Goal: Task Accomplishment & Management: Use online tool/utility

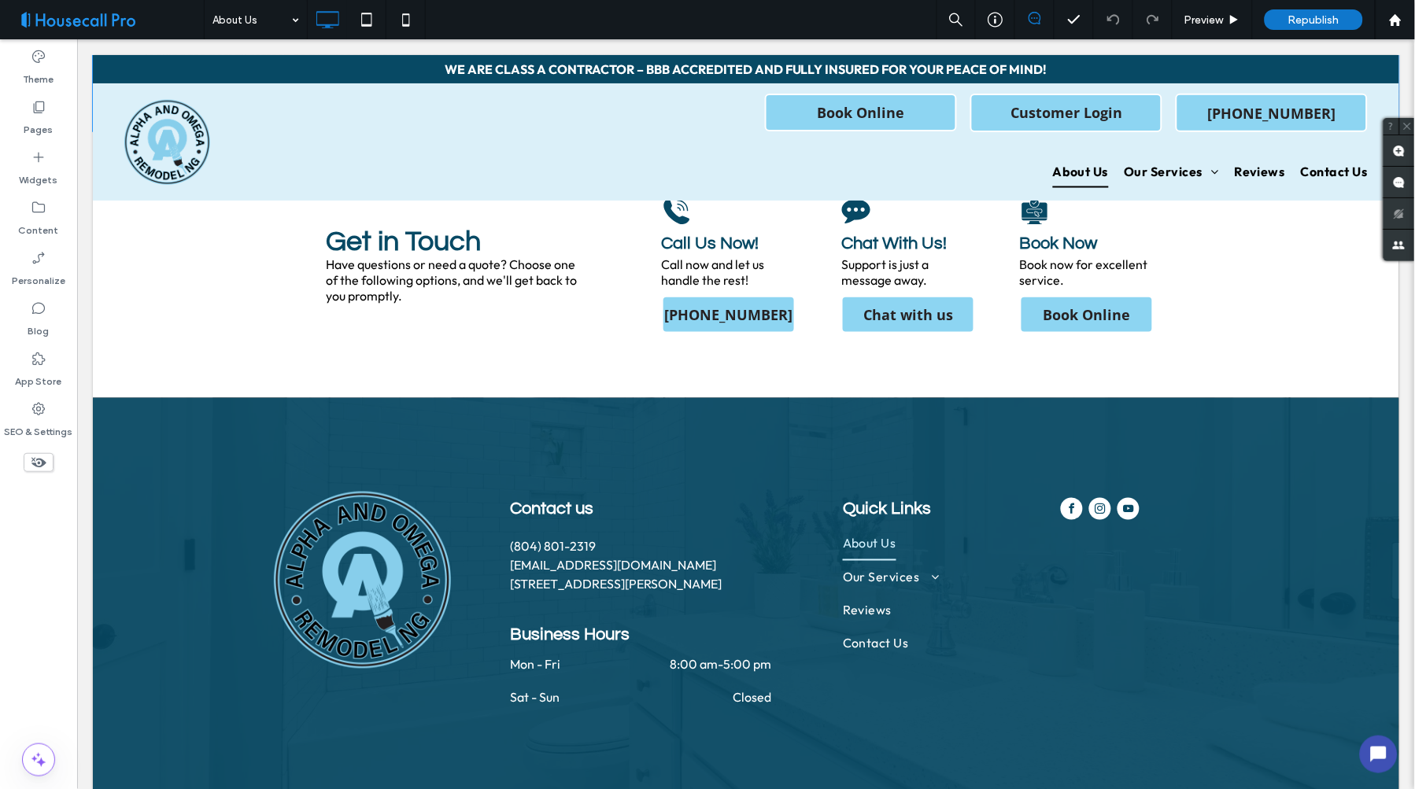
scroll to position [2000, 0]
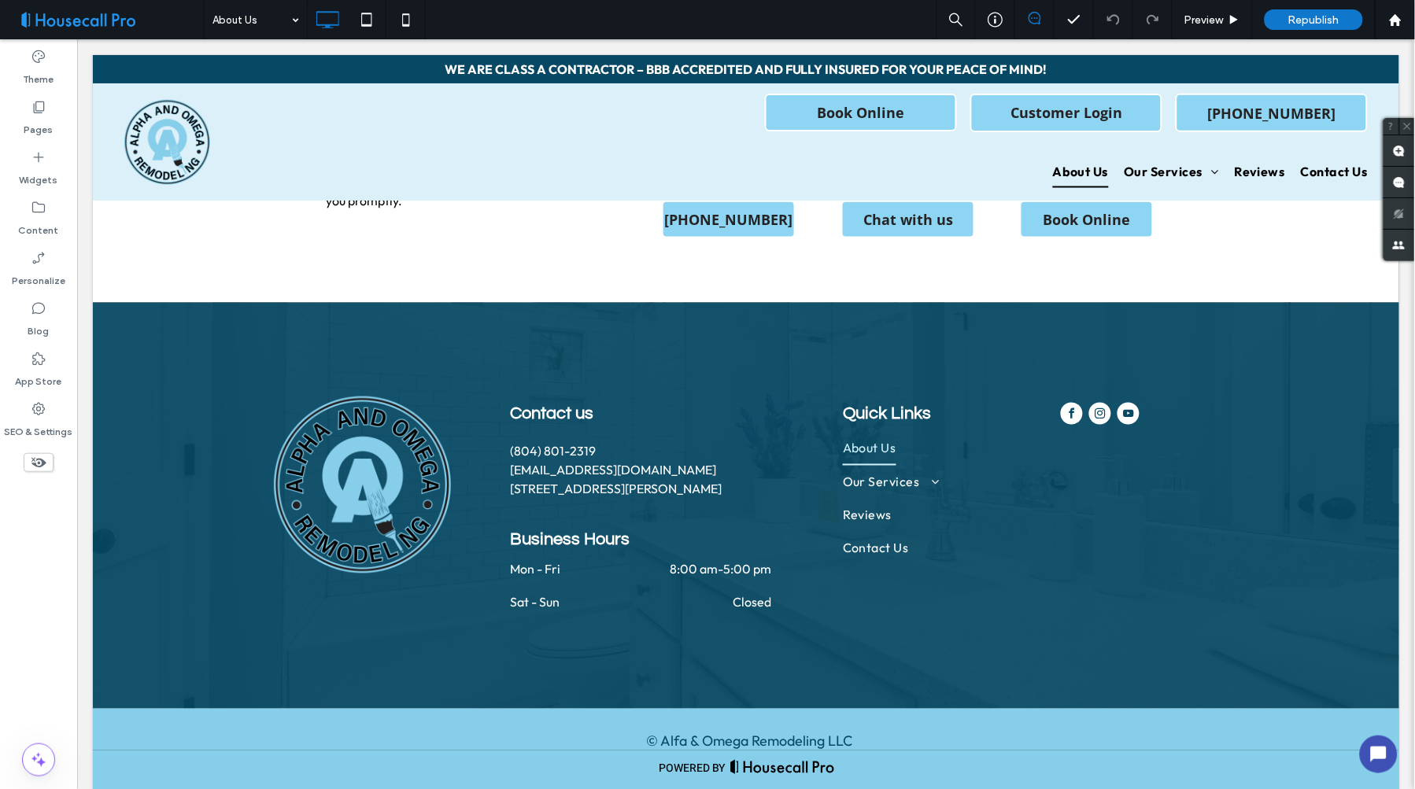
click at [289, 18] on div "About Us" at bounding box center [256, 19] width 102 height 39
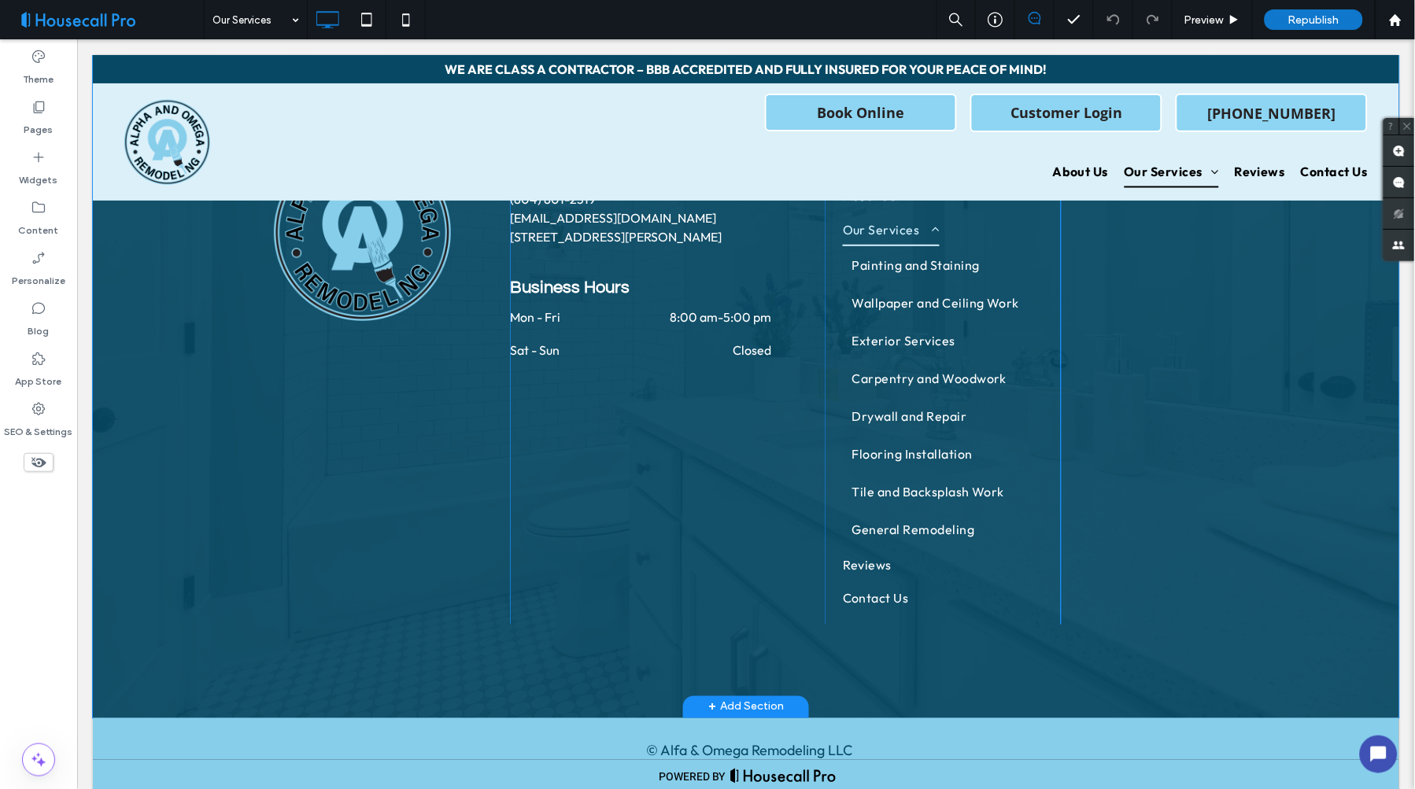
scroll to position [4921, 0]
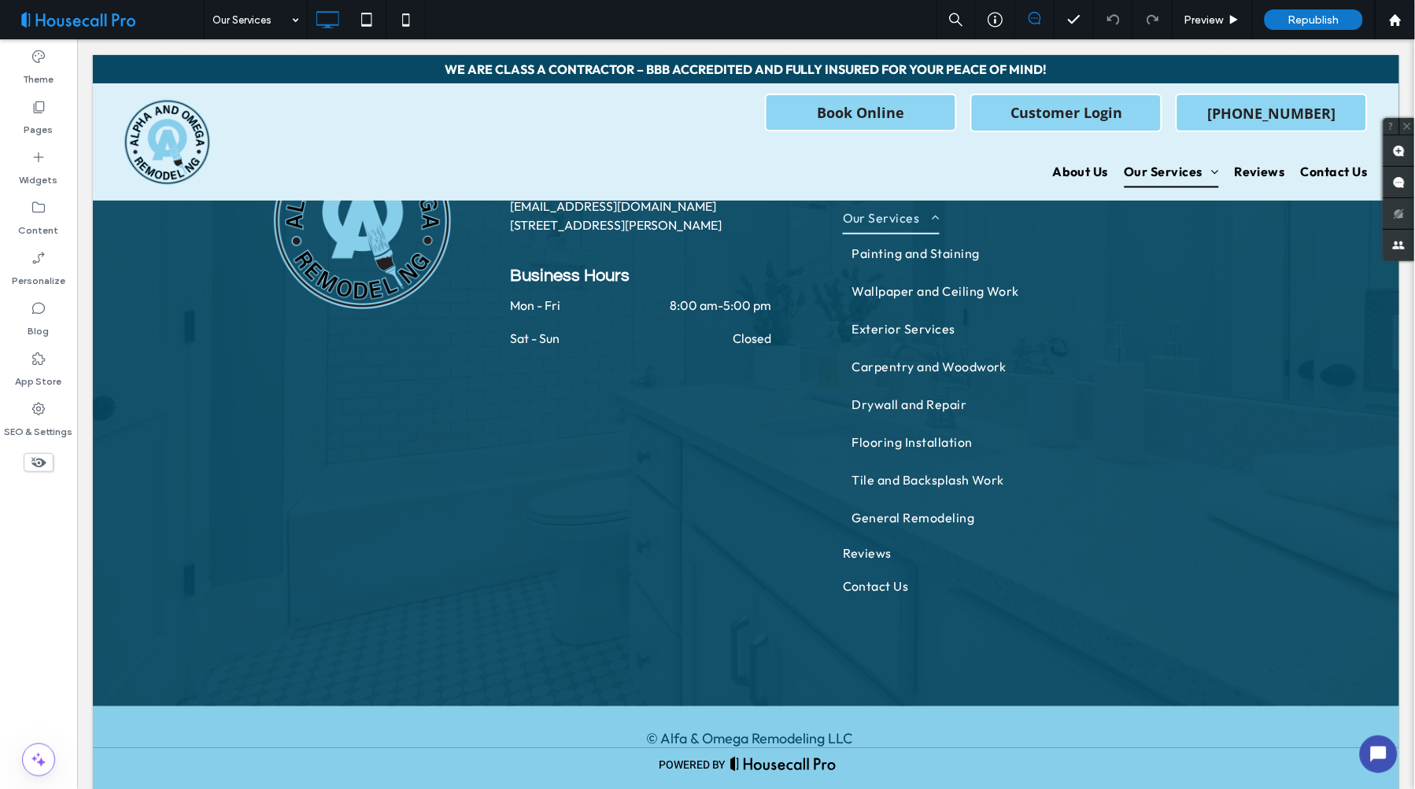
click at [287, 22] on div "Our Services" at bounding box center [256, 19] width 102 height 39
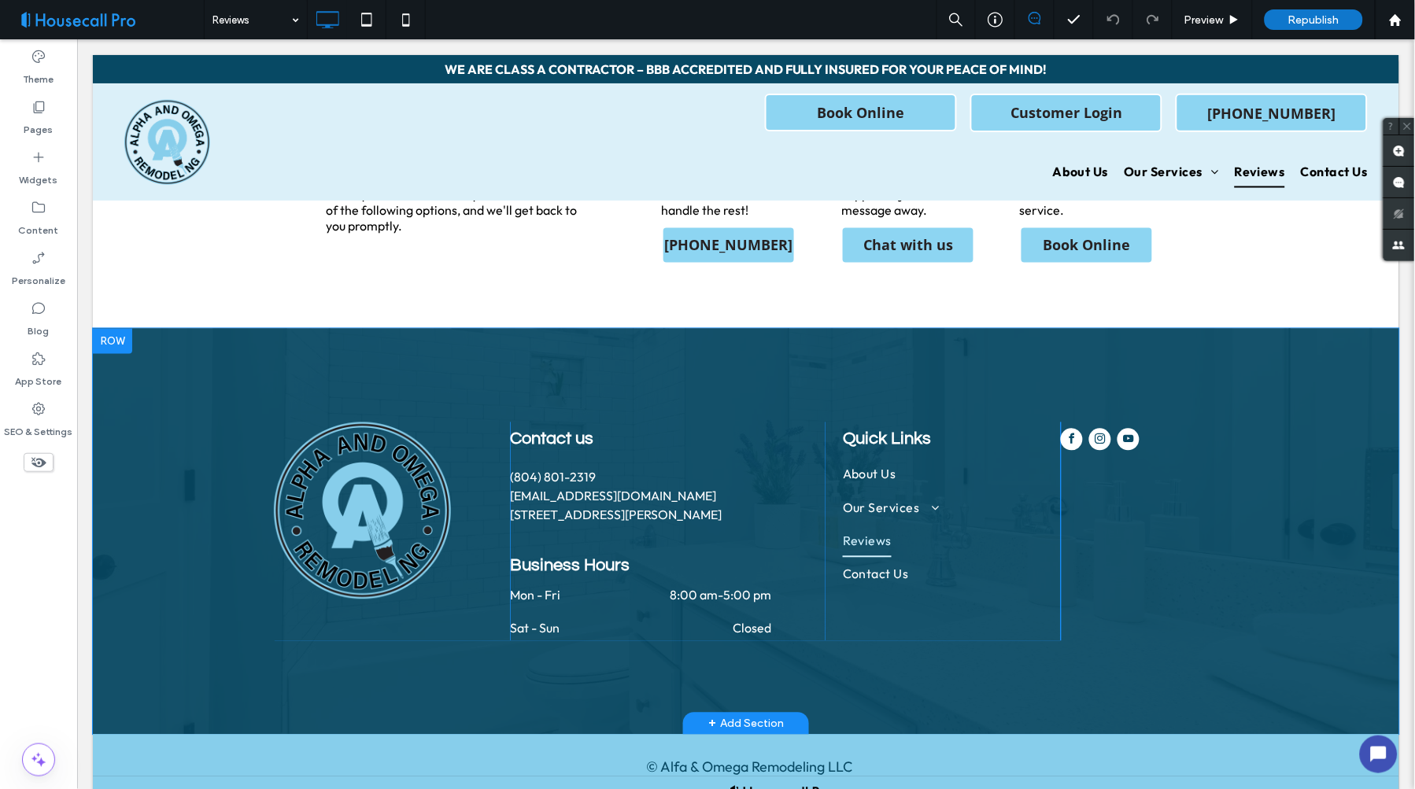
scroll to position [2283, 0]
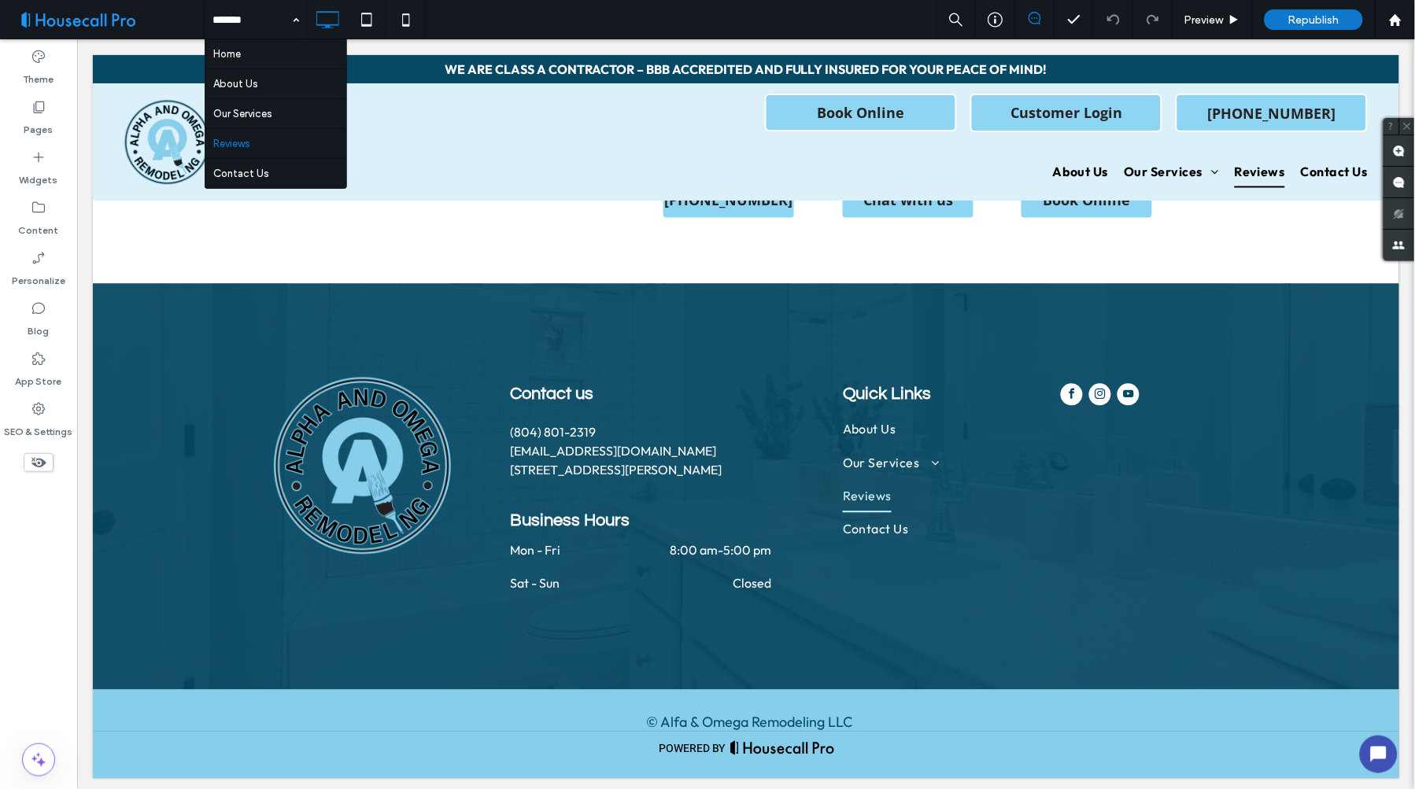
click at [295, 19] on div "Home About Us Our Services Reviews Contact Us" at bounding box center [256, 19] width 102 height 39
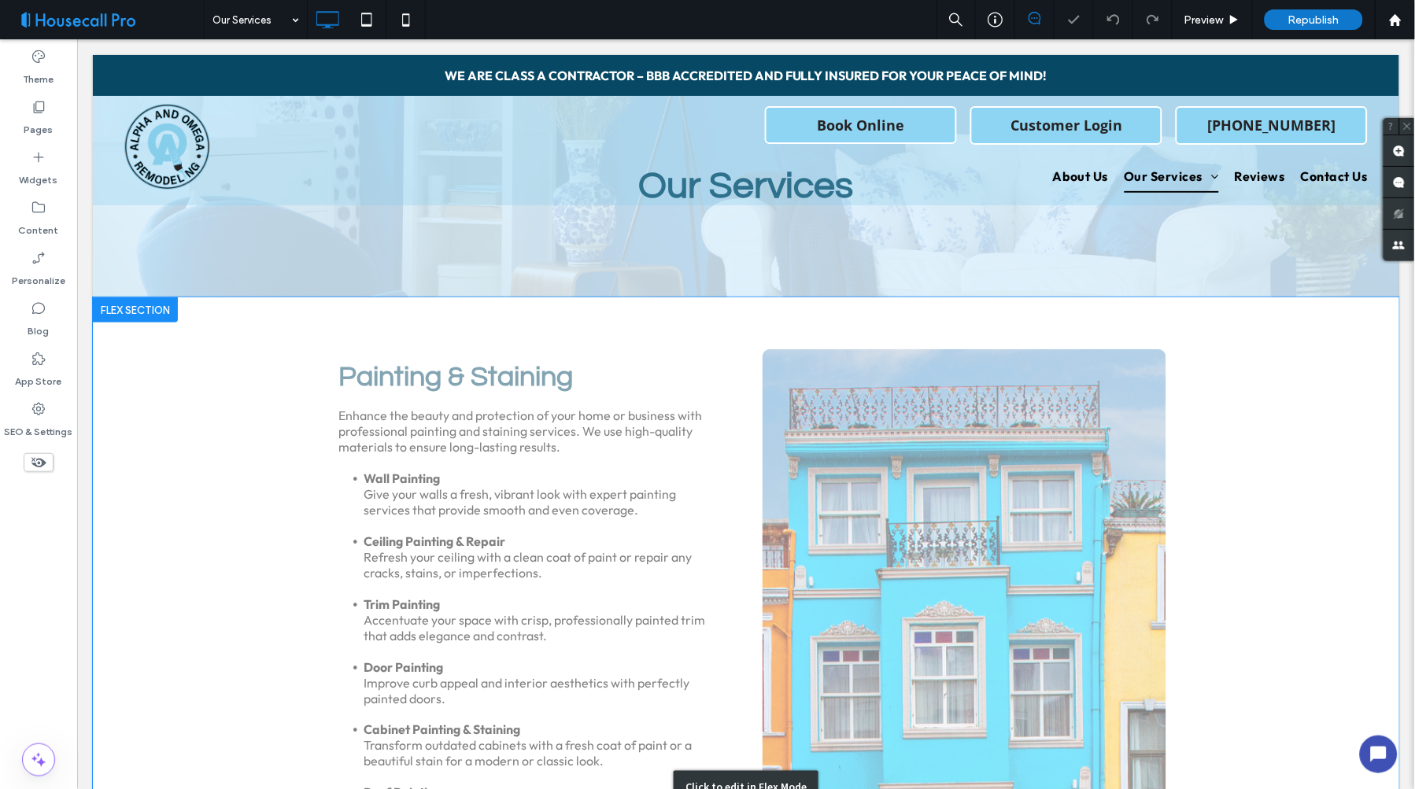
scroll to position [262, 0]
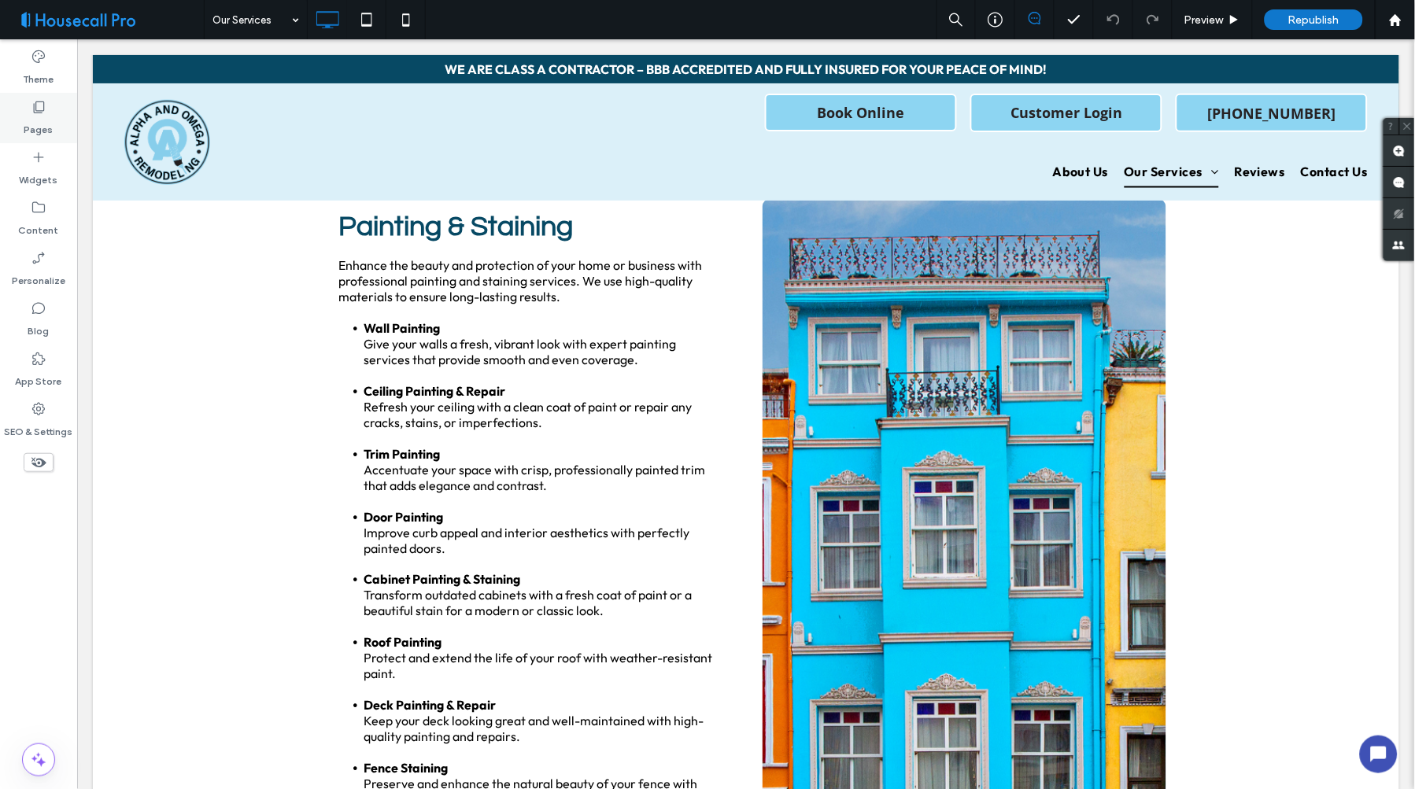
click at [29, 109] on div "Pages" at bounding box center [38, 118] width 77 height 50
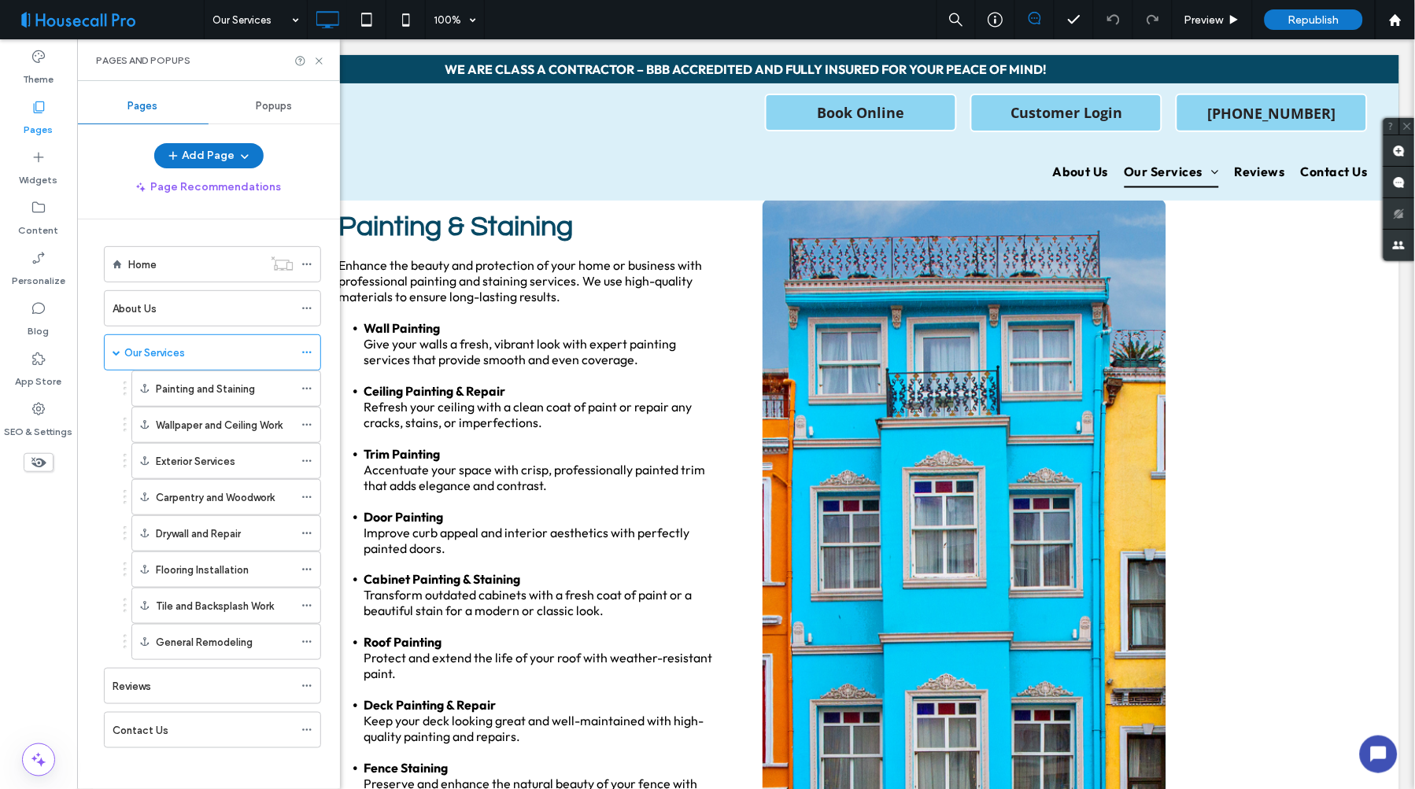
scroll to position [8, 0]
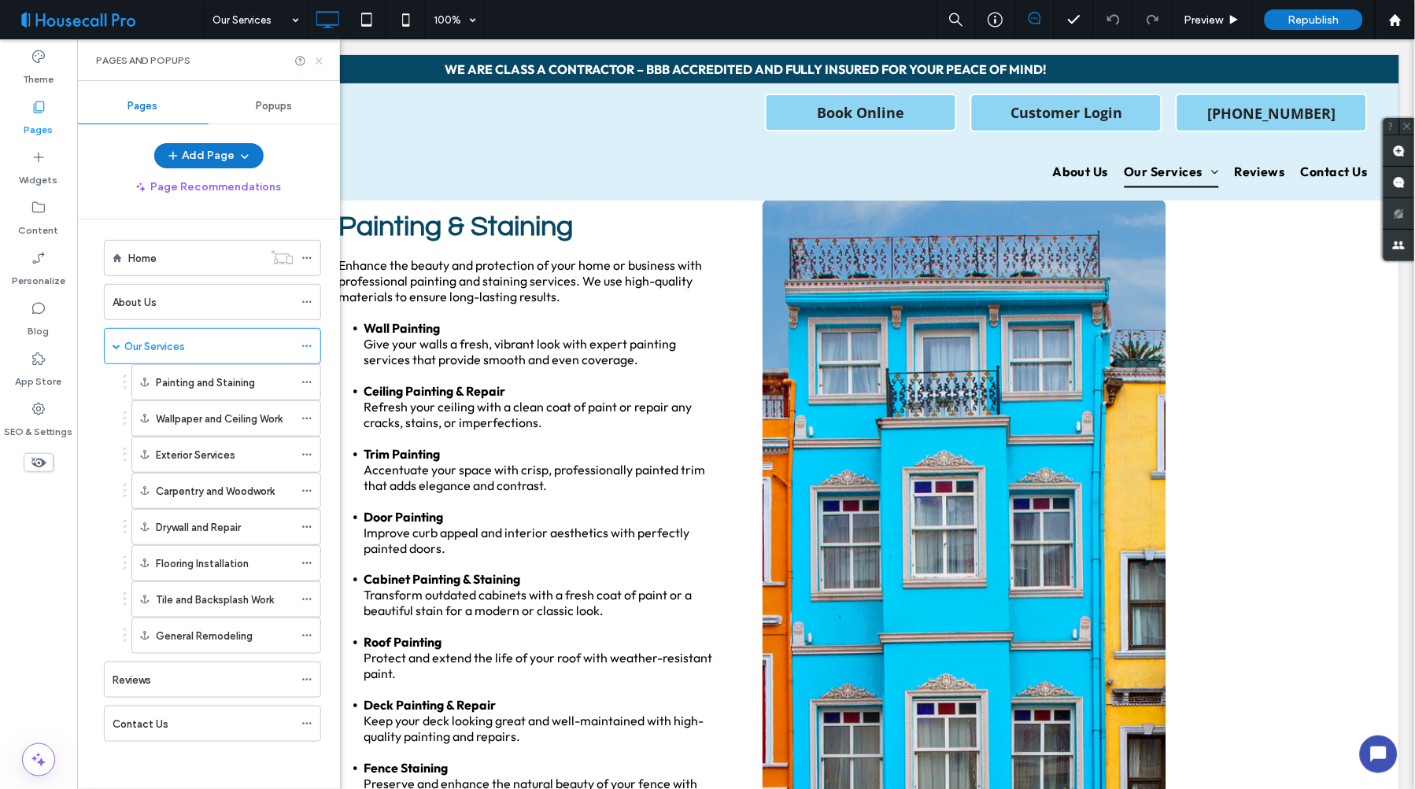
click at [321, 61] on icon at bounding box center [319, 61] width 12 height 12
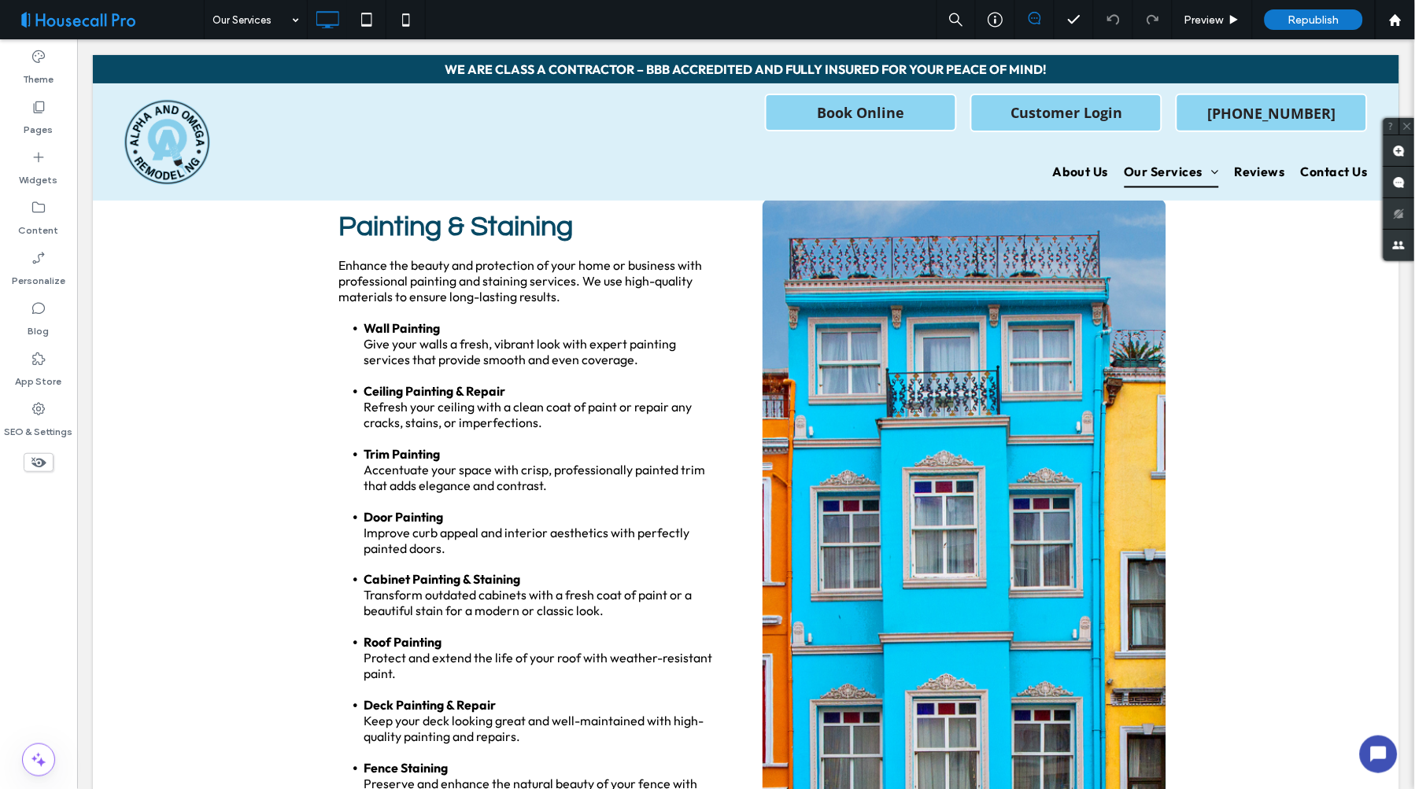
click at [146, 21] on span at bounding box center [108, 19] width 192 height 31
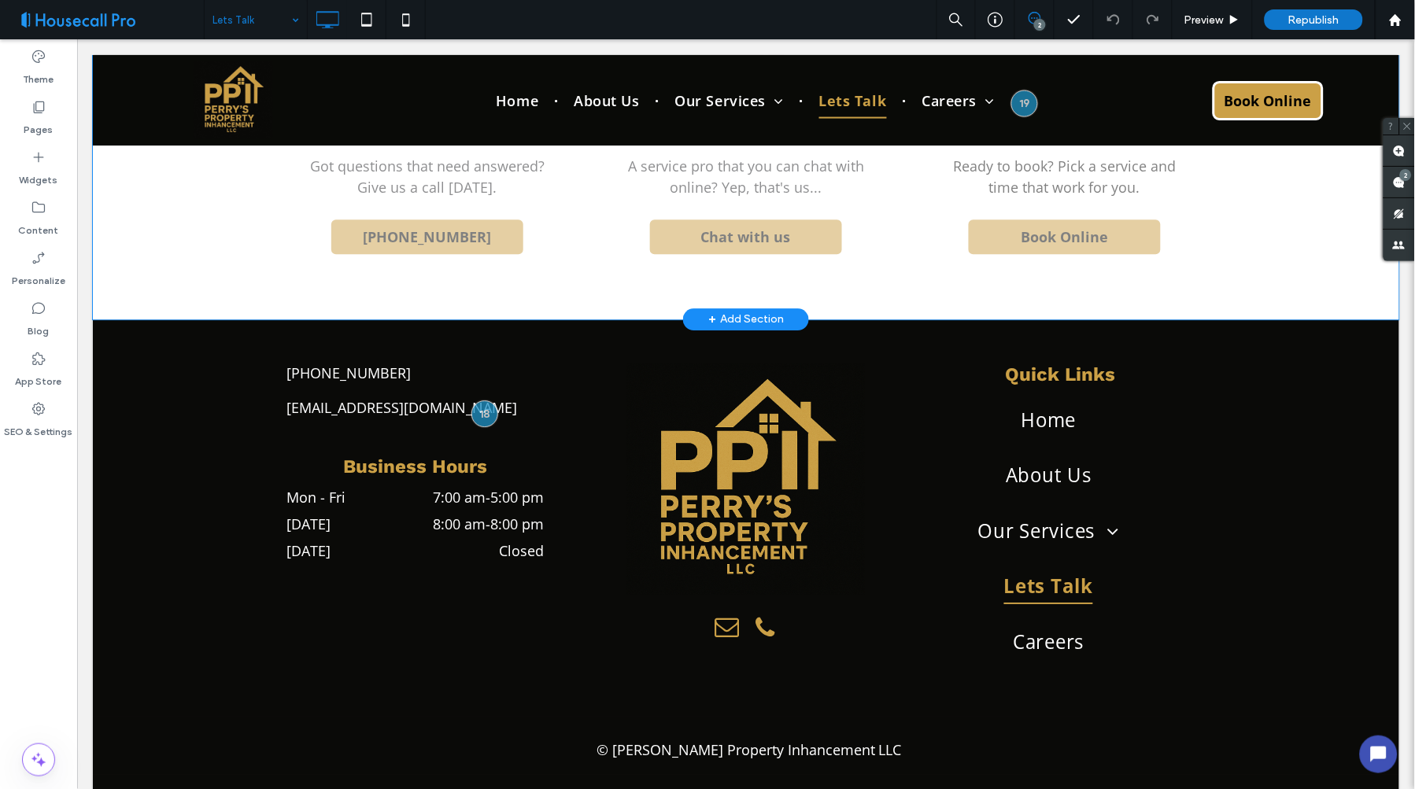
scroll to position [1183, 0]
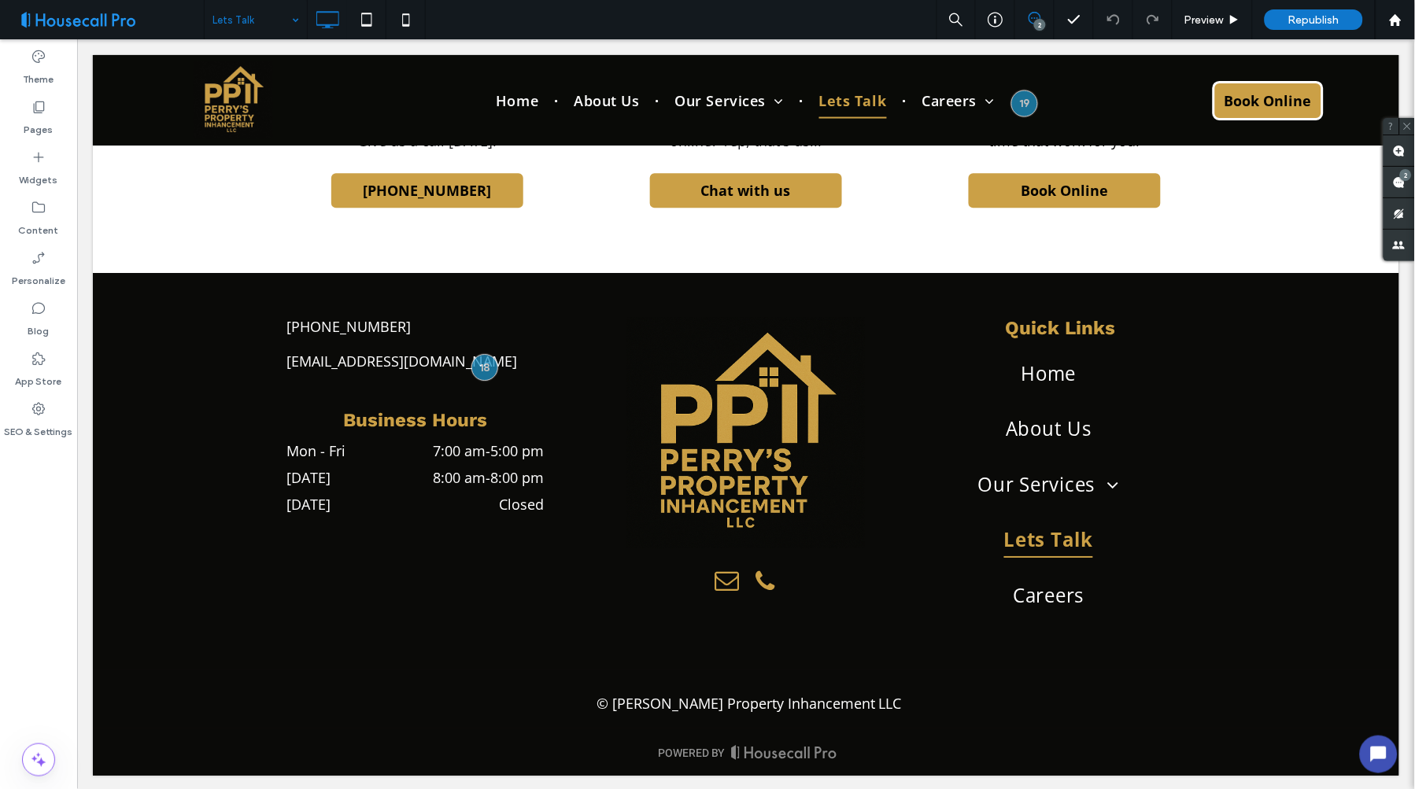
click at [294, 21] on div "Lets Talk" at bounding box center [256, 19] width 102 height 39
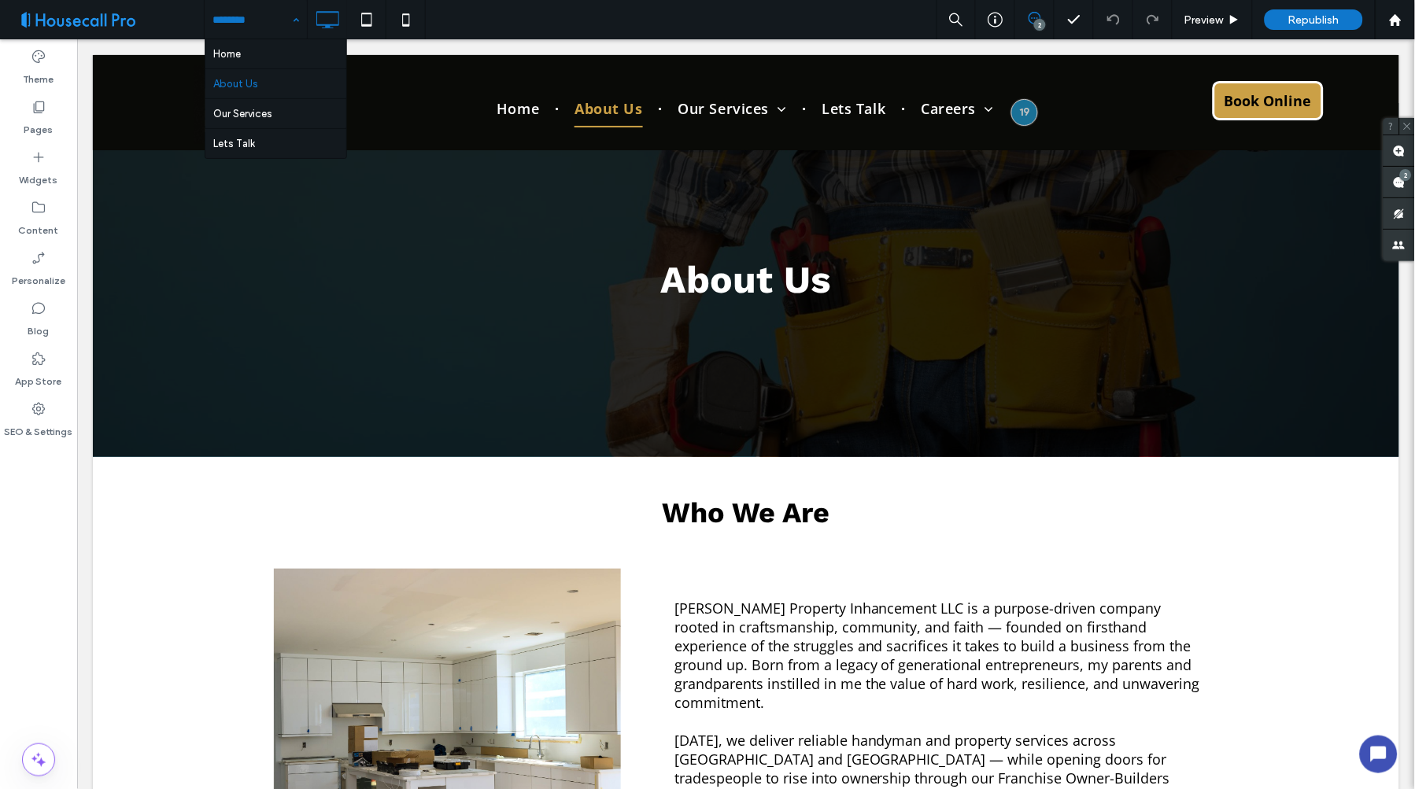
click at [294, 25] on div "Home About Us Our Services Lets Talk" at bounding box center [256, 19] width 102 height 39
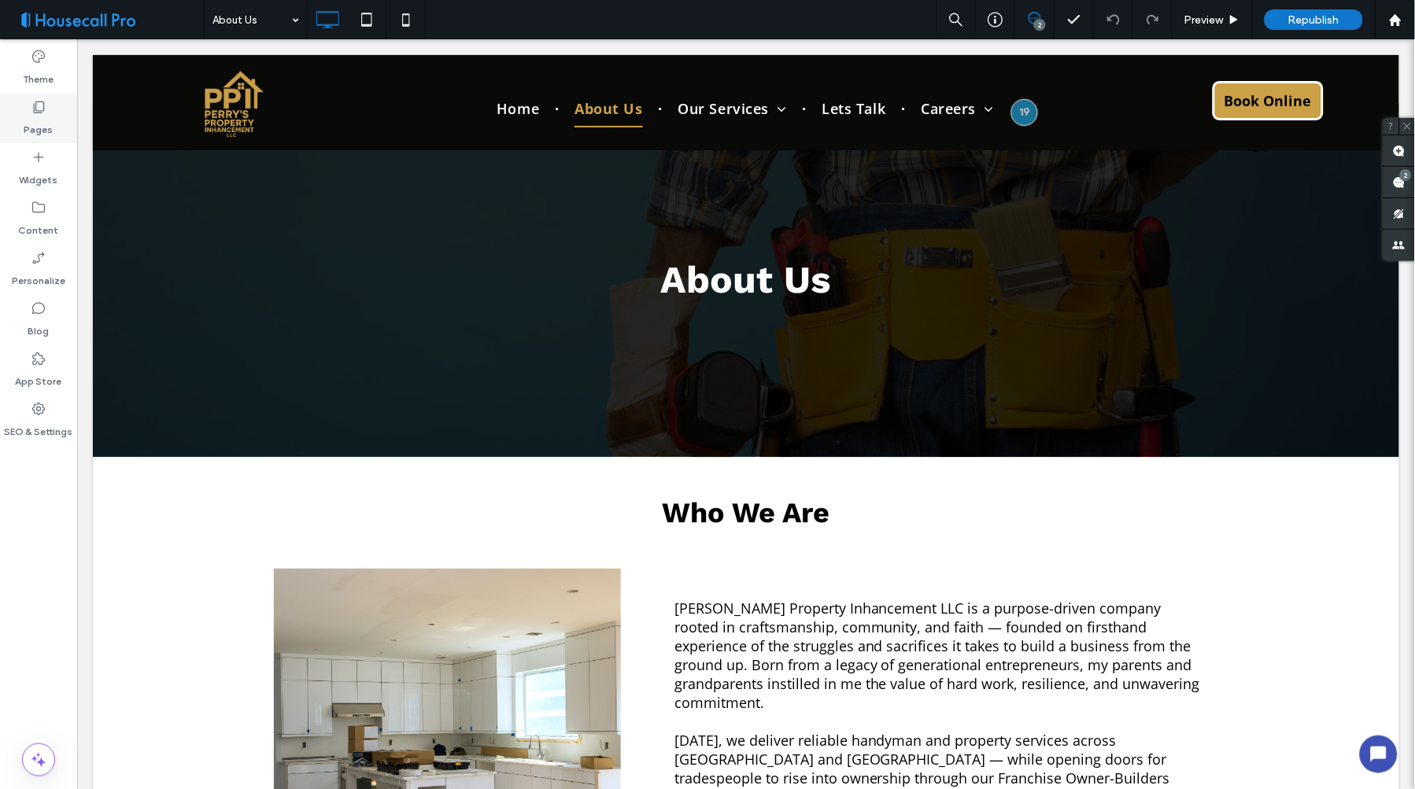
click at [24, 107] on div "Pages" at bounding box center [38, 118] width 77 height 50
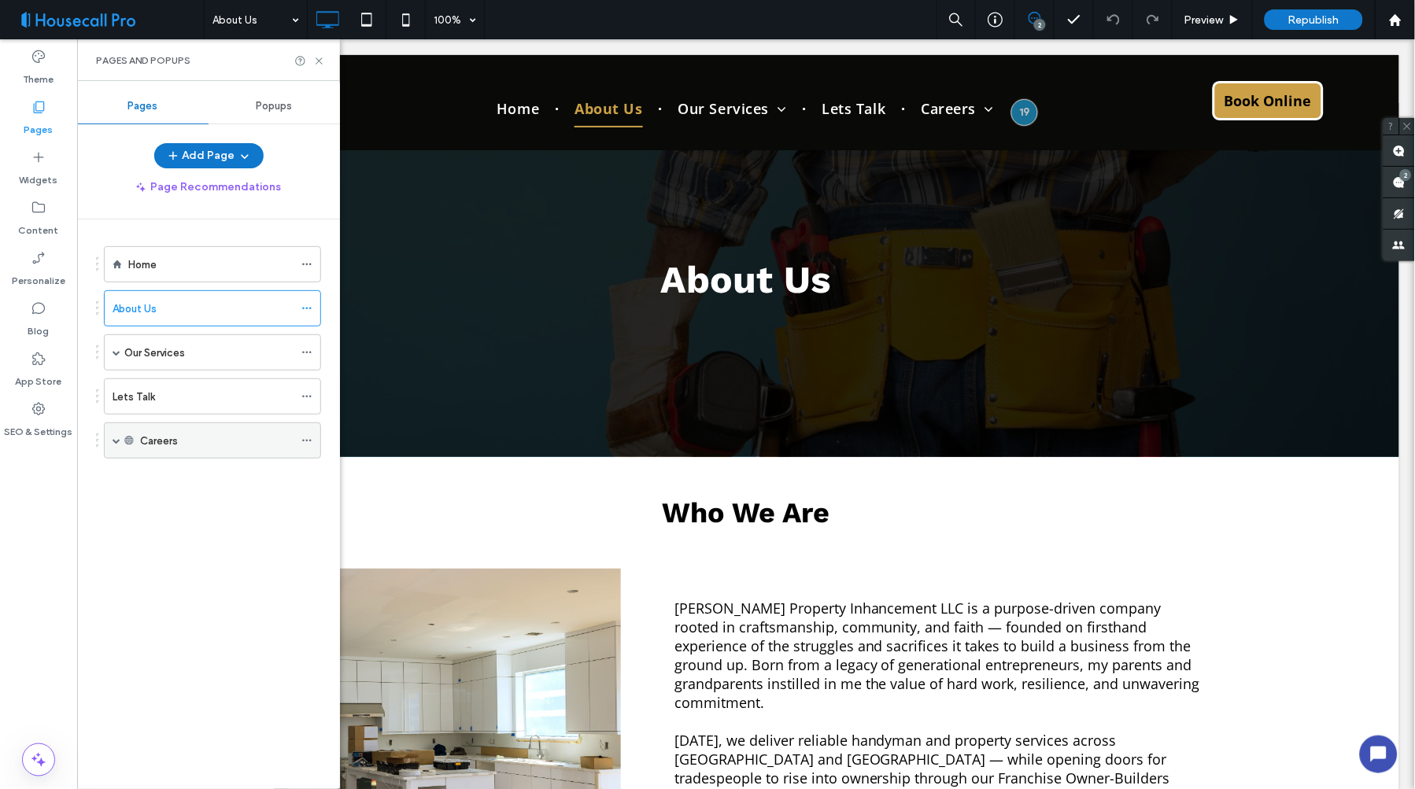
click at [199, 443] on div "Careers" at bounding box center [216, 441] width 153 height 17
click at [138, 444] on div "Careers" at bounding box center [212, 441] width 217 height 36
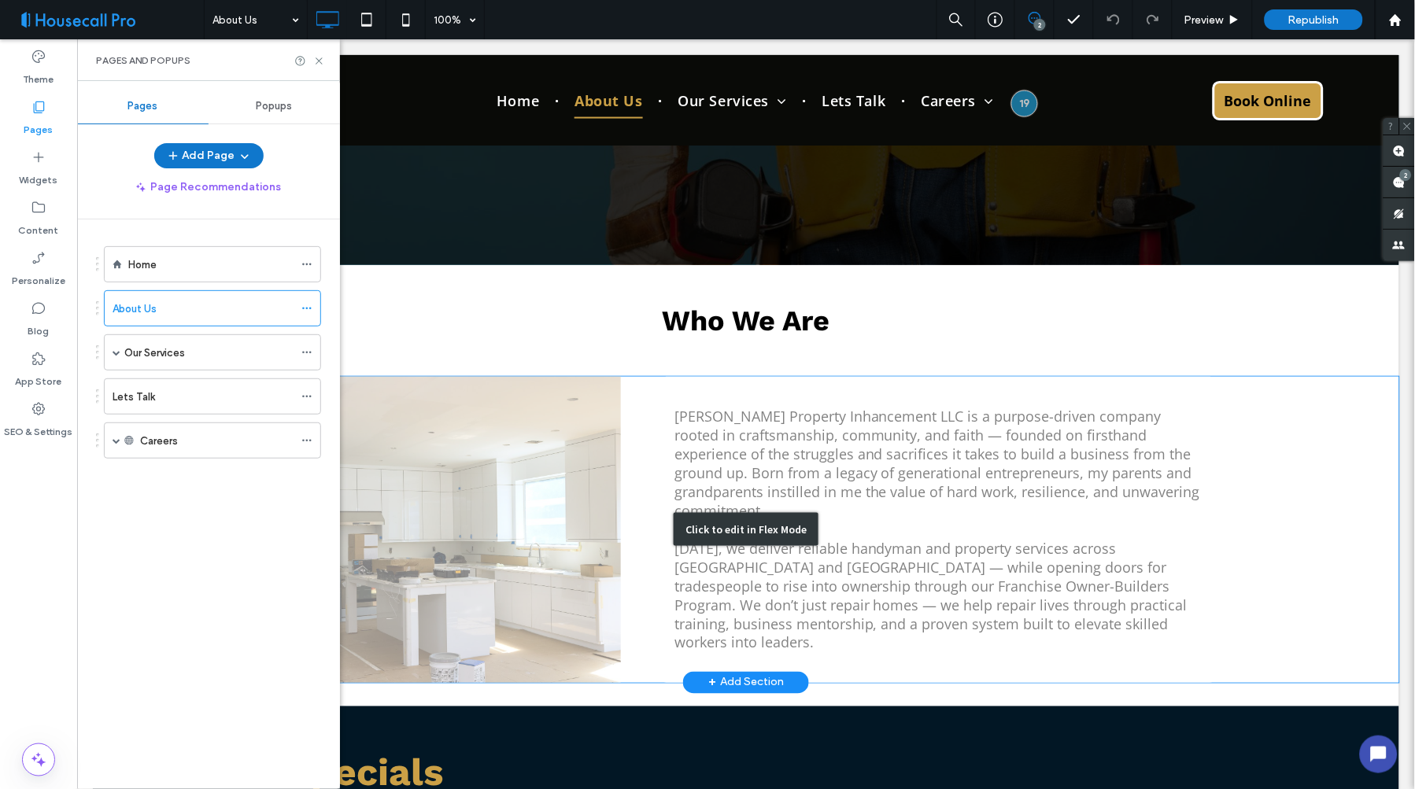
scroll to position [262, 0]
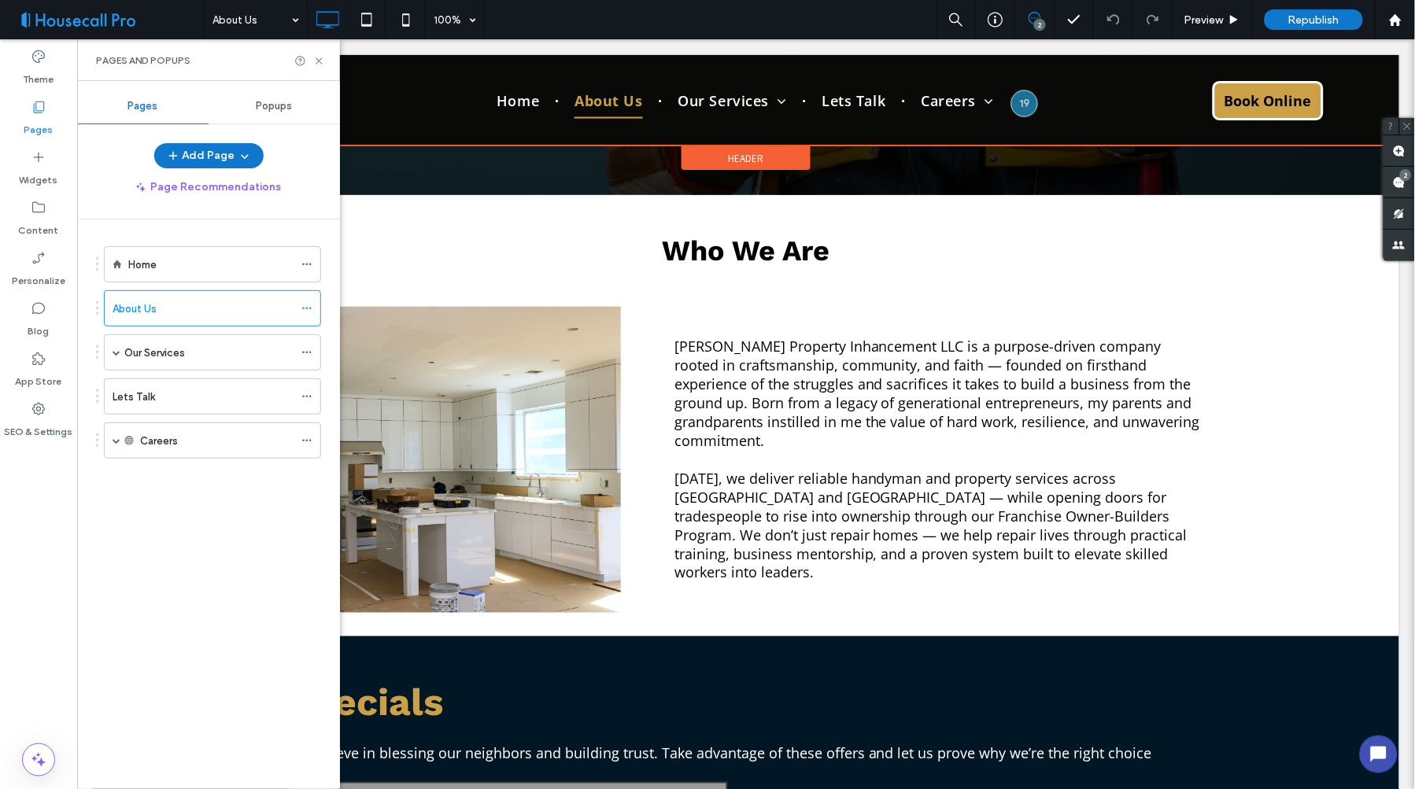
click at [855, 95] on div at bounding box center [745, 99] width 1306 height 91
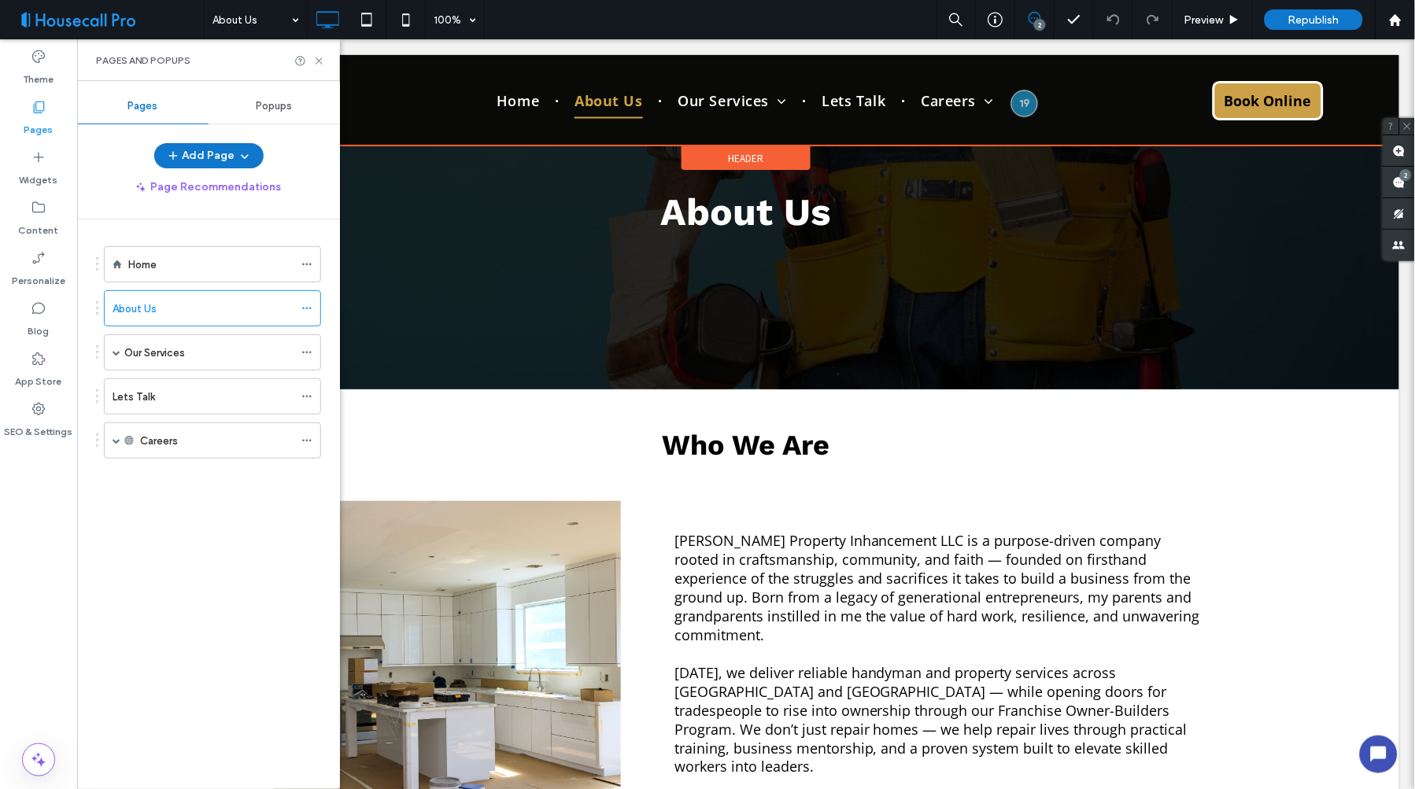
scroll to position [0, 0]
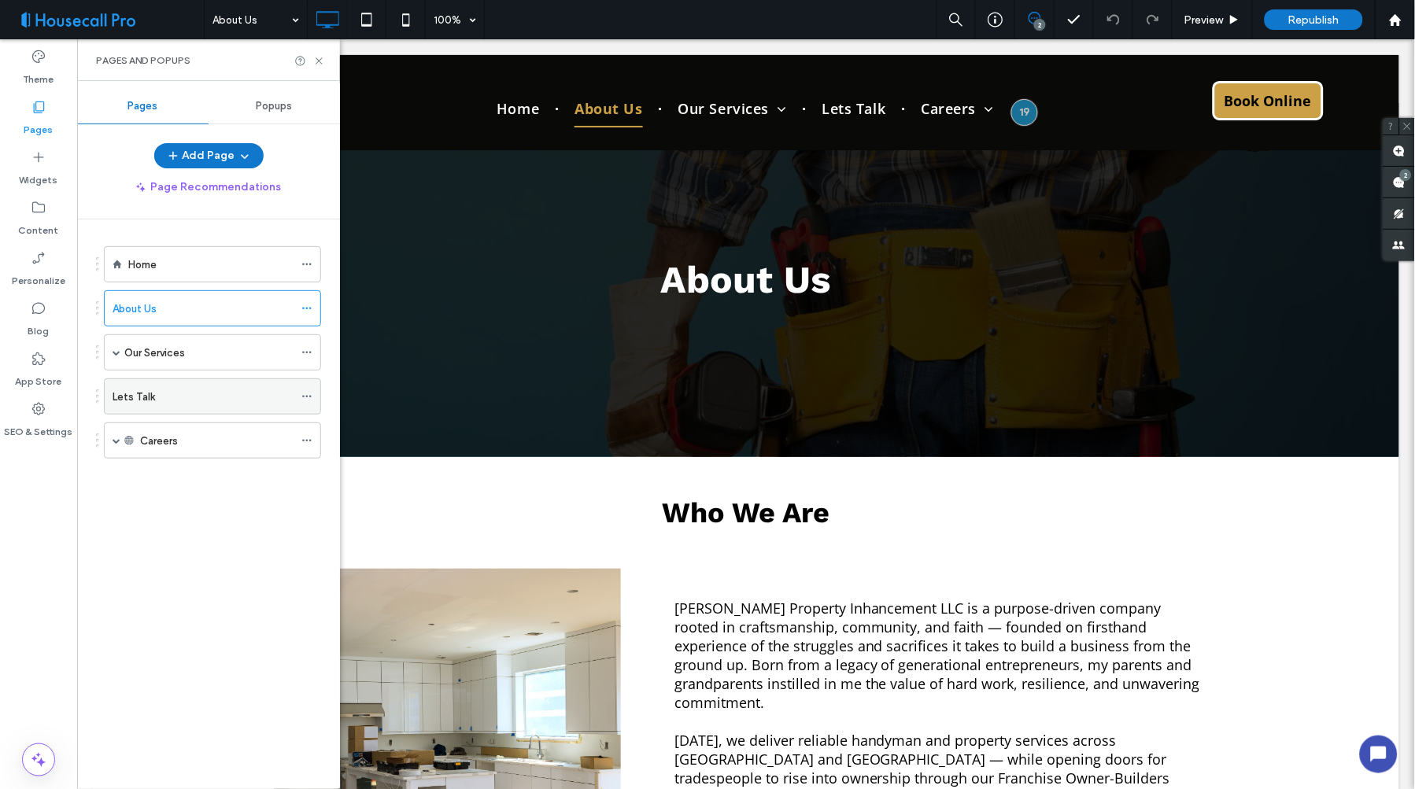
click at [142, 397] on label "Lets Talk" at bounding box center [134, 397] width 42 height 28
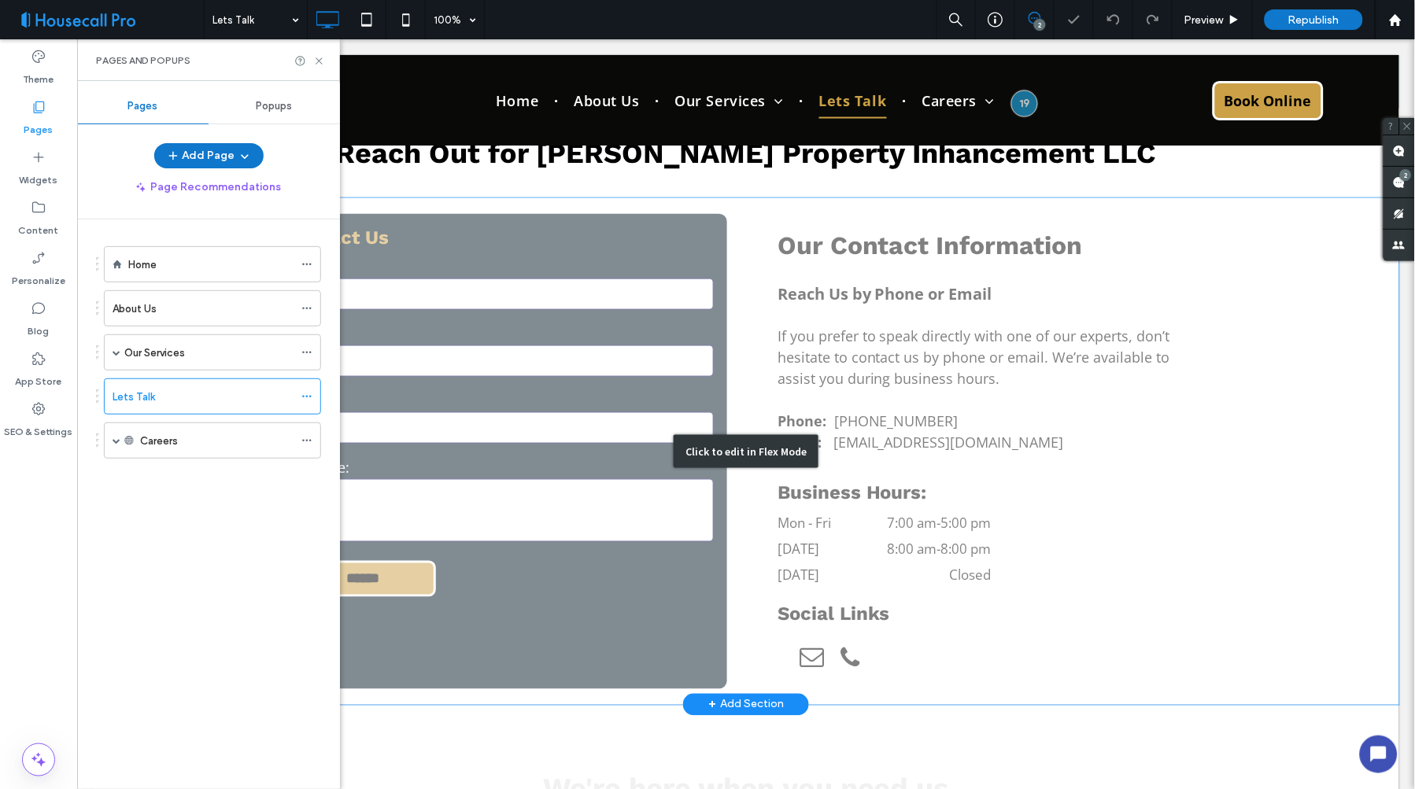
scroll to position [349, 0]
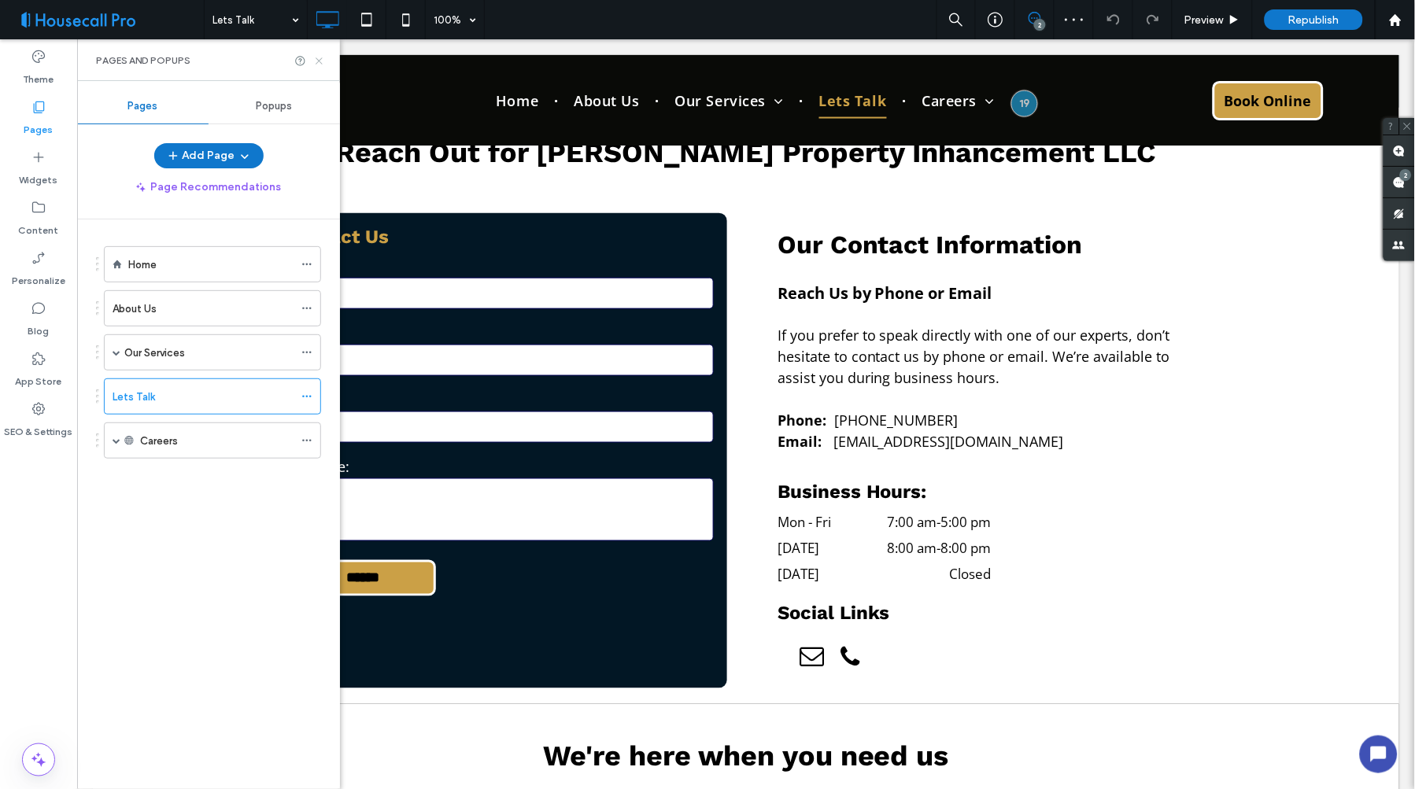
click at [319, 58] on icon at bounding box center [319, 61] width 12 height 12
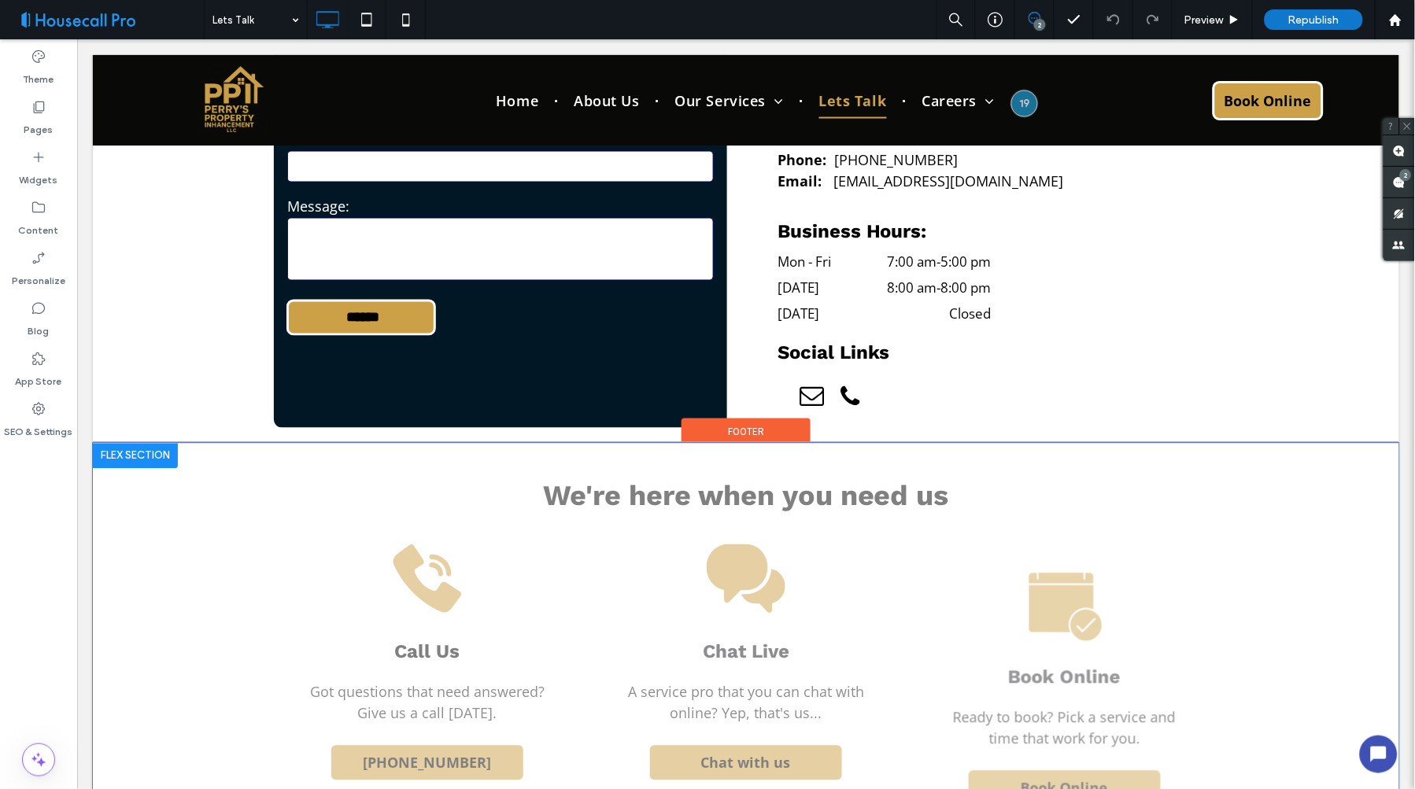
scroll to position [611, 0]
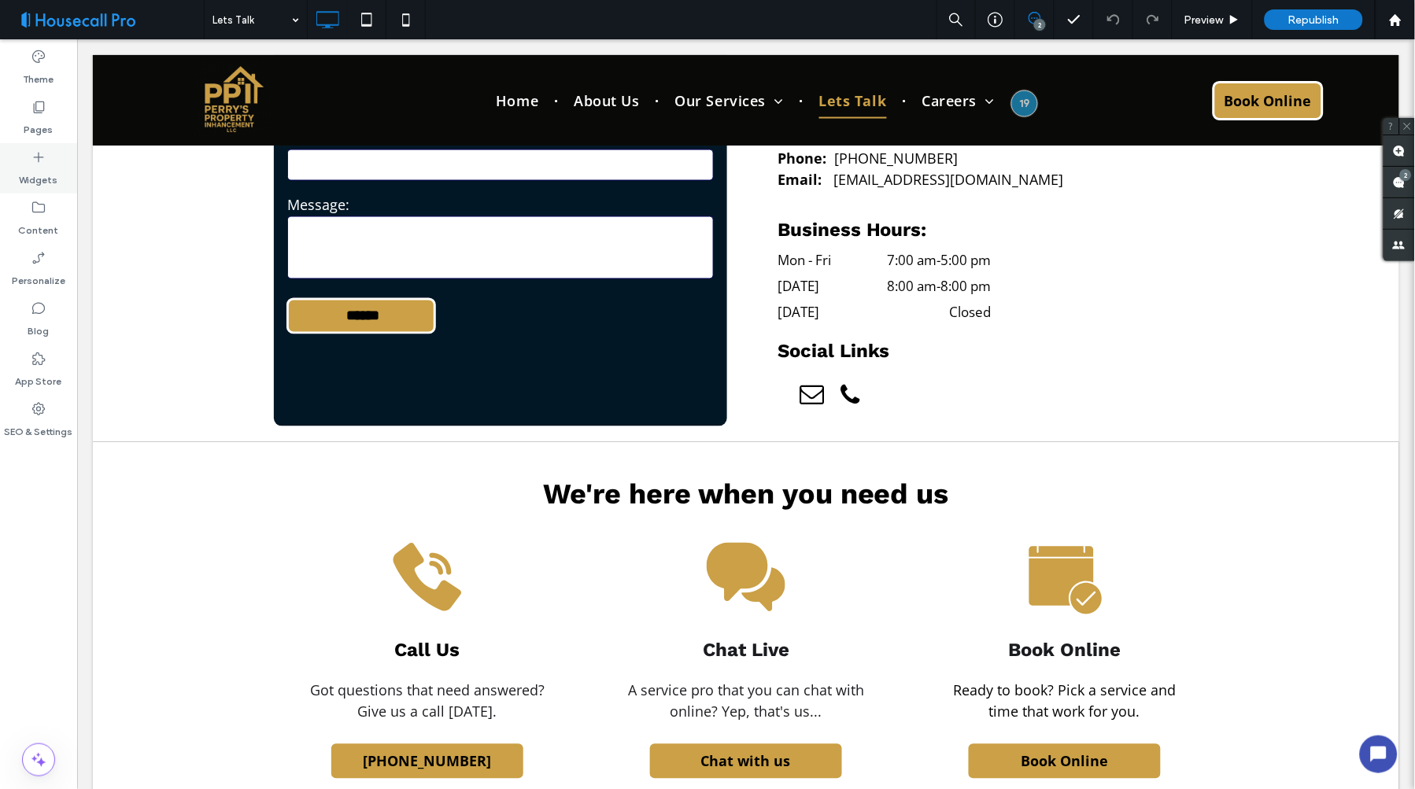
click at [42, 168] on label "Widgets" at bounding box center [39, 176] width 39 height 22
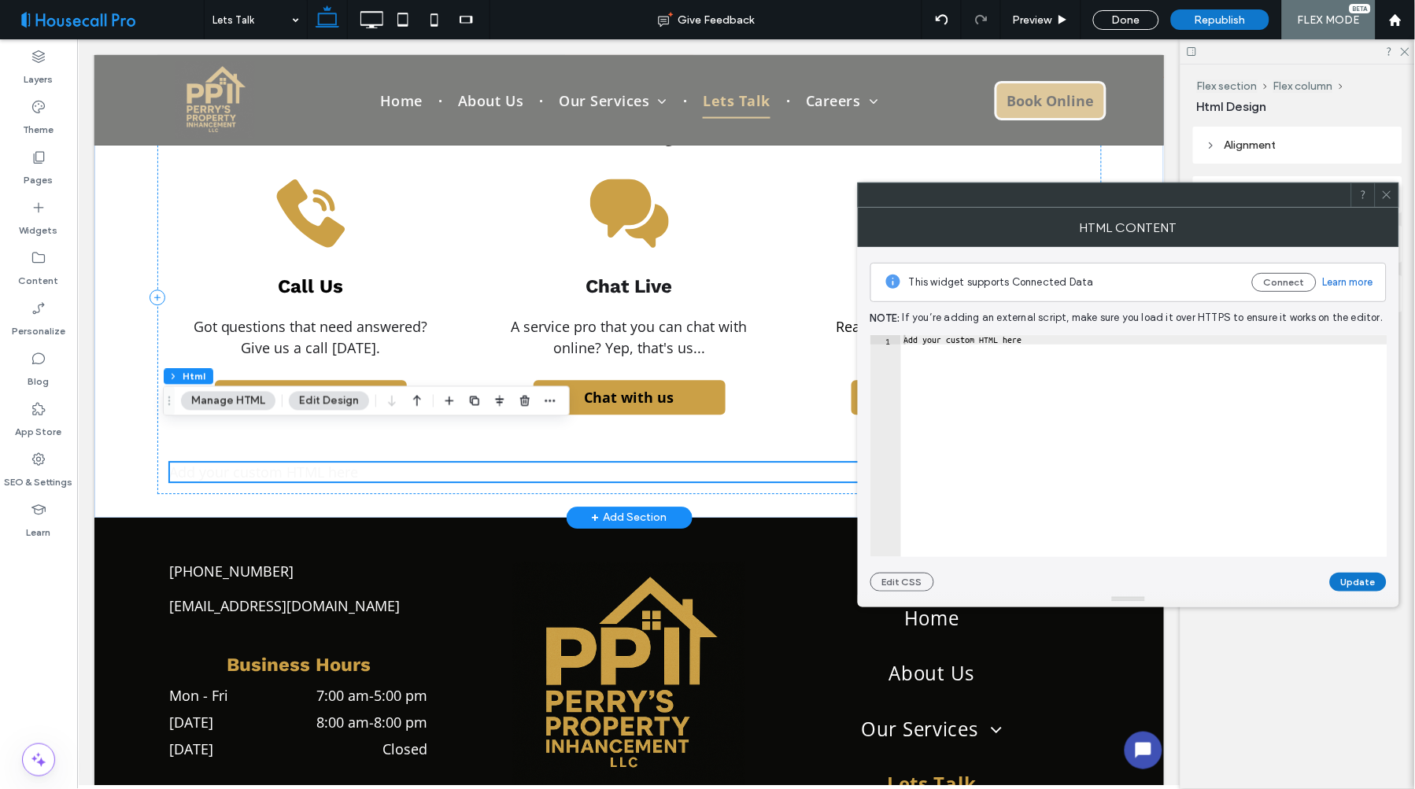
scroll to position [1032, 0]
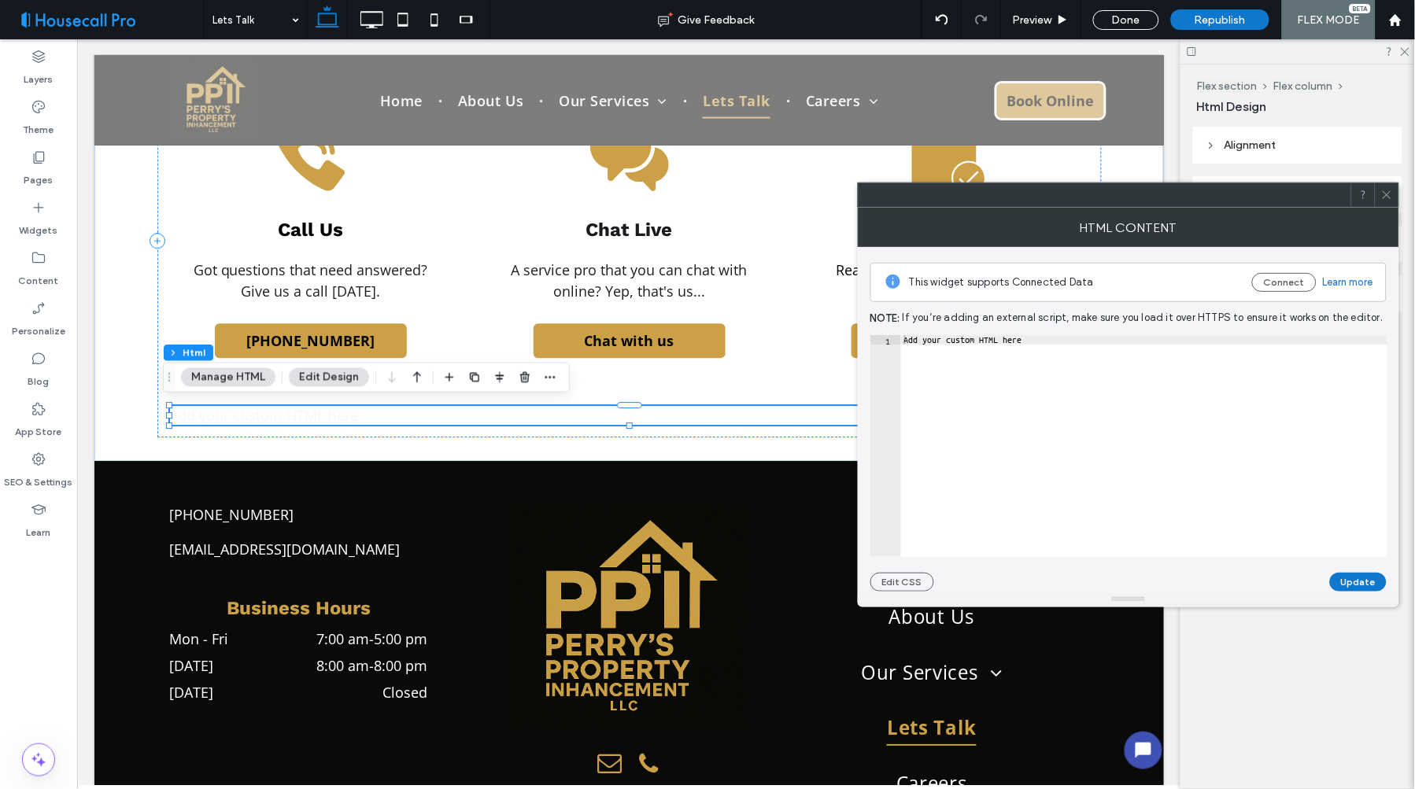
type textarea "**********"
click at [978, 340] on div "Add your custom HTML here" at bounding box center [1144, 455] width 486 height 241
paste textarea "Cursor at row 1"
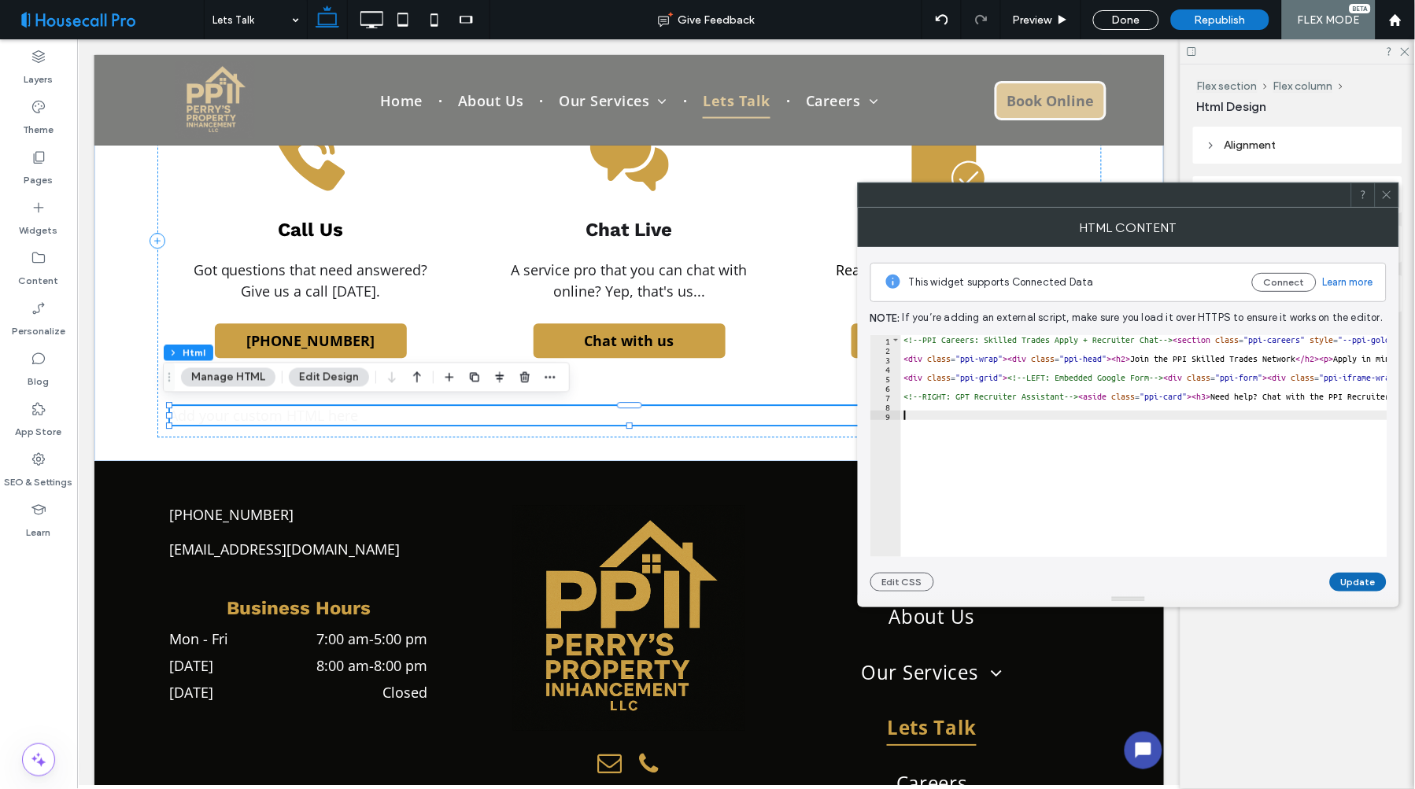
click at [1360, 585] on button "Update" at bounding box center [1358, 582] width 57 height 19
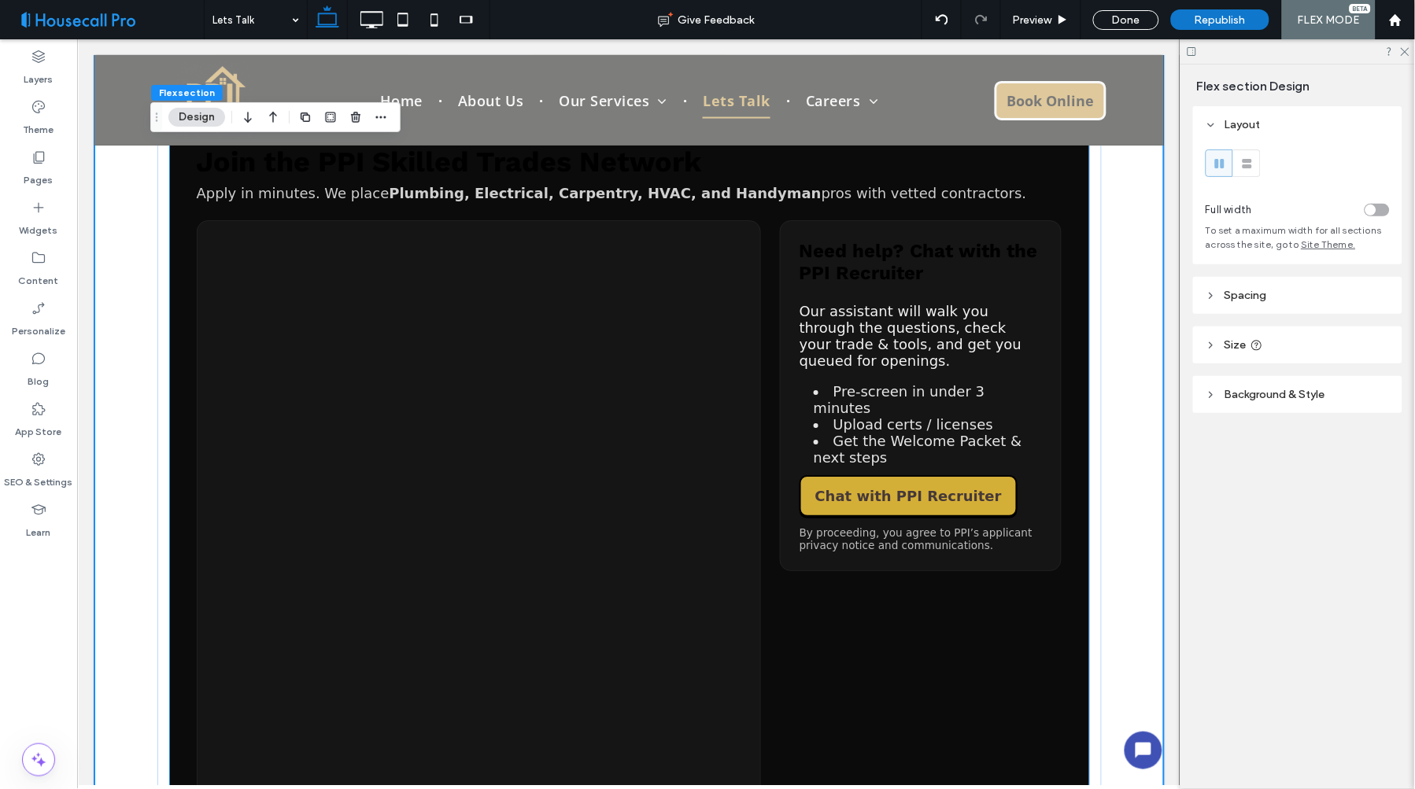
scroll to position [1324, 0]
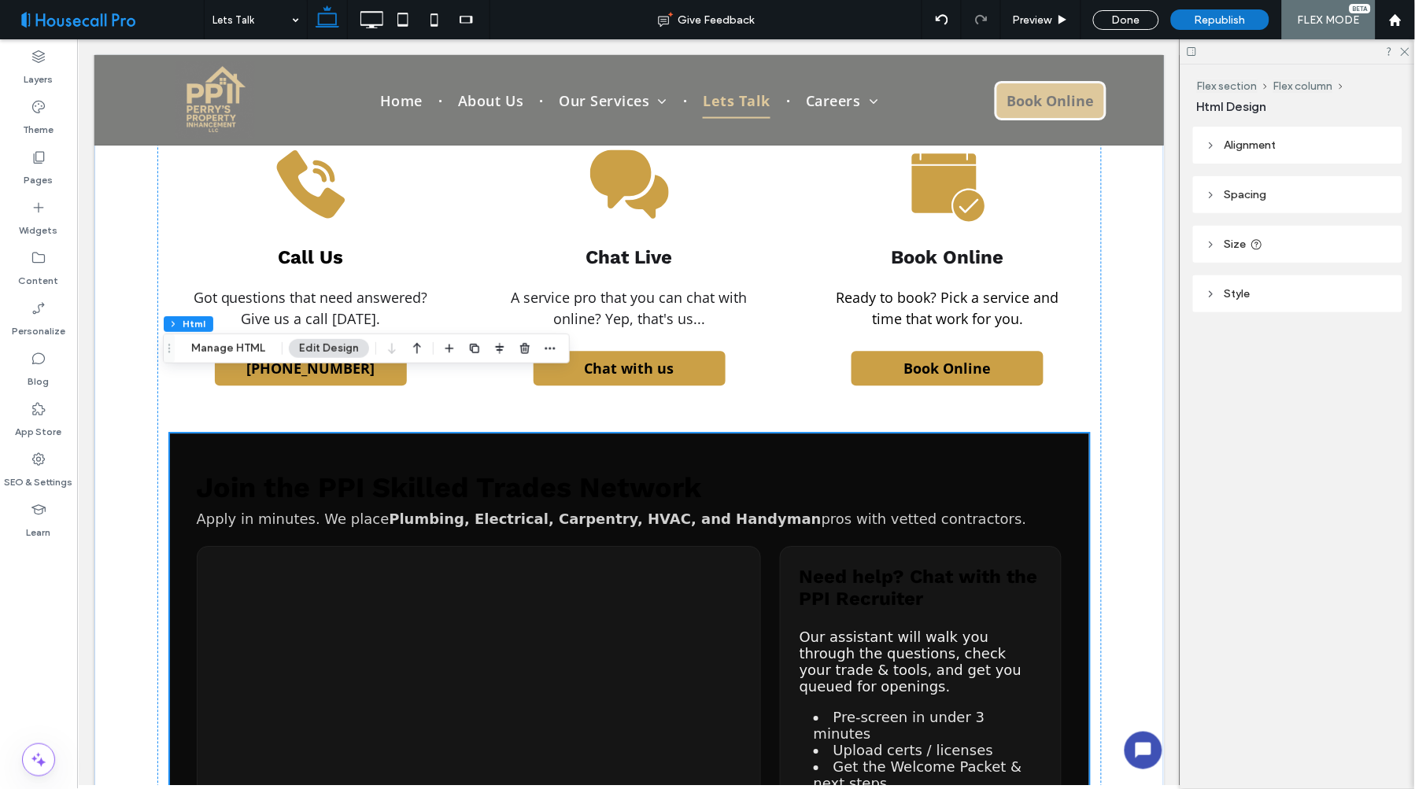
scroll to position [886, 0]
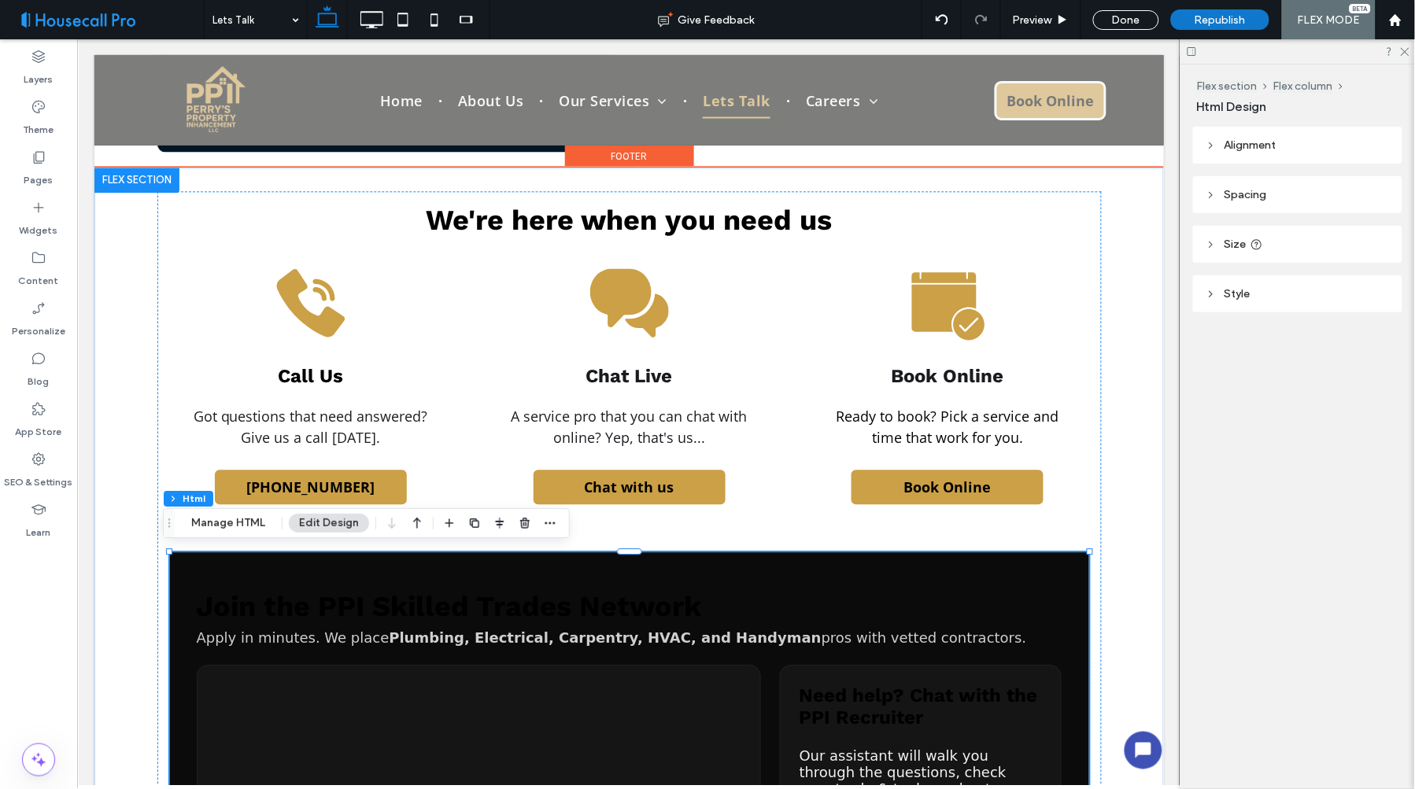
click at [316, 619] on h2 "Join the PPI Skilled Trades Network" at bounding box center [629, 605] width 866 height 33
click at [315, 609] on h2 "Join the PPI Skilled Trades Network" at bounding box center [629, 605] width 866 height 33
click at [314, 609] on h2 "Join the PPI Skilled Trades Network" at bounding box center [629, 605] width 866 height 33
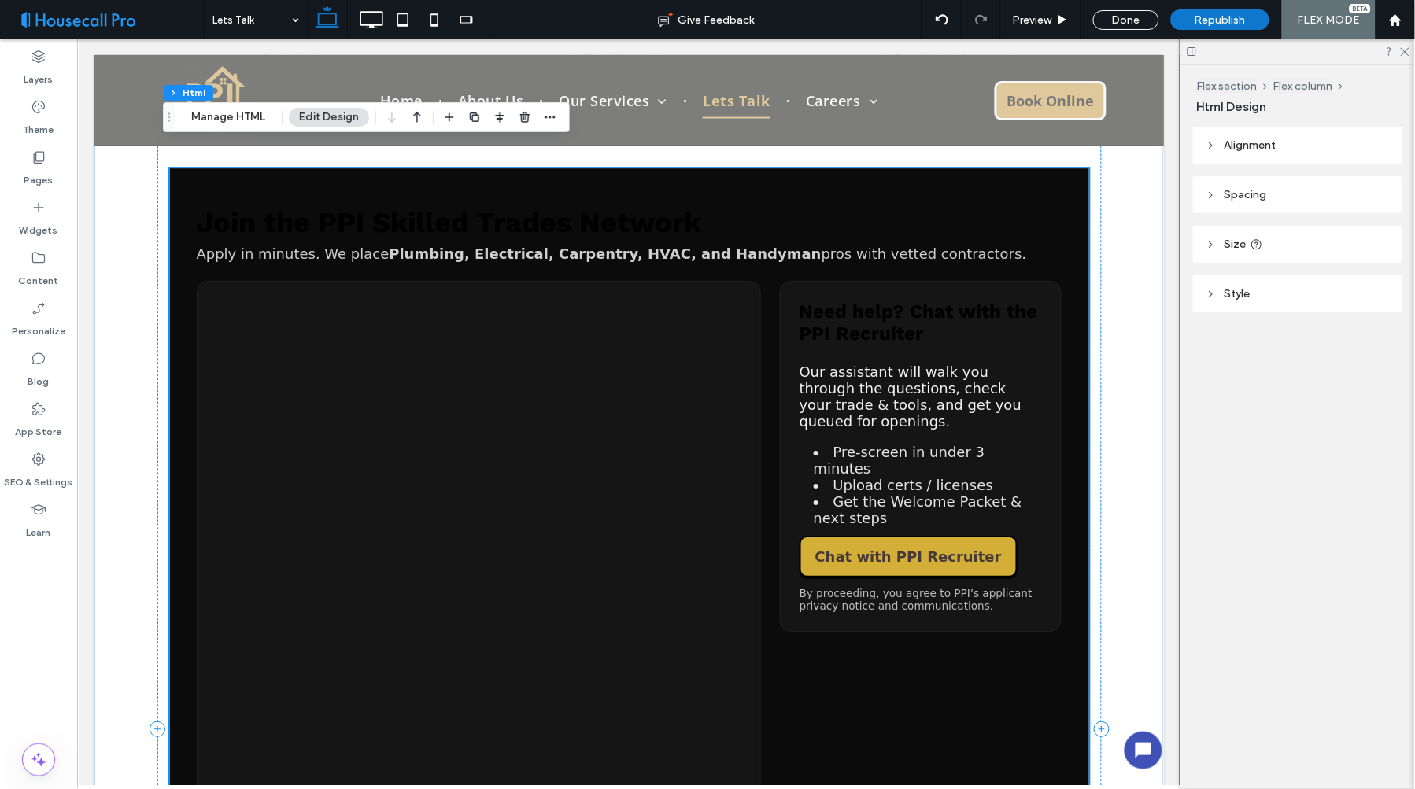
scroll to position [1259, 0]
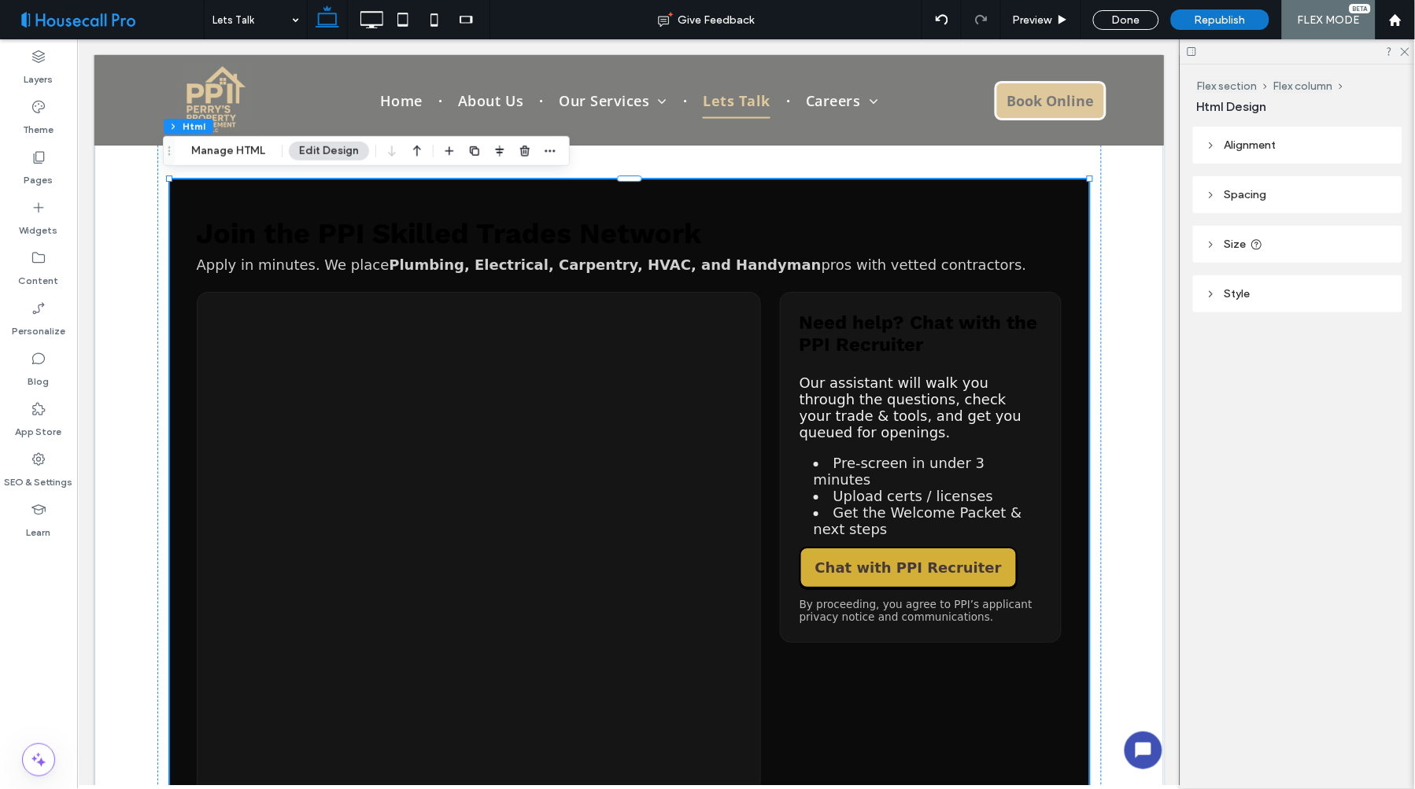
click at [1336, 547] on div "Flex section Flex column Html Design Alignment Spacing Set margins and padding …" at bounding box center [1297, 427] width 235 height 725
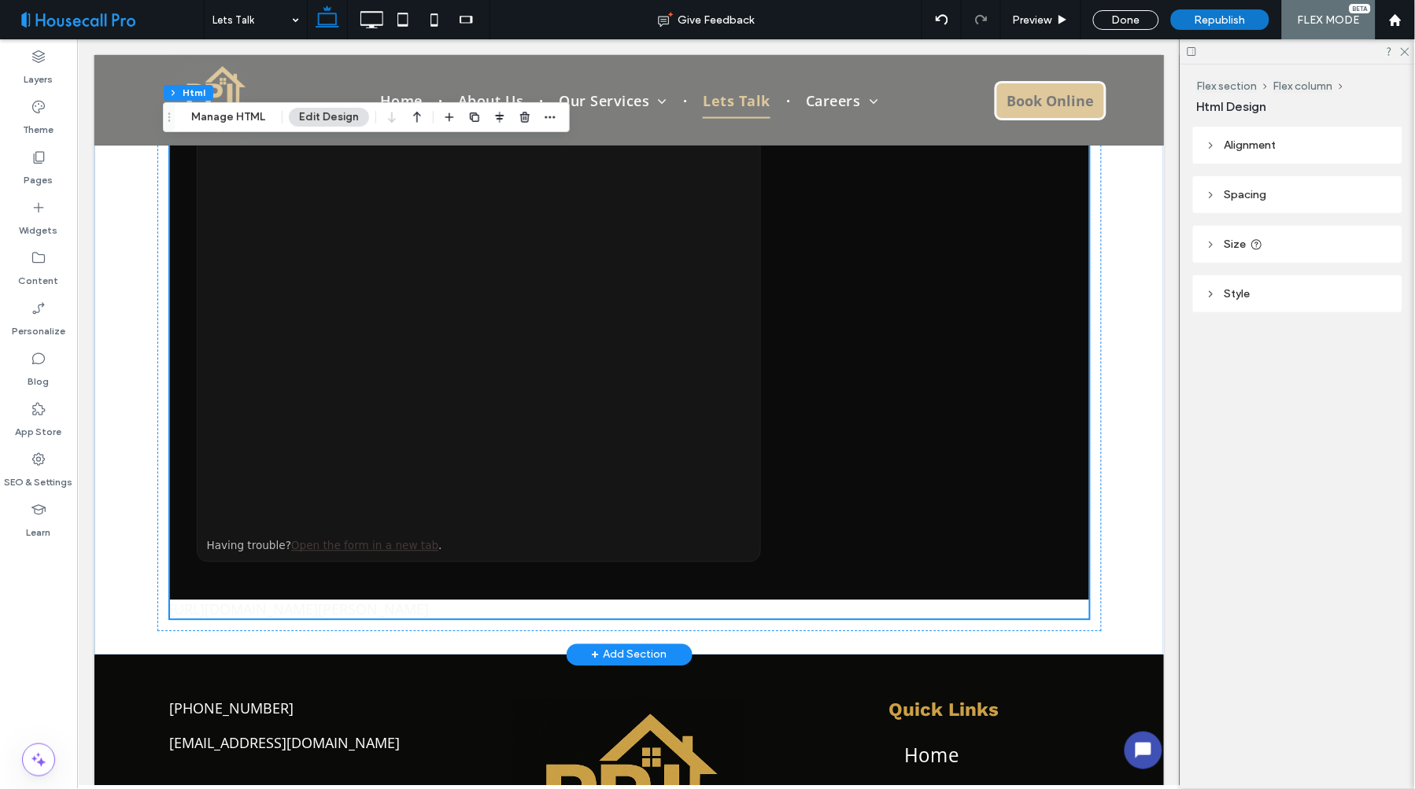
scroll to position [2308, 0]
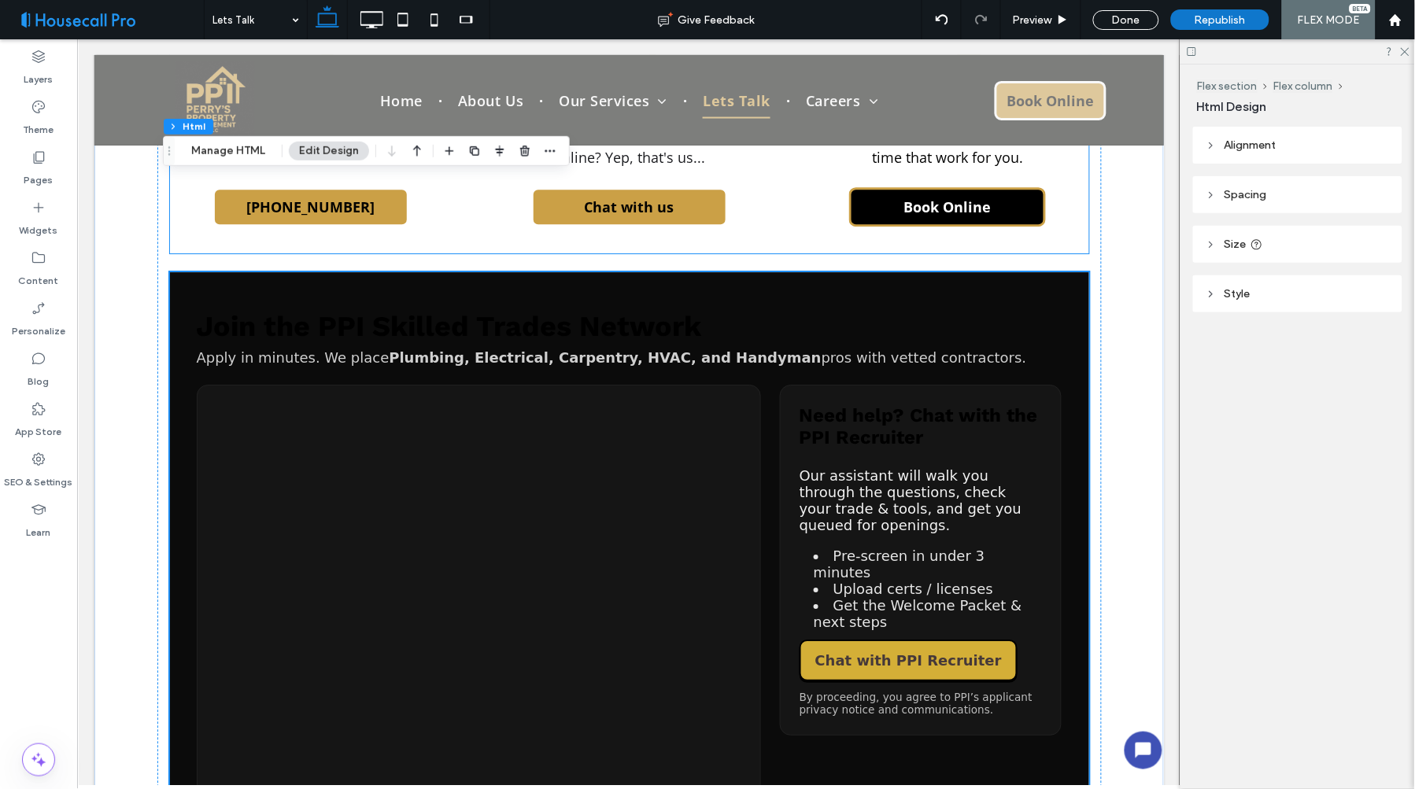
scroll to position [996, 0]
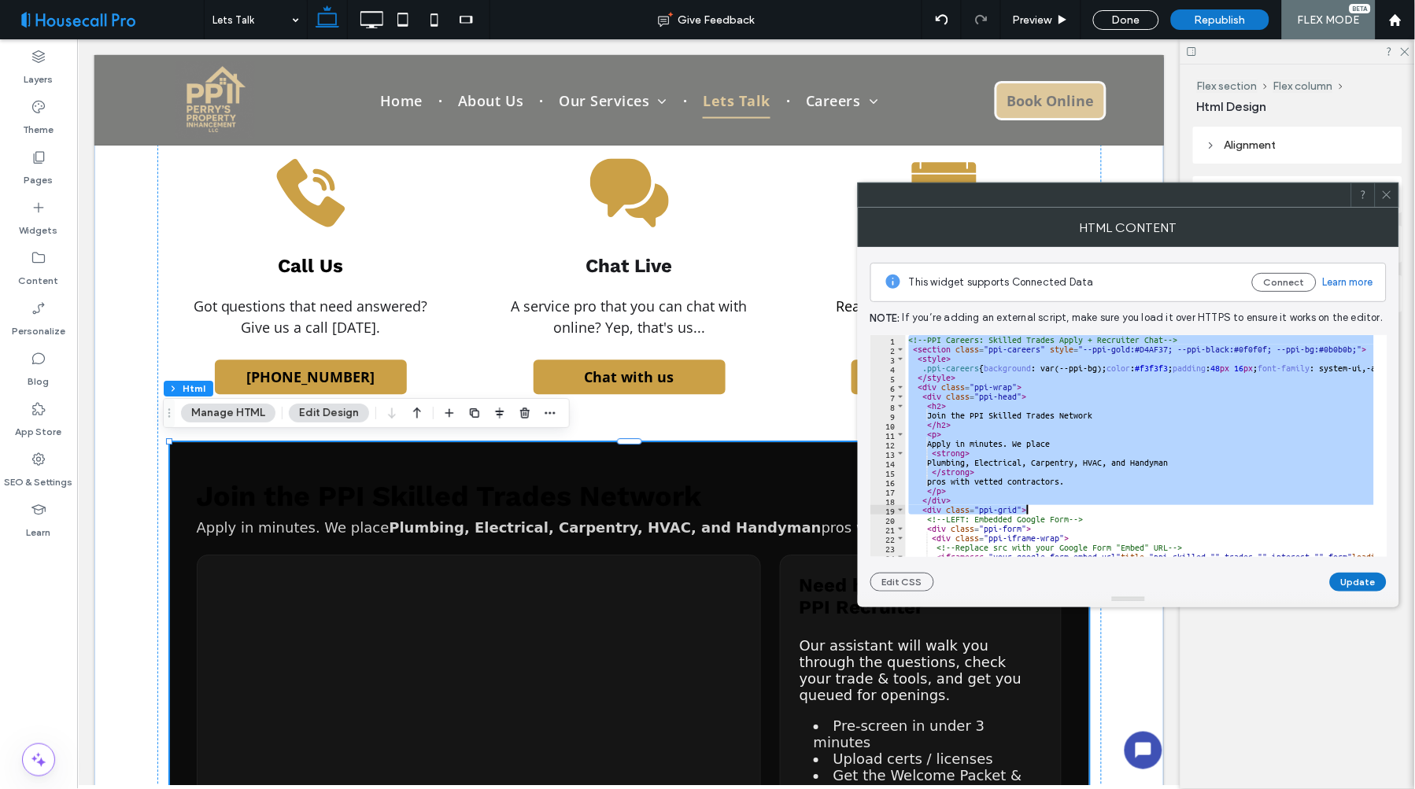
scroll to position [0, 124]
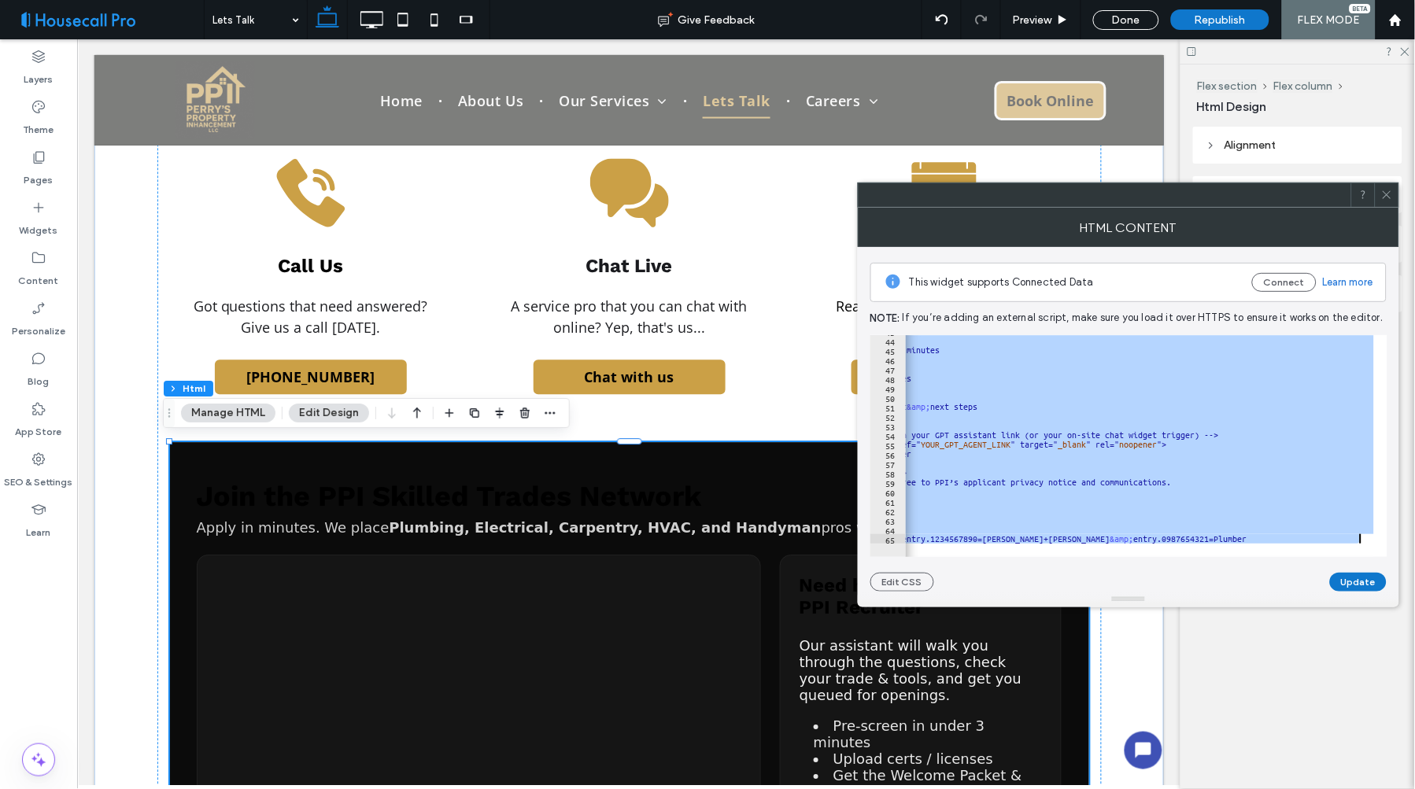
drag, startPoint x: 907, startPoint y: 340, endPoint x: 1241, endPoint y: 606, distance: 427.3
click at [1241, 606] on div "**********" at bounding box center [1128, 408] width 541 height 400
type textarea "**********"
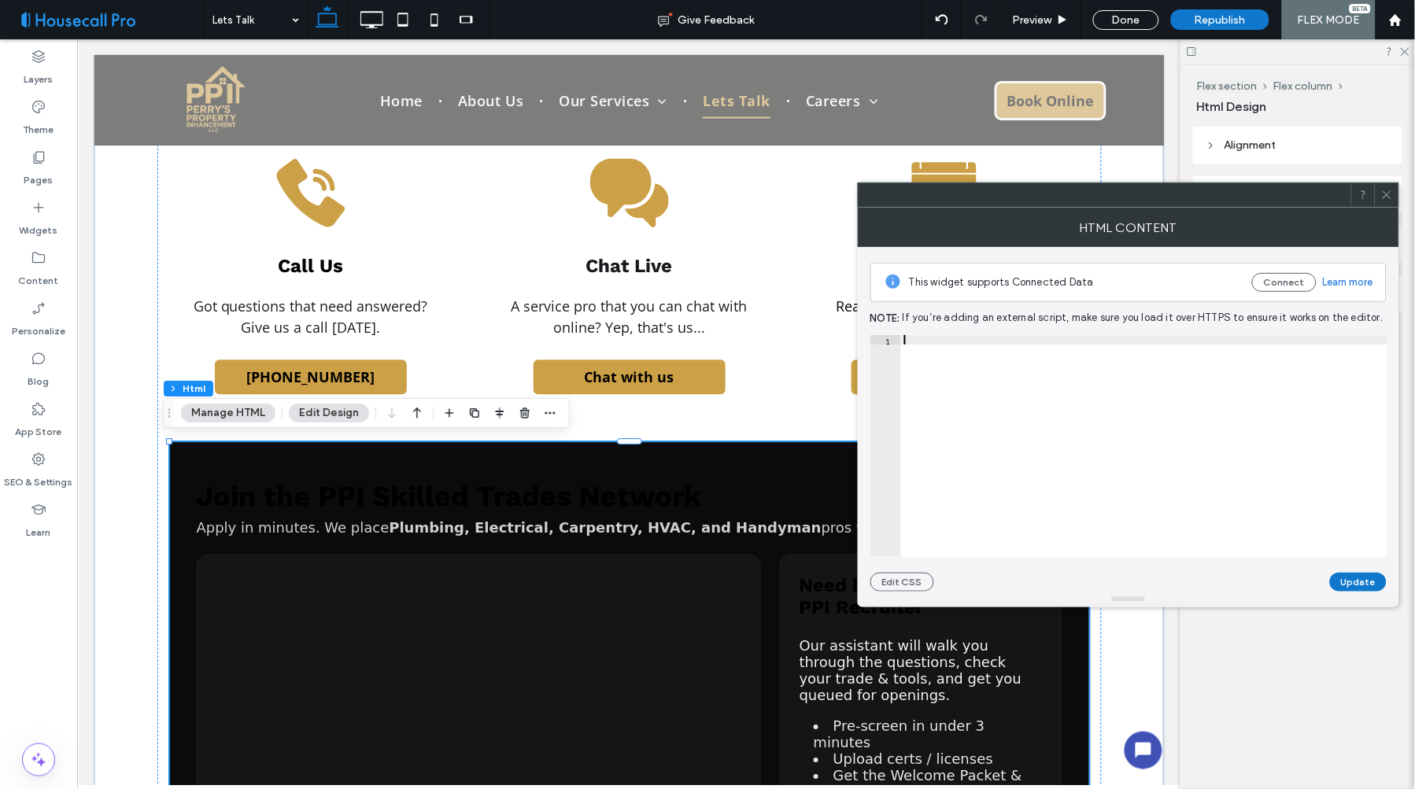
click at [933, 341] on div at bounding box center [1144, 448] width 486 height 227
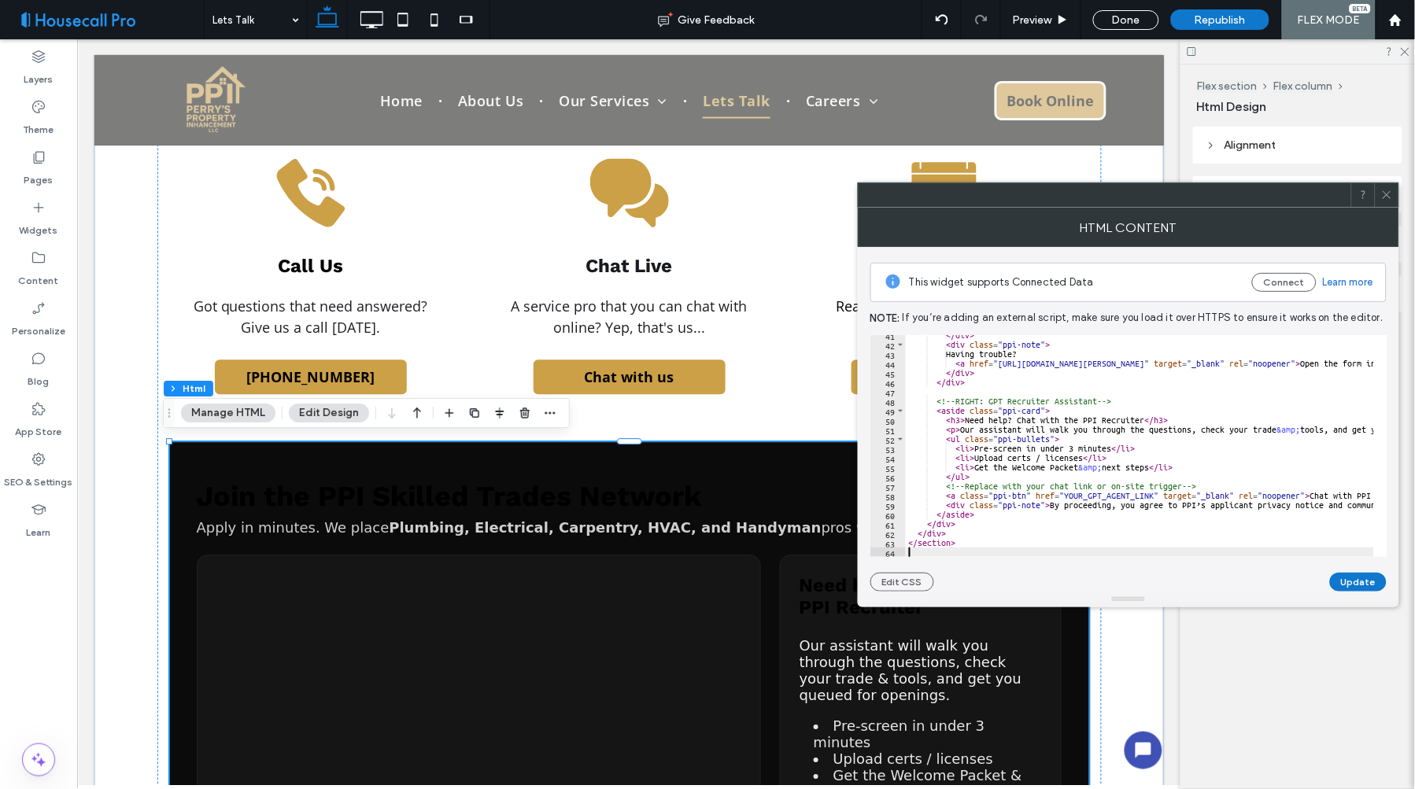
scroll to position [0, 9]
click at [1343, 580] on button "Update" at bounding box center [1358, 582] width 57 height 19
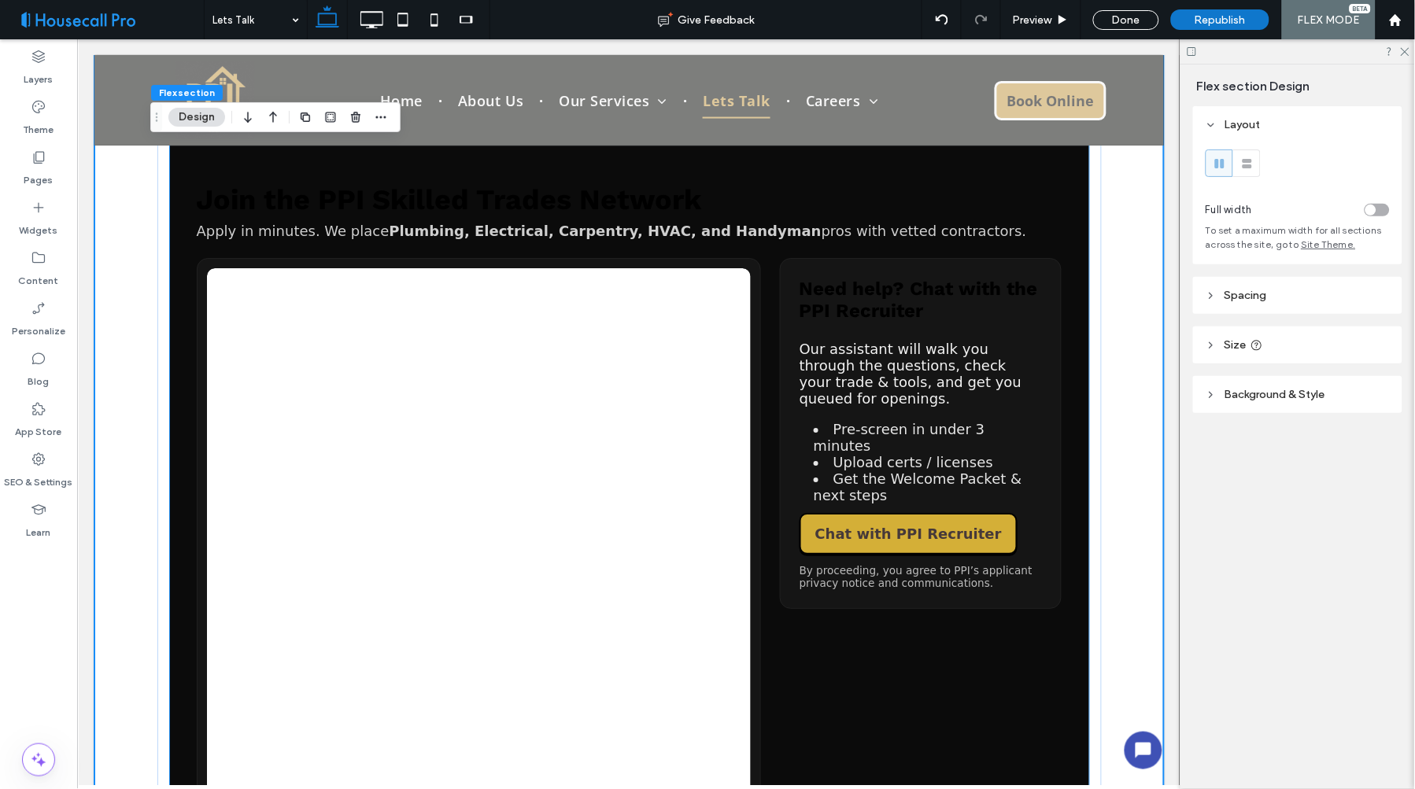
scroll to position [1314, 0]
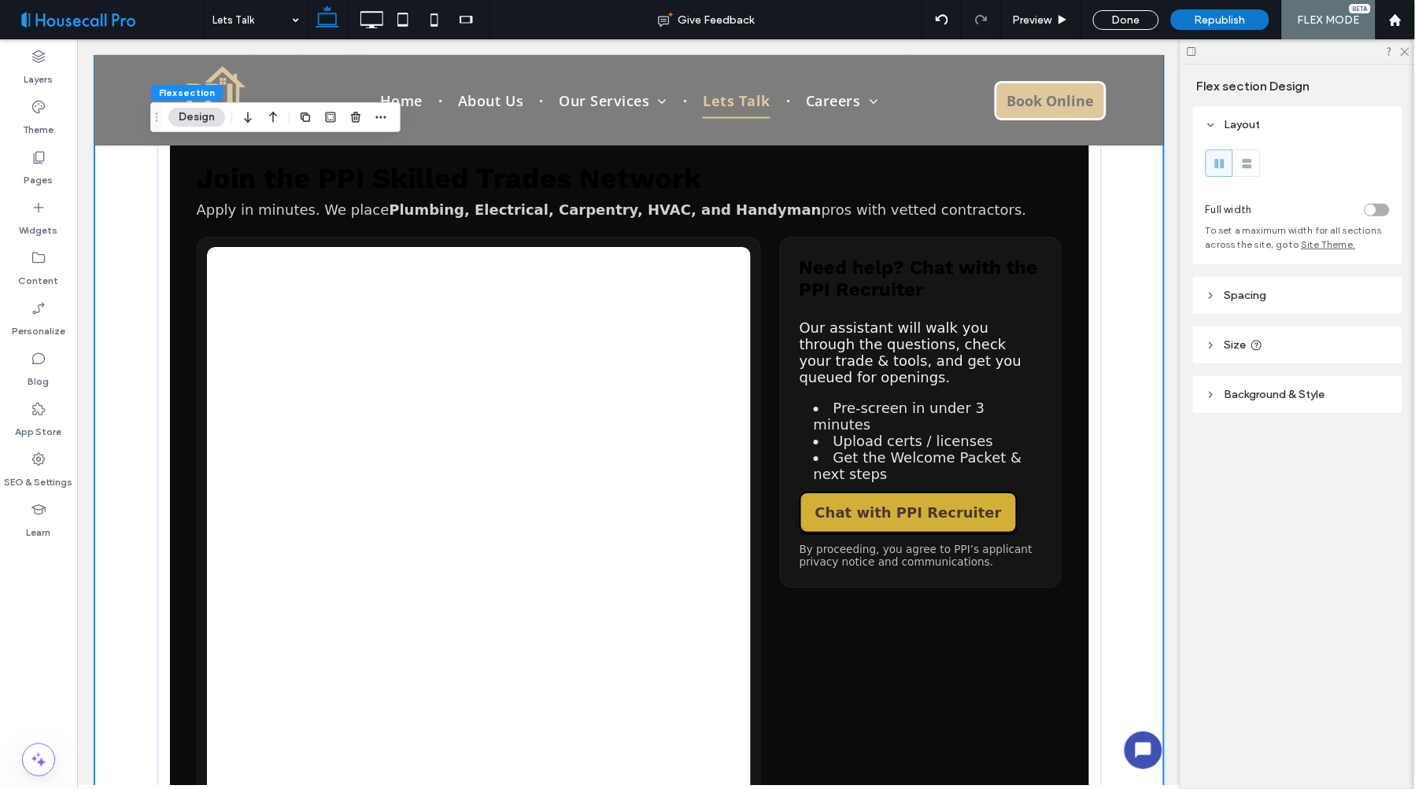
click at [1312, 544] on div "Flex section Design Layout Full width To set a maximum width for all sections a…" at bounding box center [1297, 427] width 235 height 725
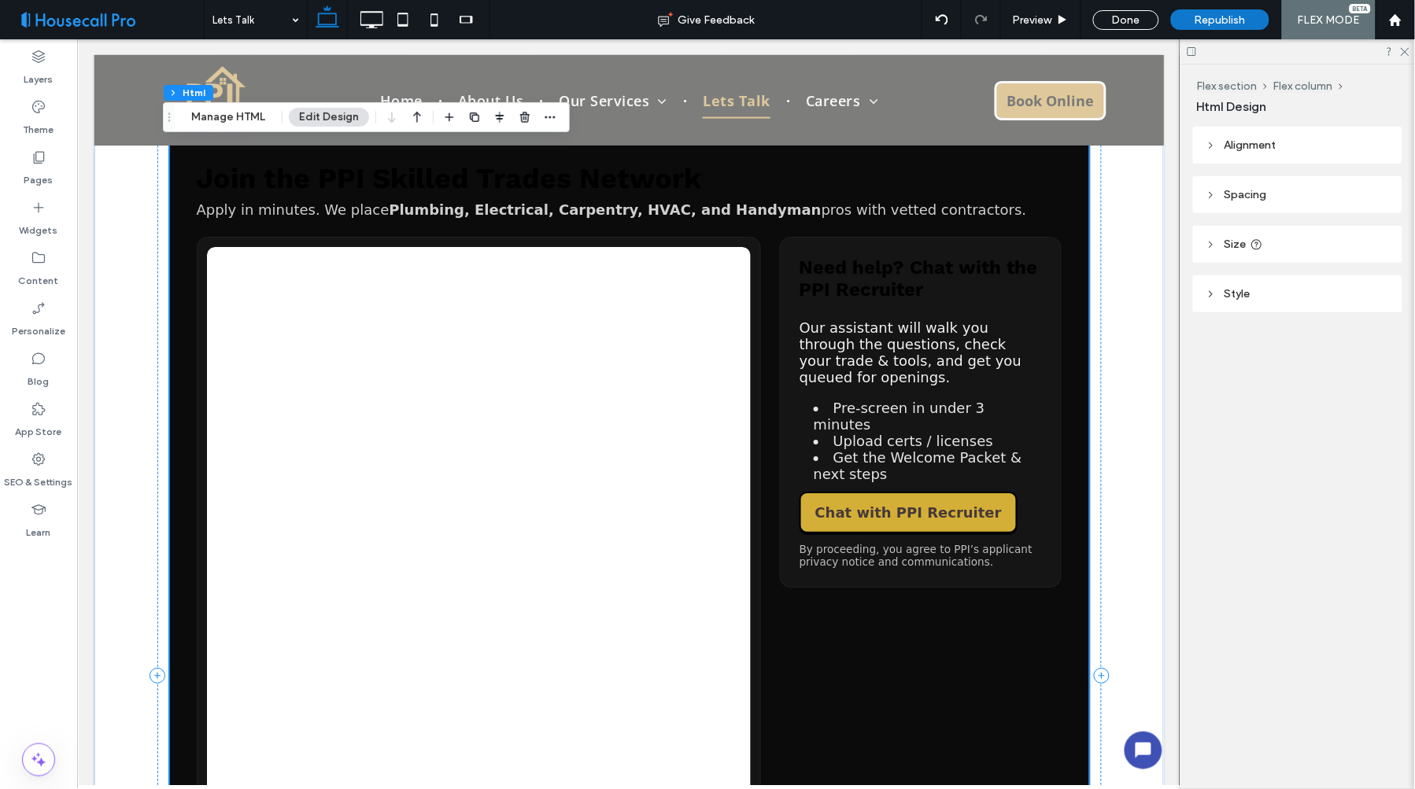
click at [679, 183] on h2 "Join the PPI Skilled Trades Network" at bounding box center [629, 177] width 866 height 33
click at [237, 113] on button "Manage HTML" at bounding box center [228, 117] width 94 height 19
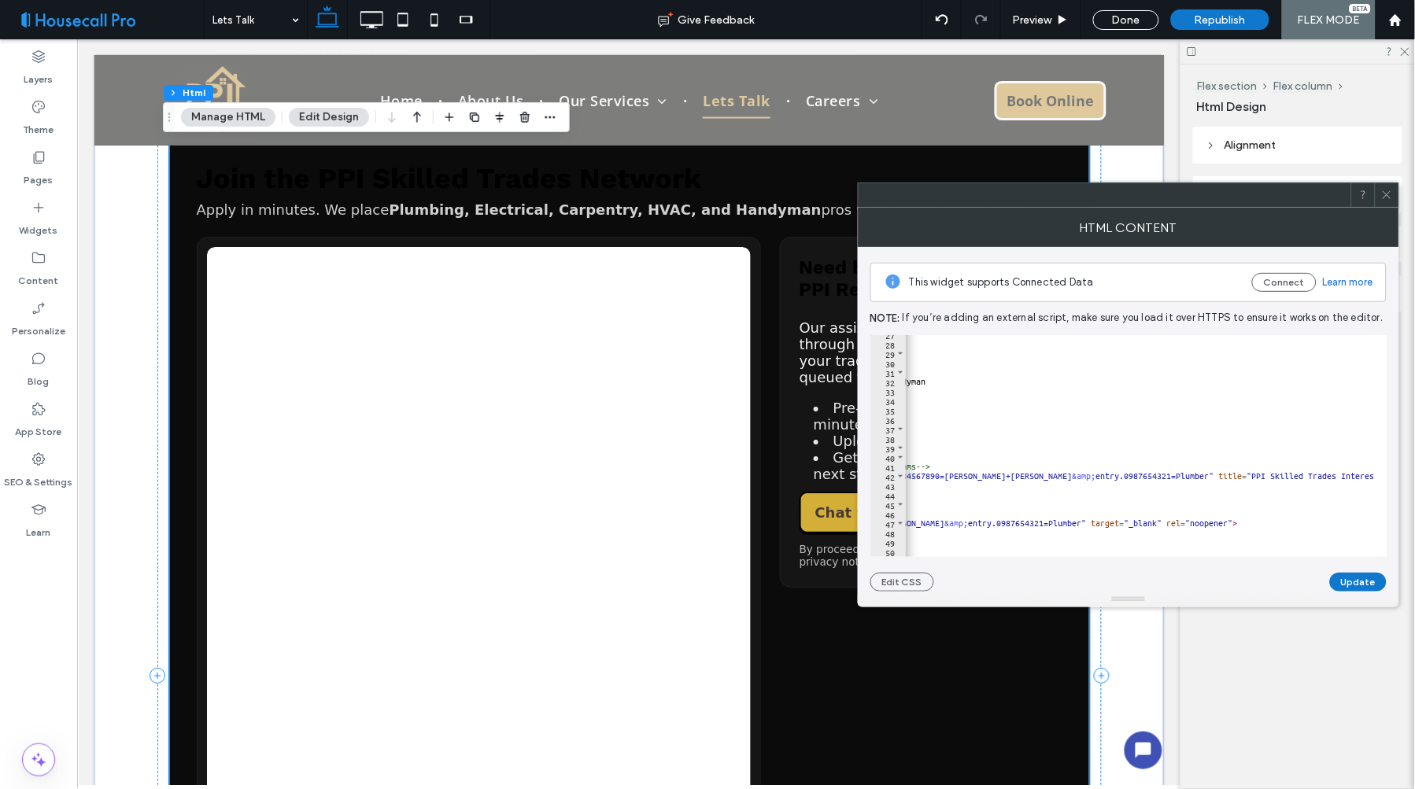
scroll to position [0, 0]
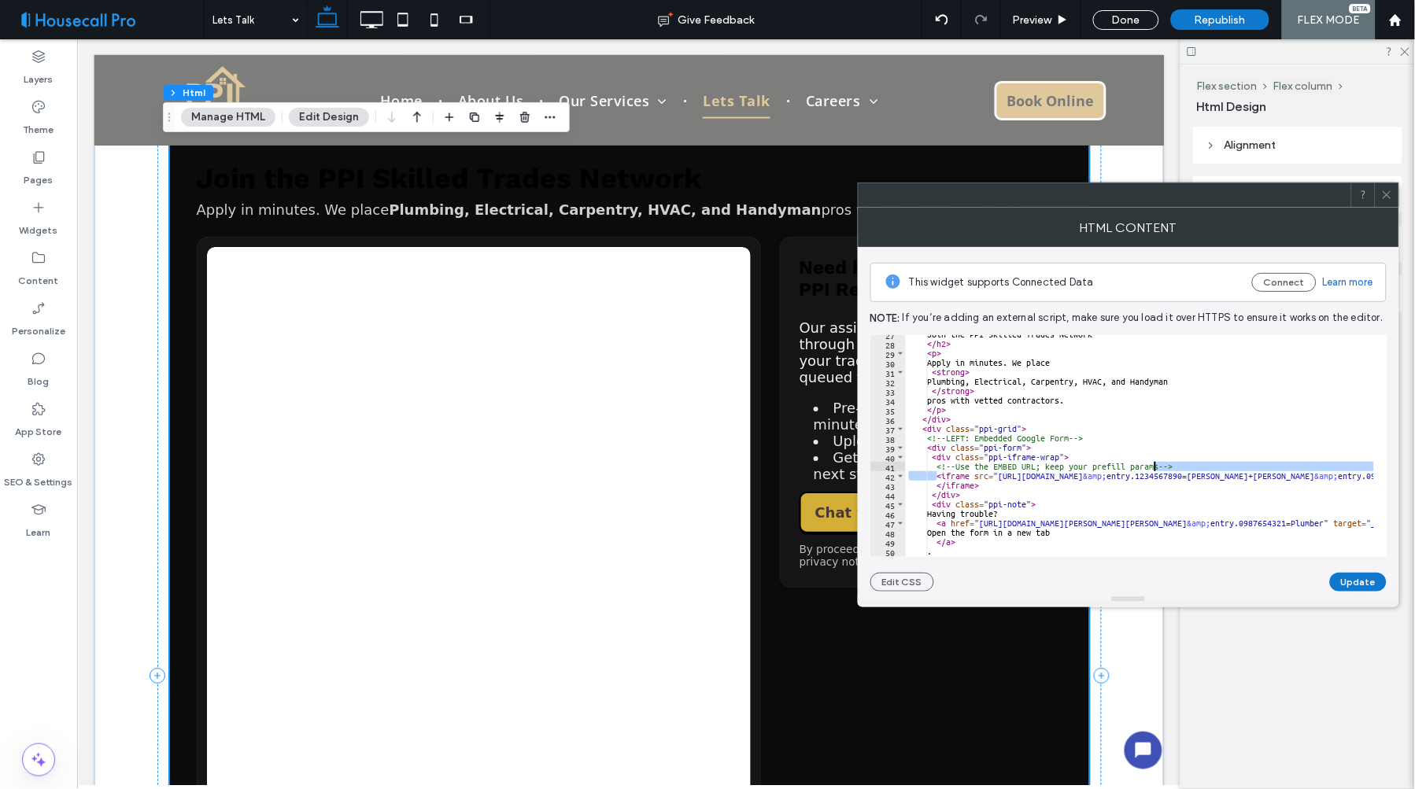
drag, startPoint x: 936, startPoint y: 473, endPoint x: 1125, endPoint y: 477, distance: 188.9
click at [1154, 468] on div "Join the PPI Skilled Trades Network </ h2 > < p > Apply in minutes. We place < …" at bounding box center [1402, 443] width 992 height 227
click at [1088, 472] on div "Join the PPI Skilled Trades Network </ h2 > < p > Apply in minutes. We place < …" at bounding box center [1402, 443] width 992 height 227
type textarea "**********"
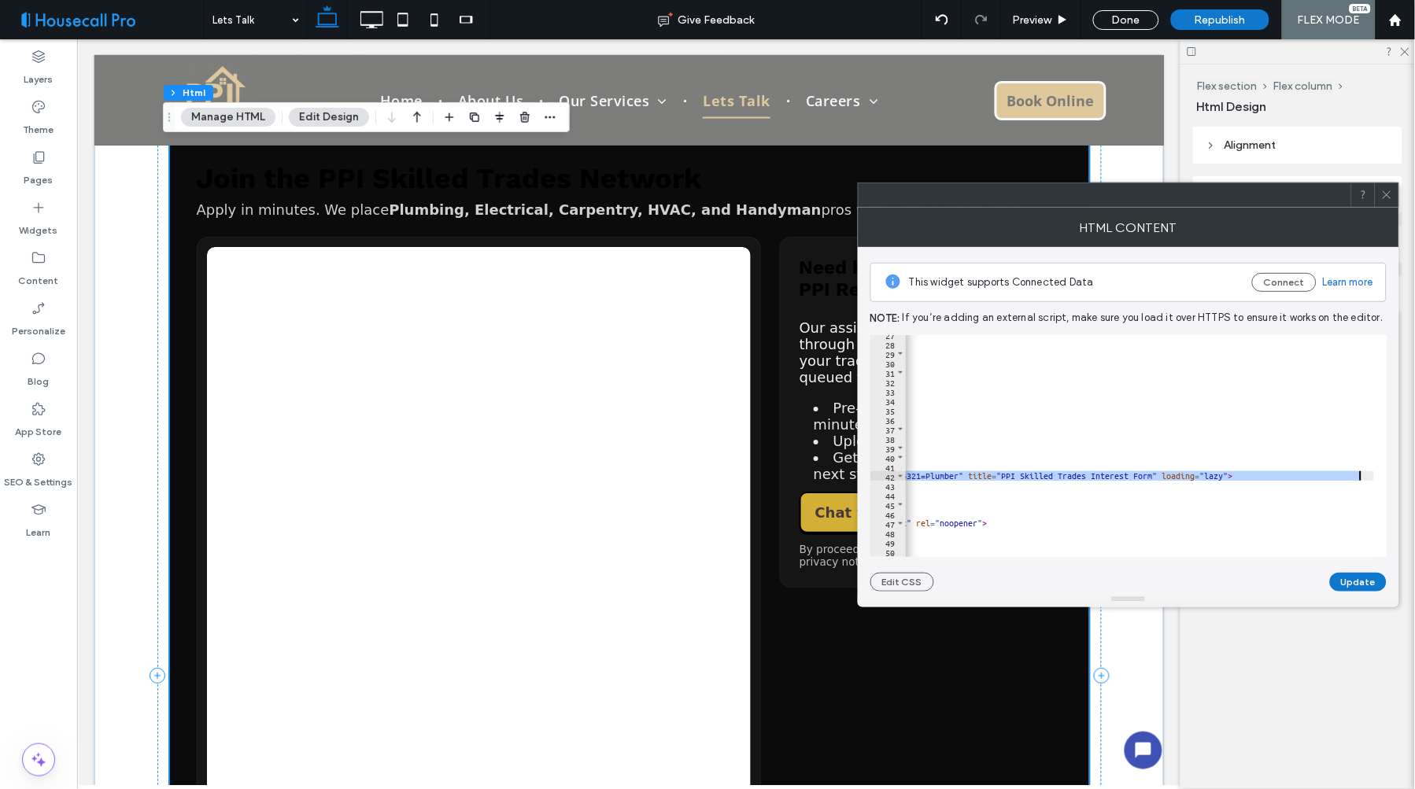
scroll to position [0, 492]
drag, startPoint x: 935, startPoint y: 472, endPoint x: 1361, endPoint y: 476, distance: 426.5
click at [1361, 476] on div "Join the PPI Skilled Trades Network </ h2 > < p > Apply in minutes. We place < …" at bounding box center [909, 443] width 992 height 227
paste textarea "Cursor at row 42"
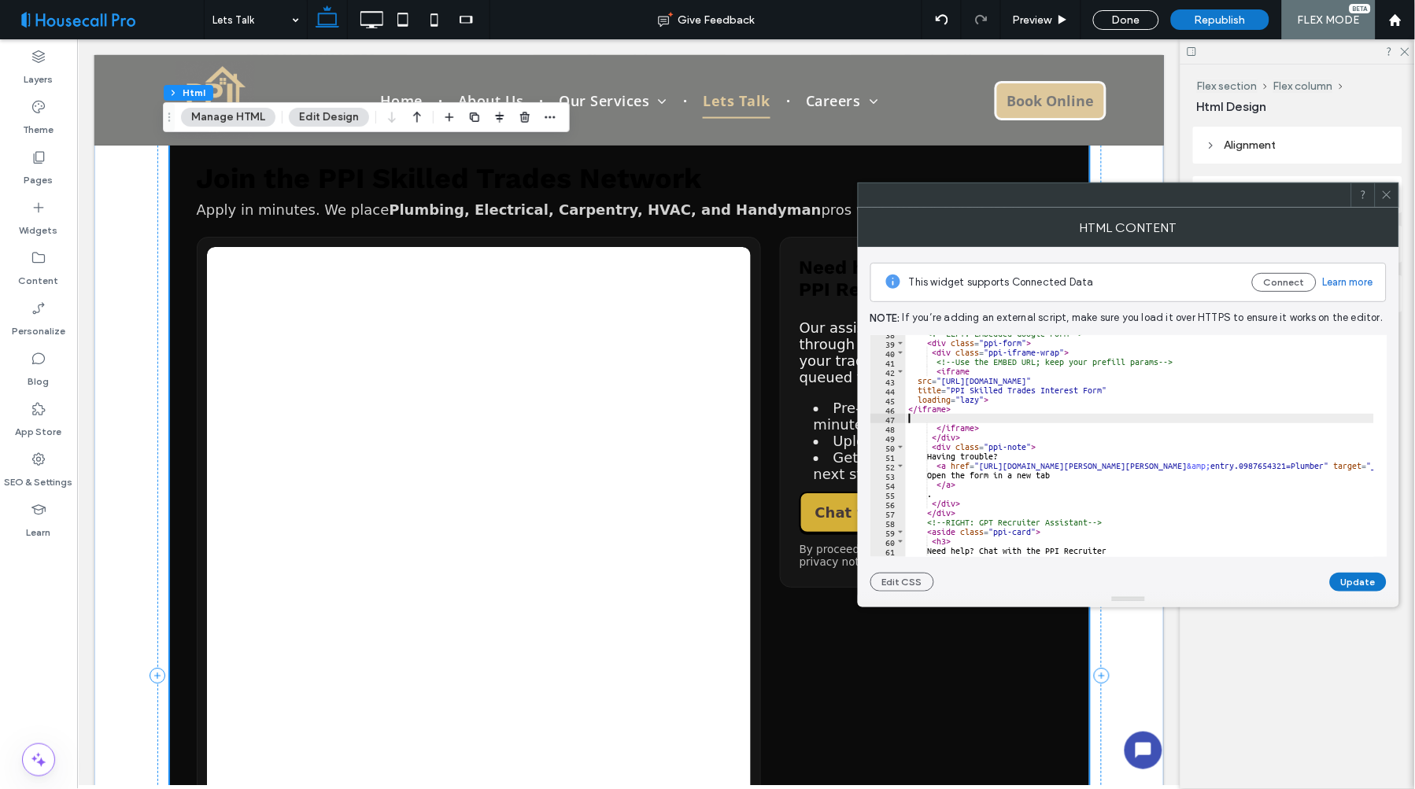
scroll to position [356, 0]
type textarea "*********"
drag, startPoint x: 986, startPoint y: 406, endPoint x: 1014, endPoint y: 407, distance: 27.6
click at [986, 406] on div "<!-- LEFT: Embedded Google Form --> < div class = "ppi-form" > < div class = "p…" at bounding box center [1402, 442] width 992 height 227
paste textarea "**********"
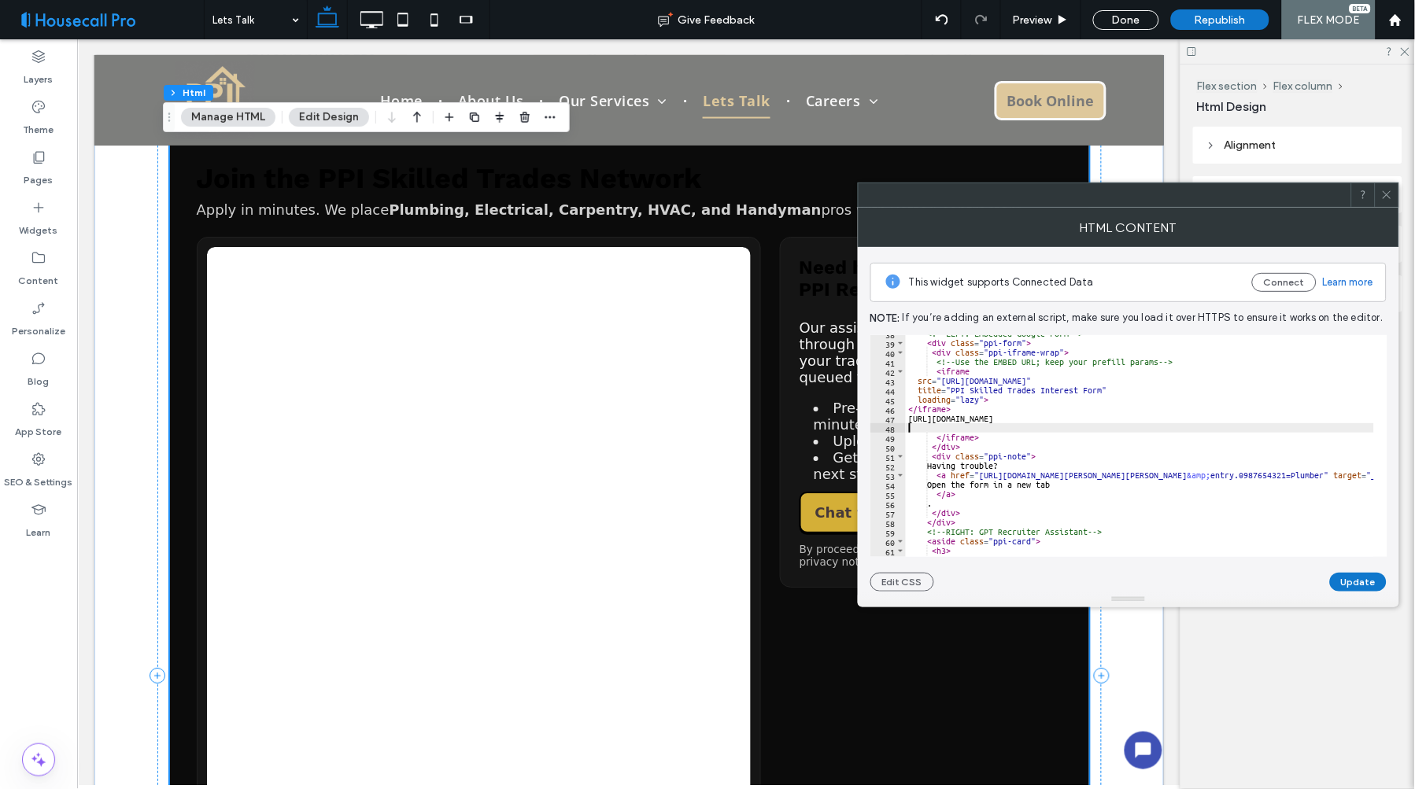
scroll to position [0, 16]
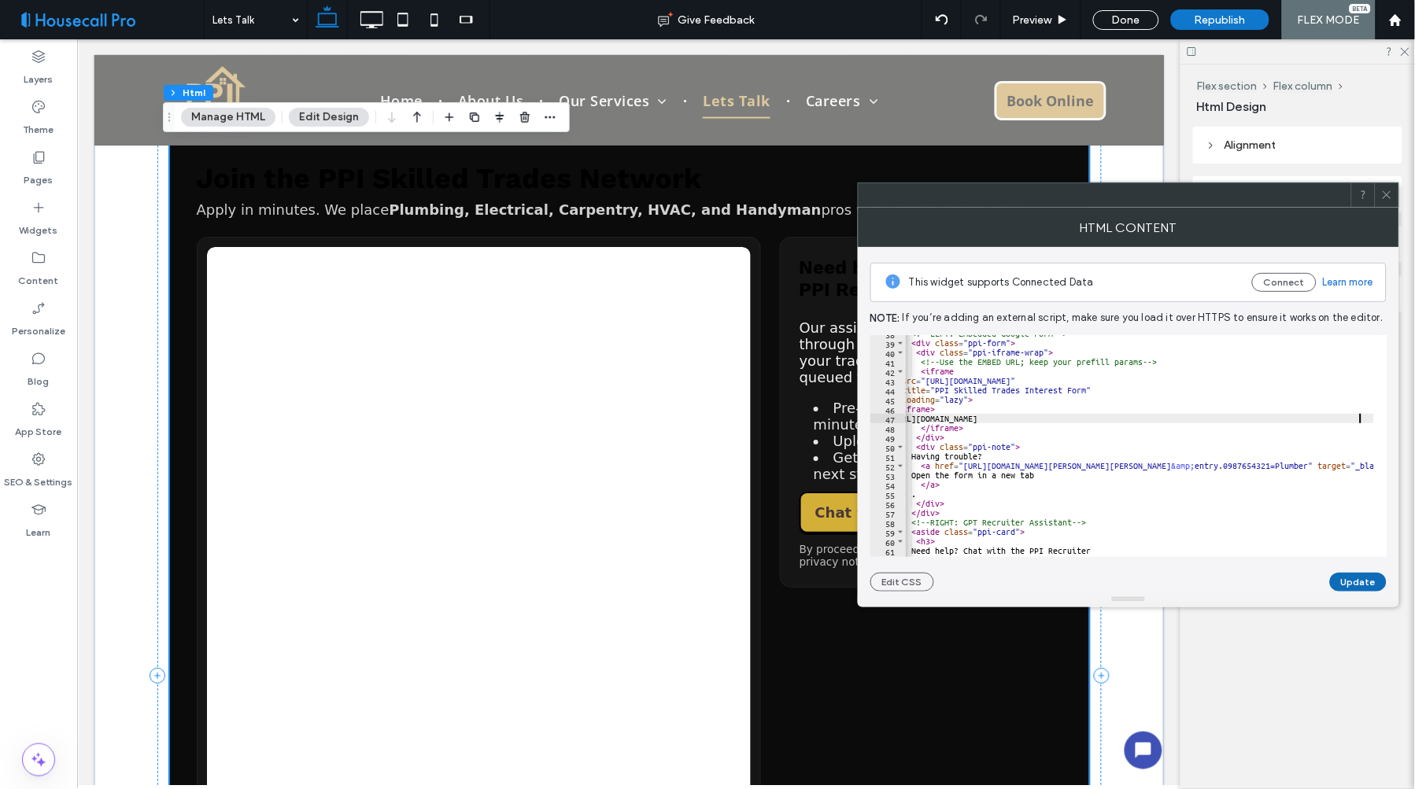
type textarea "**********"
click at [1359, 579] on button "Update" at bounding box center [1358, 582] width 57 height 19
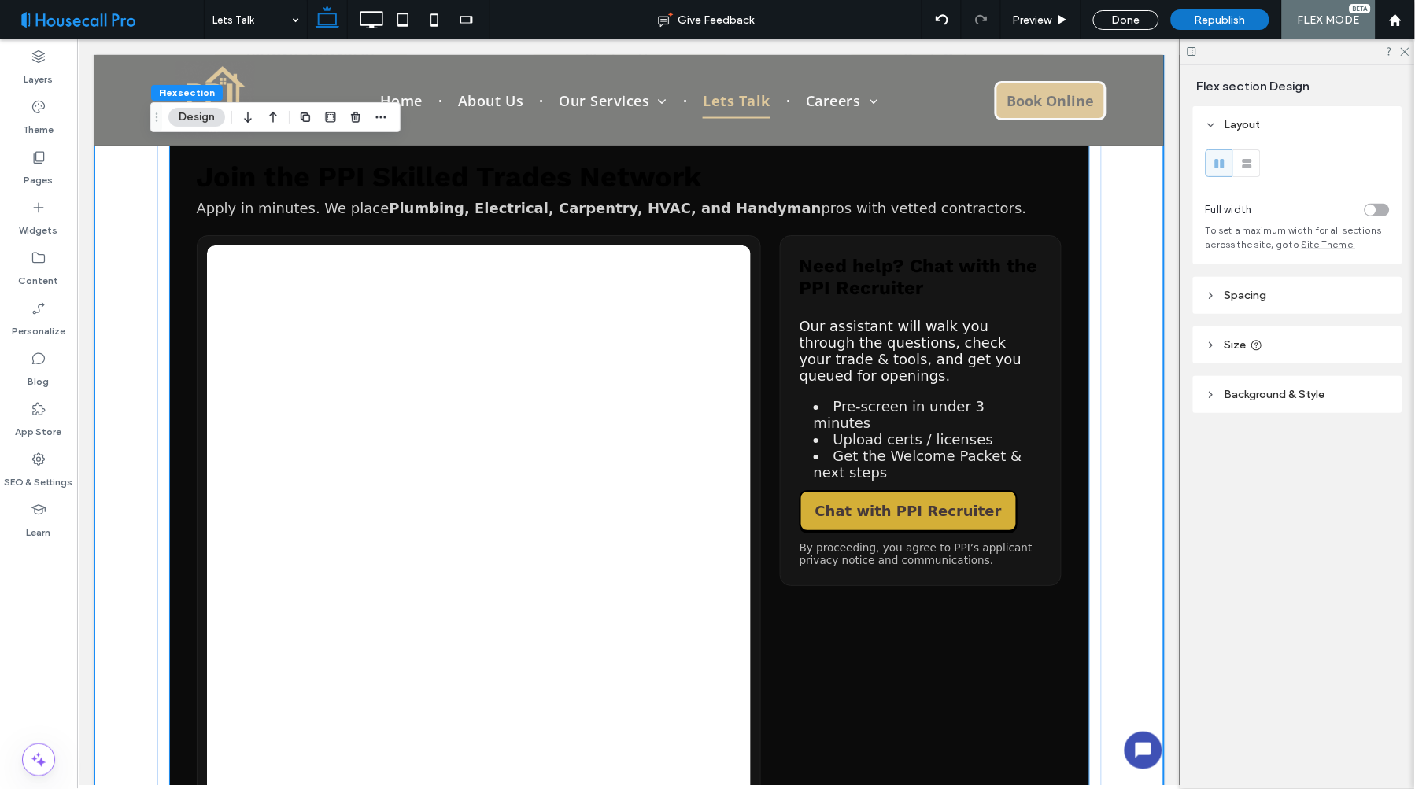
scroll to position [1314, 0]
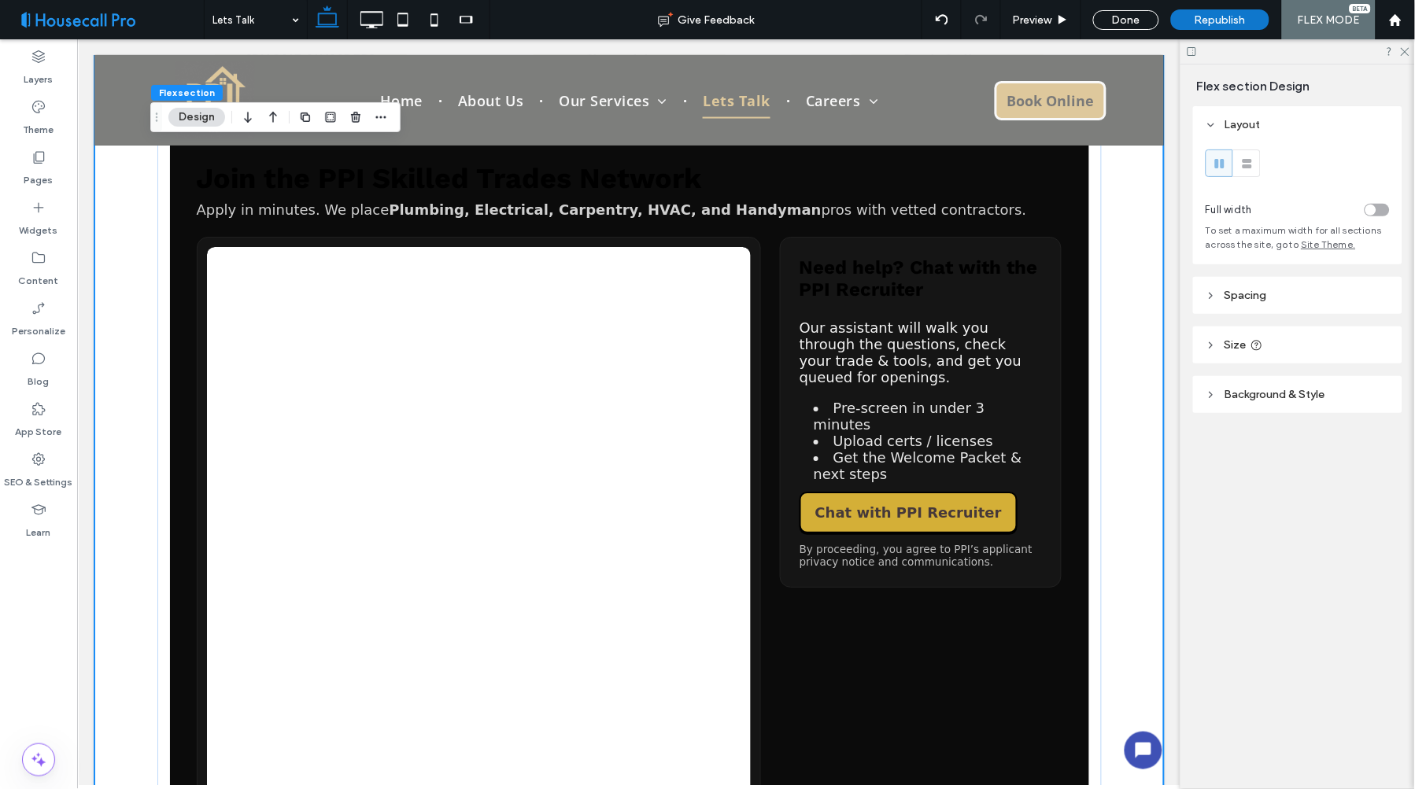
click at [1356, 597] on div "Flex section Design Layout Full width To set a maximum width for all sections a…" at bounding box center [1297, 427] width 235 height 725
click at [1313, 602] on div "Flex section Design Layout Full width To set a maximum width for all sections a…" at bounding box center [1297, 427] width 235 height 725
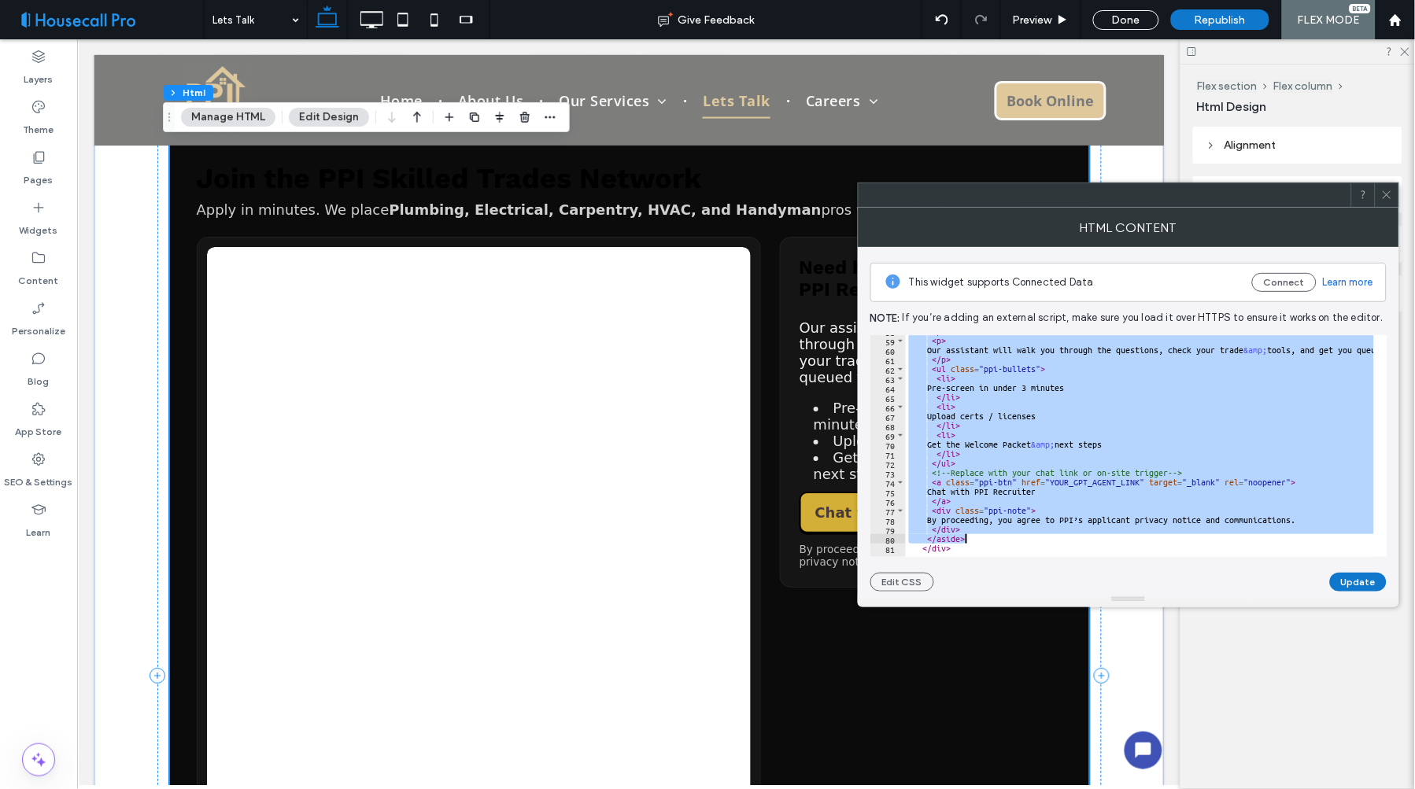
scroll to position [574, 0]
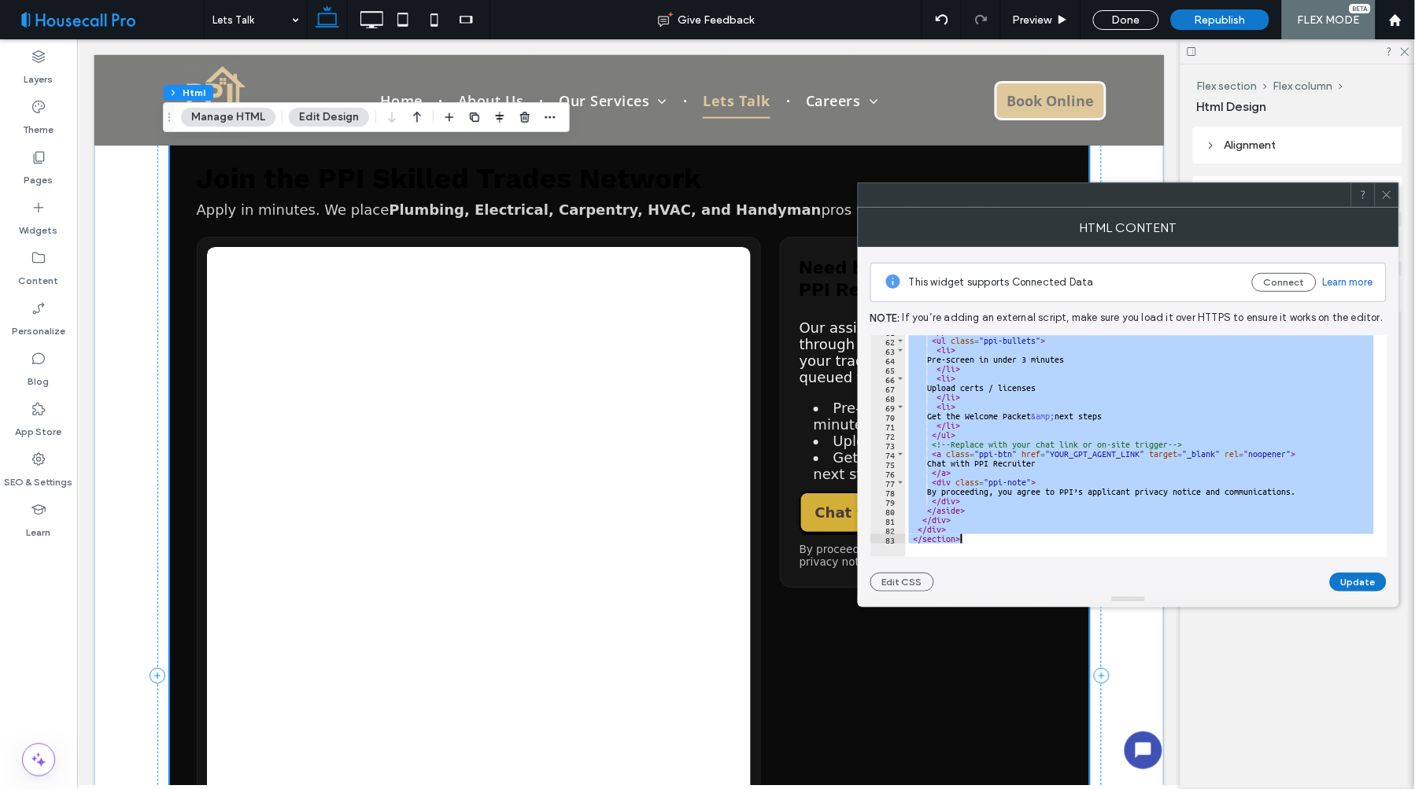
drag, startPoint x: 908, startPoint y: 334, endPoint x: 1340, endPoint y: 639, distance: 528.6
click at [1340, 639] on body ".wqwq-1{fill:#231f20;} .cls-1q, .cls-2q { fill-rule: evenodd; } .cls-2q { fill:…" at bounding box center [707, 394] width 1415 height 789
type textarea "**********"
paste textarea "Cursor at row 83"
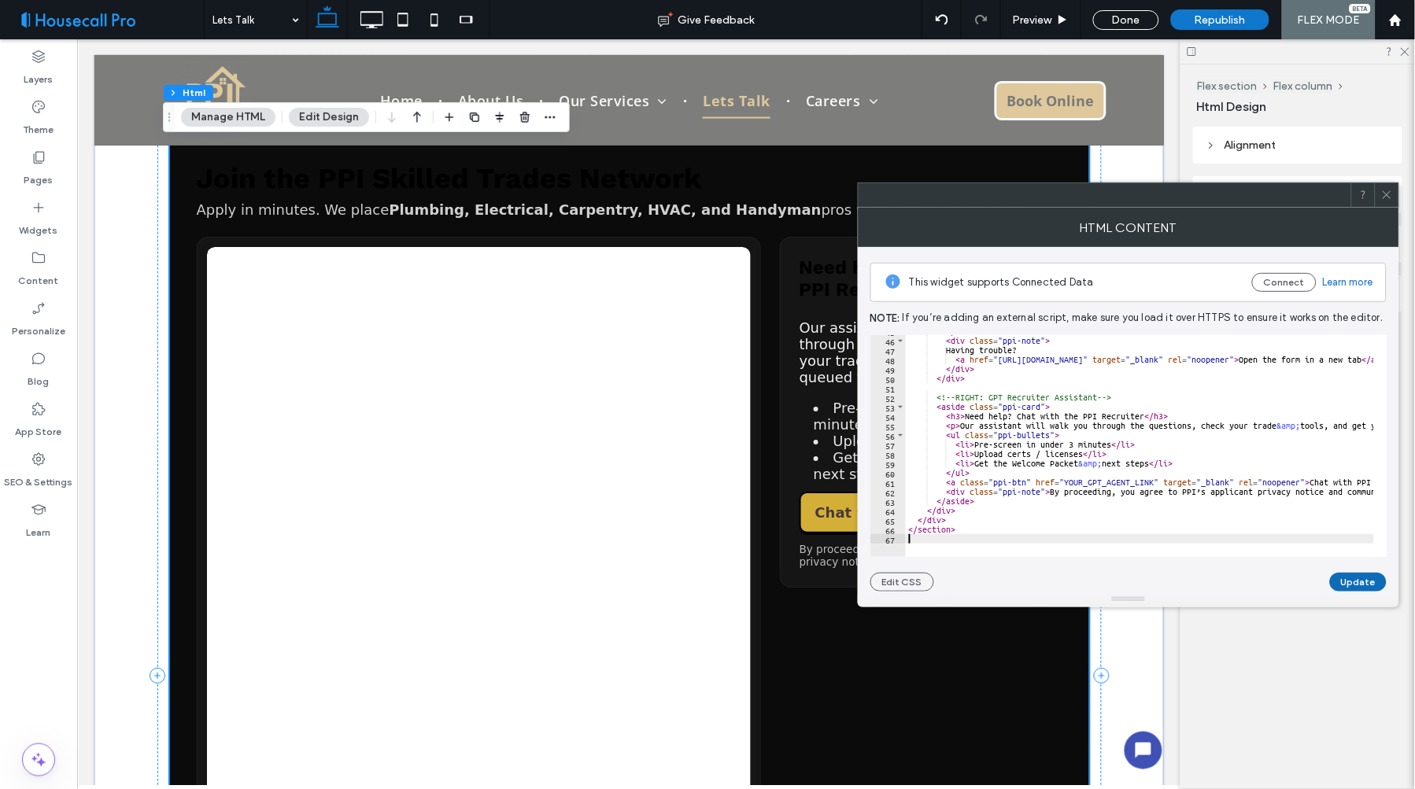
click at [1357, 579] on button "Update" at bounding box center [1358, 582] width 57 height 19
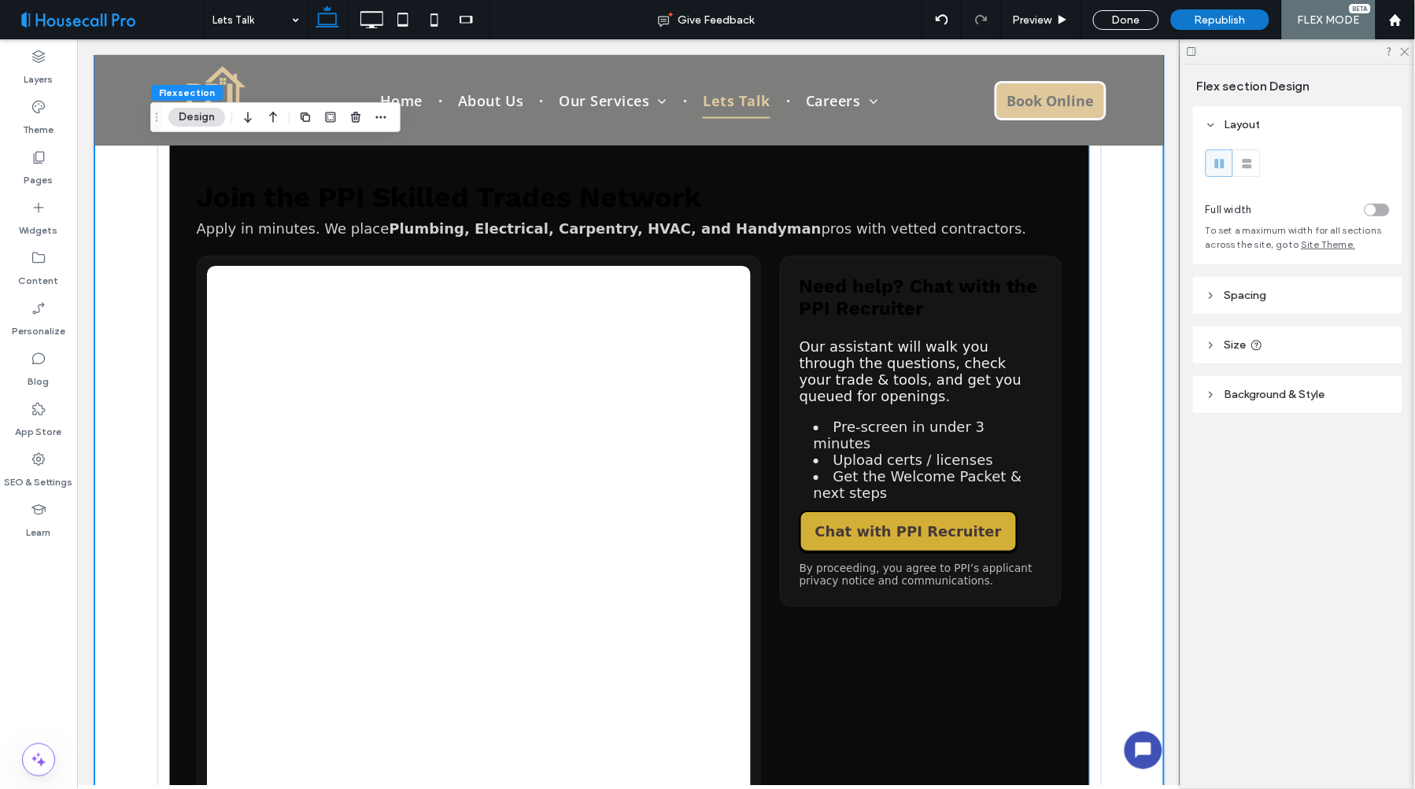
scroll to position [1261, 0]
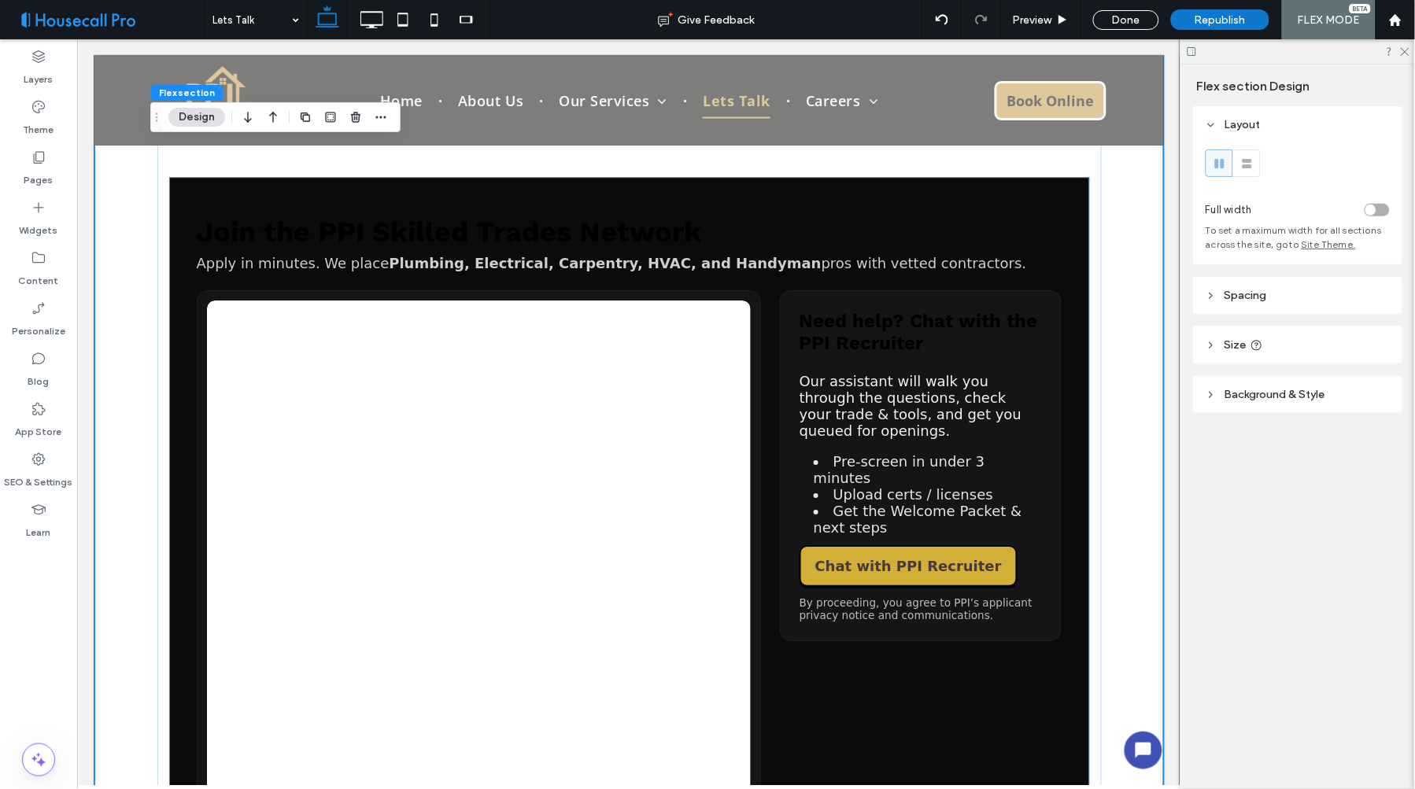
click at [403, 237] on h2 "Join the PPI Skilled Trades Network" at bounding box center [629, 231] width 866 height 33
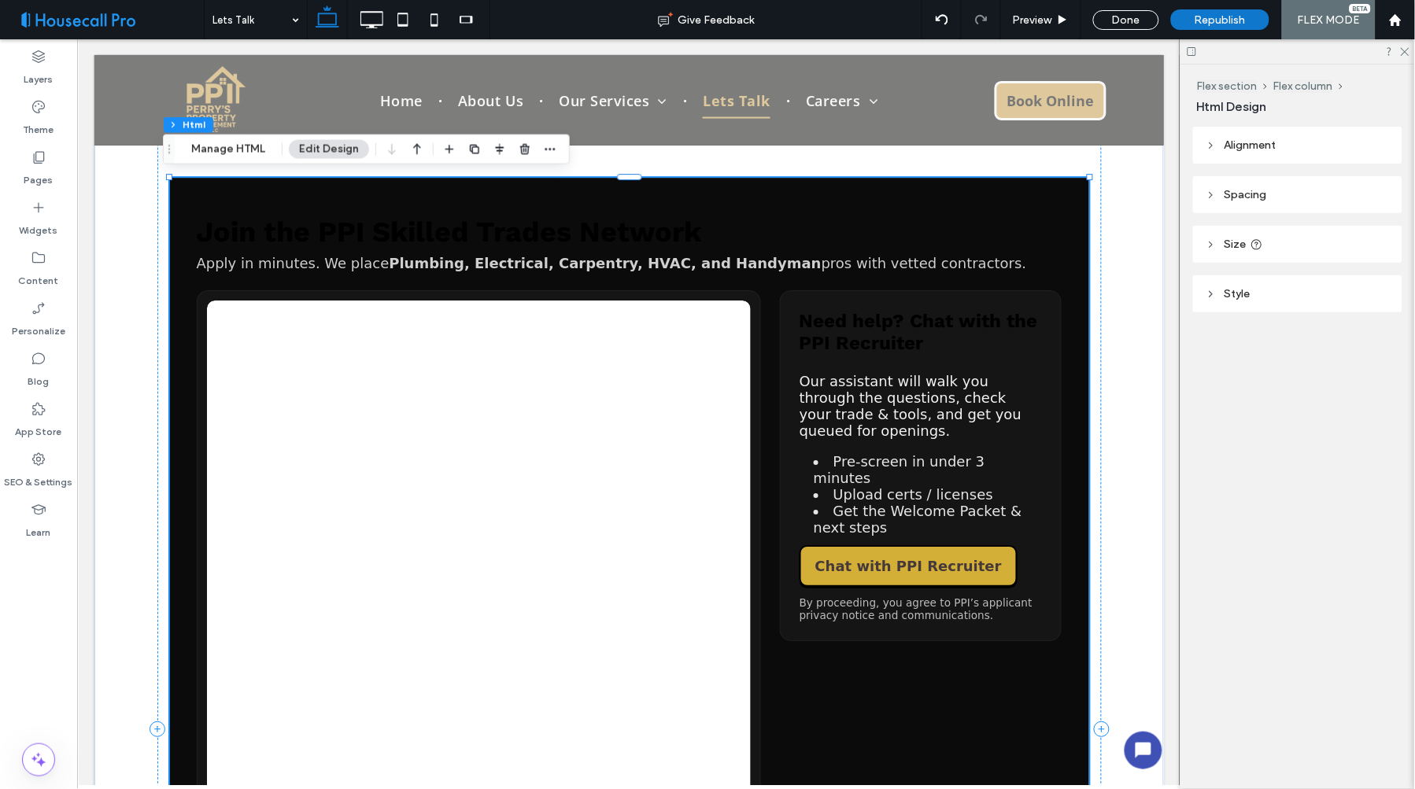
click at [403, 237] on h2 "Join the PPI Skilled Trades Network" at bounding box center [629, 231] width 866 height 33
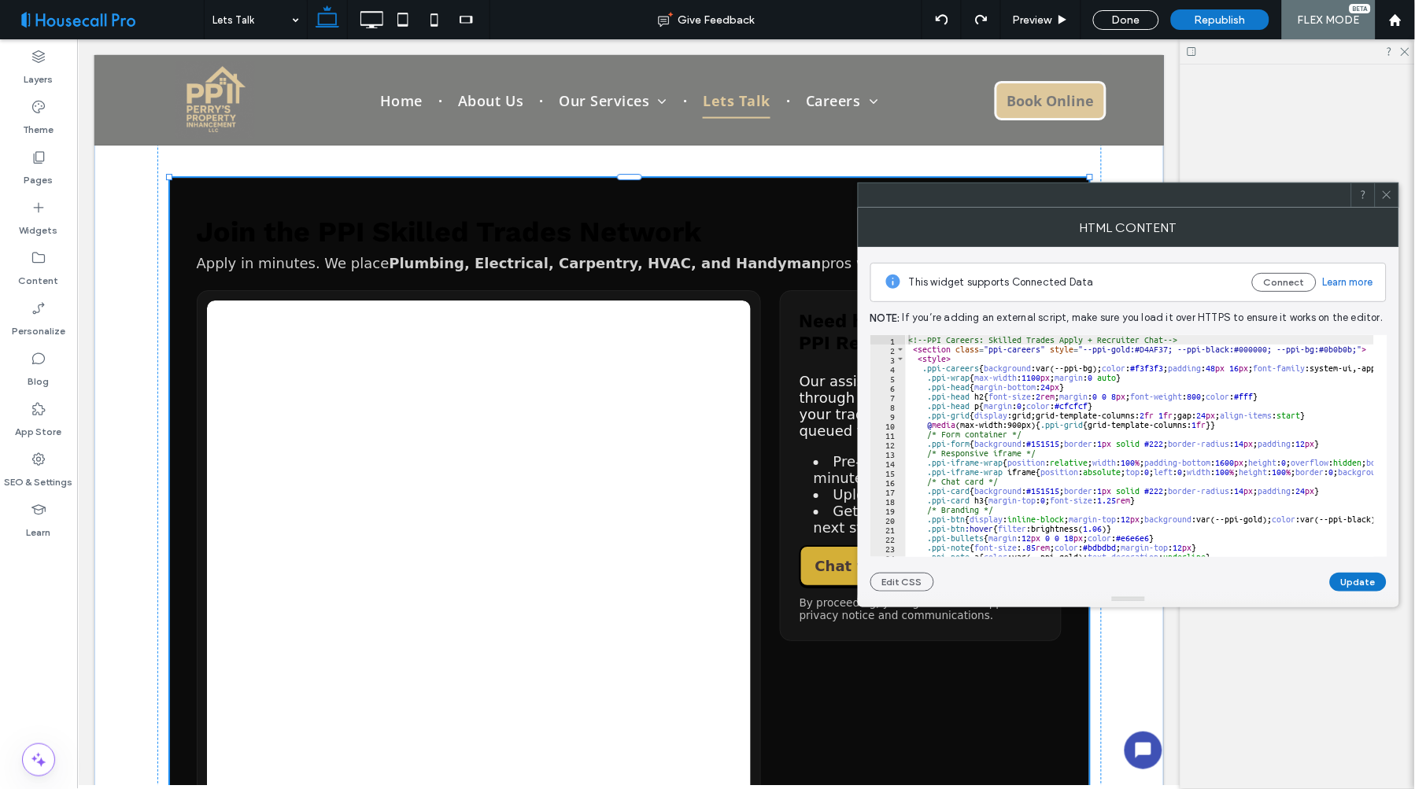
click at [1071, 497] on div at bounding box center [707, 394] width 1415 height 789
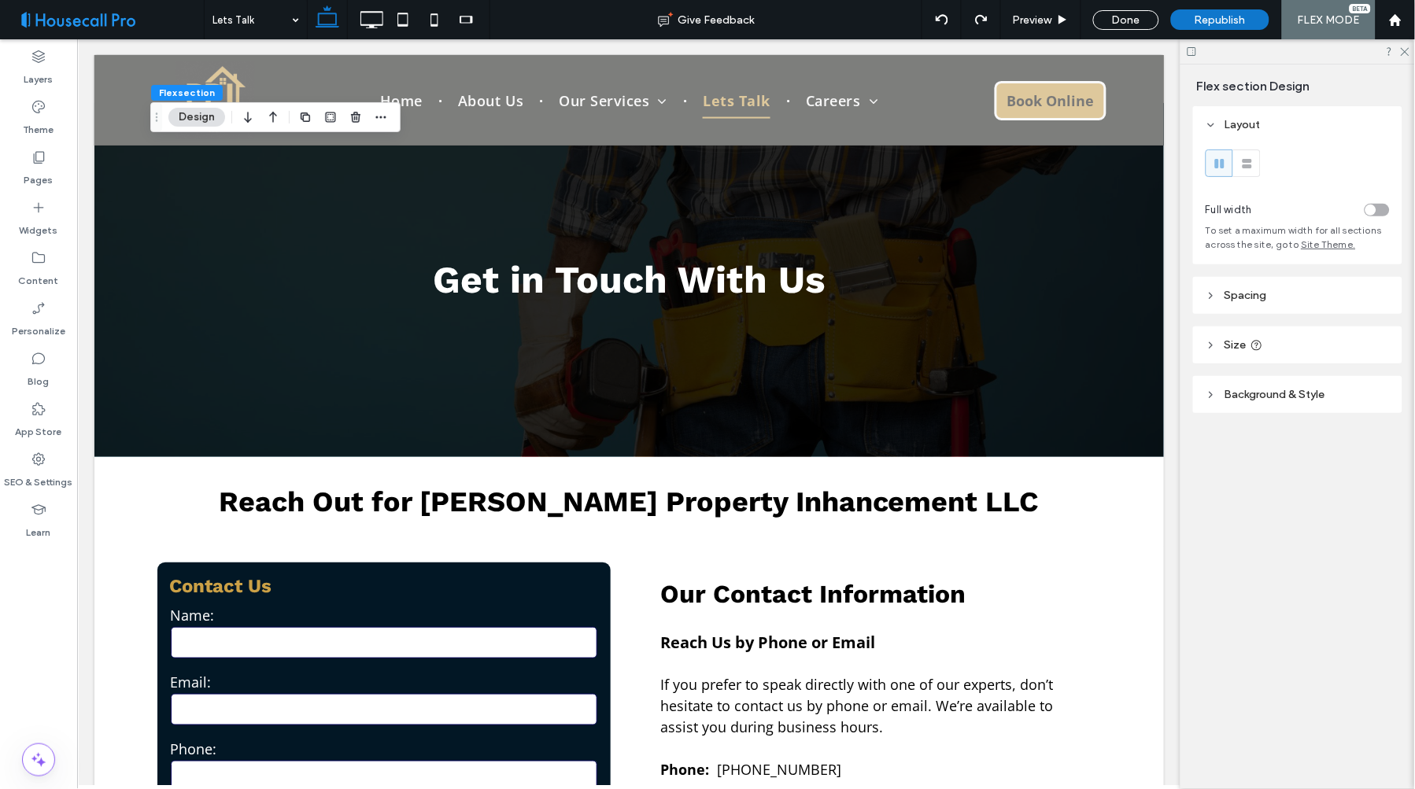
scroll to position [1576, 0]
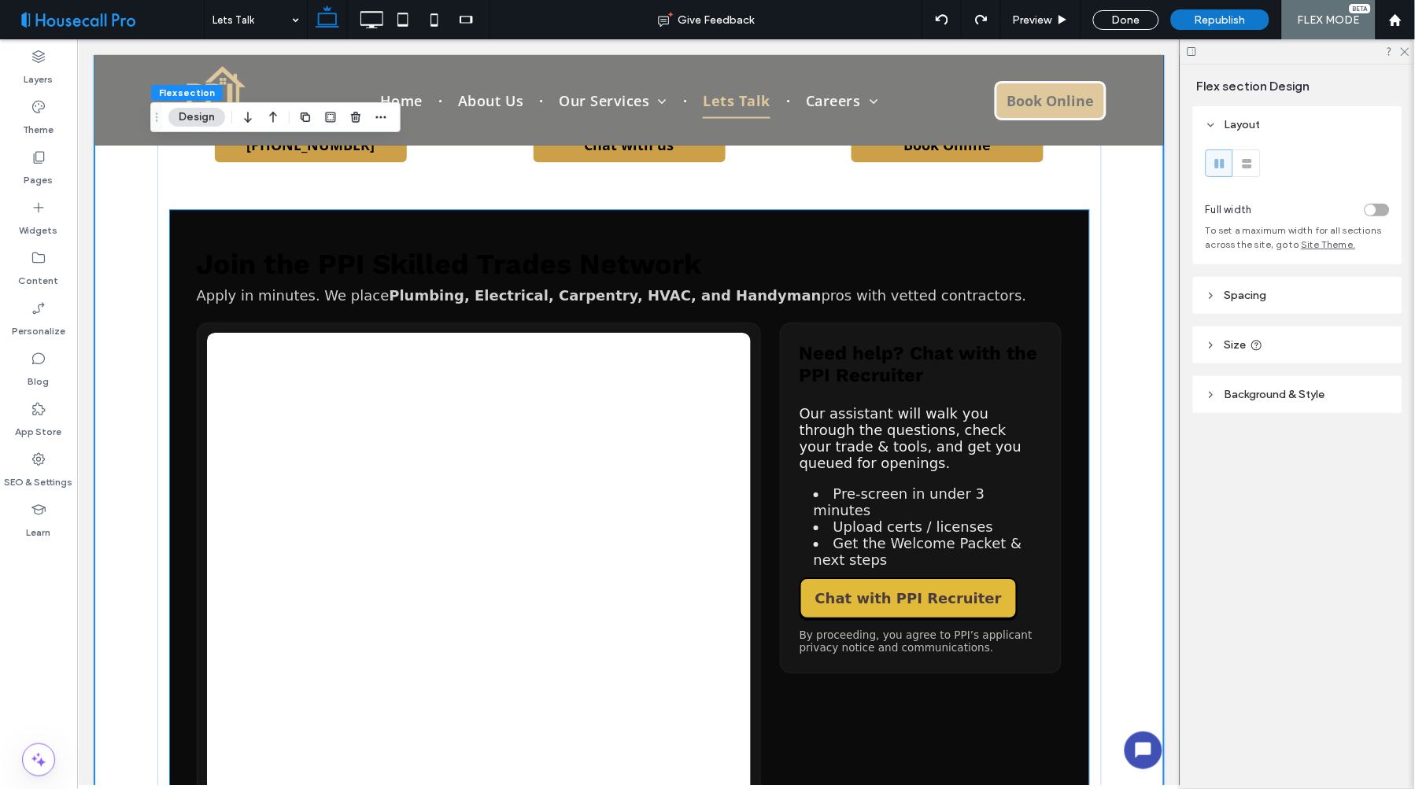
scroll to position [1226, 0]
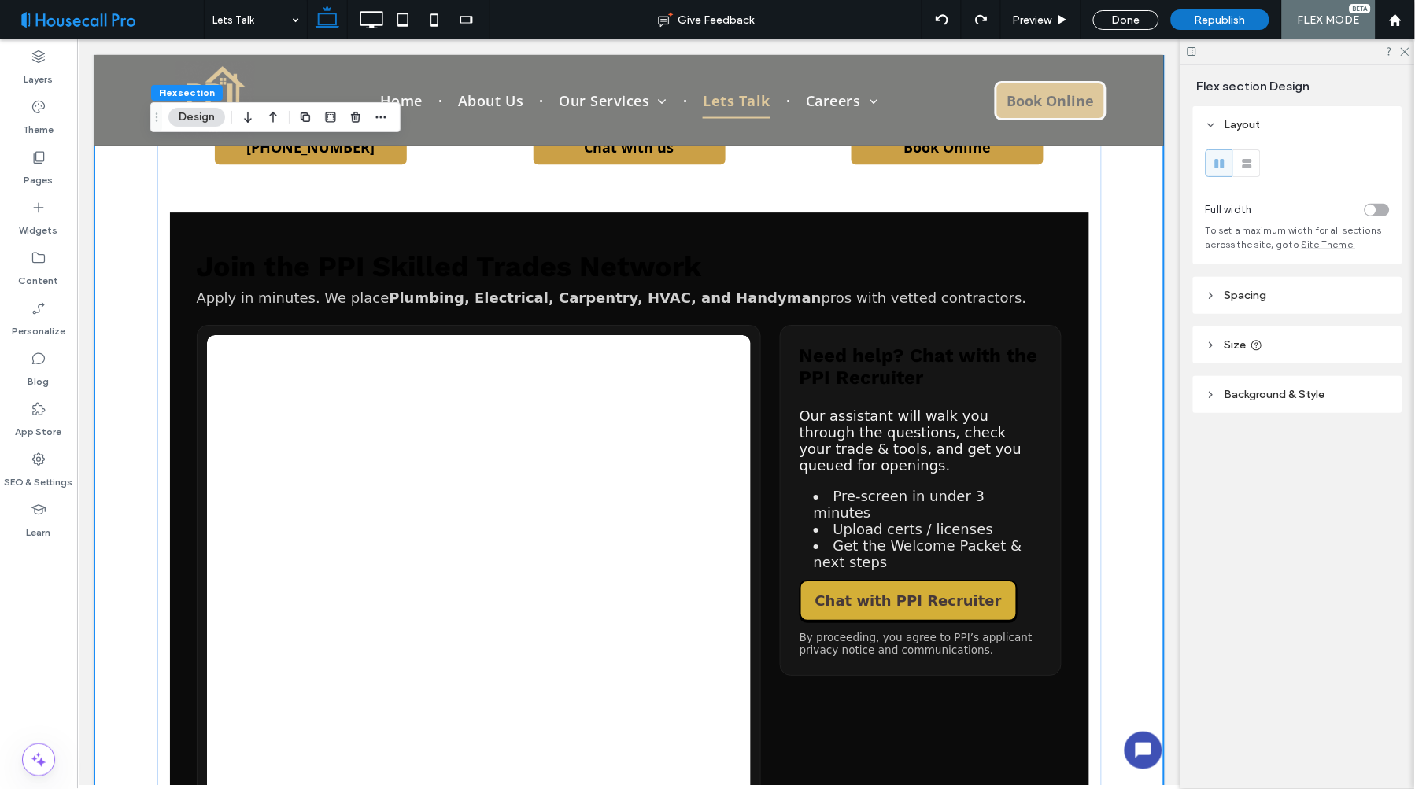
click at [1268, 602] on div "Flex section Design Layout Full width To set a maximum width for all sections a…" at bounding box center [1297, 427] width 235 height 725
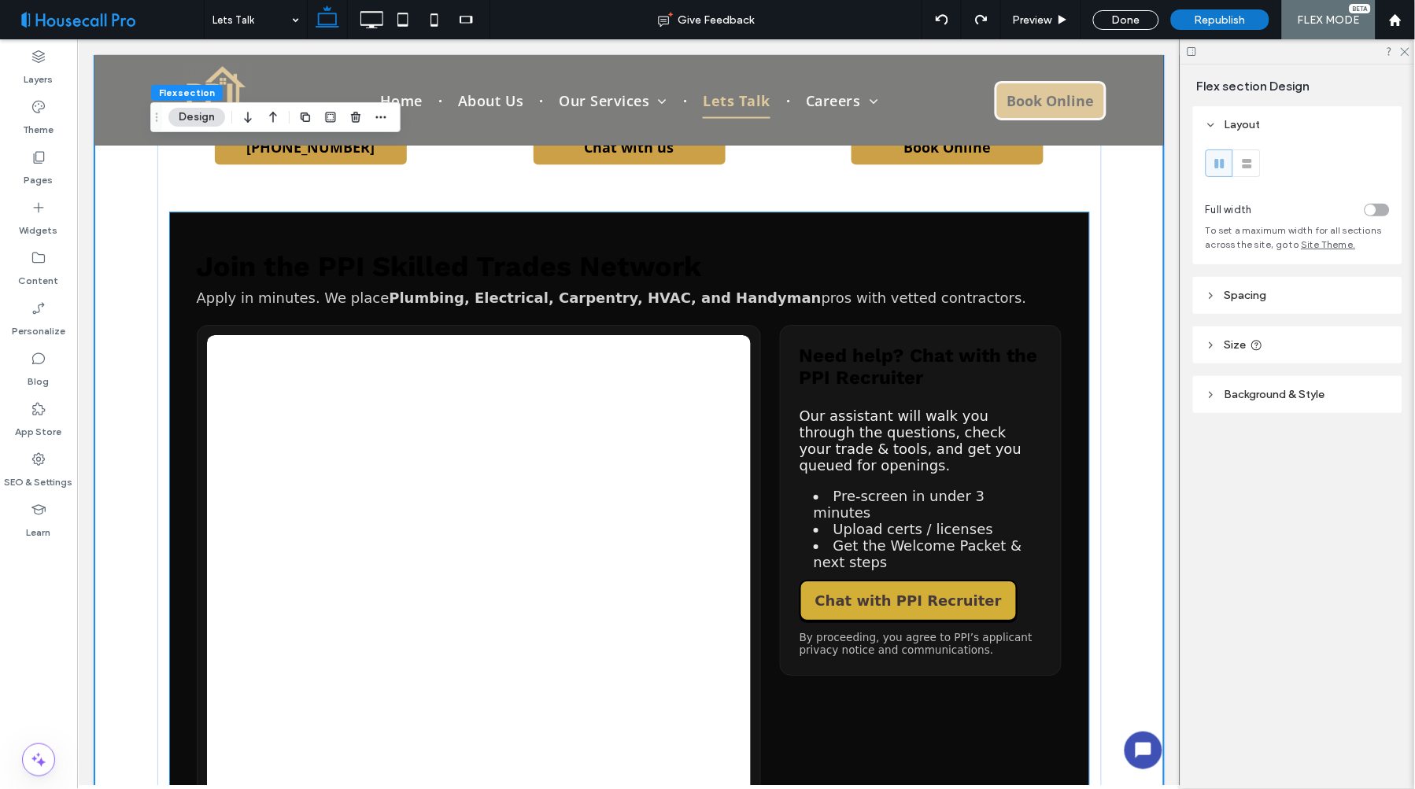
click at [621, 270] on h2 "Join the PPI Skilled Trades Network" at bounding box center [629, 265] width 866 height 33
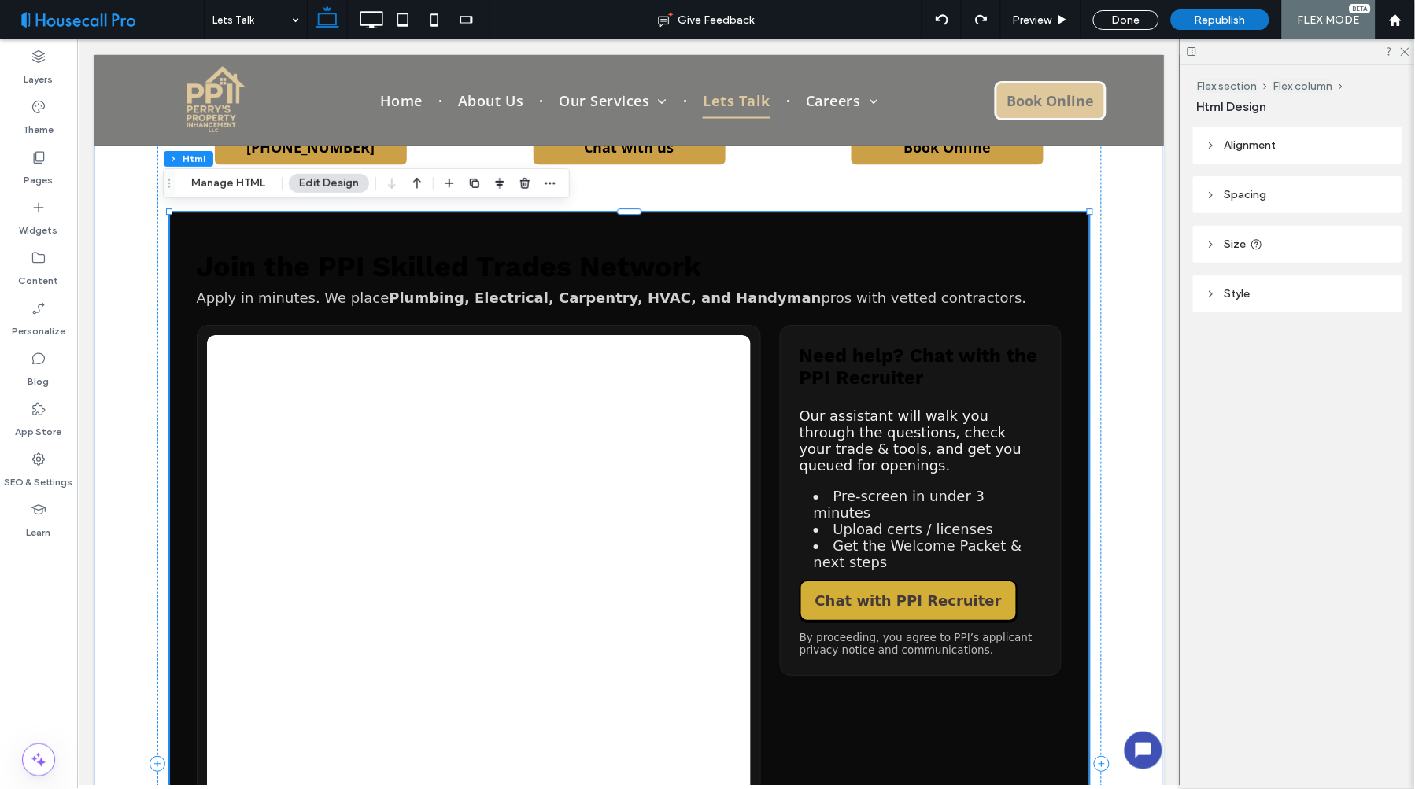
click at [238, 181] on button "Manage HTML" at bounding box center [228, 183] width 94 height 19
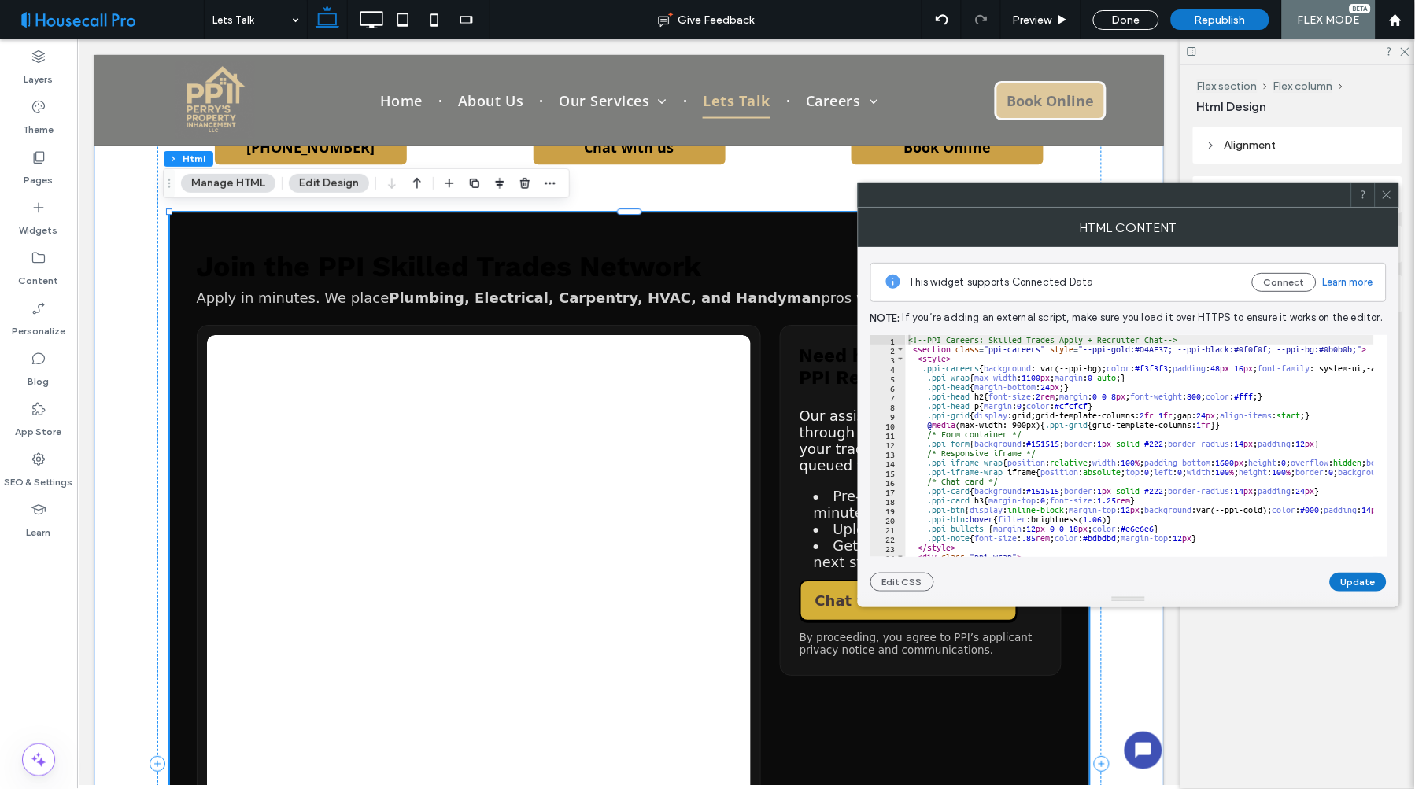
click at [1105, 417] on div "<!-- PPI Careers: Skilled Trades Apply + Recruiter Chat --> < section class = "…" at bounding box center [1402, 455] width 992 height 241
click at [1011, 392] on div "<!-- PPI Careers: Skilled Trades Apply + Recruiter Chat --> < section class = "…" at bounding box center [1402, 448] width 992 height 227
click at [997, 372] on div "<!-- PPI Careers: Skilled Trades Apply + Recruiter Chat --> < section class = "…" at bounding box center [1402, 448] width 992 height 227
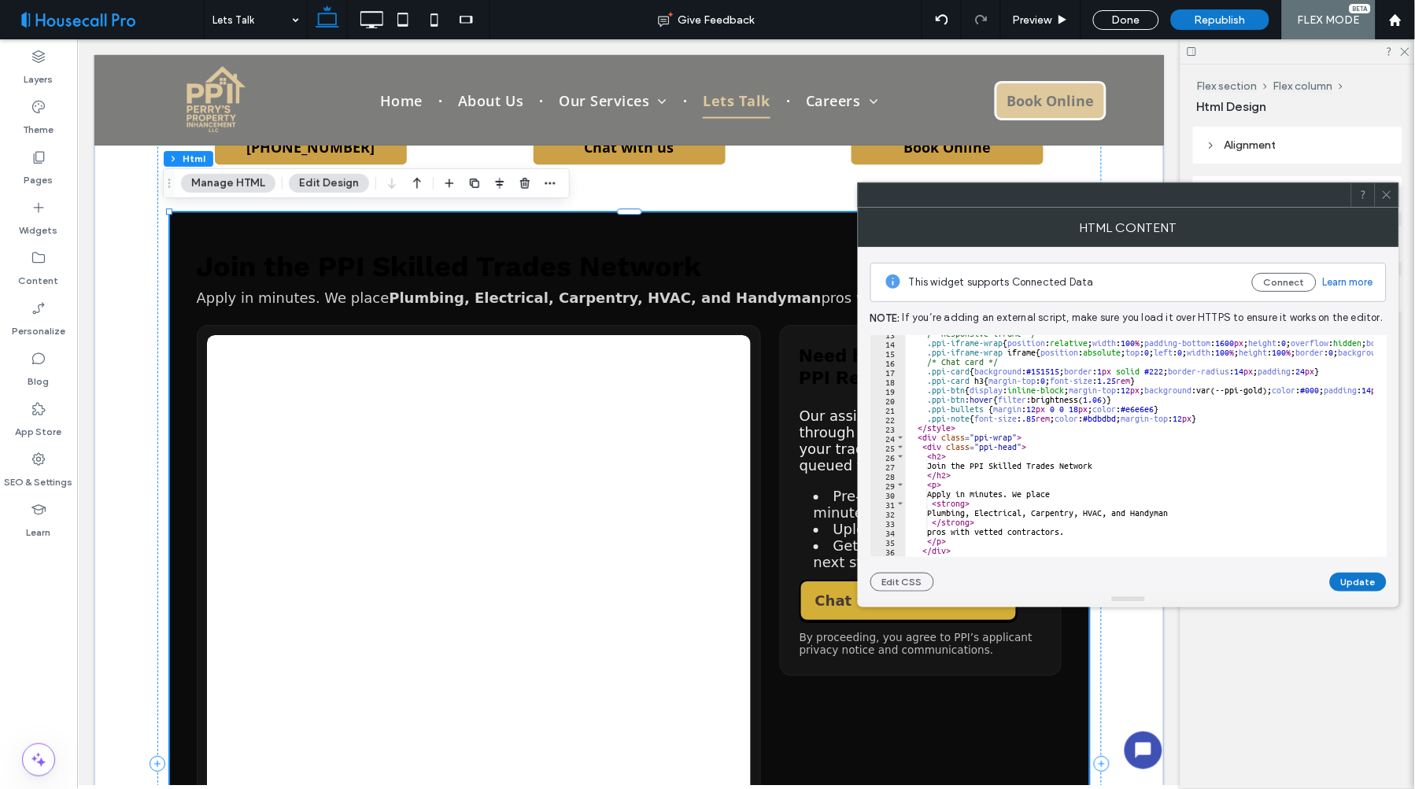
scroll to position [123, 0]
click at [919, 431] on div ".ppi-iframe-wrap { position : relative ; width : 100 % ; padding-bottom : 1600 …" at bounding box center [1402, 447] width 992 height 227
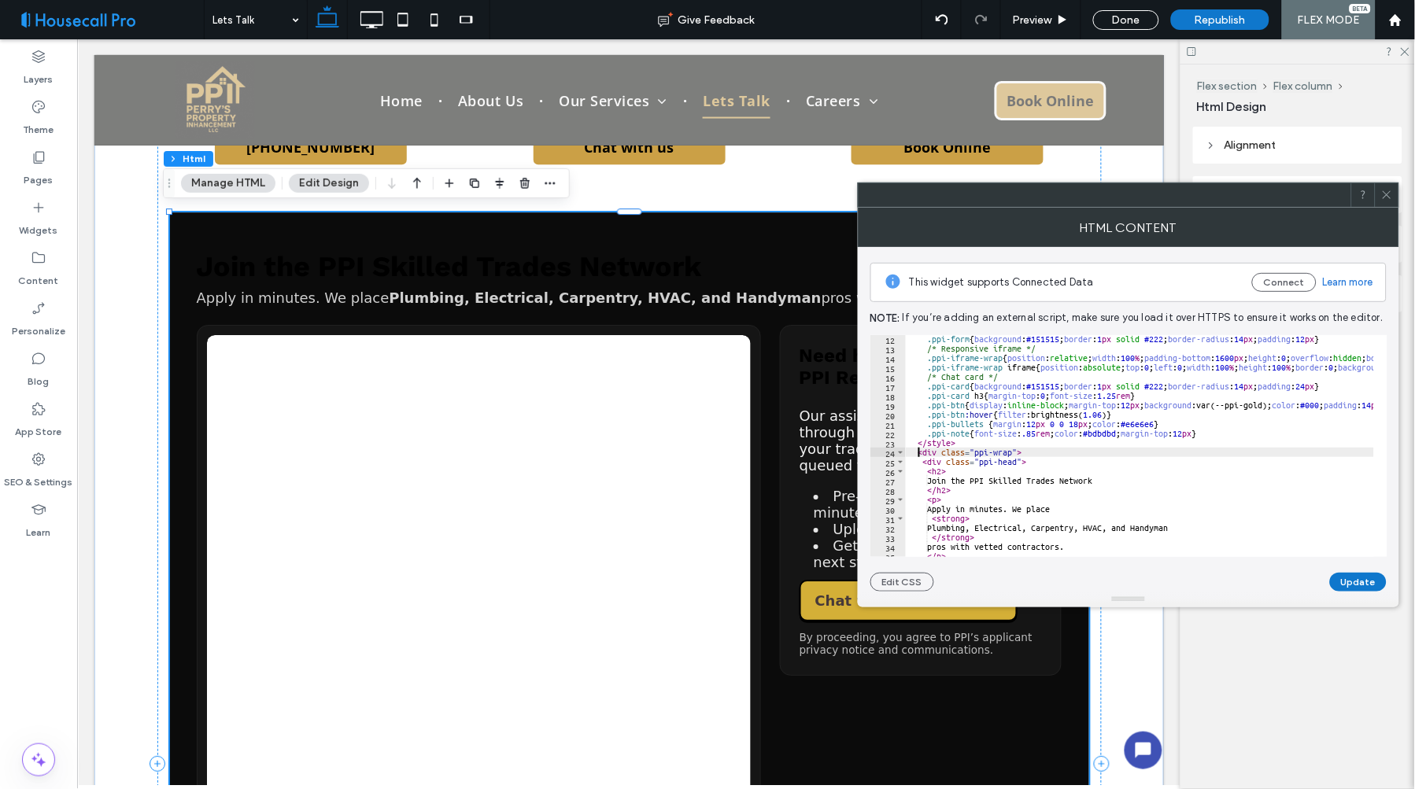
scroll to position [0, 0]
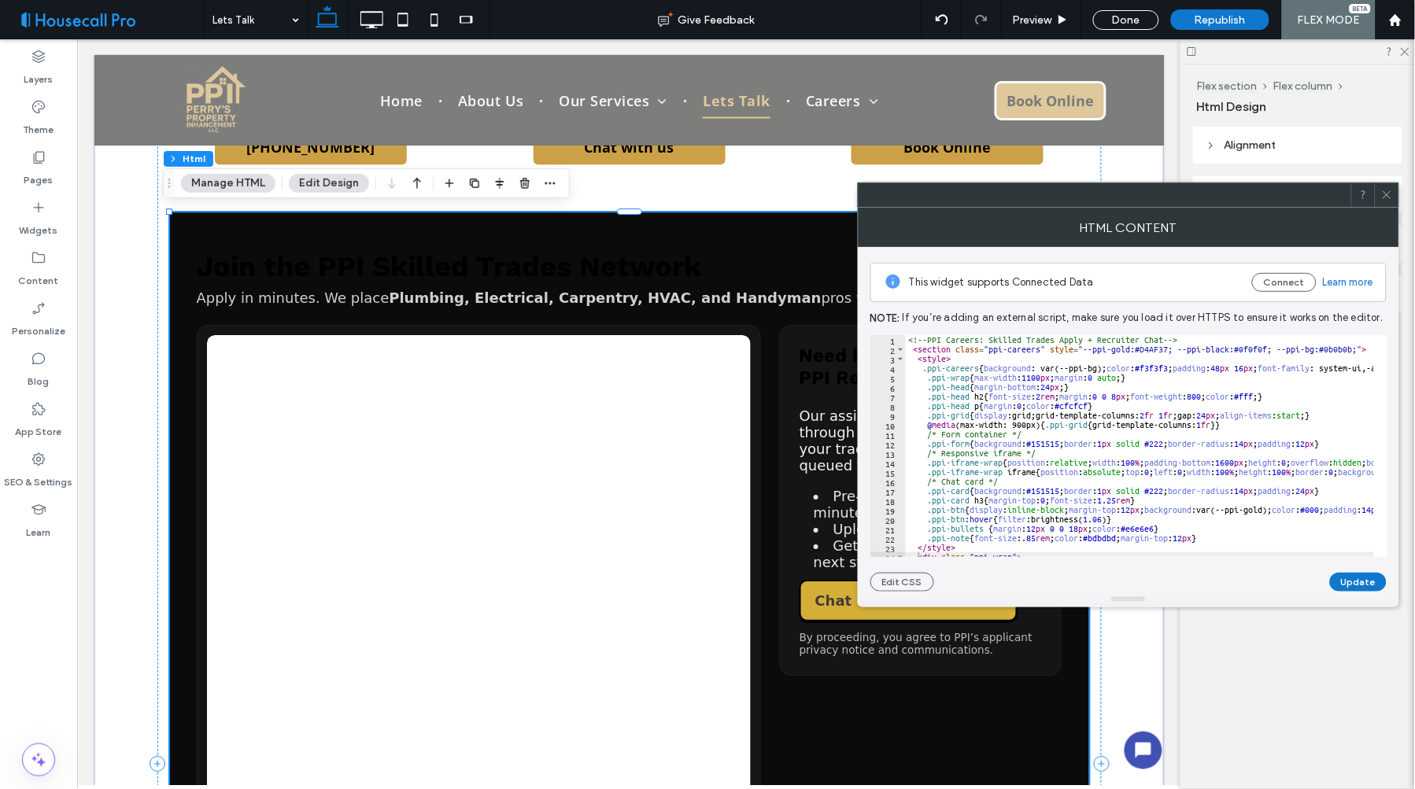
drag, startPoint x: 966, startPoint y: 356, endPoint x: 1008, endPoint y: 360, distance: 41.8
click at [966, 356] on div "<!-- PPI Careers: Skilled Trades Apply + Recruiter Chat --> < section class = "…" at bounding box center [1402, 448] width 992 height 227
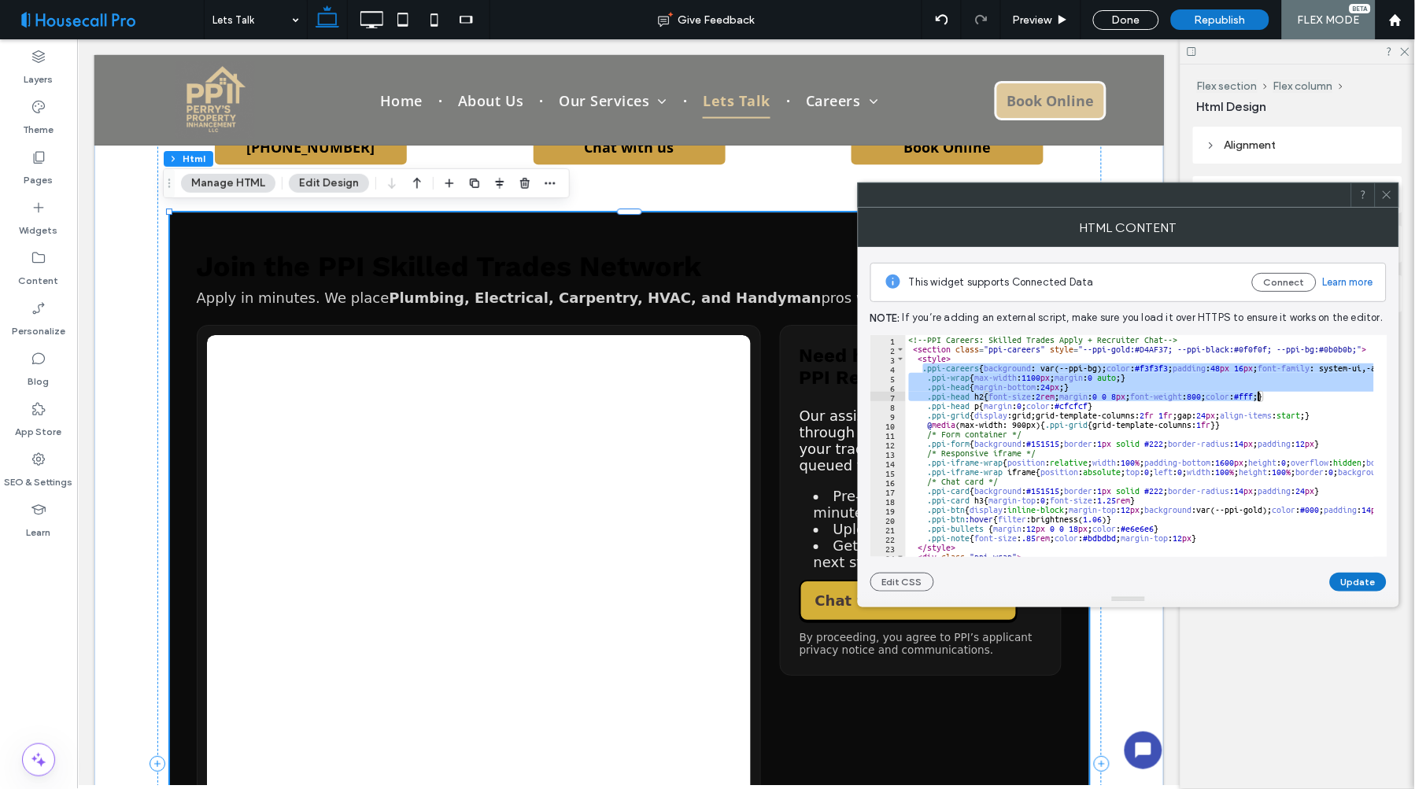
drag, startPoint x: 923, startPoint y: 367, endPoint x: 1260, endPoint y: 395, distance: 338.0
click at [1260, 395] on div "<!-- PPI Careers: Skilled Trades Apply + Recruiter Chat --> < section class = "…" at bounding box center [1402, 448] width 992 height 227
click at [1165, 453] on div "<!-- PPI Careers: Skilled Trades Apply + Recruiter Chat --> < section class = "…" at bounding box center [1402, 448] width 992 height 227
type textarea "**********"
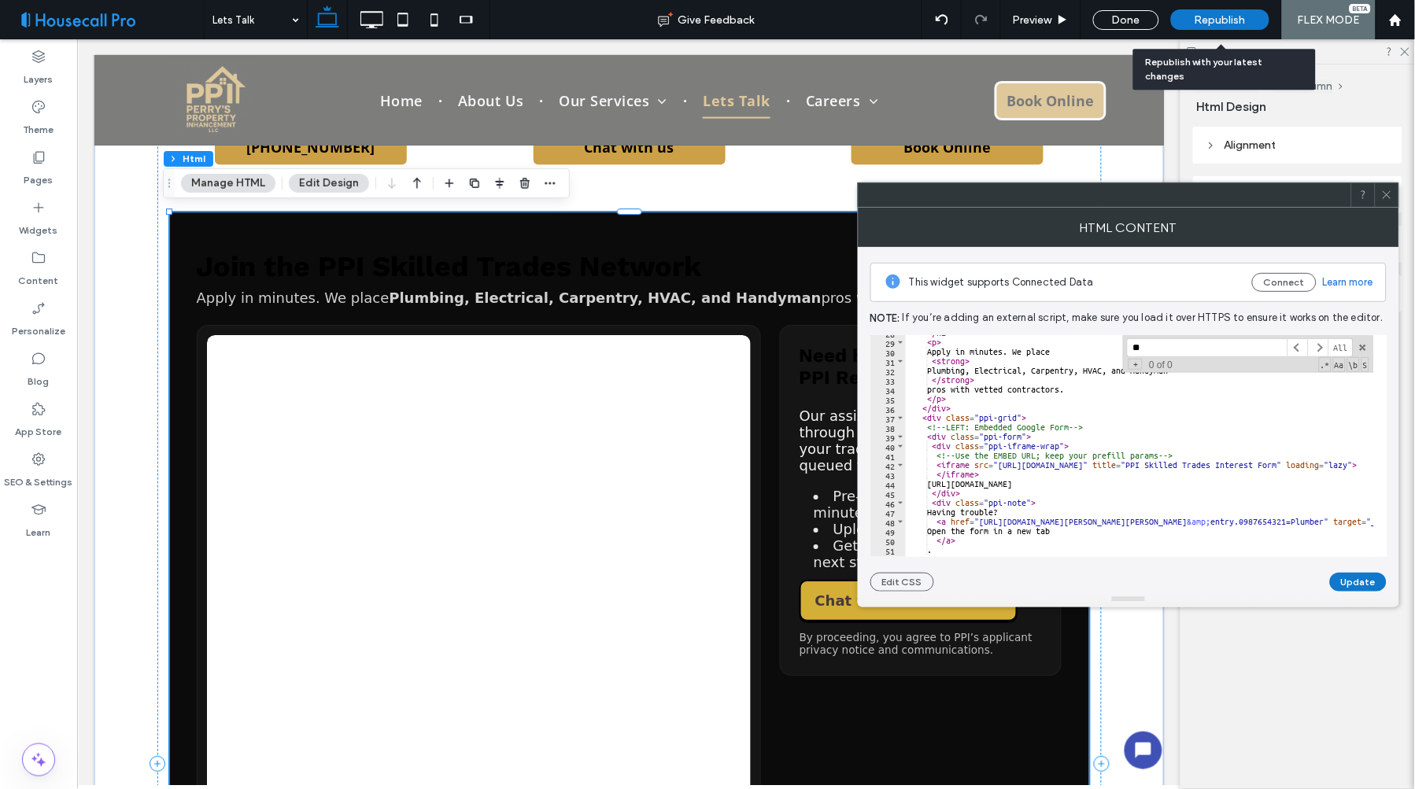
scroll to position [18, 0]
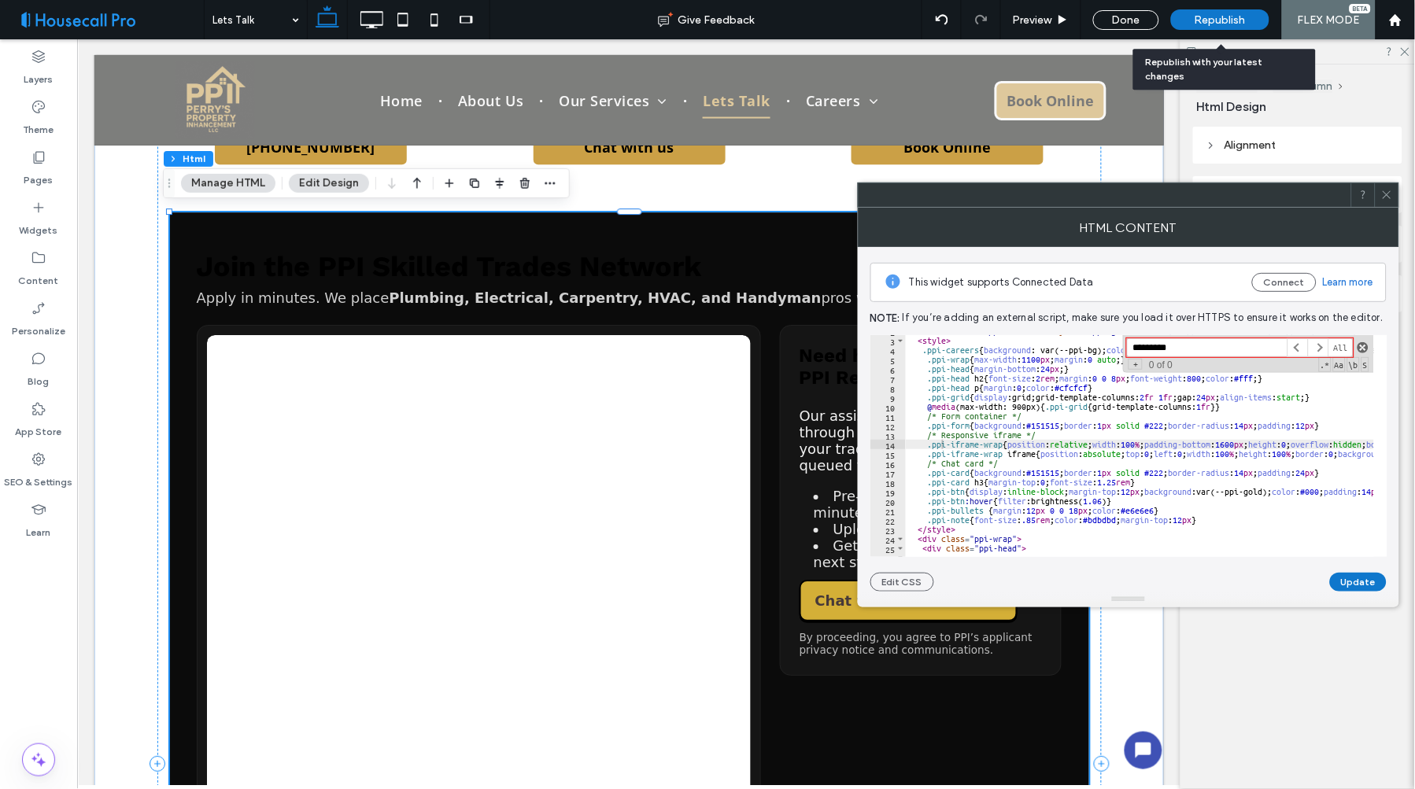
type input "*********"
click at [1362, 342] on span at bounding box center [1363, 347] width 11 height 11
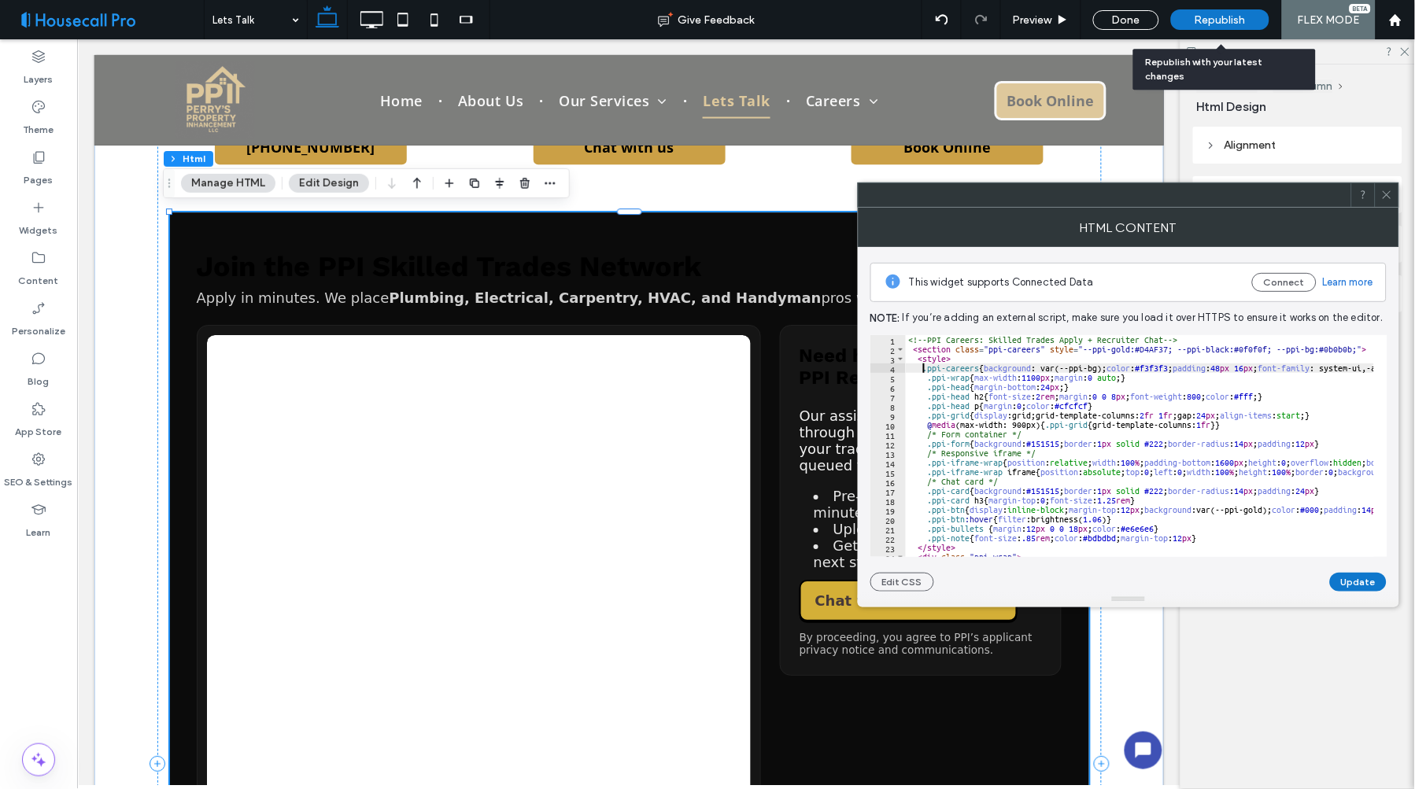
click at [921, 368] on div "<!-- PPI Careers: Skilled Trades Apply + Recruiter Chat --> < section class = "…" at bounding box center [1402, 448] width 992 height 227
click at [996, 360] on div "<!-- PPI Careers: Skilled Trades Apply + Recruiter Chat --> < section class = "…" at bounding box center [1402, 448] width 992 height 227
type textarea "*******"
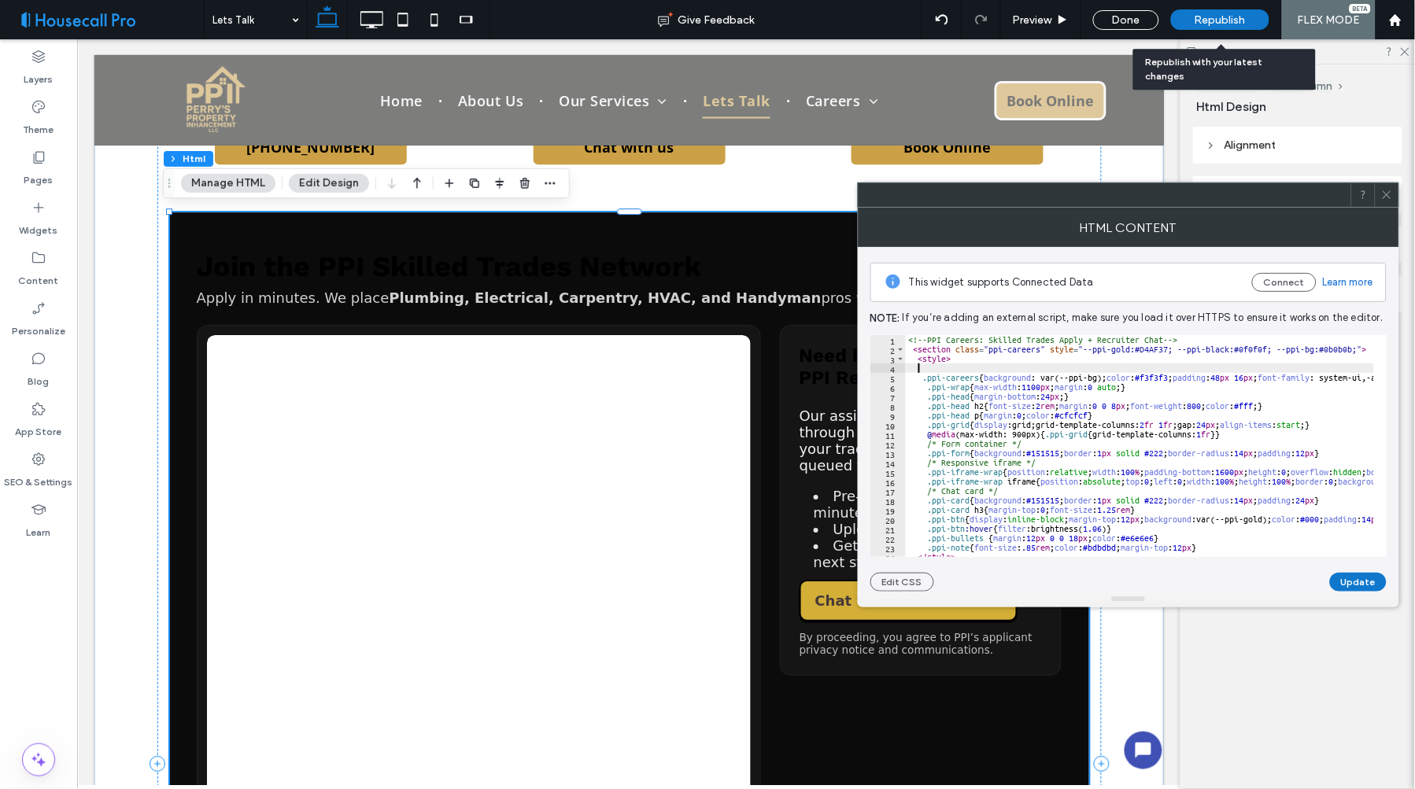
paste textarea "Cursor at row 4"
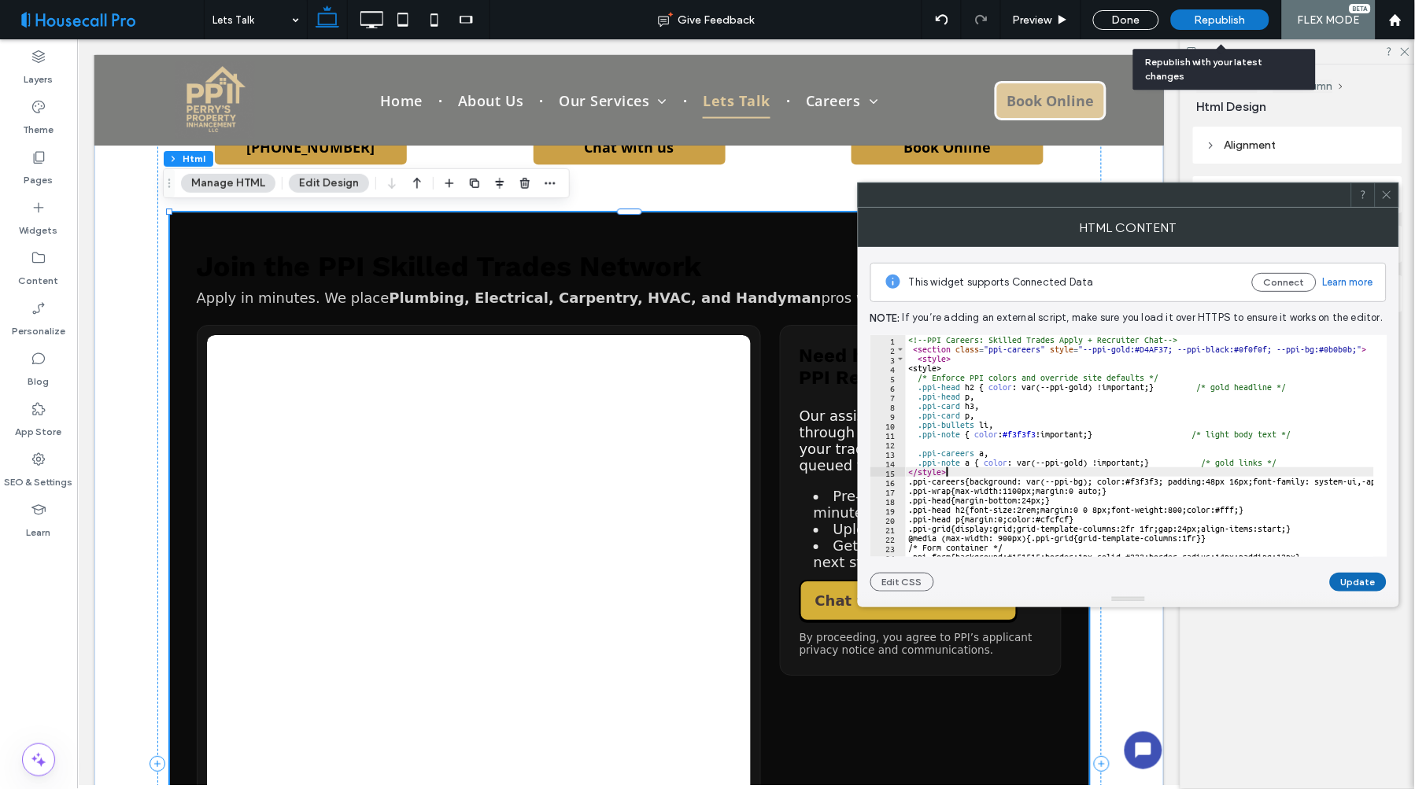
type textarea "********"
click at [1354, 586] on button "Update" at bounding box center [1358, 582] width 57 height 19
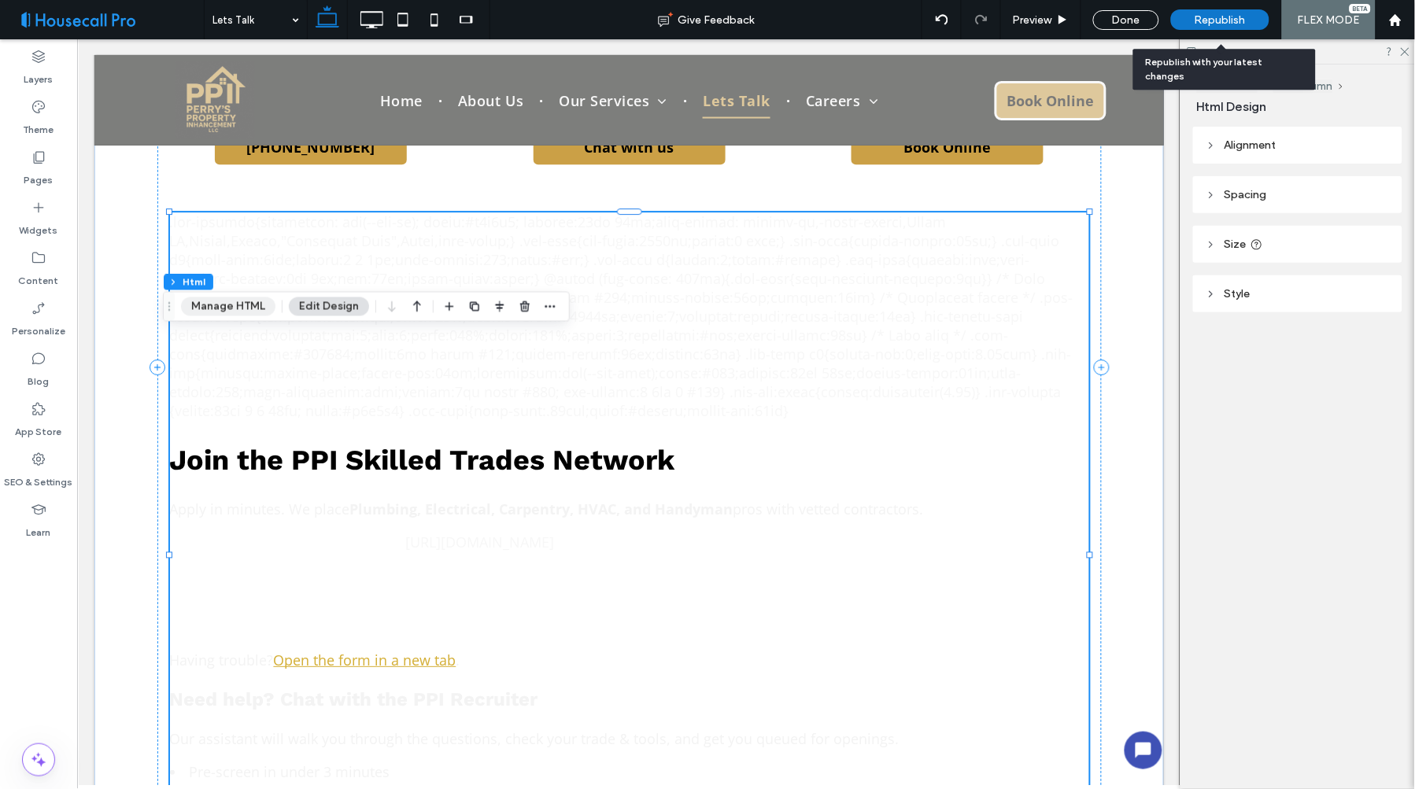
click at [234, 297] on button "Manage HTML" at bounding box center [228, 306] width 94 height 19
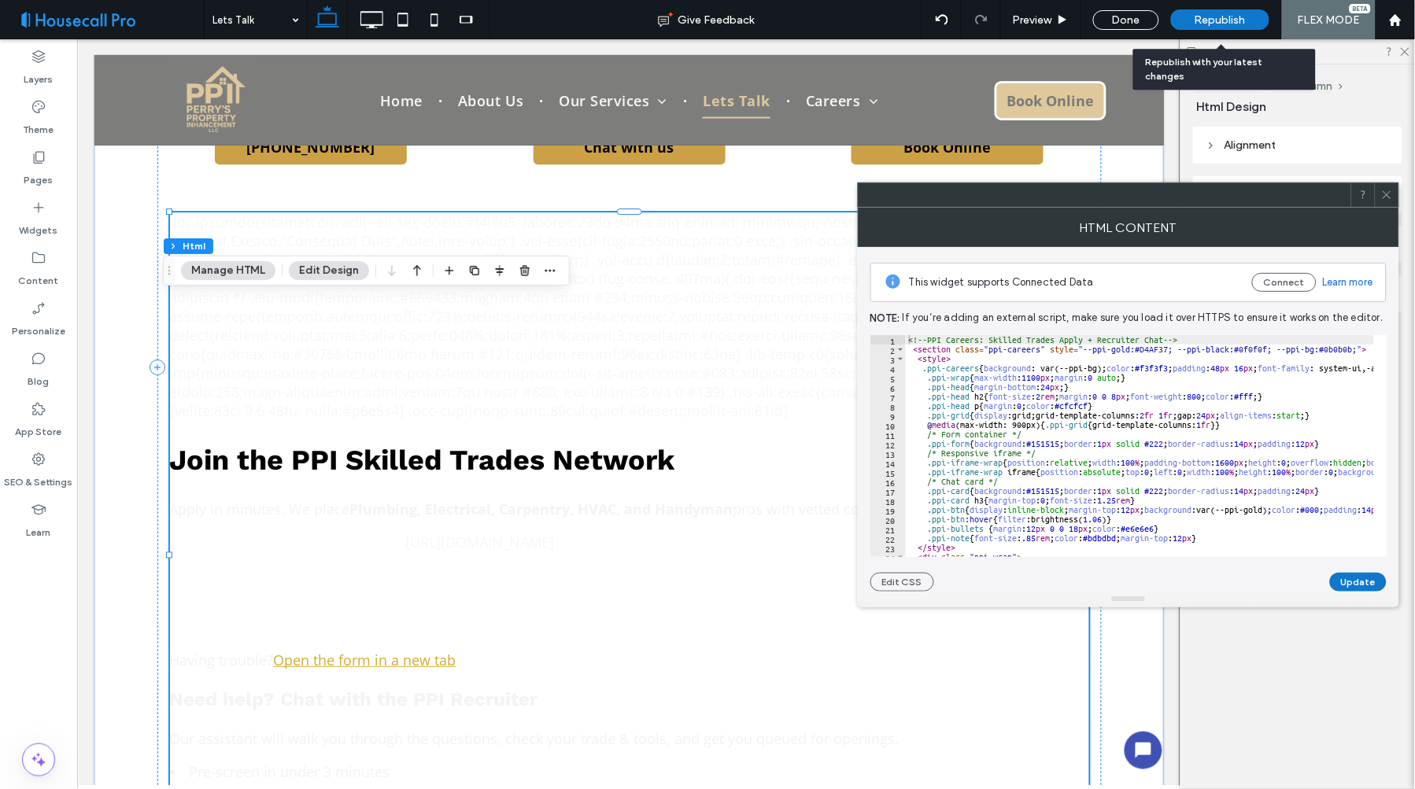
click at [1008, 356] on div "<!-- PPI Careers: Skilled Trades Apply + Recruiter Chat --> < section class = "…" at bounding box center [1402, 455] width 992 height 241
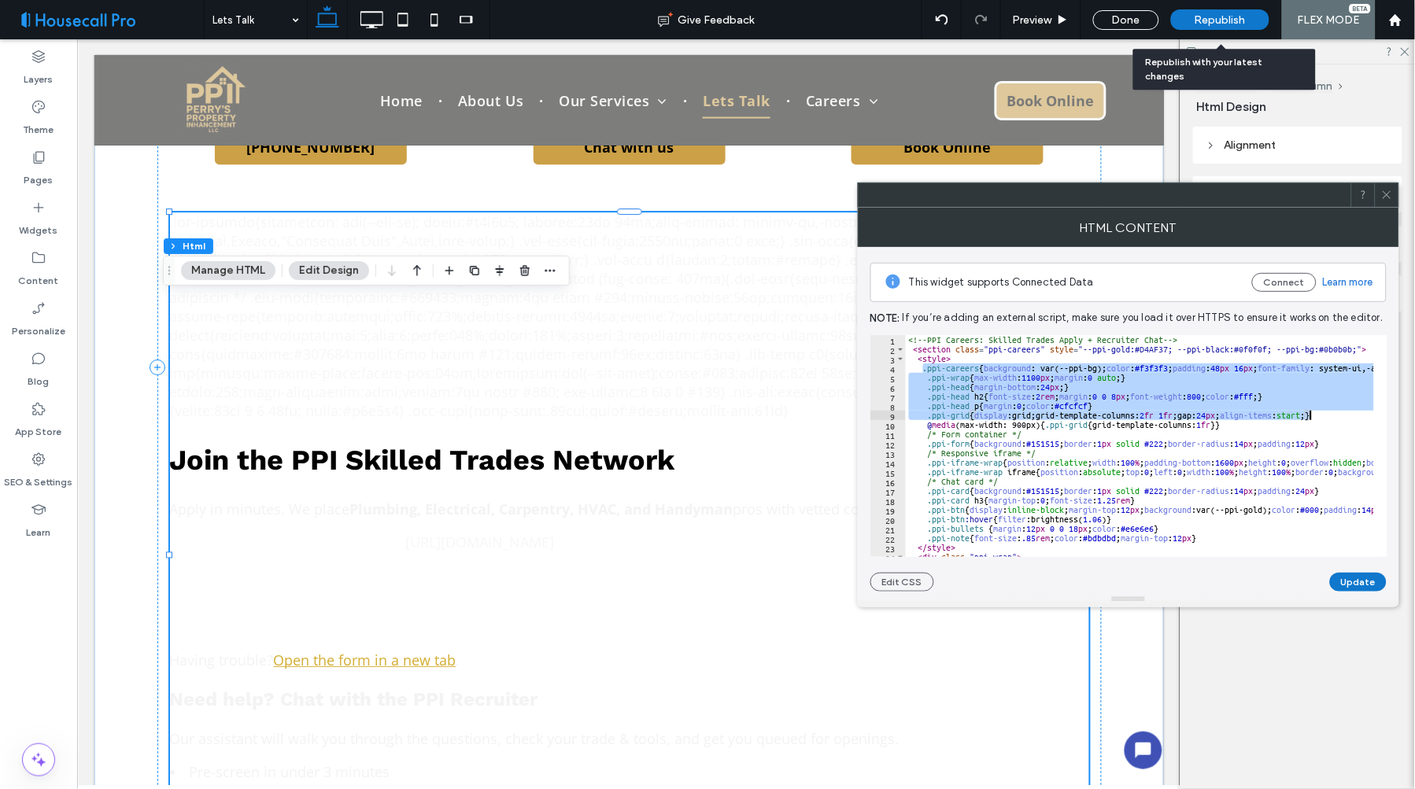
drag, startPoint x: 925, startPoint y: 368, endPoint x: 1316, endPoint y: 416, distance: 394.0
click at [1316, 416] on div "<!-- PPI Careers: Skilled Trades Apply + Recruiter Chat --> < section class = "…" at bounding box center [1402, 448] width 992 height 227
paste textarea "Cursor at row 9"
type textarea "**********"
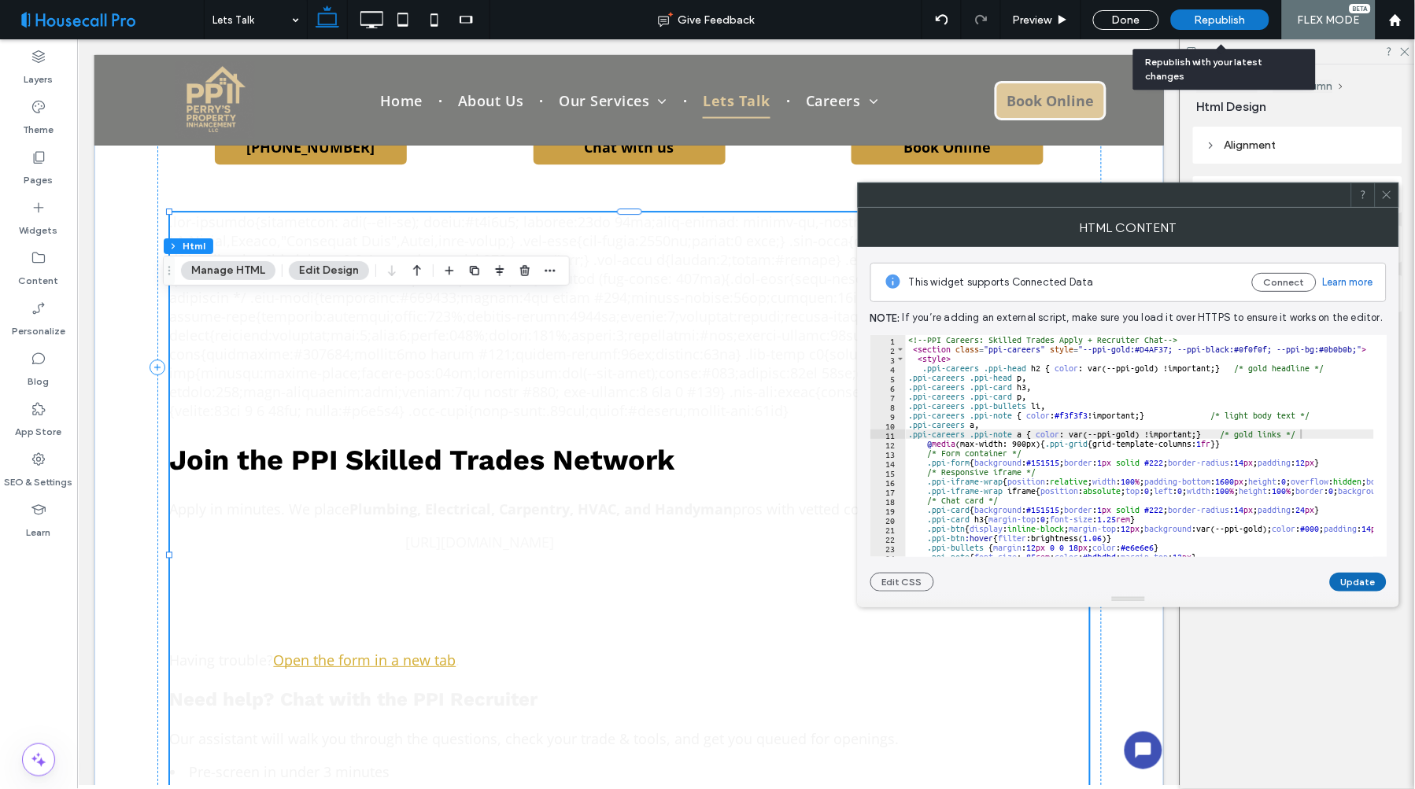
click at [1350, 584] on button "Update" at bounding box center [1358, 582] width 57 height 19
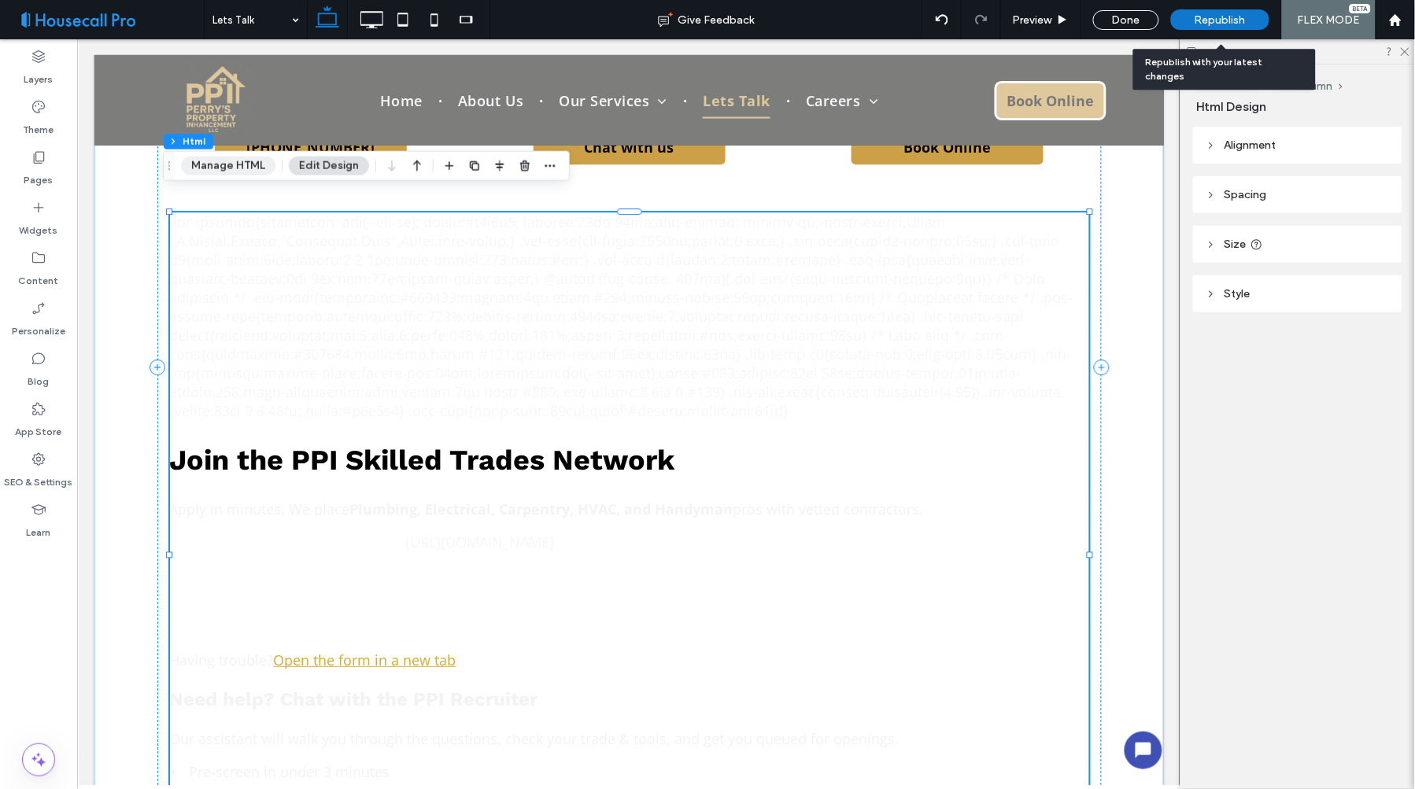
click at [238, 167] on button "Manage HTML" at bounding box center [228, 166] width 94 height 19
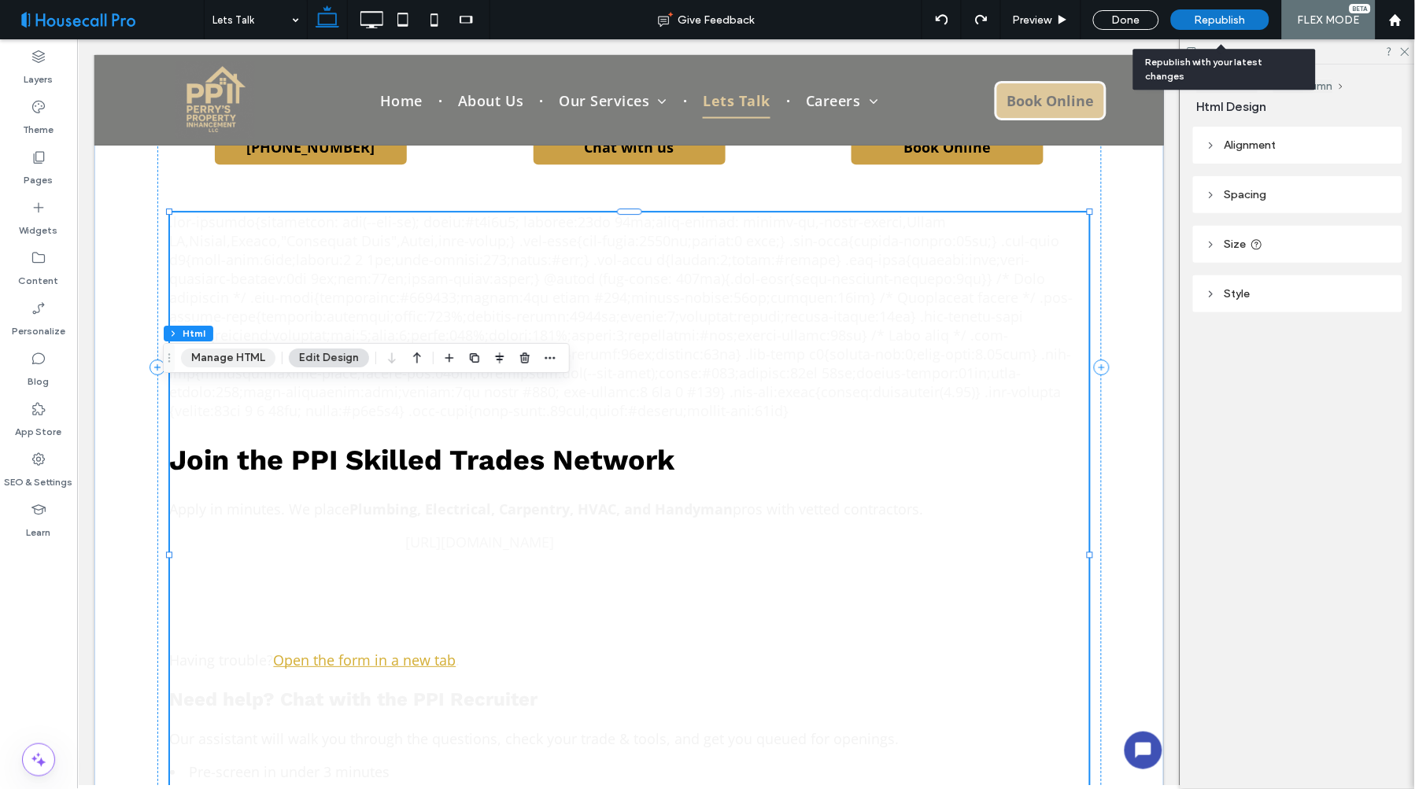
click at [231, 358] on button "Manage HTML" at bounding box center [228, 358] width 94 height 19
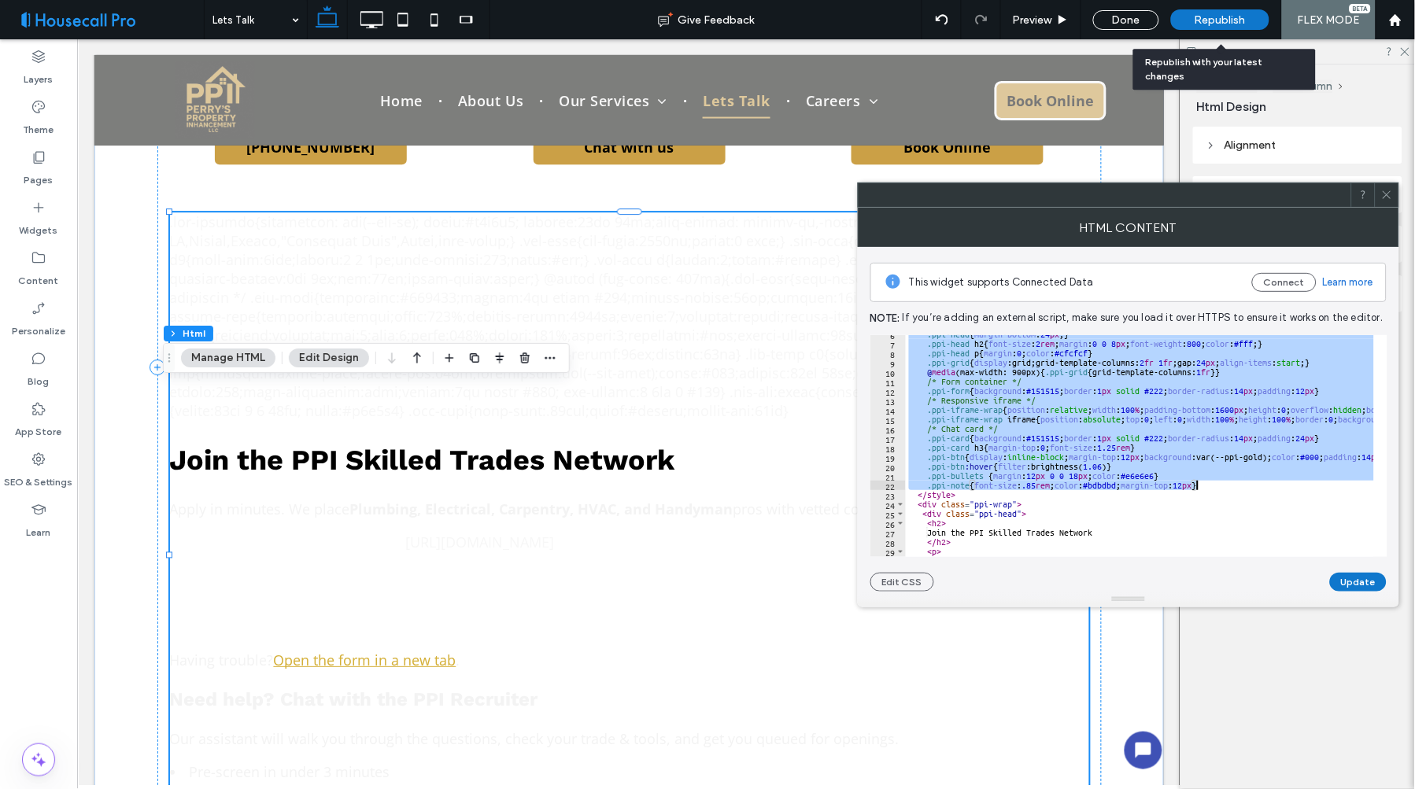
scroll to position [105, 0]
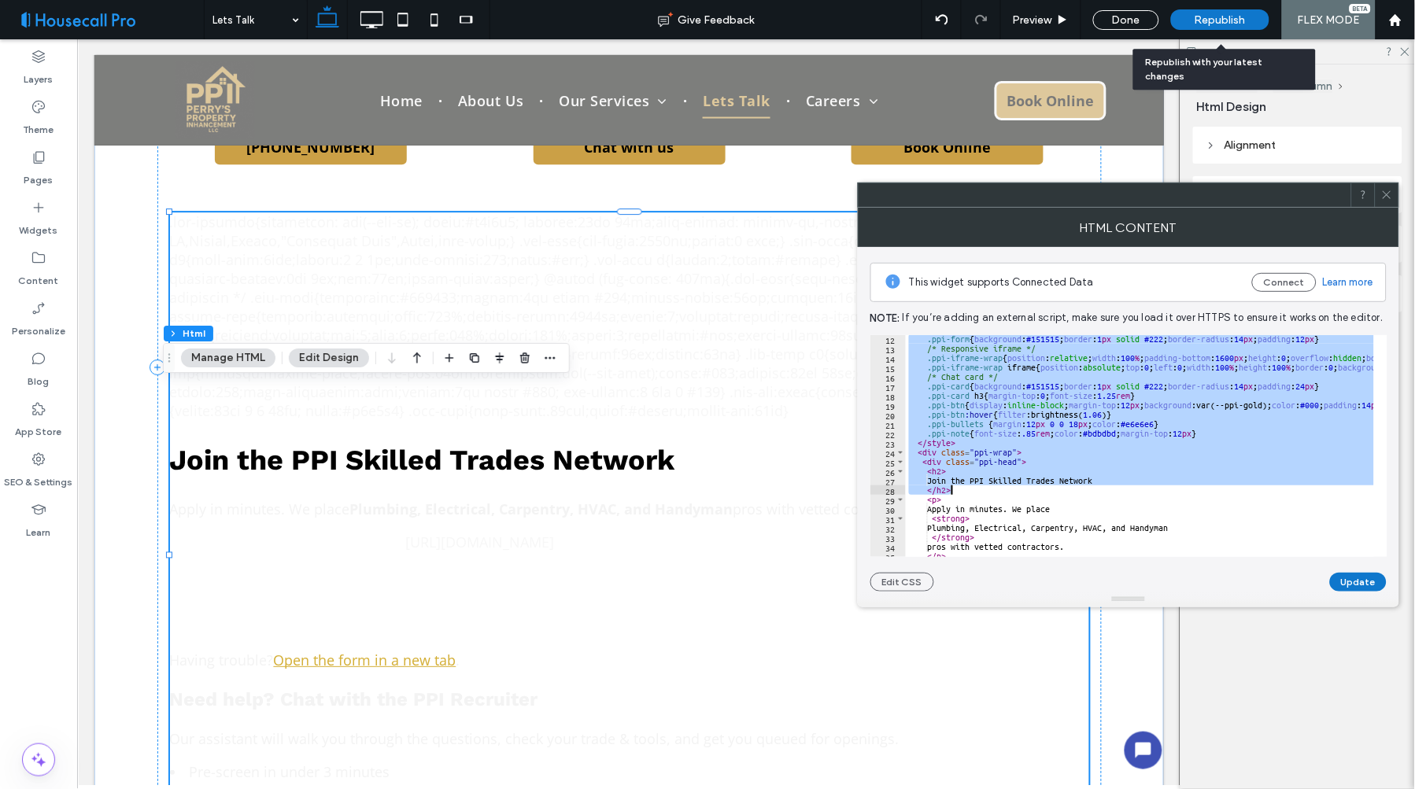
drag, startPoint x: 909, startPoint y: 336, endPoint x: 1218, endPoint y: 486, distance: 343.9
click at [1218, 486] on div ".ppi-form { background : #151515 ; border : 1 px solid #222 ; border-radius : 1…" at bounding box center [1402, 447] width 992 height 227
click at [1252, 459] on div ".ppi-form { background : #151515 ; border : 1 px solid #222 ; border-radius : 1…" at bounding box center [1140, 446] width 468 height 222
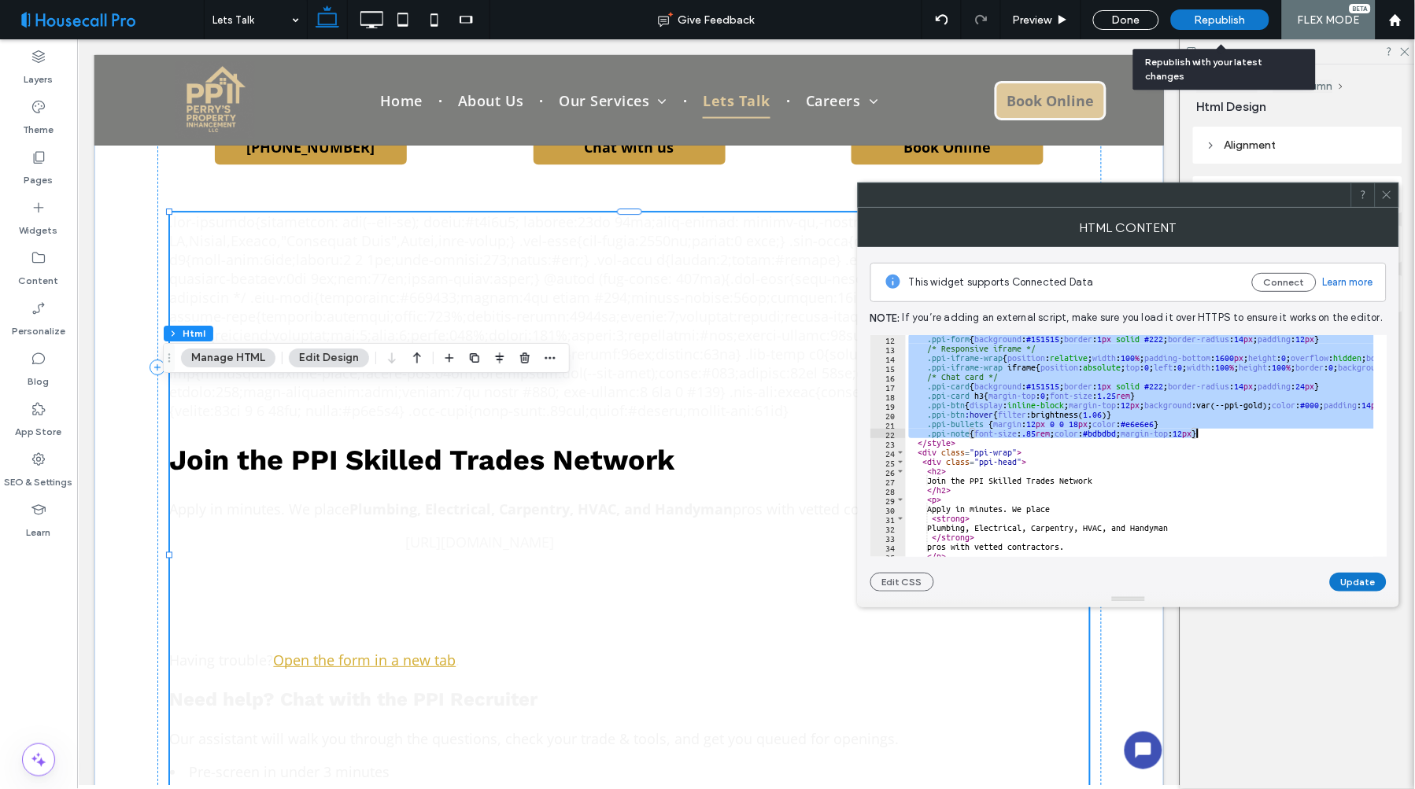
drag, startPoint x: 908, startPoint y: 338, endPoint x: 1210, endPoint y: 433, distance: 316.6
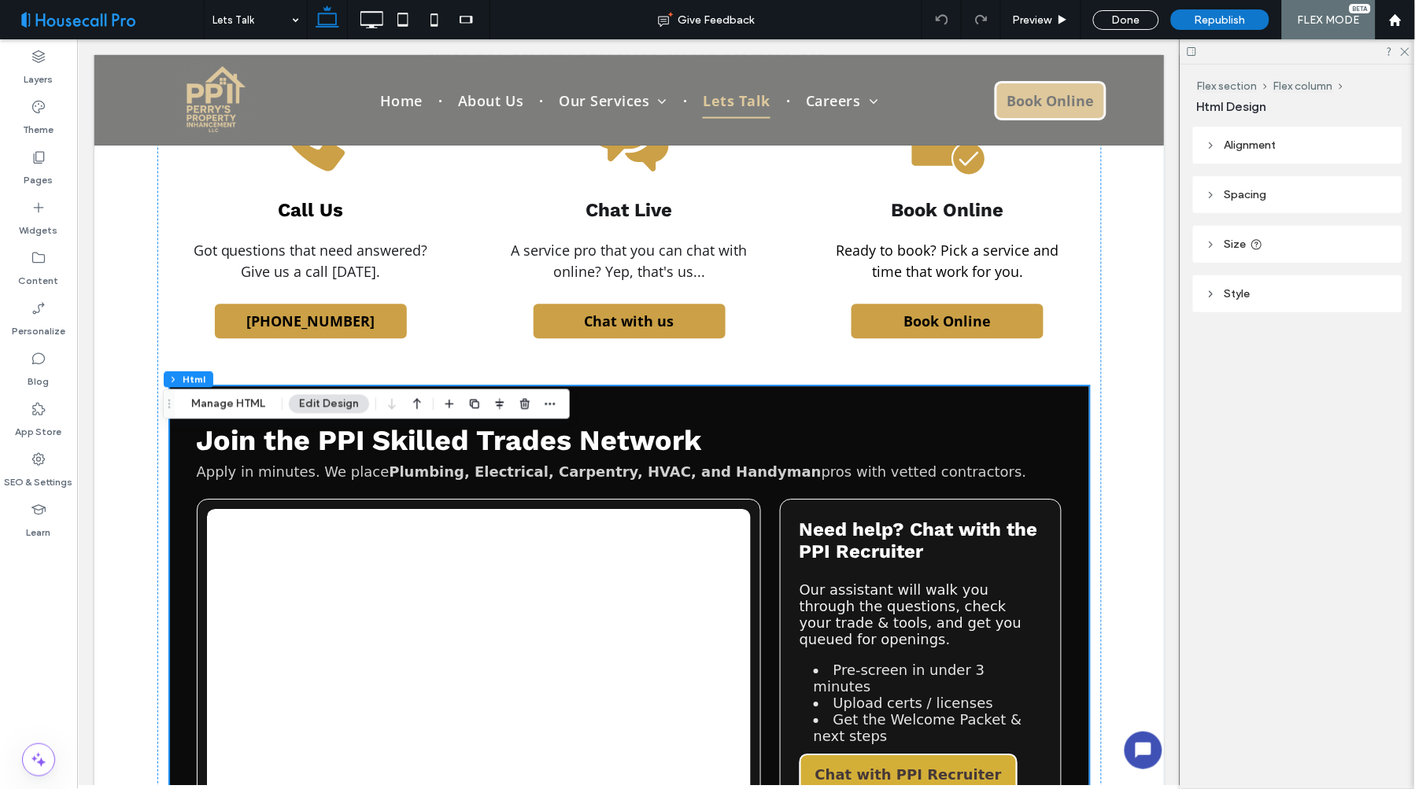
scroll to position [870, 0]
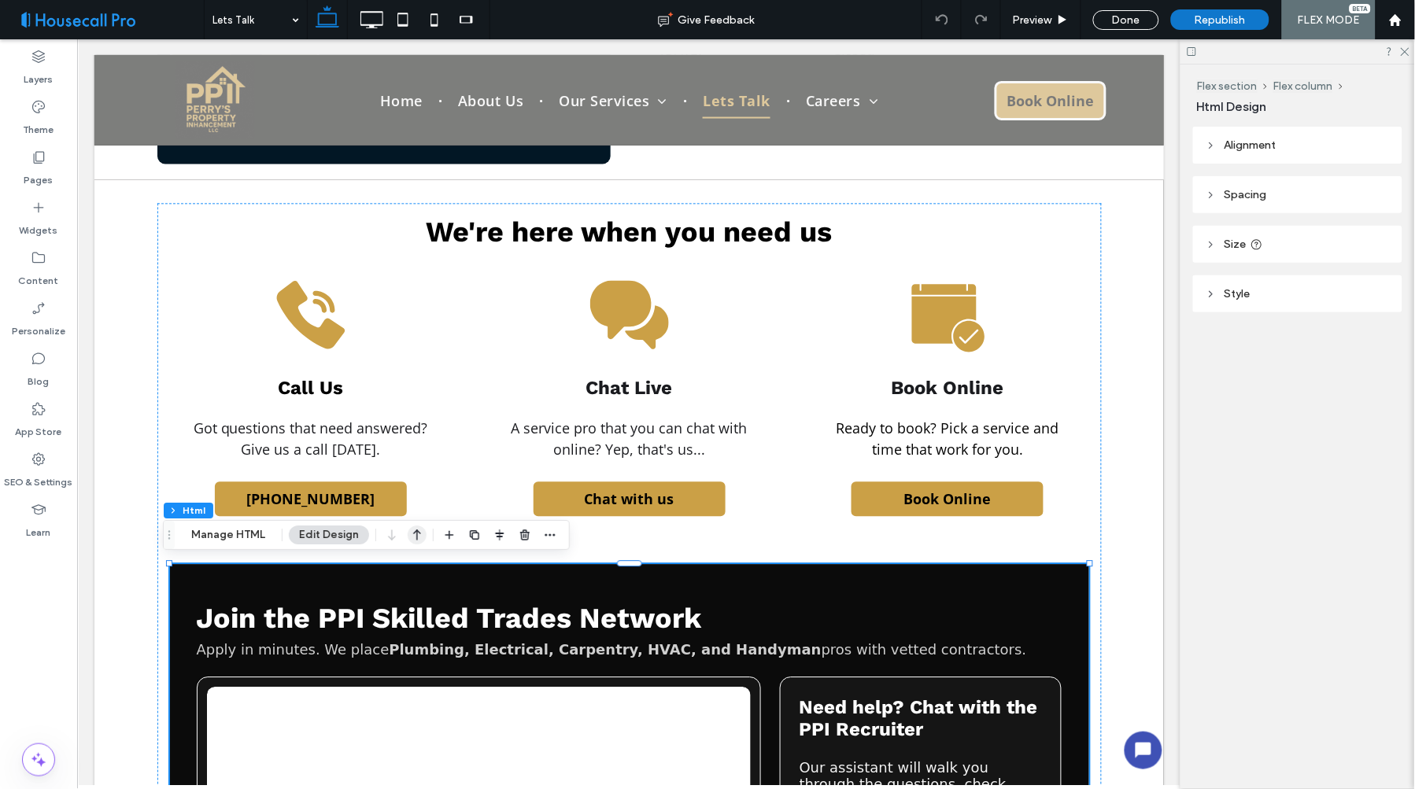
click at [411, 530] on icon "button" at bounding box center [417, 535] width 19 height 28
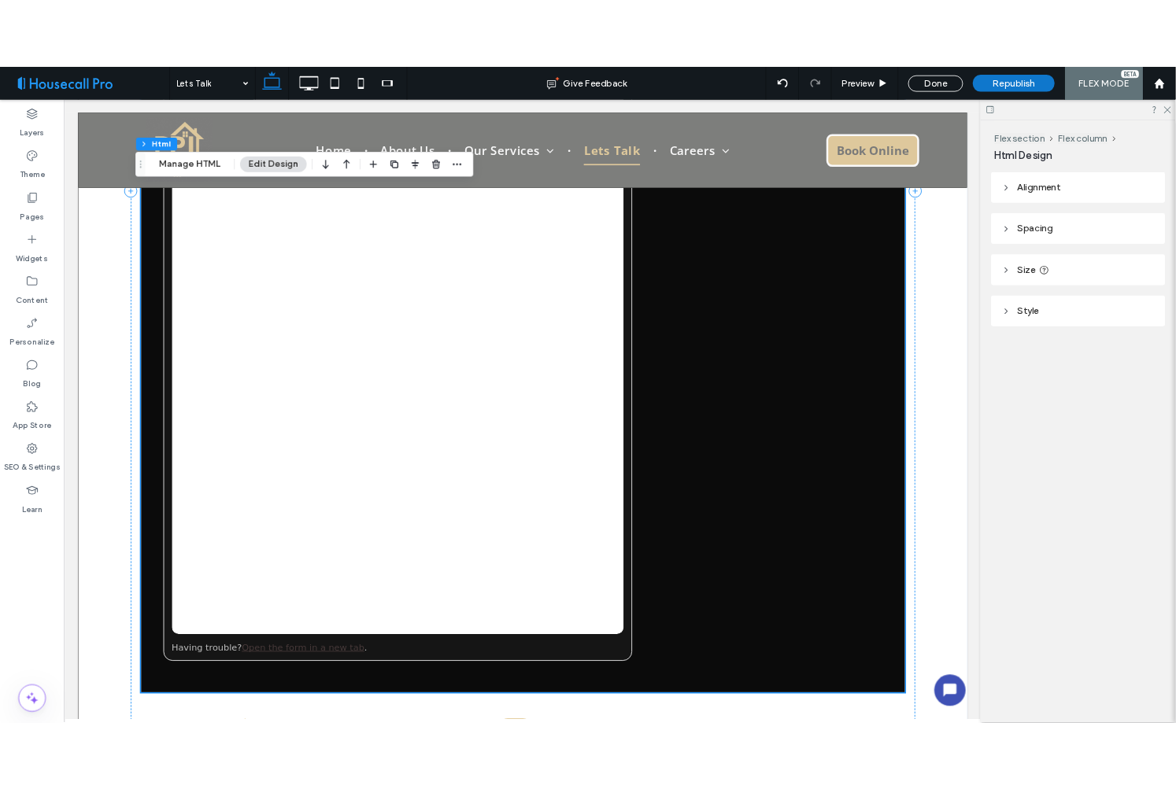
scroll to position [2273, 0]
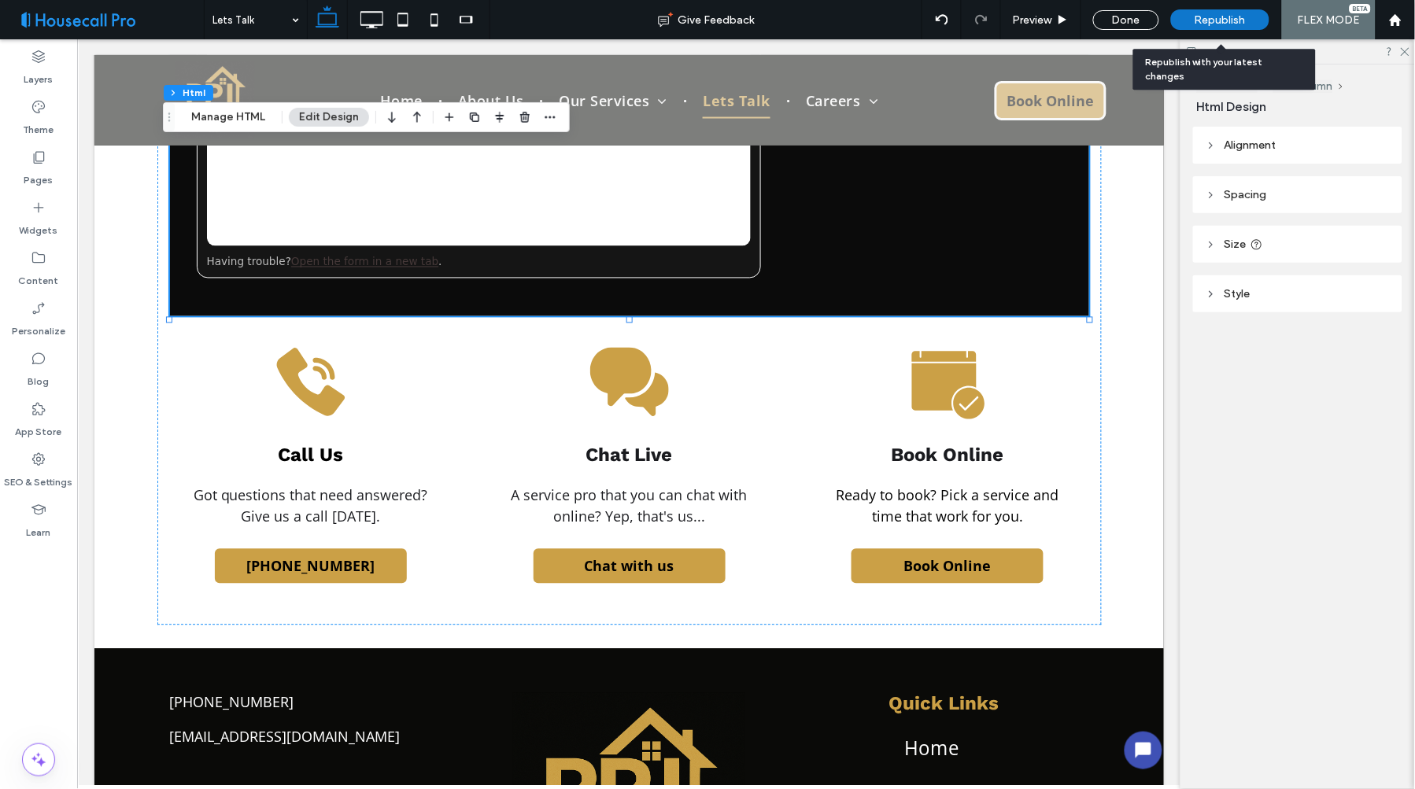
click at [1215, 22] on span "Republish" at bounding box center [1220, 19] width 51 height 13
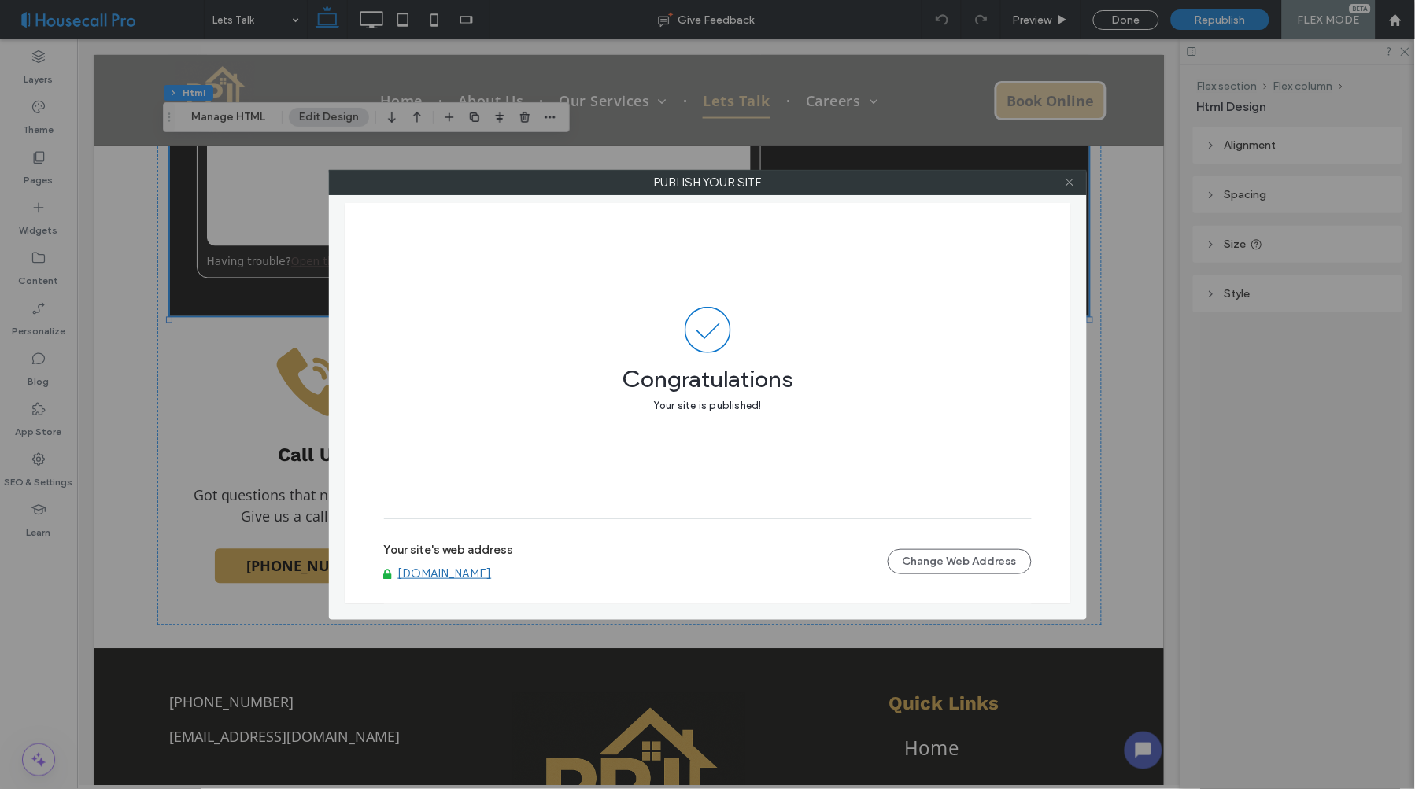
click at [1072, 182] on icon at bounding box center [1070, 182] width 12 height 12
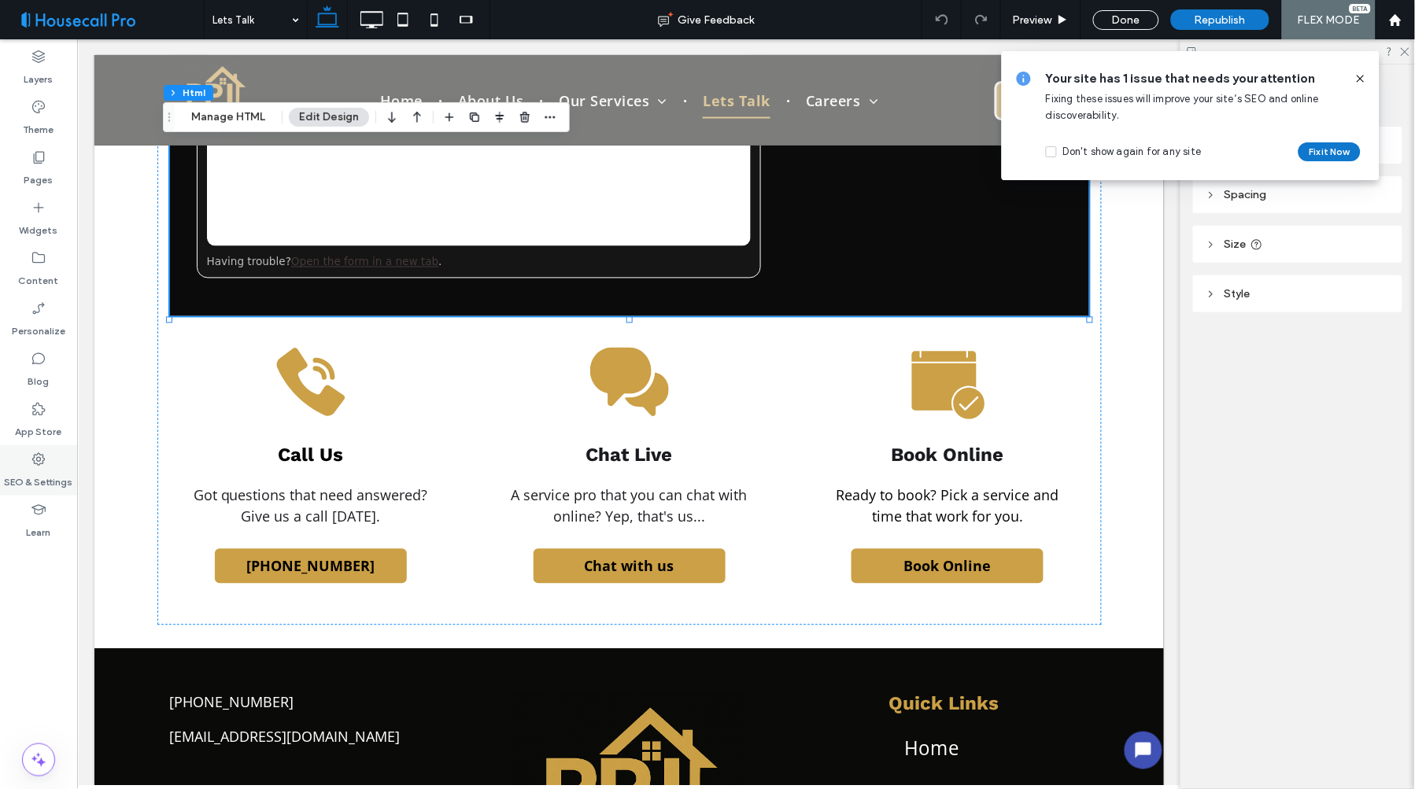
click at [38, 469] on label "SEO & Settings" at bounding box center [39, 478] width 68 height 22
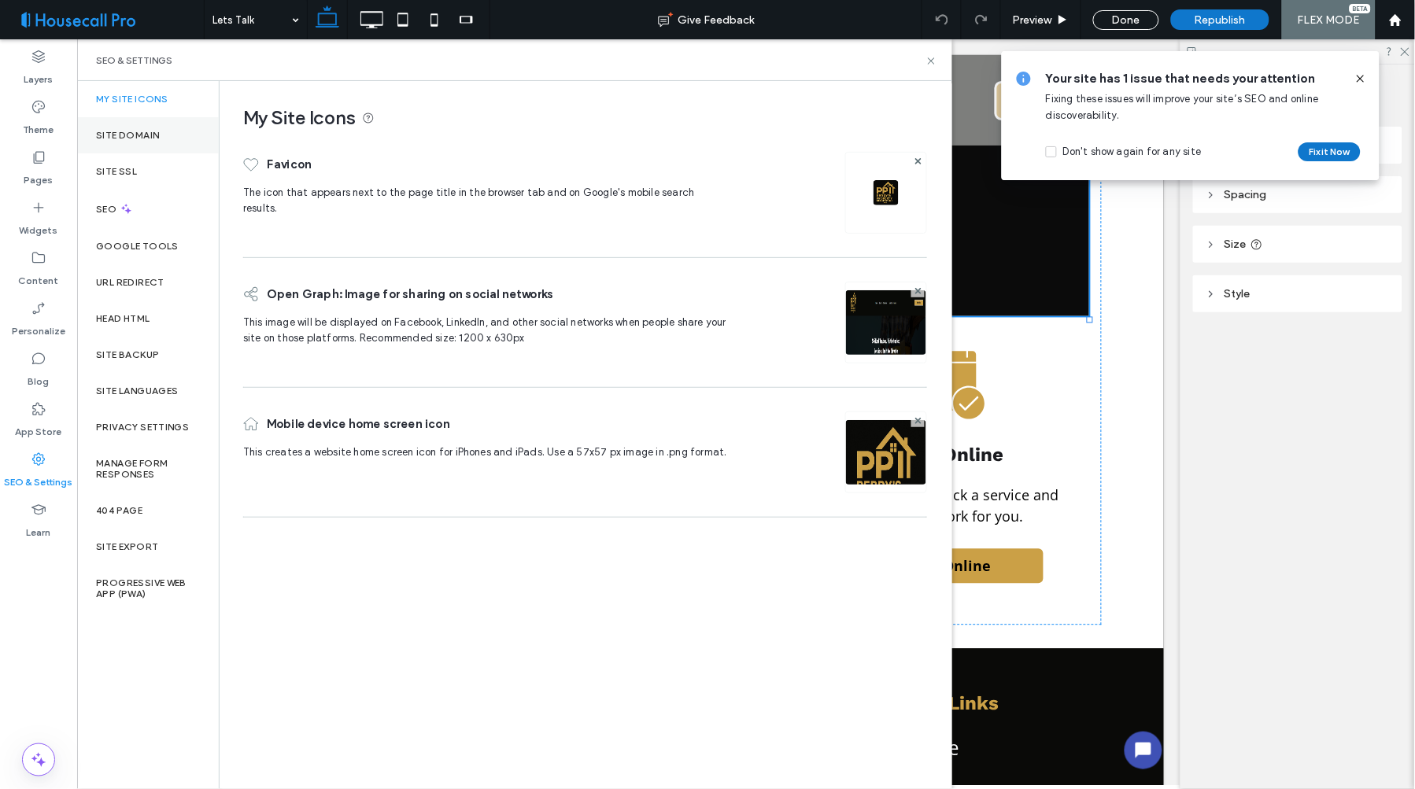
click at [137, 138] on label "Site Domain" at bounding box center [127, 135] width 63 height 11
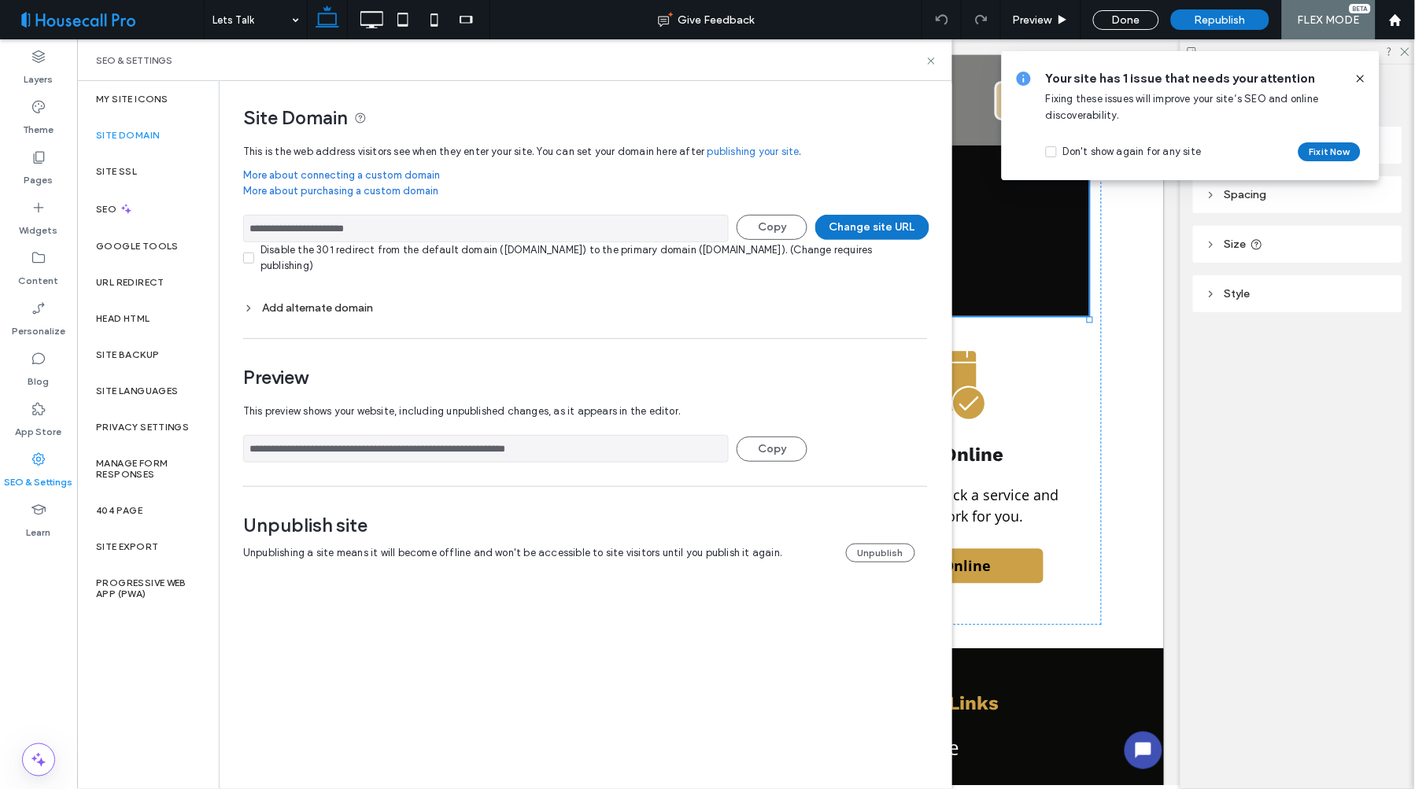
click at [312, 234] on input "**********" at bounding box center [486, 229] width 486 height 28
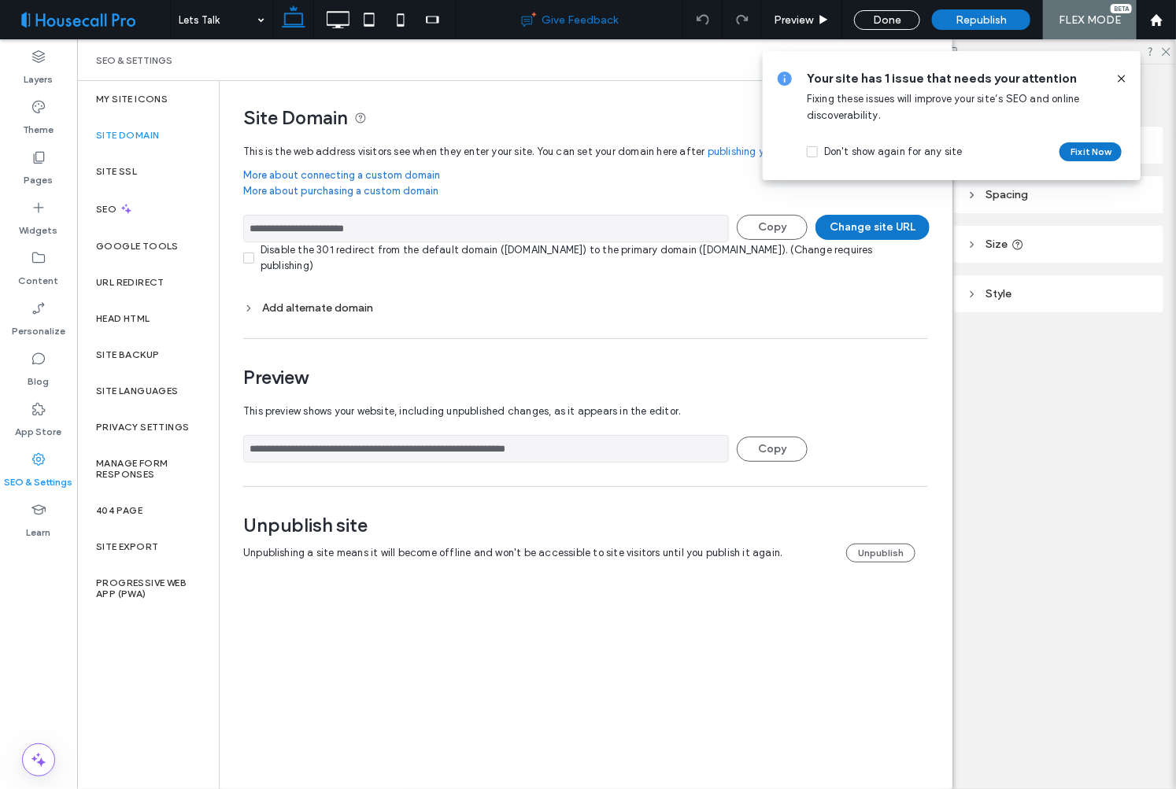
scroll to position [2308, 0]
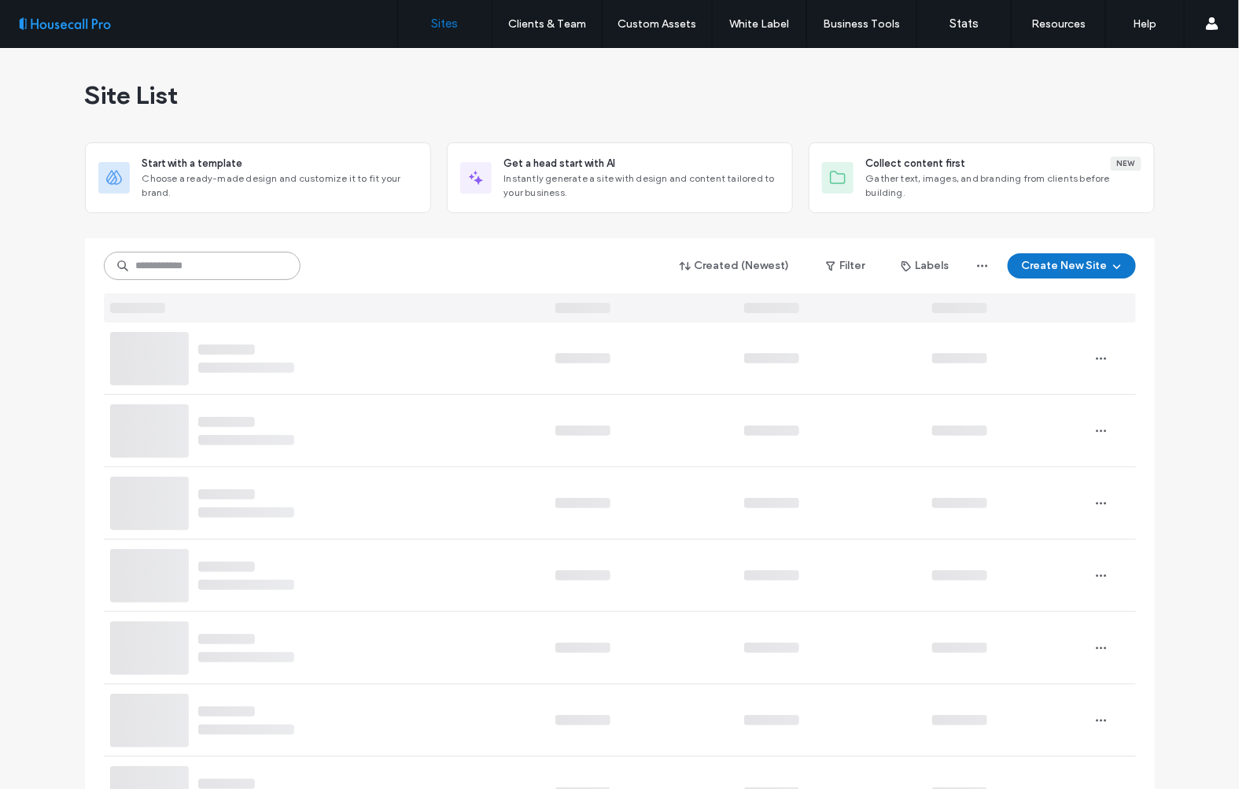
click at [235, 261] on input at bounding box center [202, 266] width 197 height 28
paste input "*******"
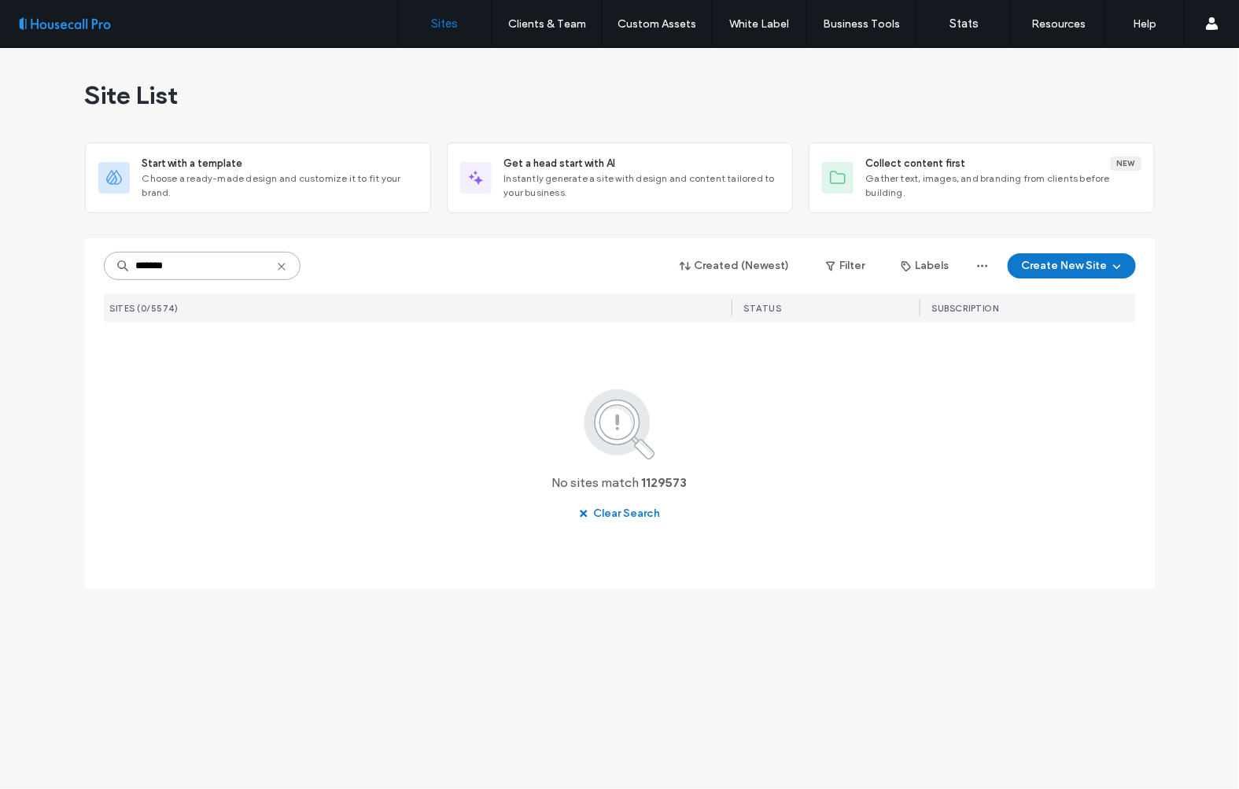
drag, startPoint x: 215, startPoint y: 257, endPoint x: 48, endPoint y: 266, distance: 167.1
click at [51, 266] on div "Site List Start with a template Choose a ready-made design and customize it to …" at bounding box center [619, 418] width 1239 height 741
paste input
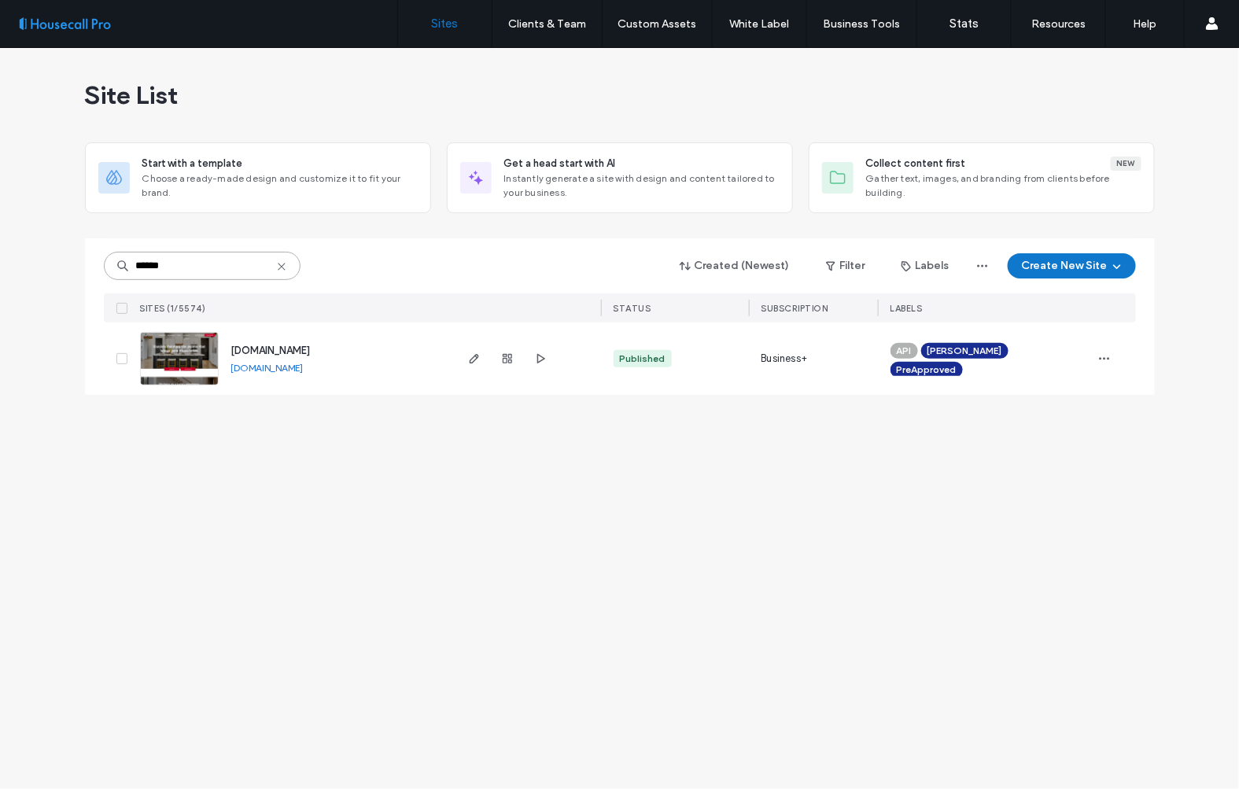
type input "******"
click at [165, 375] on img at bounding box center [179, 386] width 77 height 107
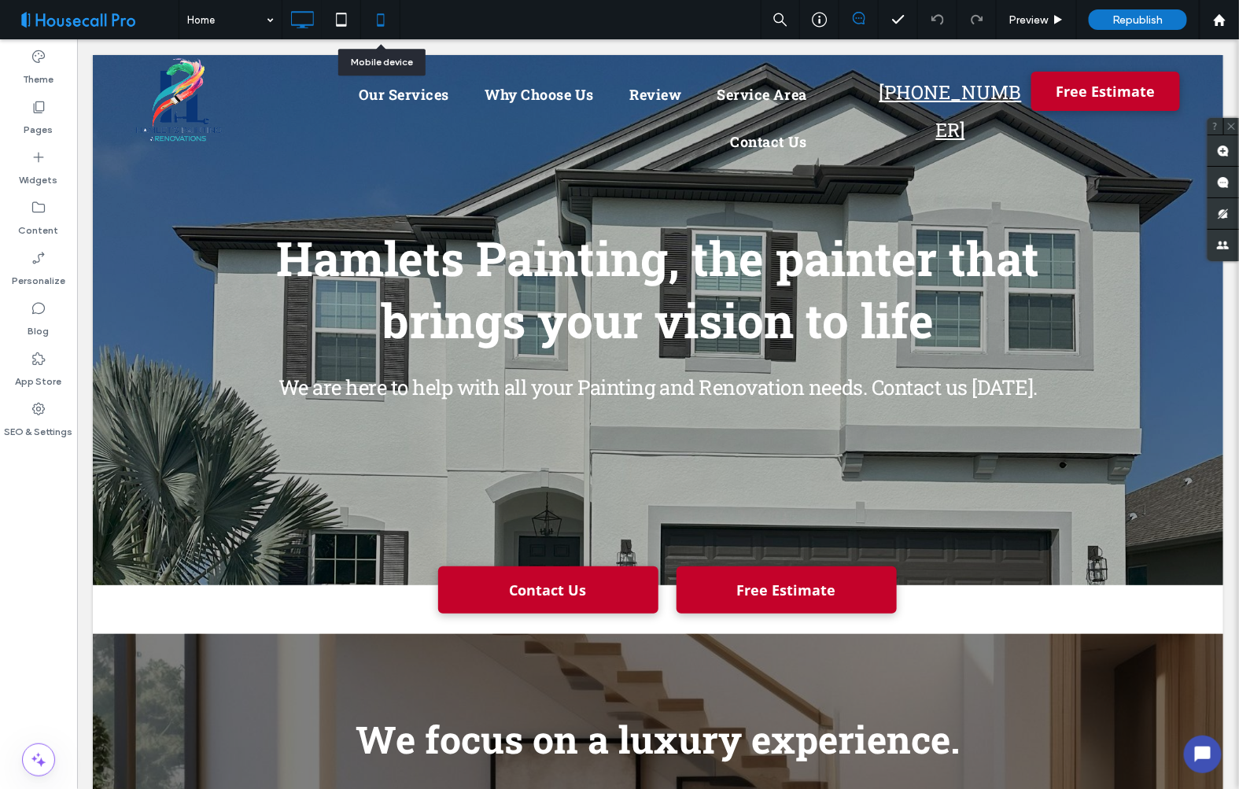
click at [375, 28] on icon at bounding box center [380, 19] width 31 height 31
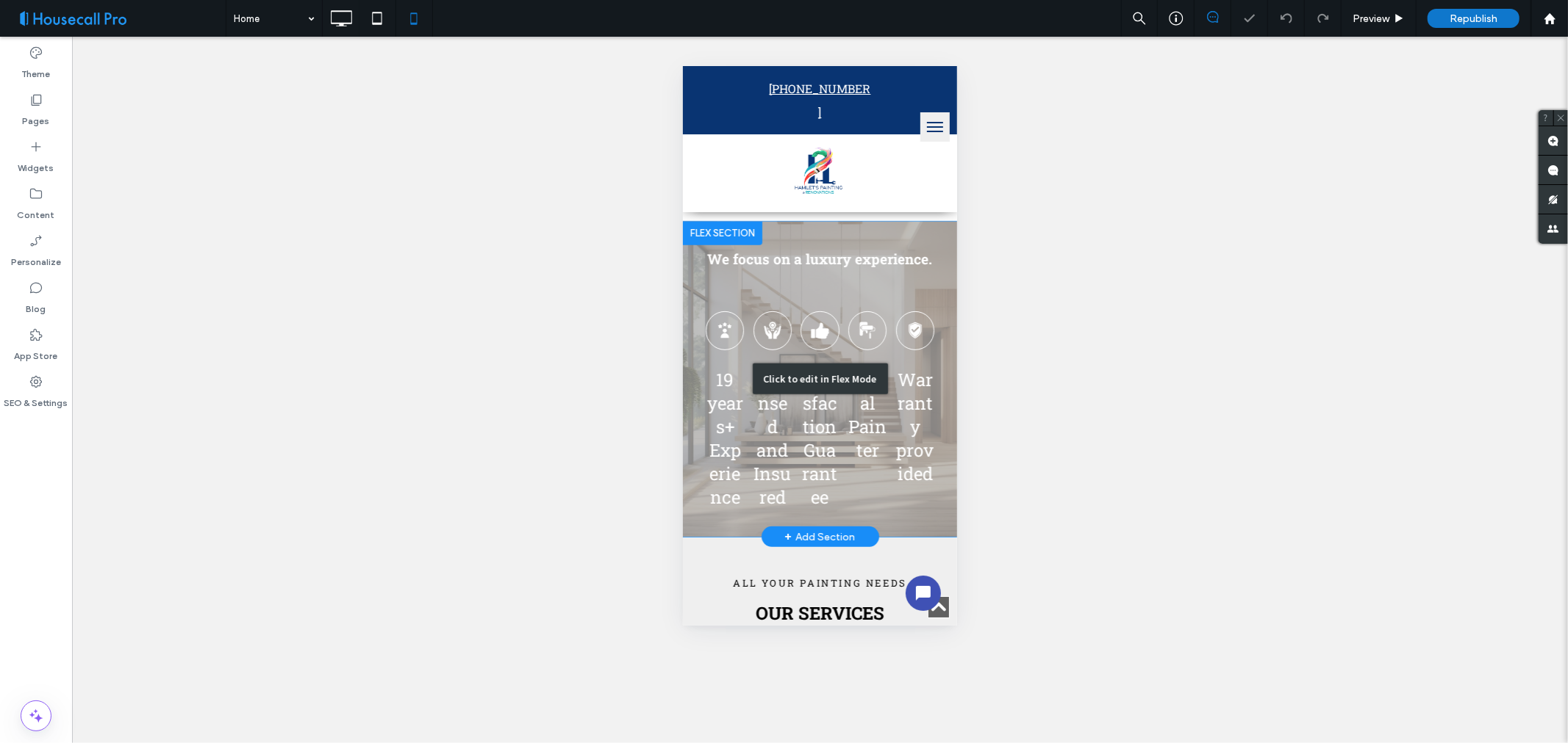
scroll to position [489, 0]
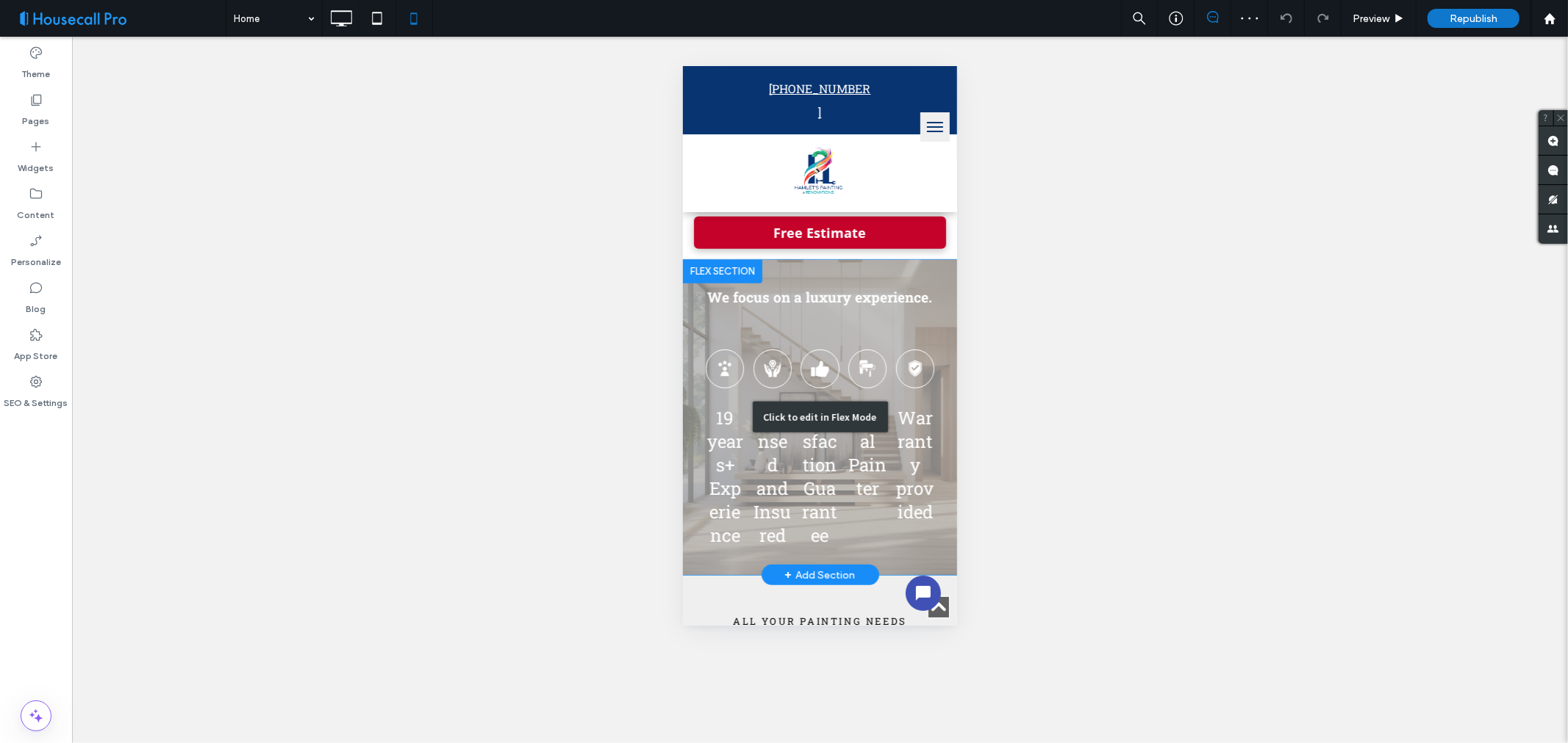
click at [711, 470] on div "Click to edit in Flex Mode" at bounding box center [819, 417] width 275 height 315
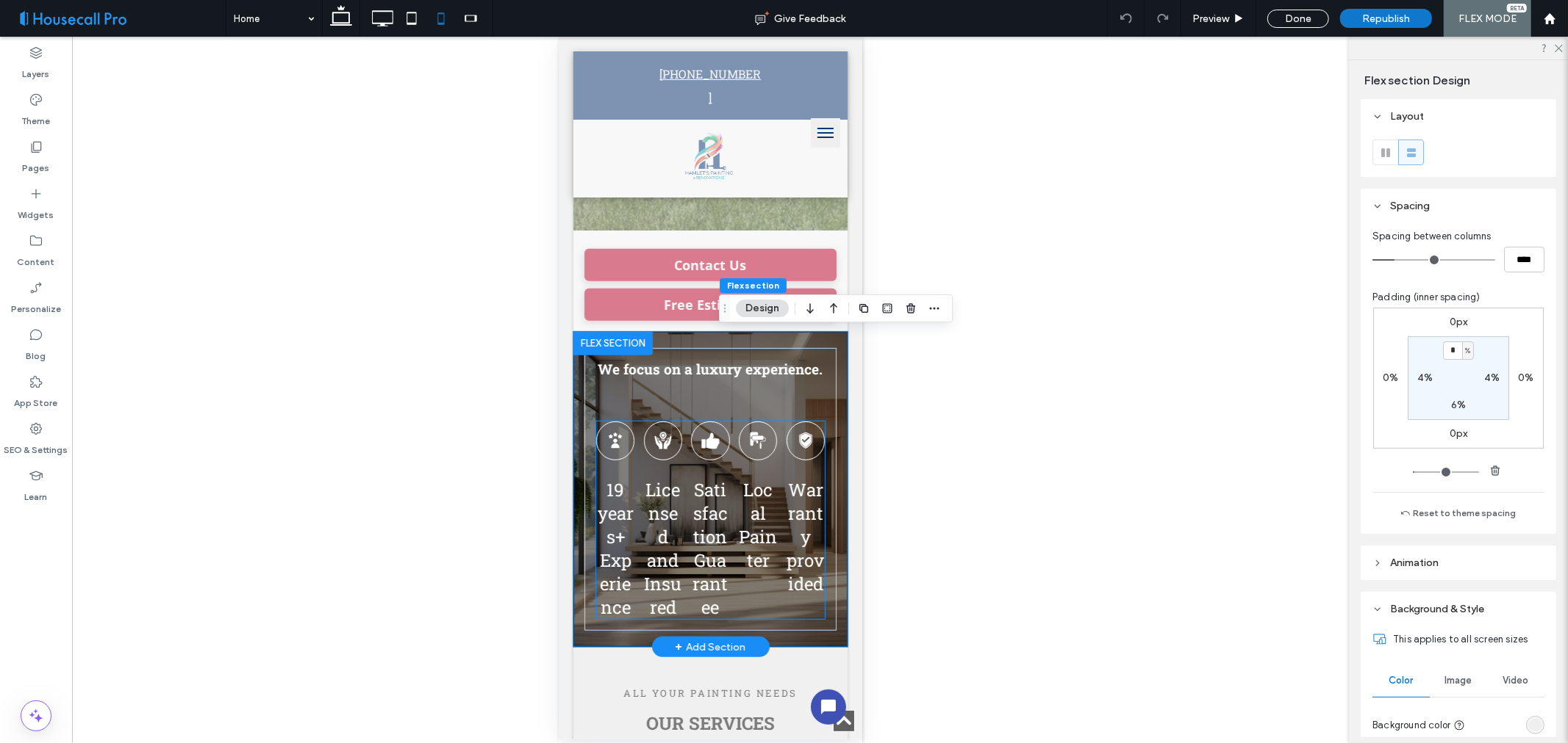
scroll to position [442, 0]
click at [611, 592] on span "19 years+ Experience" at bounding box center [614, 548] width 36 height 141
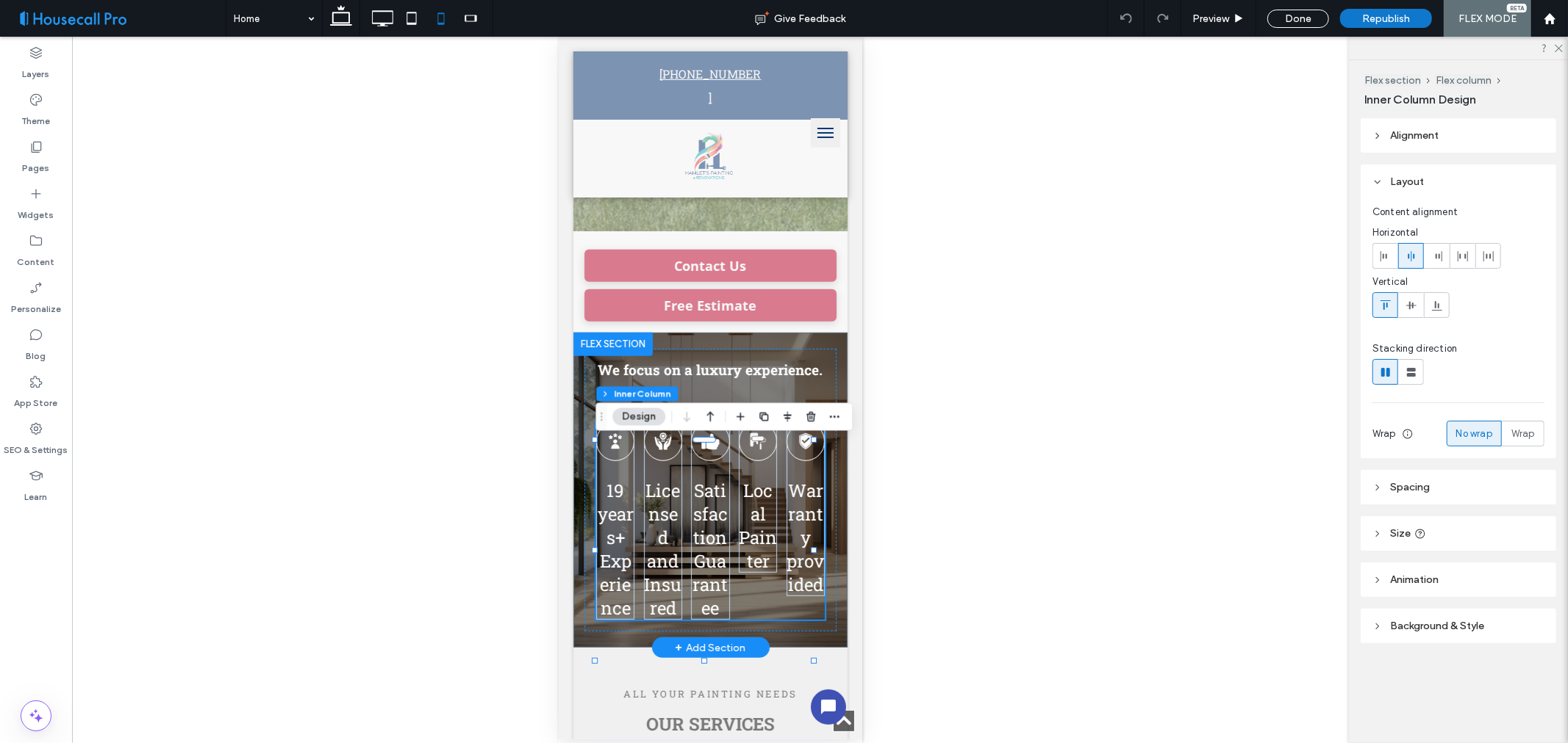
click at [612, 587] on span "19 years+ Experience" at bounding box center [614, 548] width 36 height 141
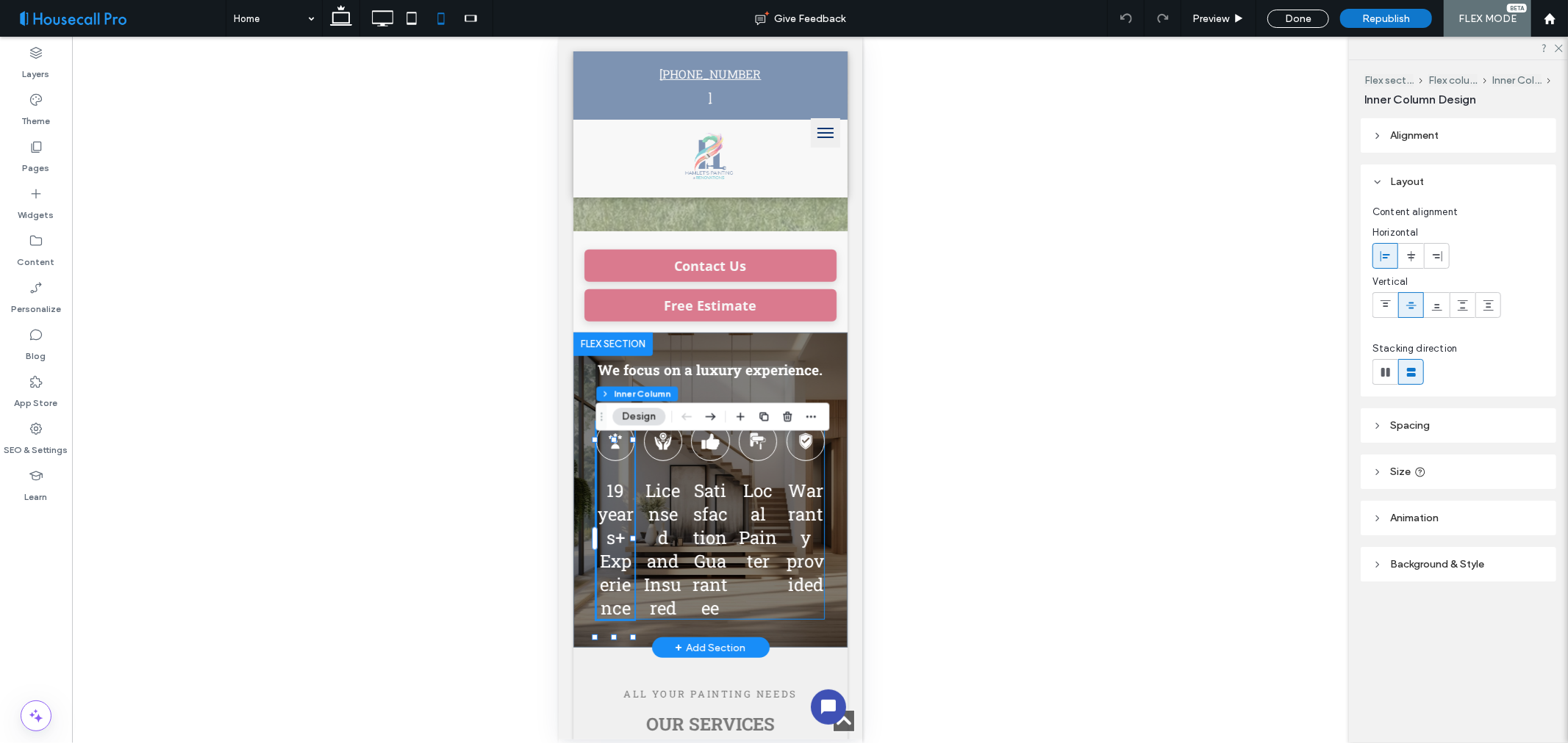
click at [613, 523] on span "19 years+ Experience" at bounding box center [614, 548] width 36 height 141
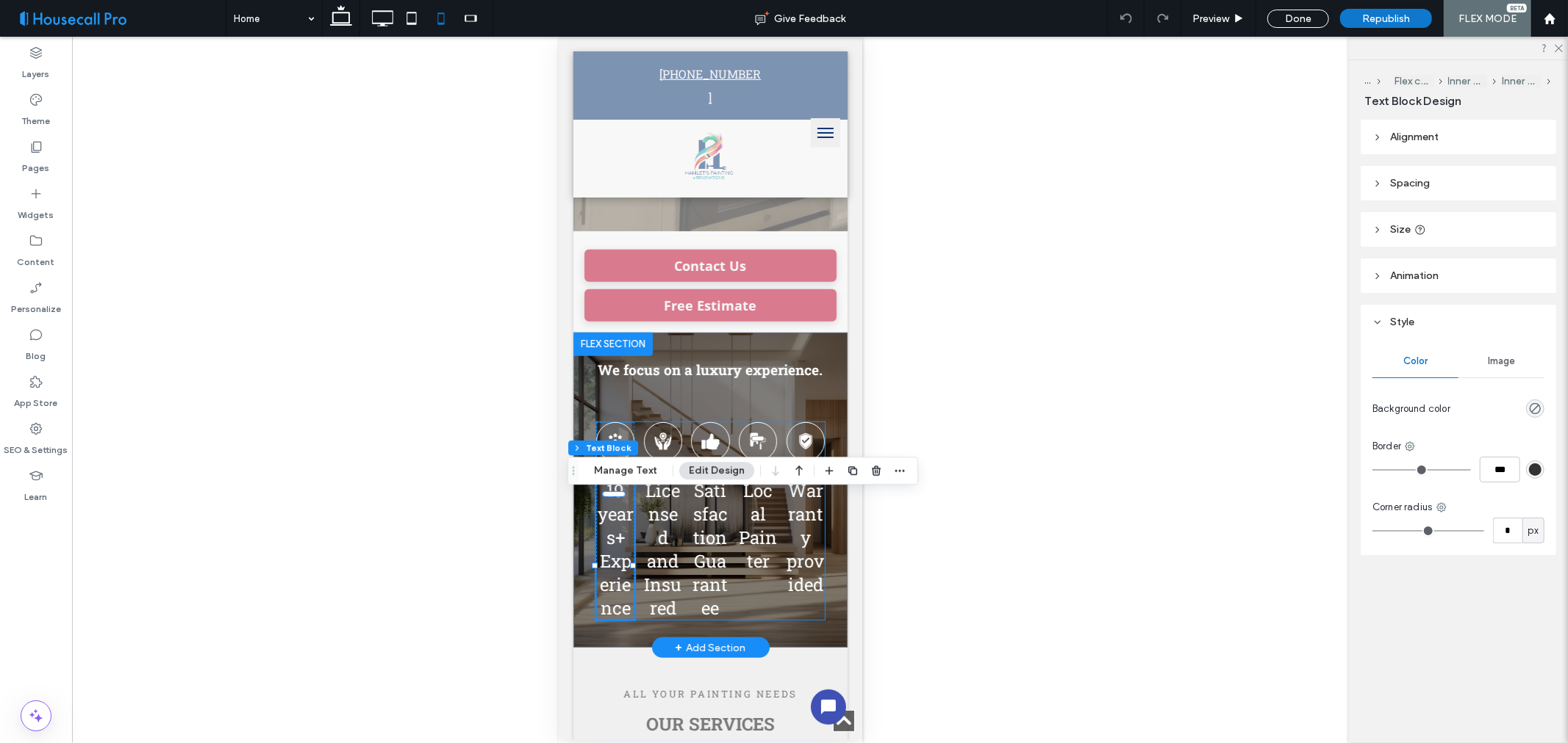
click at [611, 523] on span "19 years+ Experience" at bounding box center [614, 548] width 36 height 141
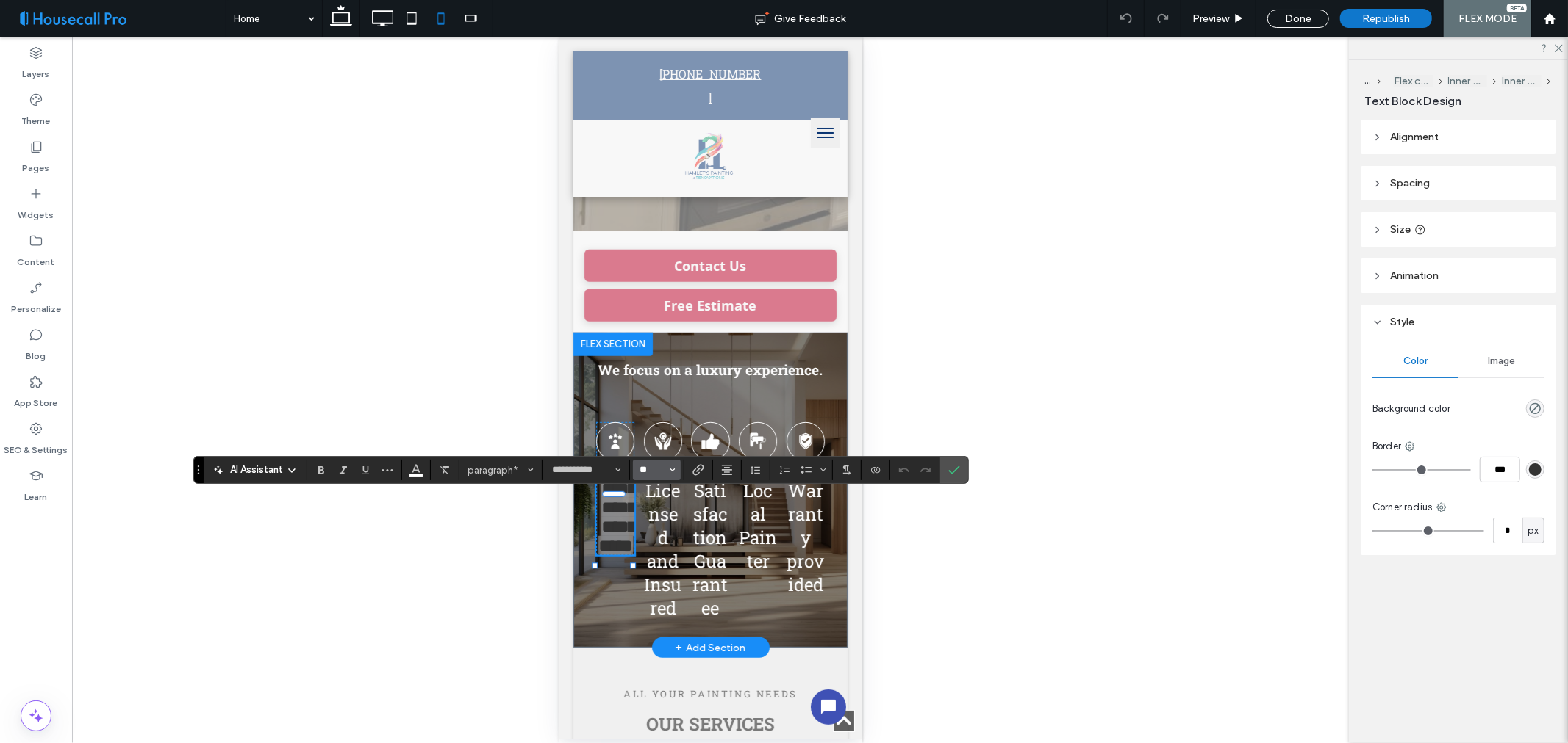
click at [653, 475] on input "**" at bounding box center [652, 470] width 29 height 12
click at [658, 336] on label "10" at bounding box center [657, 338] width 47 height 21
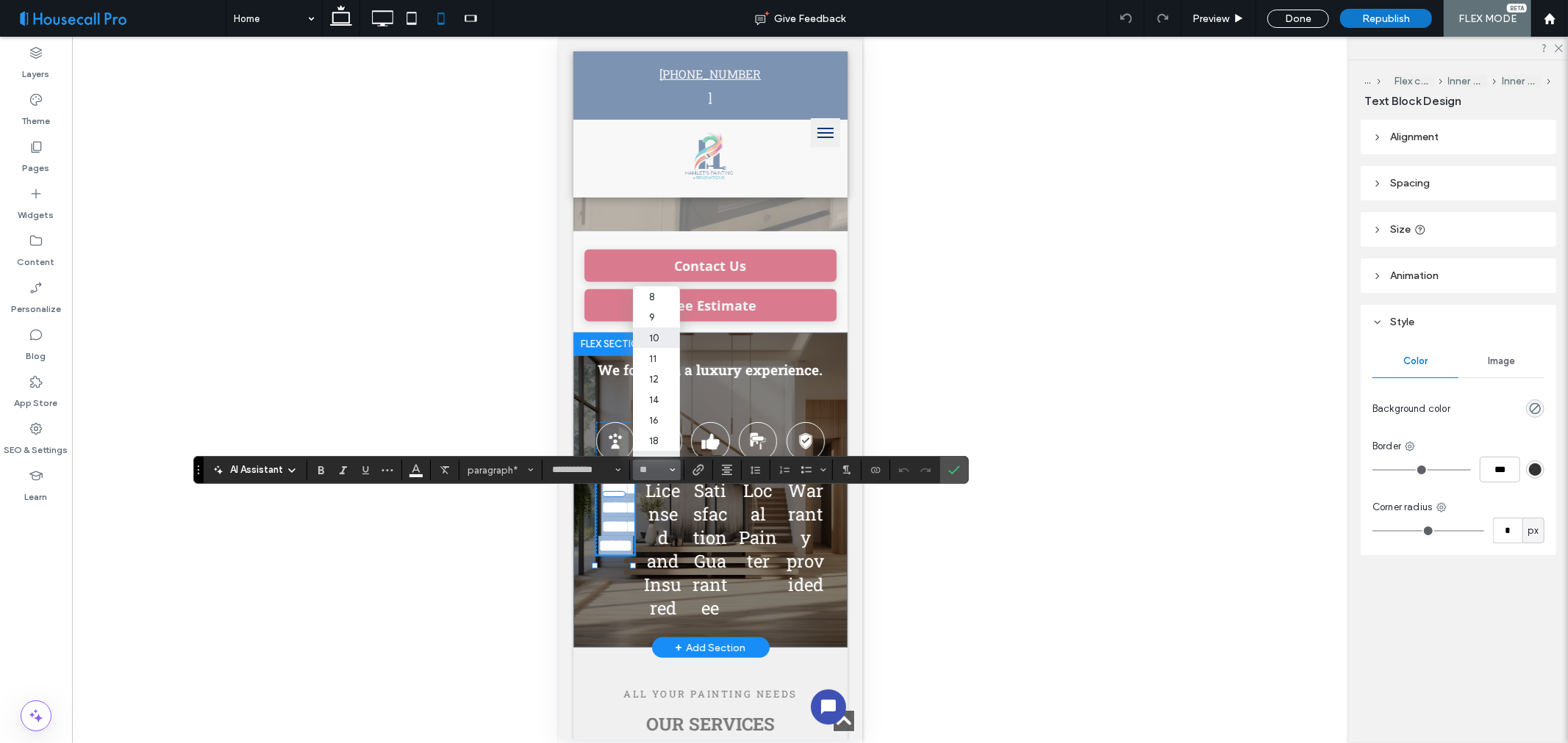
type input "**"
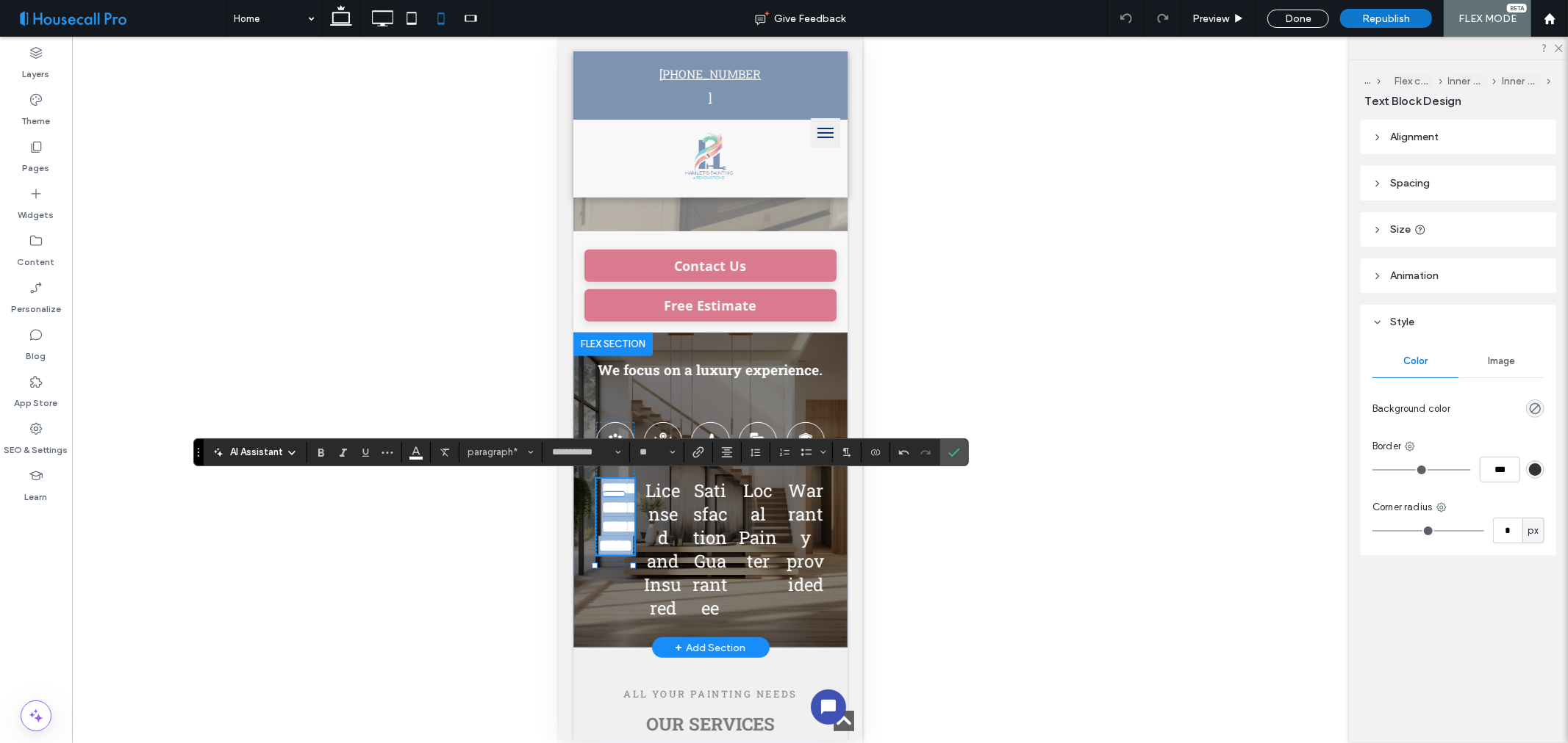
scroll to position [460, 0]
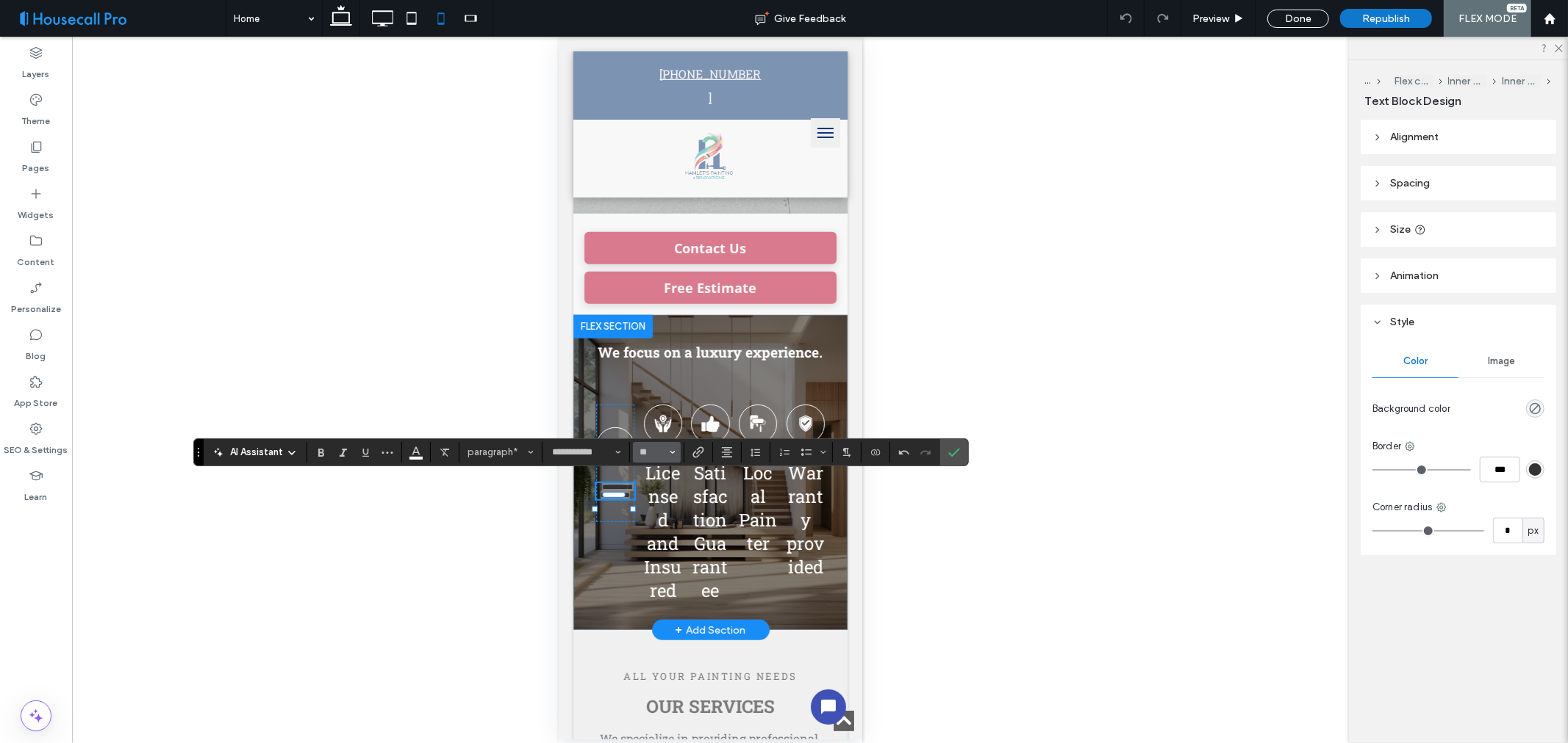
click at [671, 450] on icon "Size" at bounding box center [672, 453] width 6 height 6
click at [648, 537] on label "11" at bounding box center [657, 538] width 47 height 21
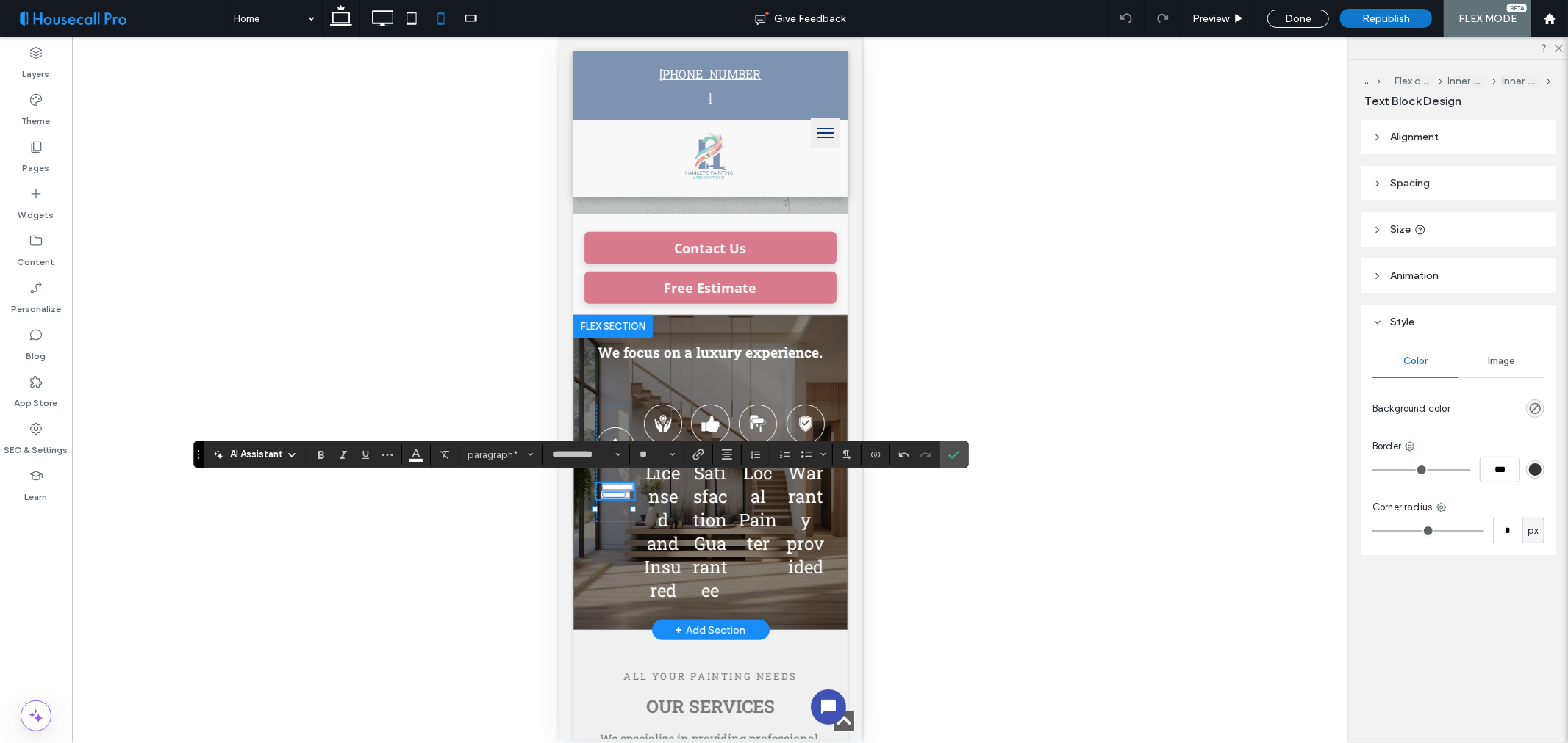
type input "**"
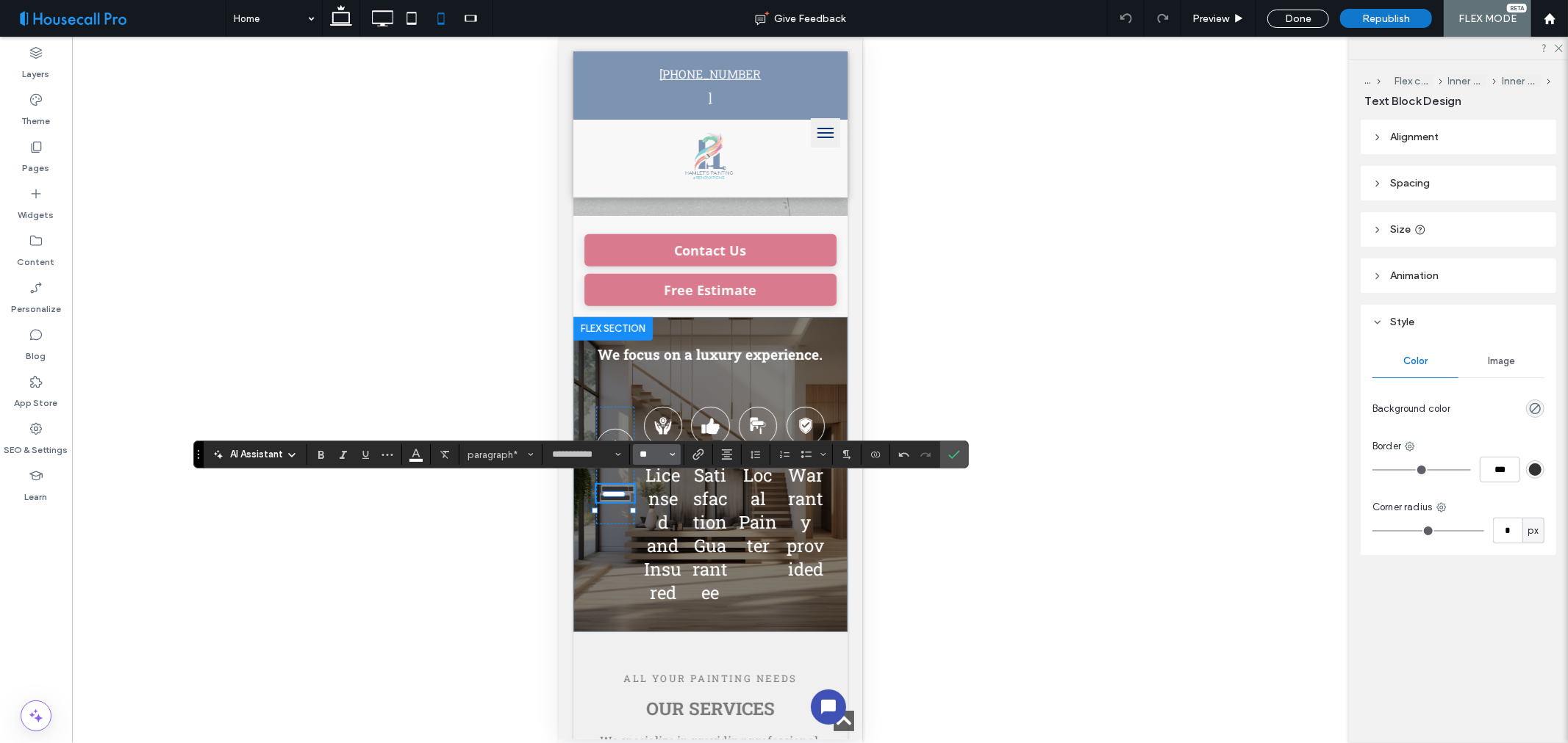
click at [666, 458] on input "**" at bounding box center [652, 455] width 29 height 12
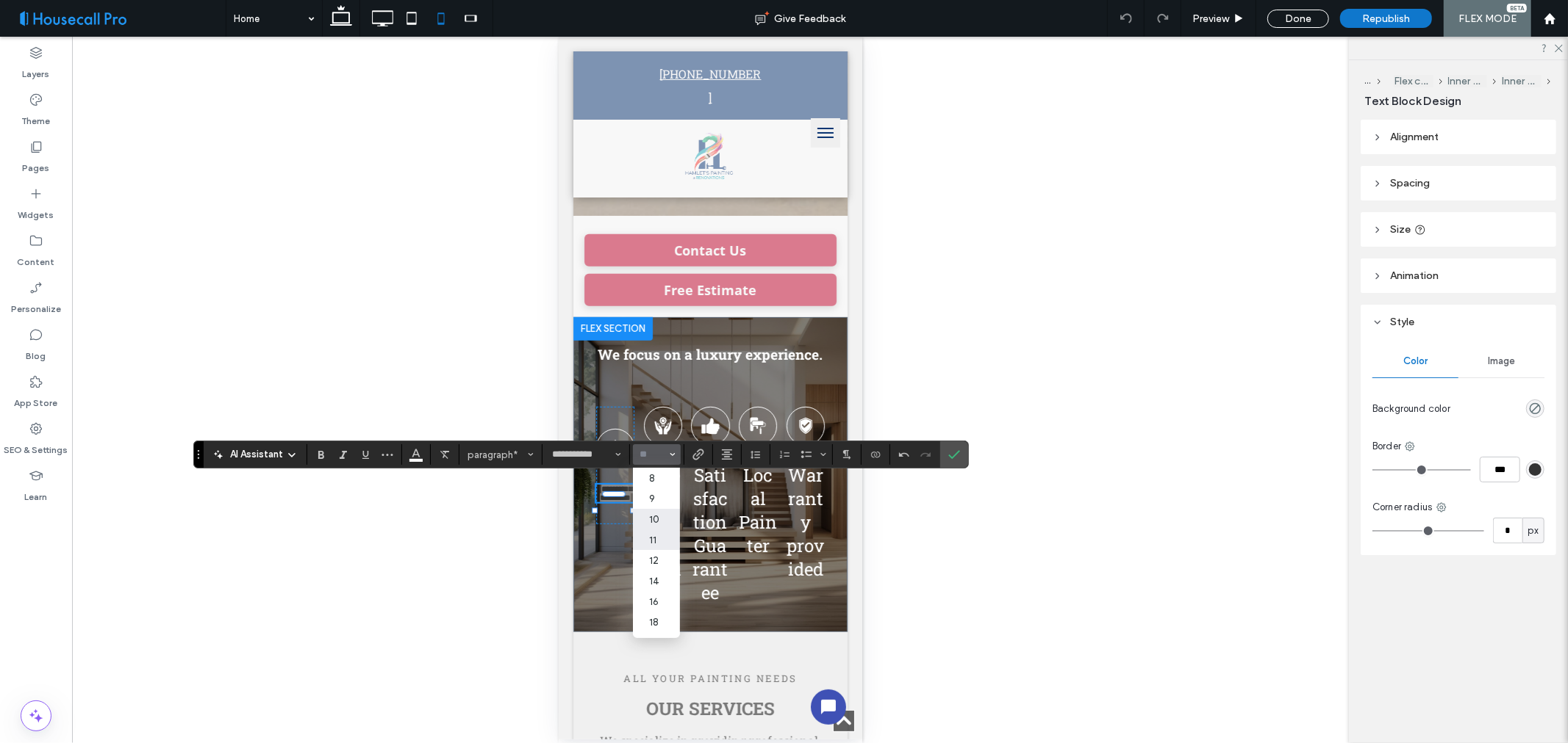
click at [660, 519] on label "10" at bounding box center [657, 519] width 47 height 21
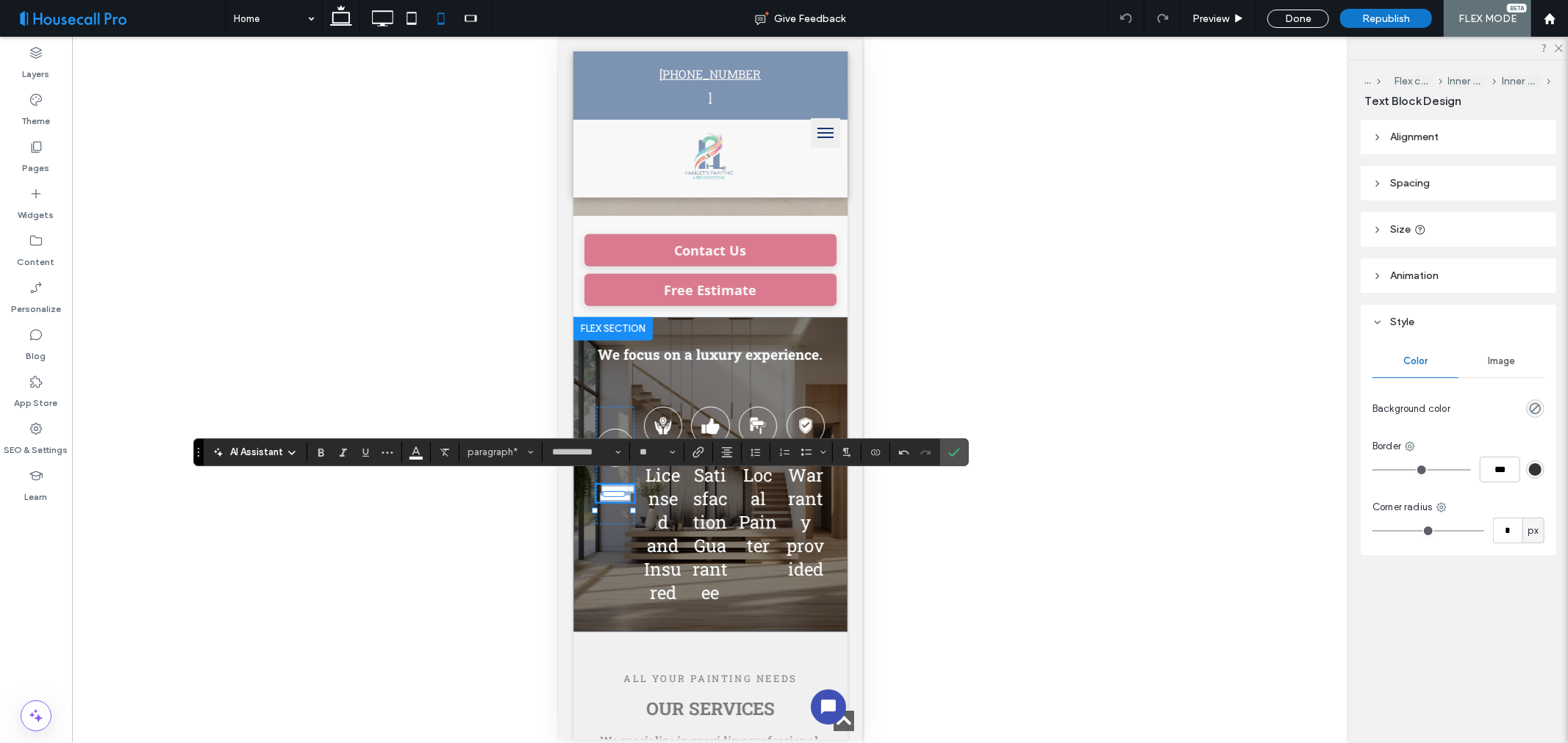
type input "**"
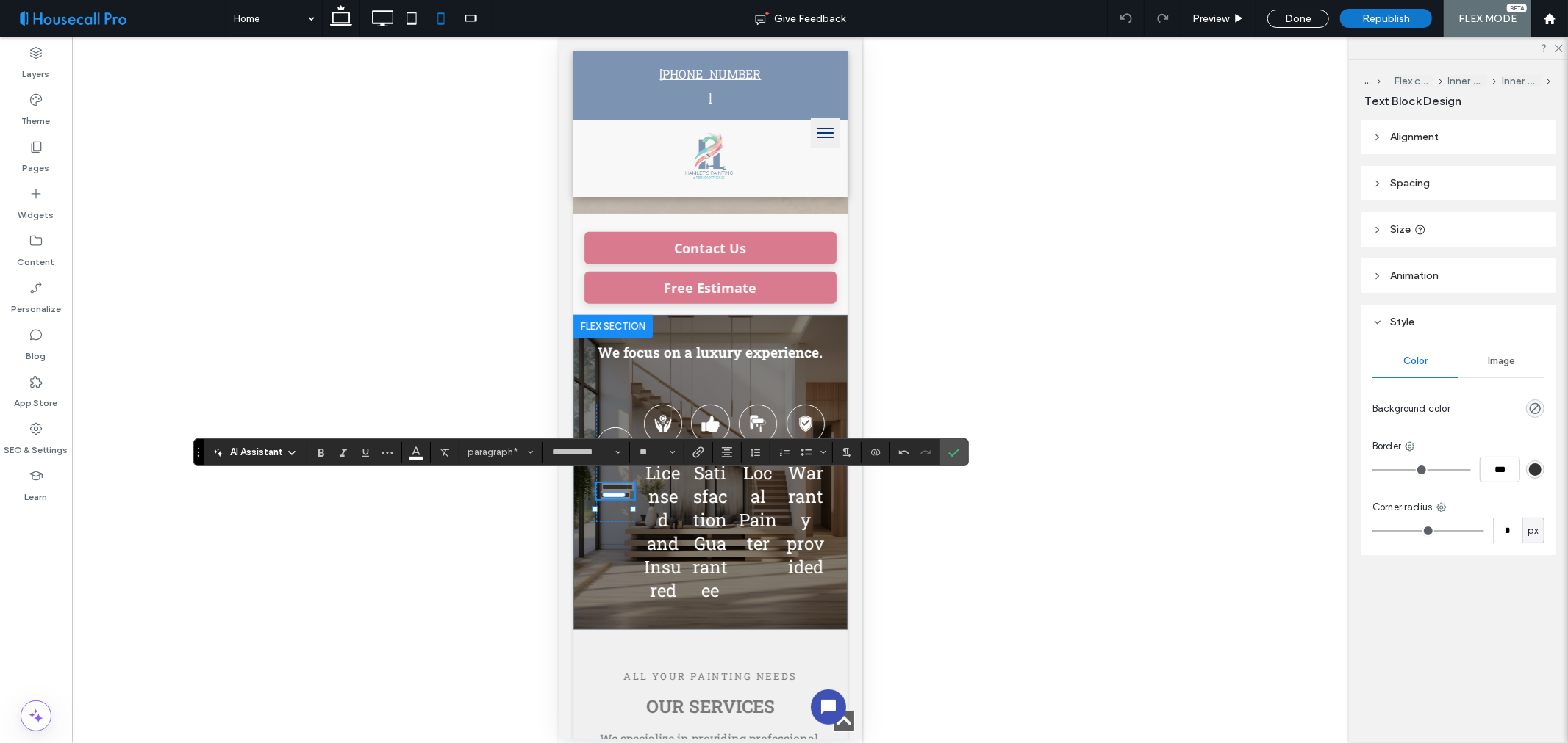
click at [900, 560] on div "Unhide? Yes" at bounding box center [710, 389] width 1277 height 707
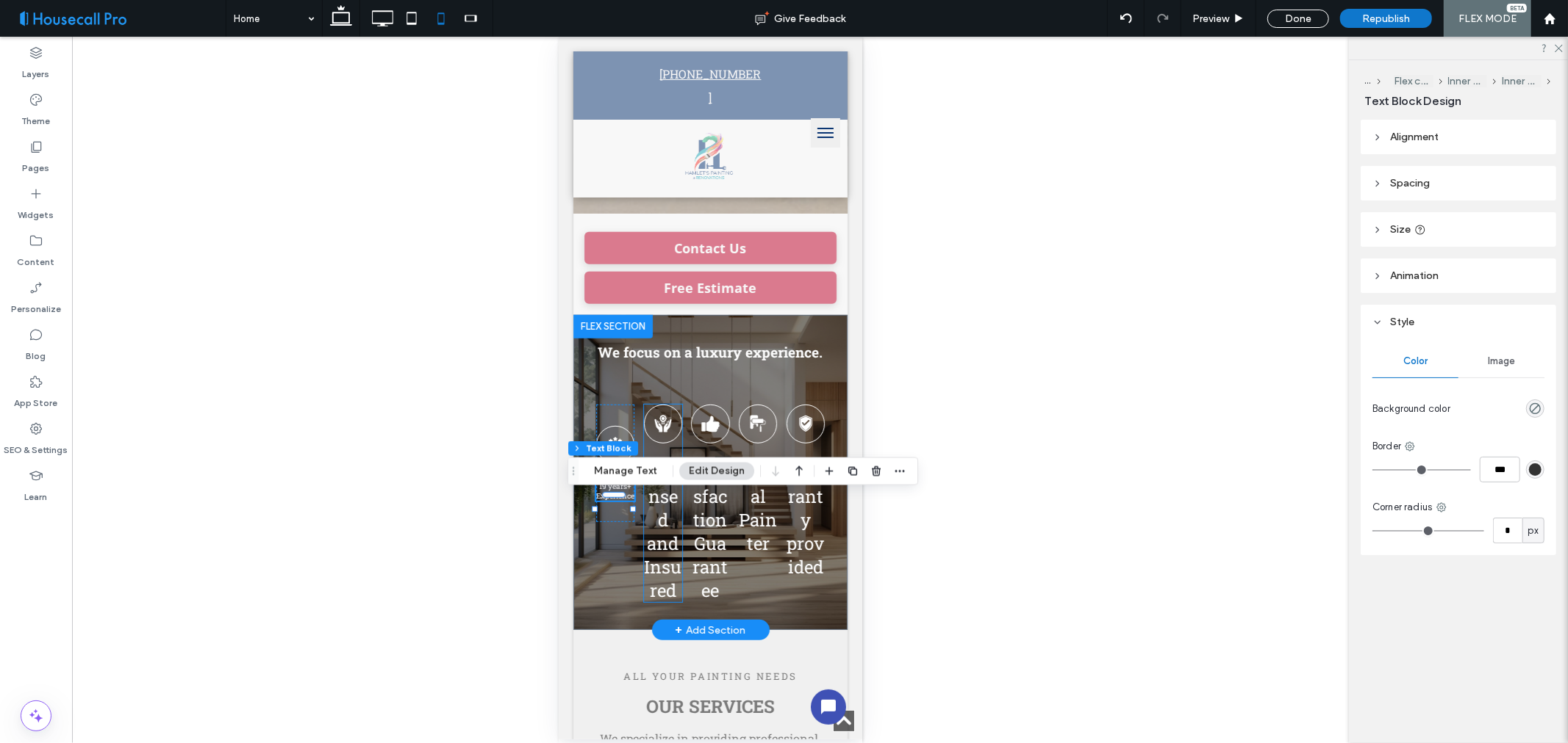
click at [660, 512] on span "Licensed and Insured" at bounding box center [662, 530] width 37 height 141
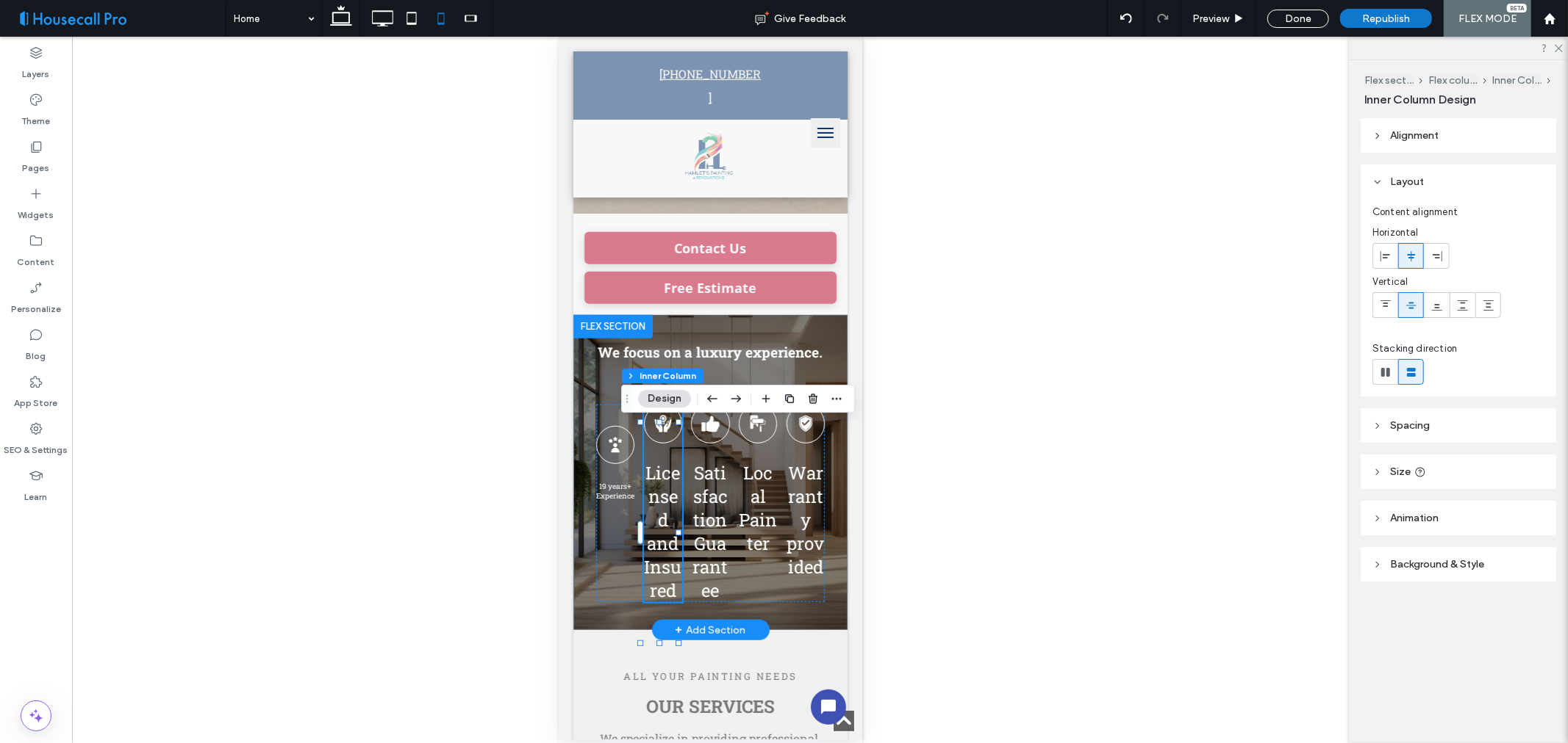
click at [660, 512] on span "Licensed and Insured" at bounding box center [662, 530] width 37 height 141
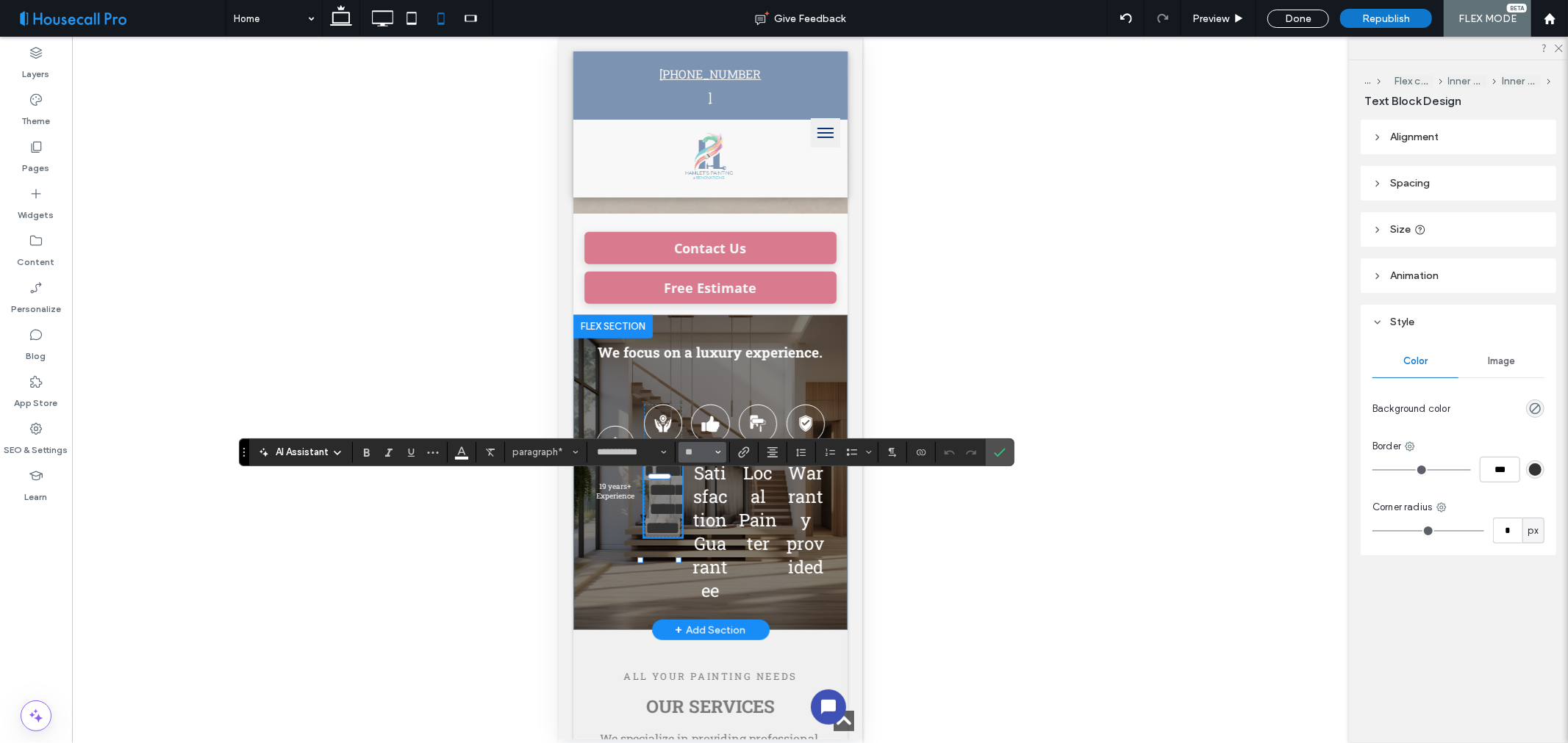
click at [713, 456] on button "**" at bounding box center [701, 453] width 48 height 21
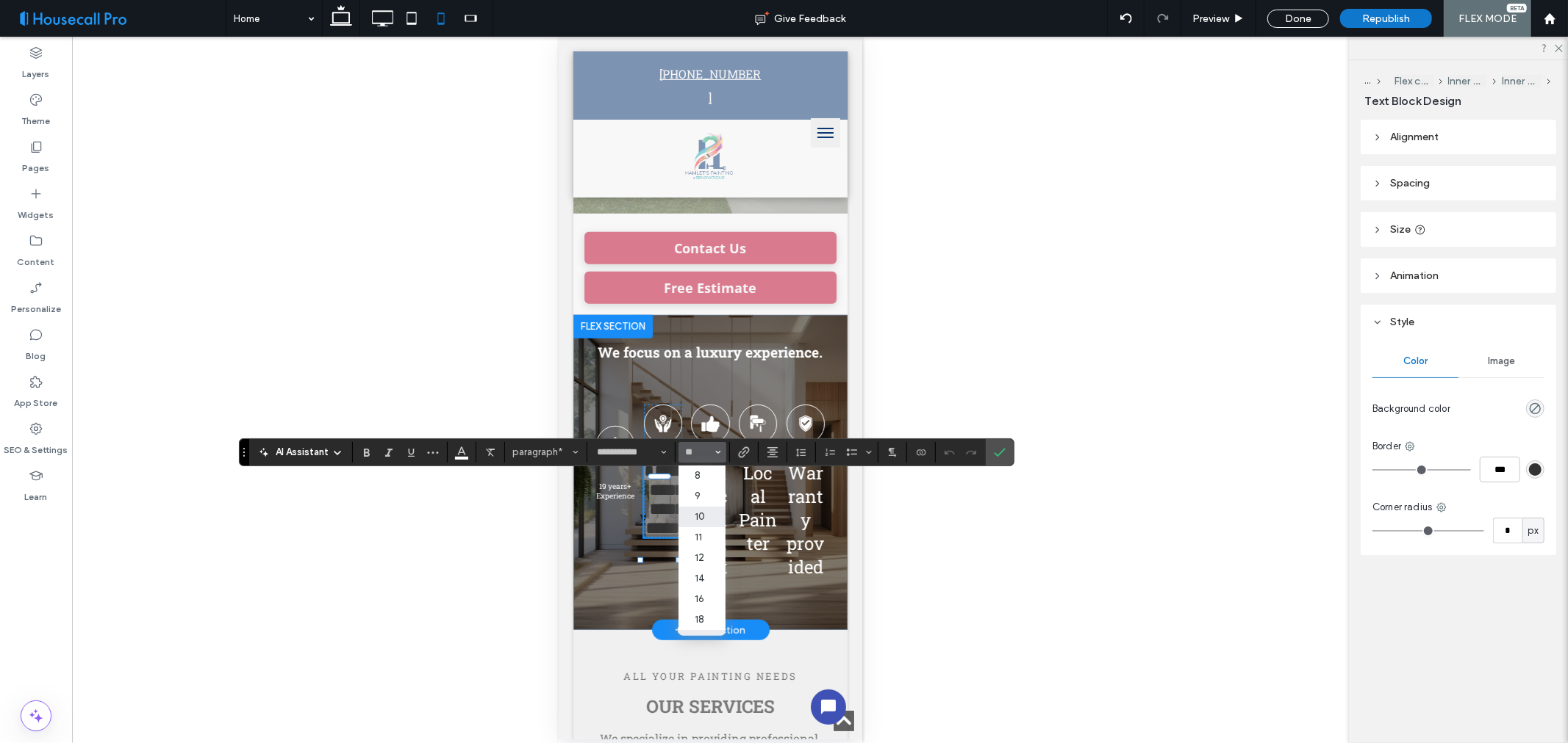
click at [702, 516] on label "10" at bounding box center [701, 517] width 47 height 21
type input "**"
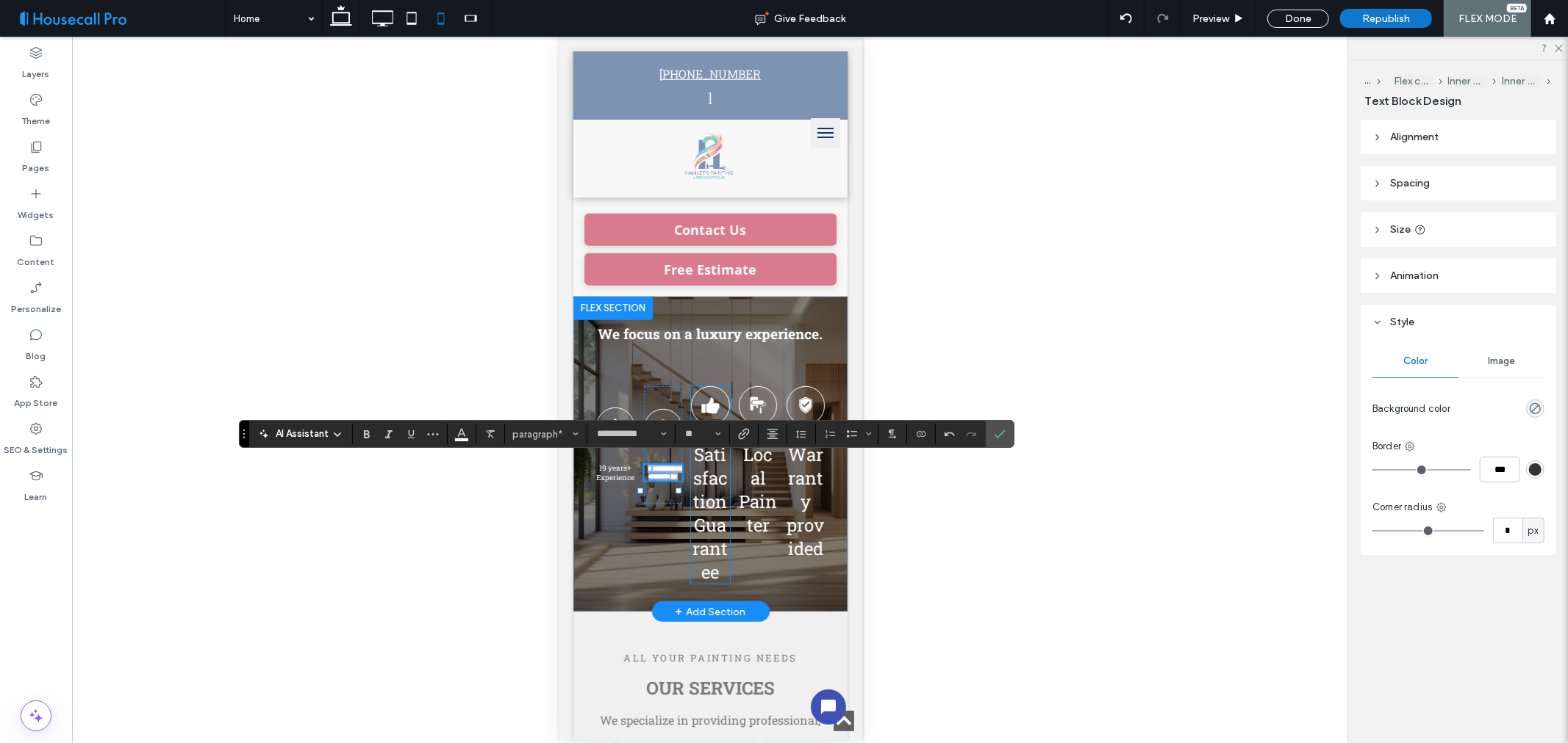
click at [705, 483] on span "Satisfaction Guarantee" at bounding box center [710, 512] width 35 height 141
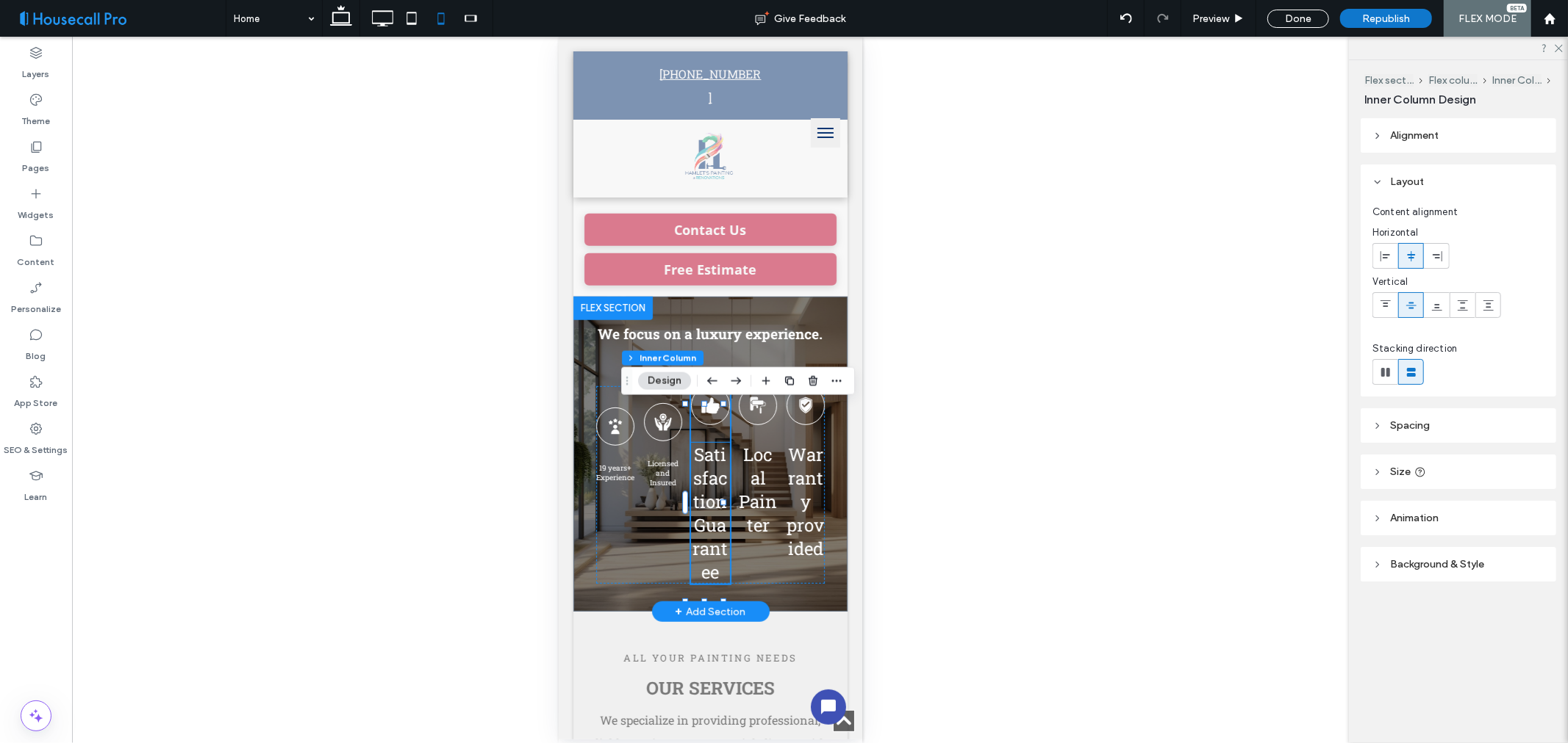
click at [702, 492] on span "Satisfaction Guarantee" at bounding box center [710, 512] width 35 height 141
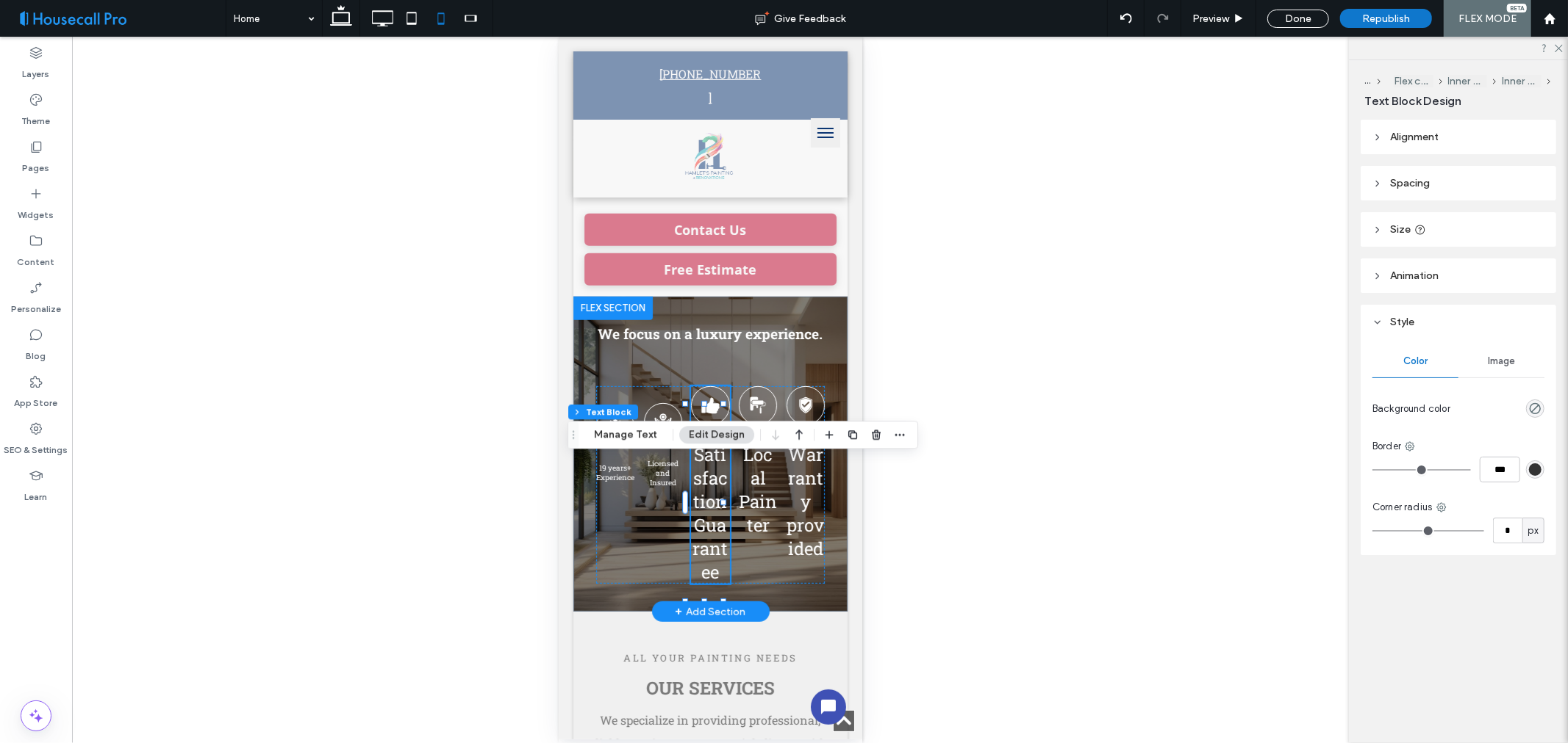
click at [702, 492] on span "Satisfaction Guarantee" at bounding box center [710, 512] width 35 height 141
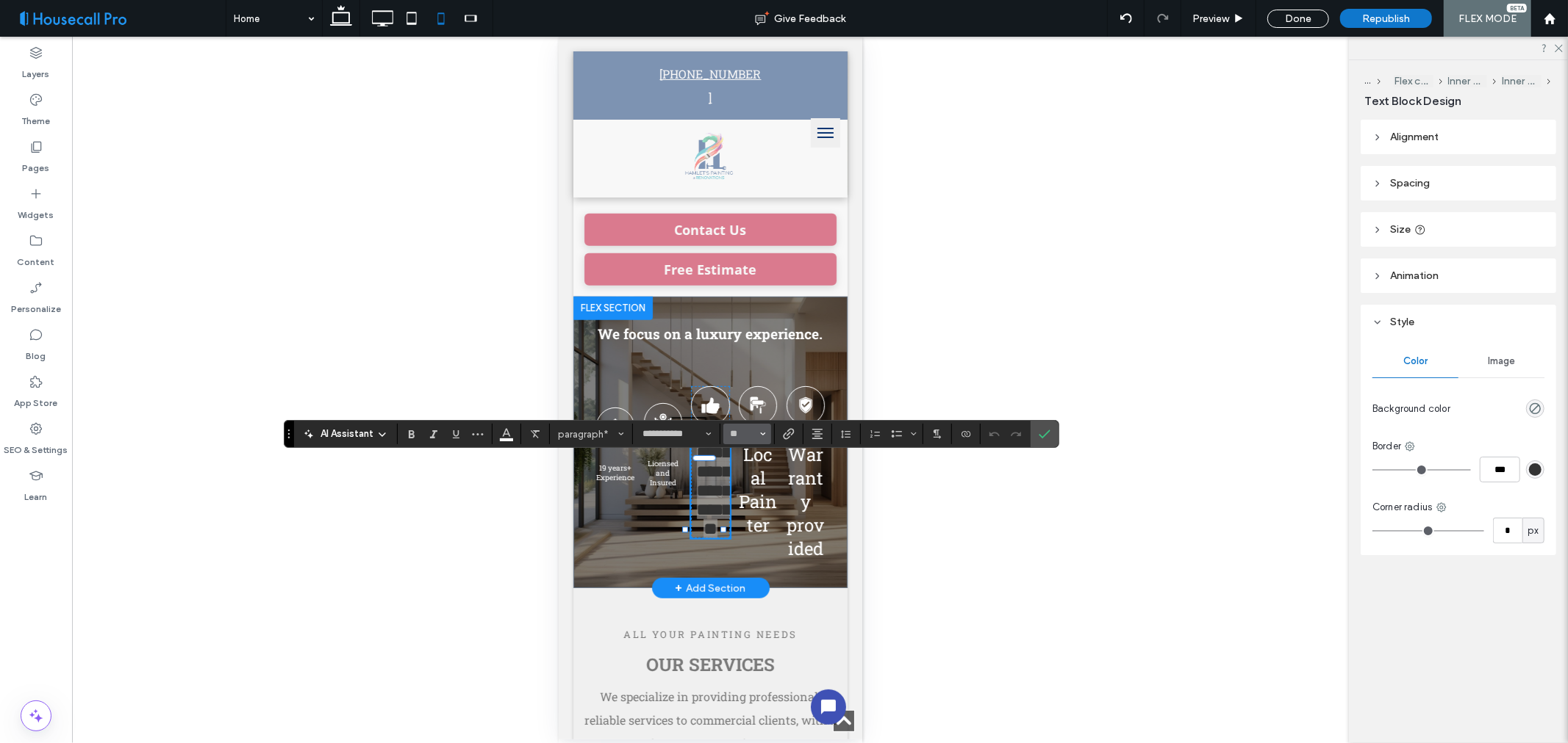
click at [758, 436] on button "**" at bounding box center [746, 434] width 48 height 21
drag, startPoint x: 758, startPoint y: 501, endPoint x: 289, endPoint y: 471, distance: 470.0
click at [758, 501] on label "10" at bounding box center [746, 498] width 47 height 21
type input "**"
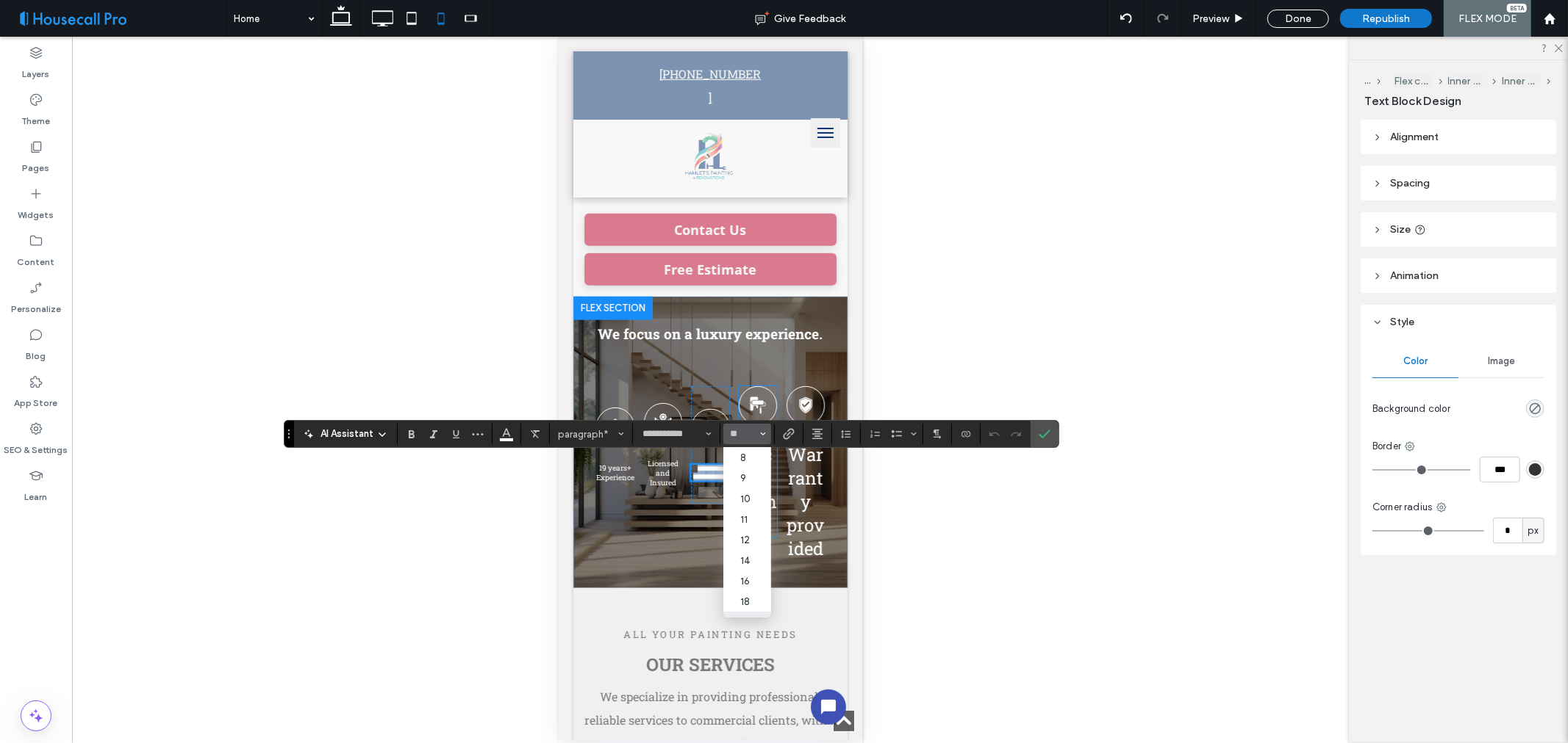
scroll to position [496, 0]
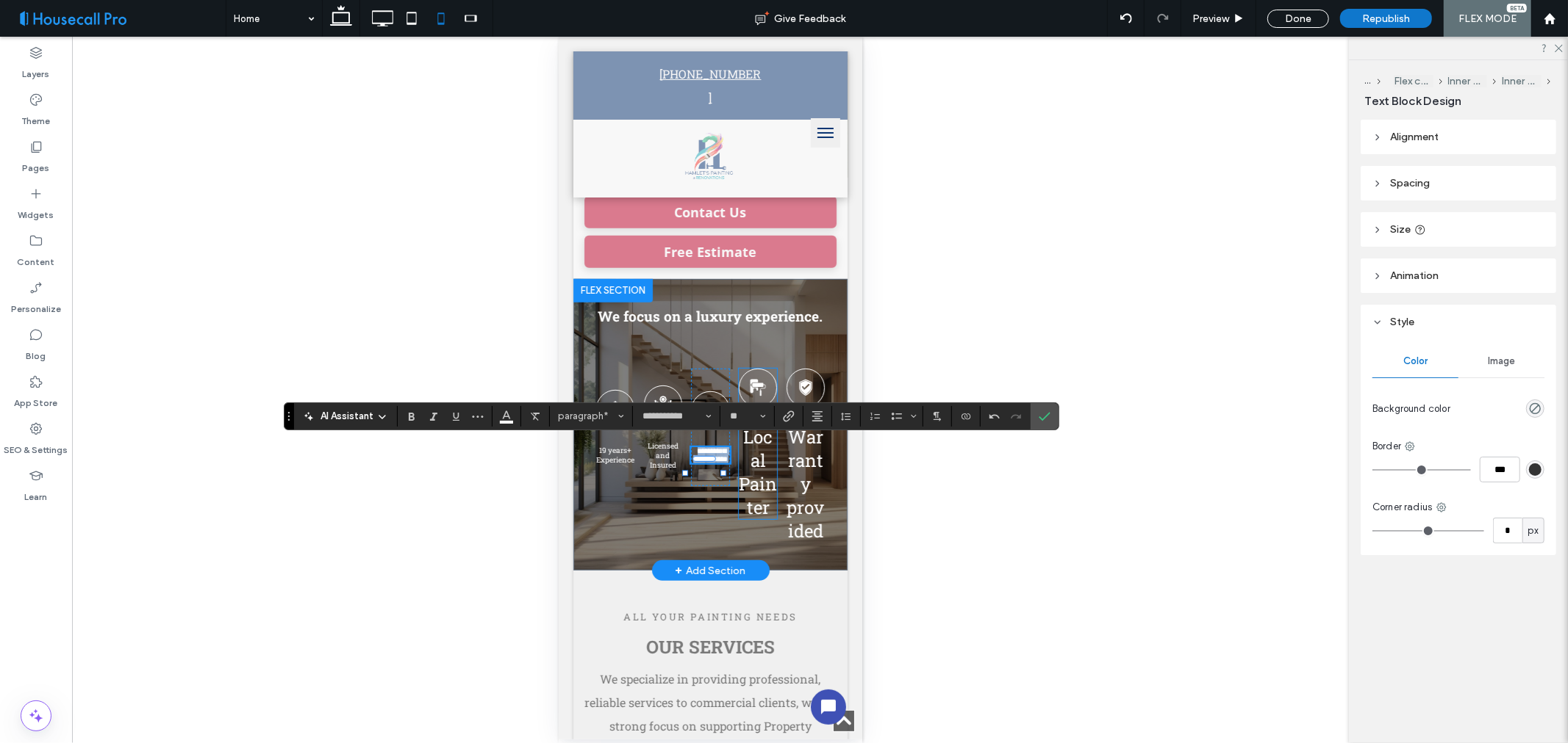
click at [747, 480] on span "Local Painter" at bounding box center [756, 471] width 38 height 94
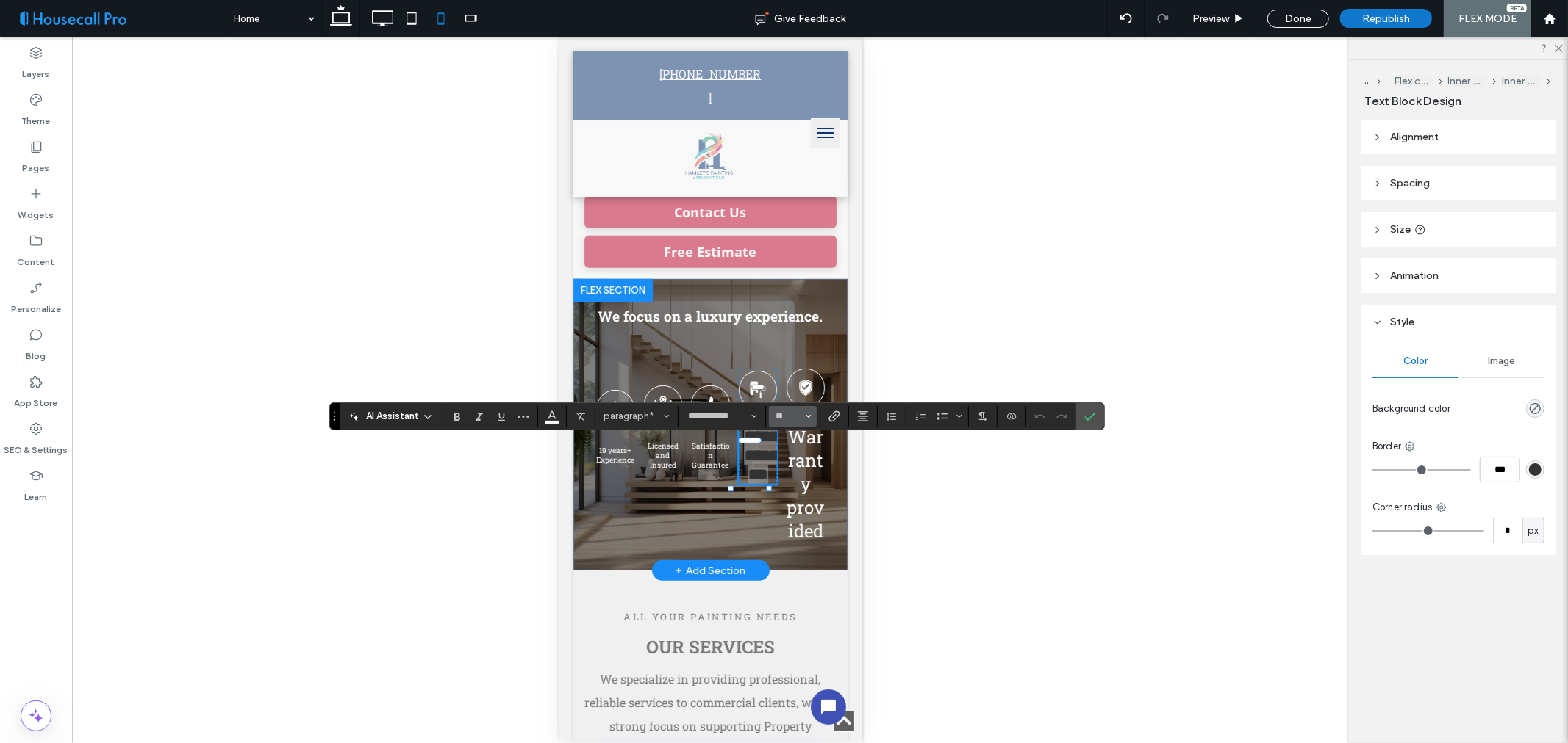
click at [804, 419] on button "**" at bounding box center [792, 416] width 48 height 21
click at [798, 481] on label "10" at bounding box center [792, 481] width 47 height 21
type input "**"
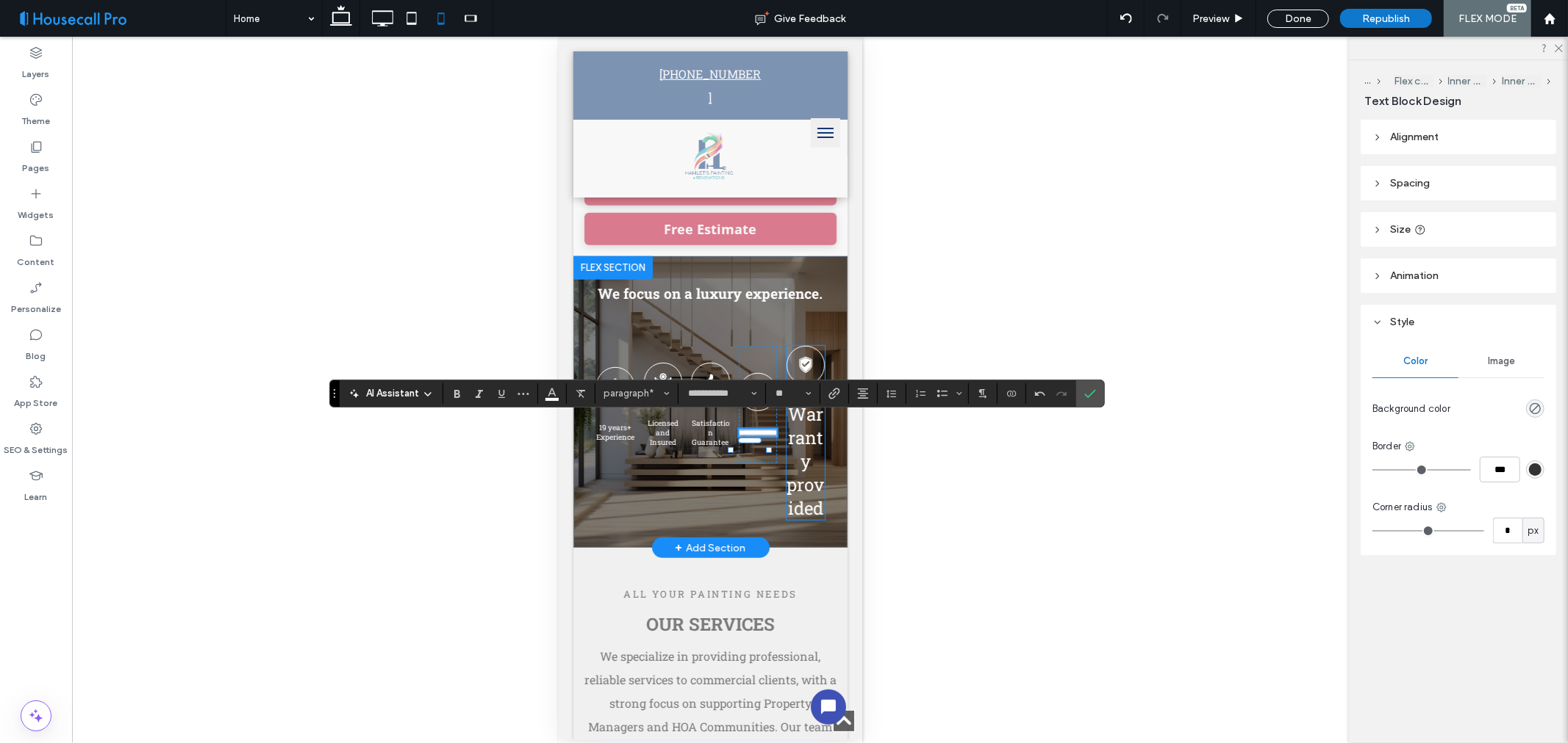
click at [788, 449] on span "Warranty provided" at bounding box center [804, 460] width 37 height 118
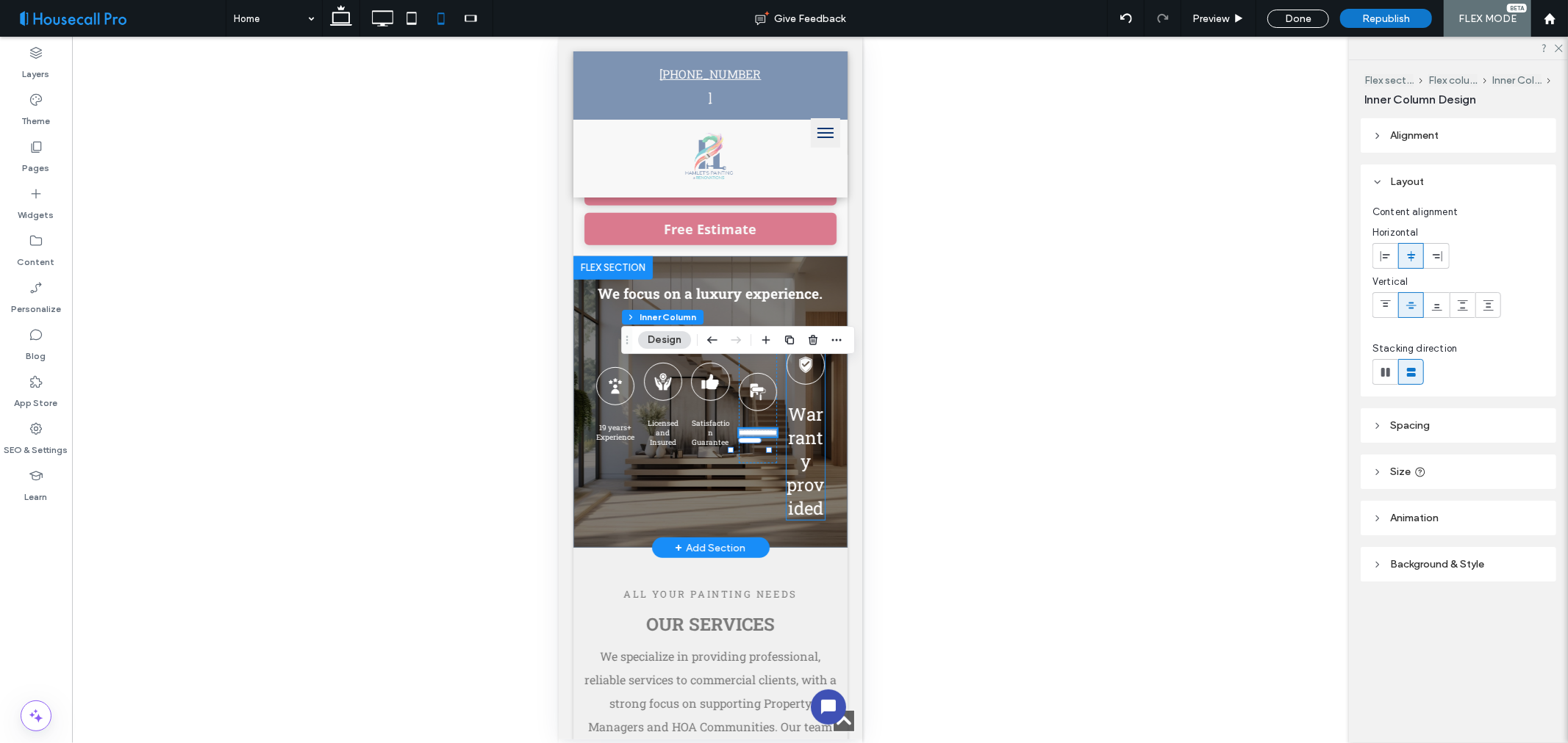
click at [788, 449] on span "Warranty provided" at bounding box center [804, 460] width 37 height 118
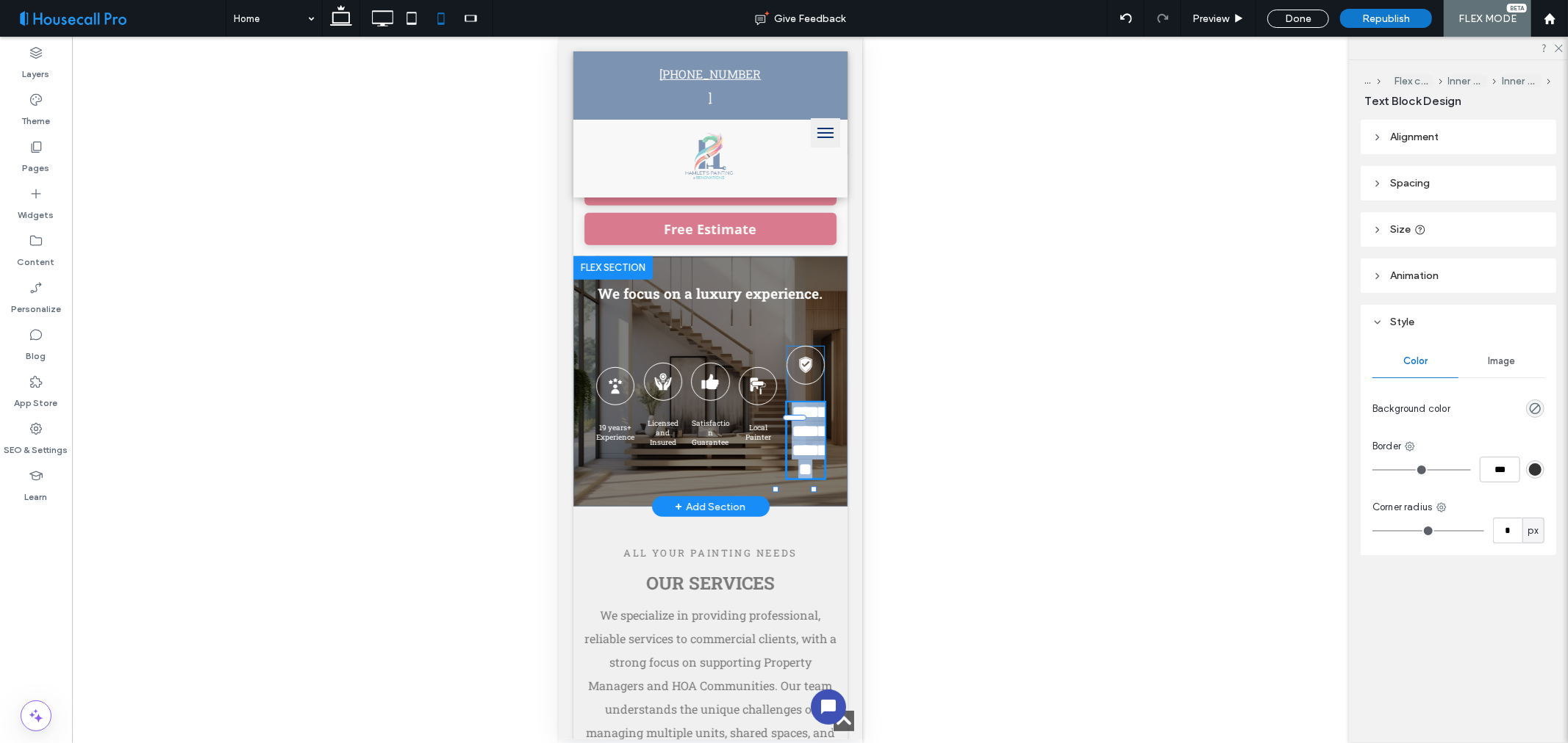
type input "**********"
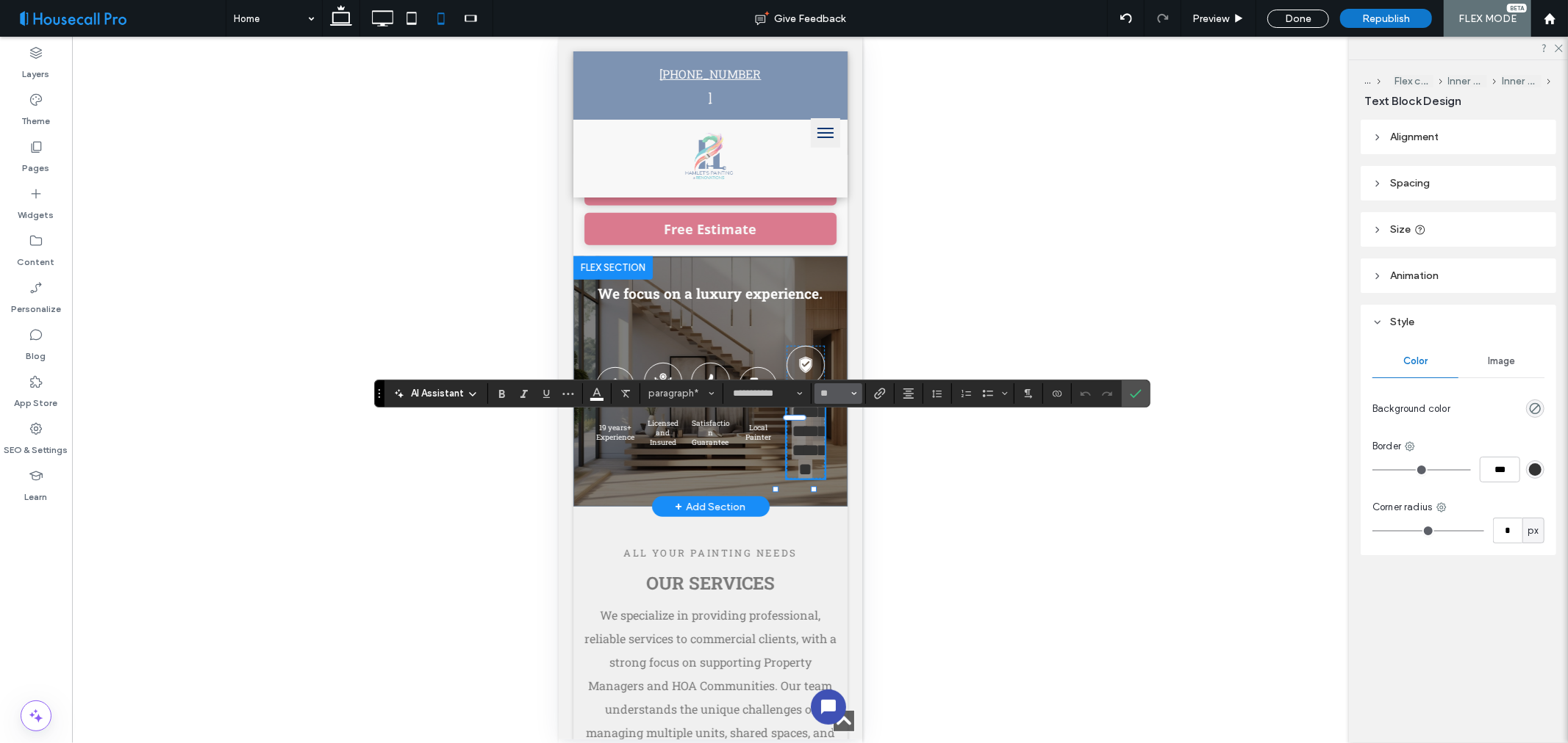
click at [850, 395] on button "**" at bounding box center [838, 394] width 48 height 21
drag, startPoint x: 839, startPoint y: 456, endPoint x: 293, endPoint y: 425, distance: 546.9
click at [839, 456] on label "10" at bounding box center [838, 458] width 47 height 21
type input "**"
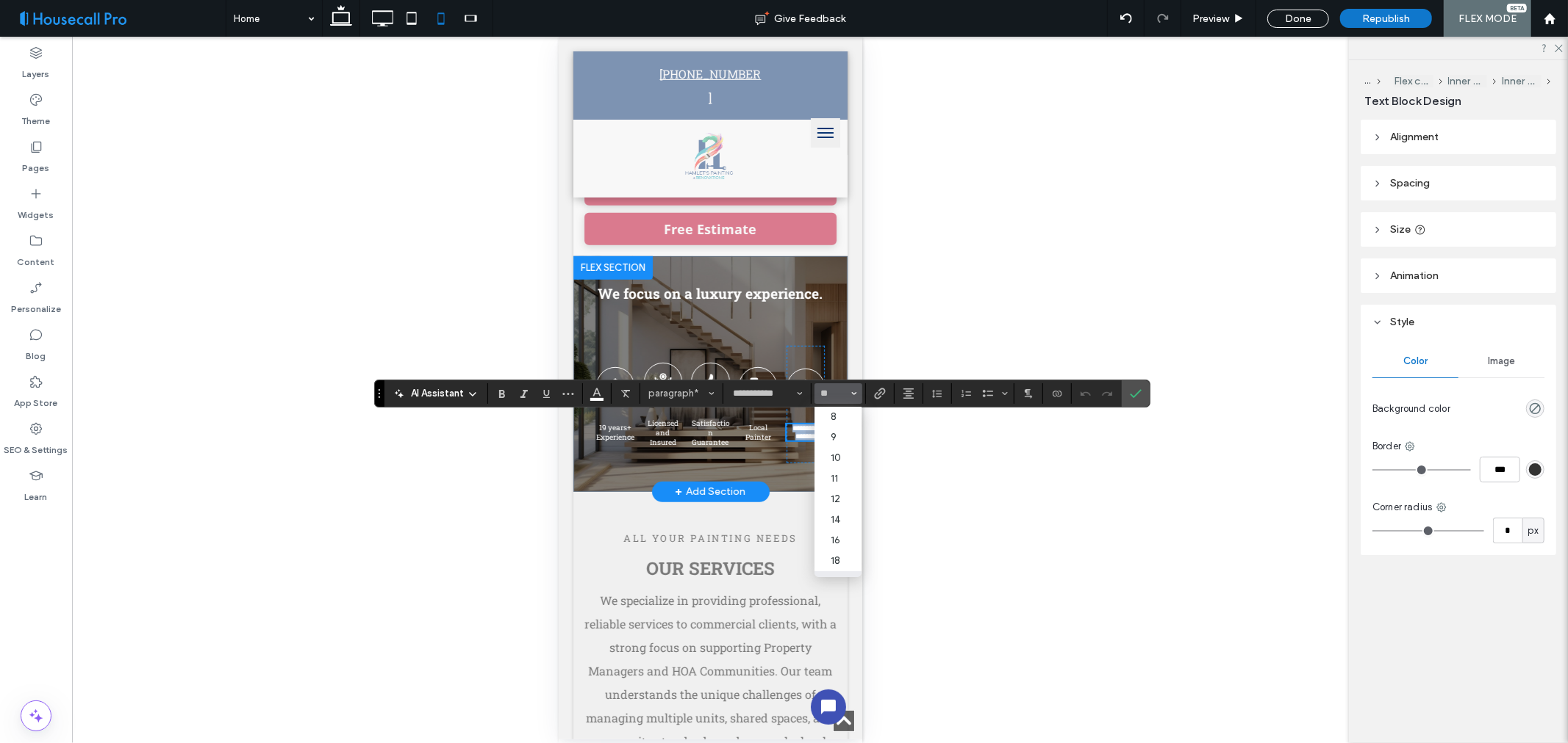
scroll to position [541, 0]
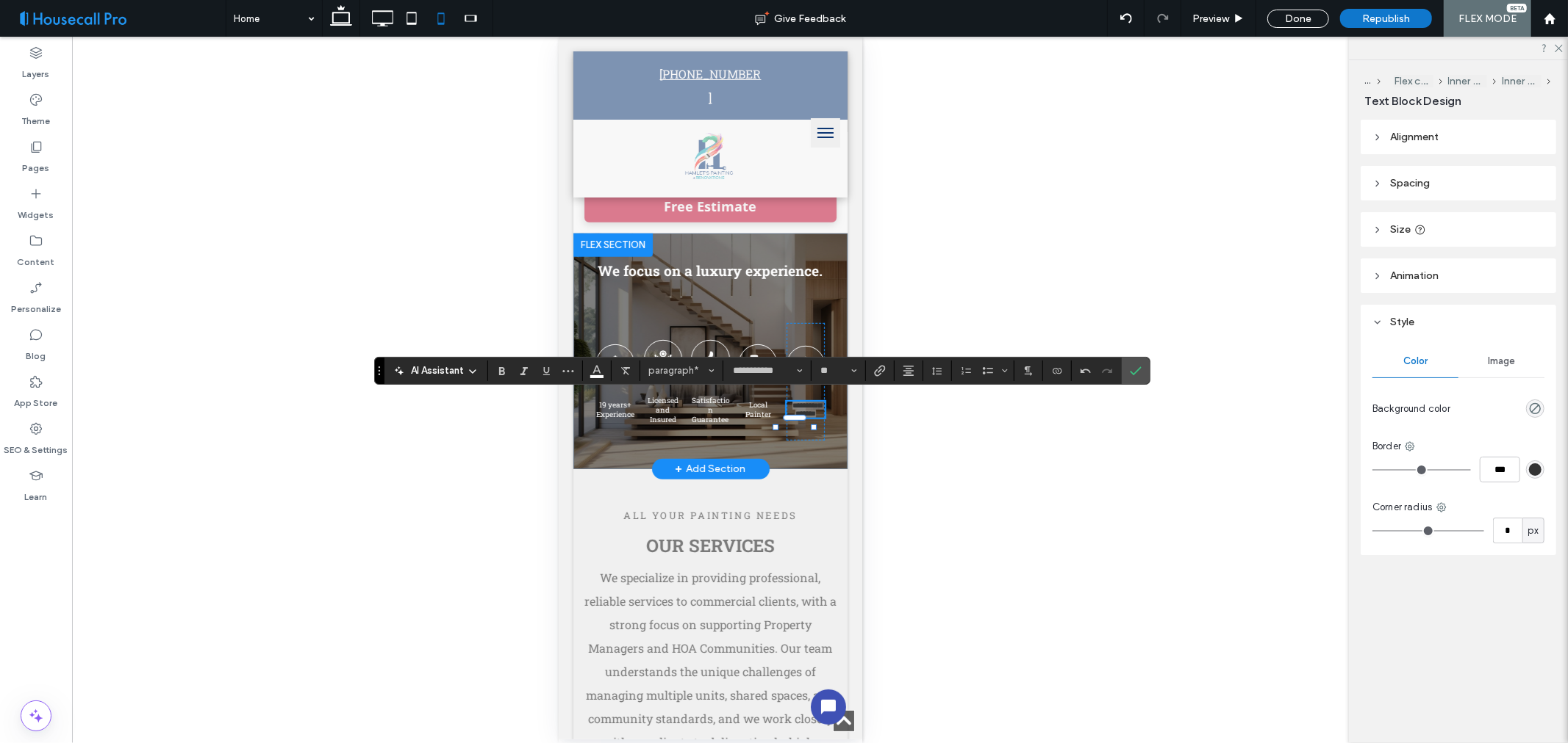
click at [988, 501] on div "Unhide? Yes" at bounding box center [710, 389] width 1277 height 707
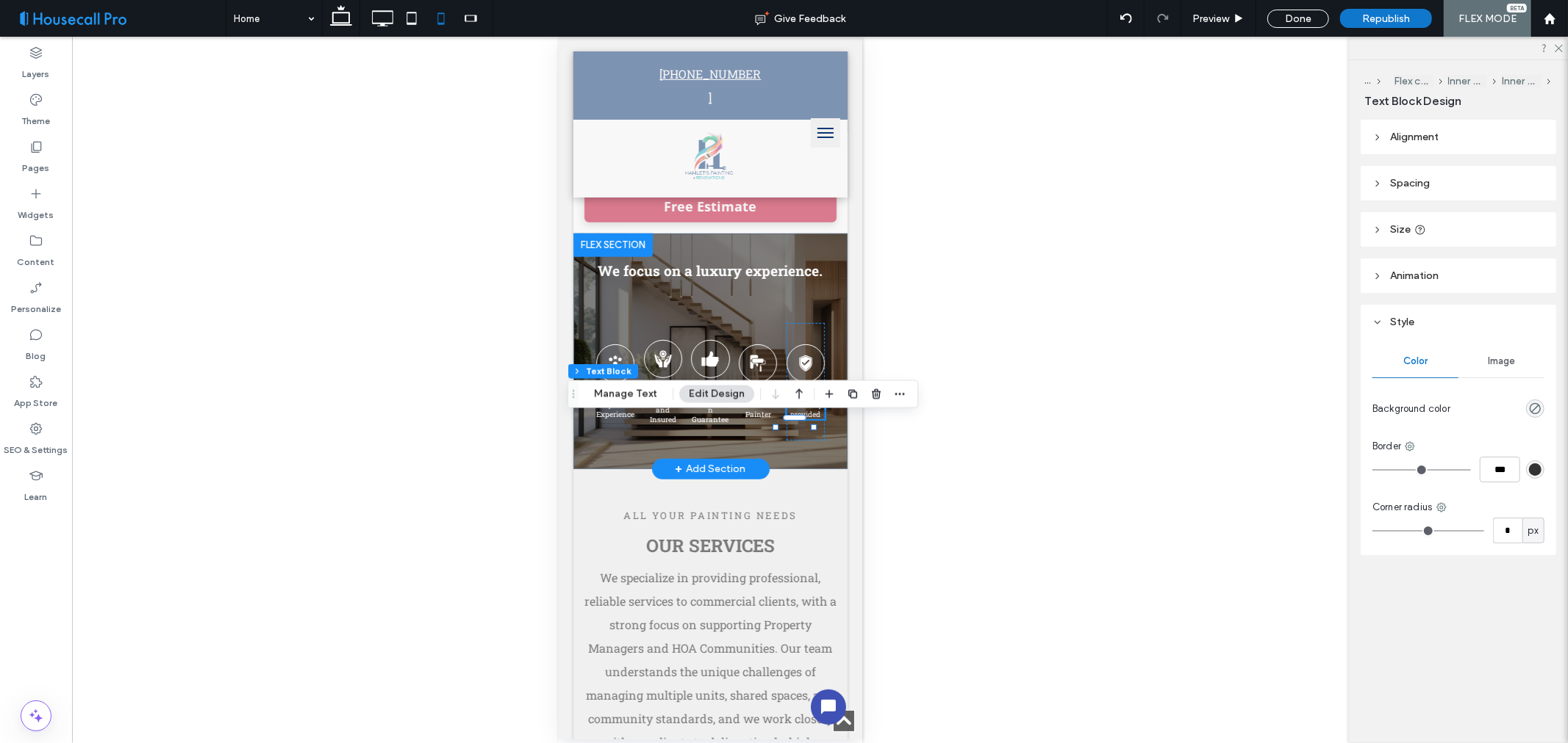
click at [974, 315] on div "Unhide? Yes" at bounding box center [710, 389] width 1277 height 707
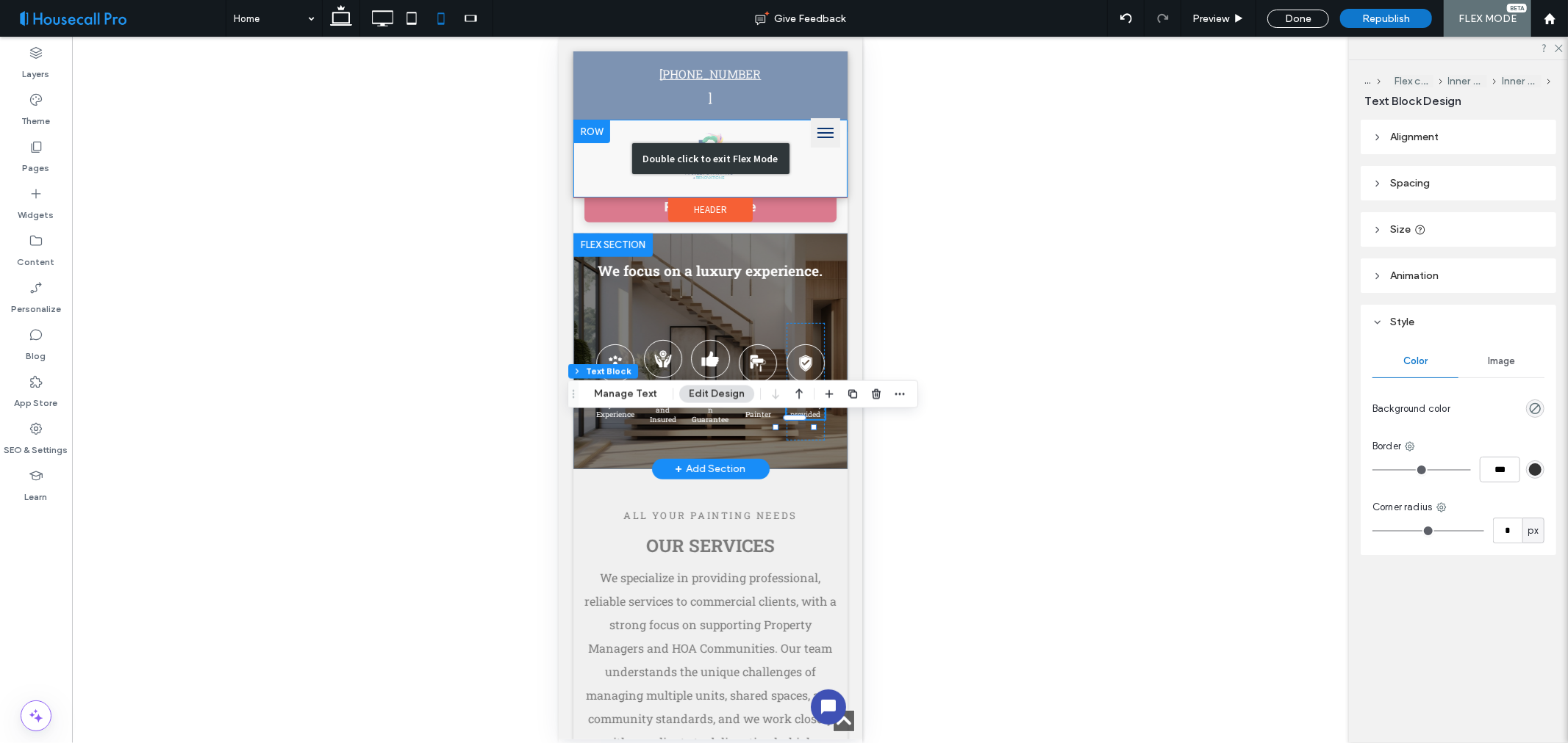
click at [768, 190] on div "Double click to exit Flex Mode" at bounding box center [710, 157] width 275 height 77
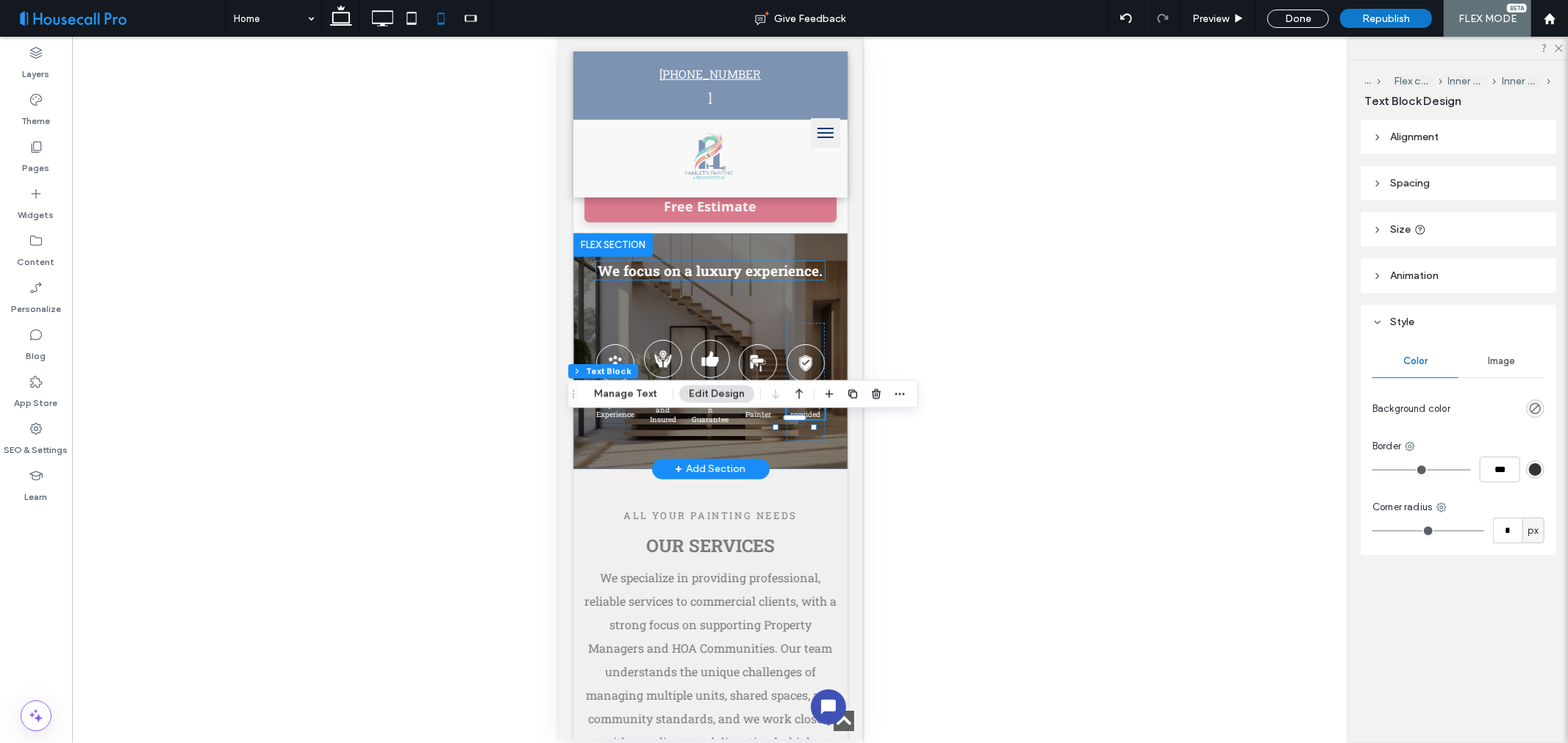
click at [796, 279] on h2 "We focus on a luxury experience." at bounding box center [709, 270] width 229 height 19
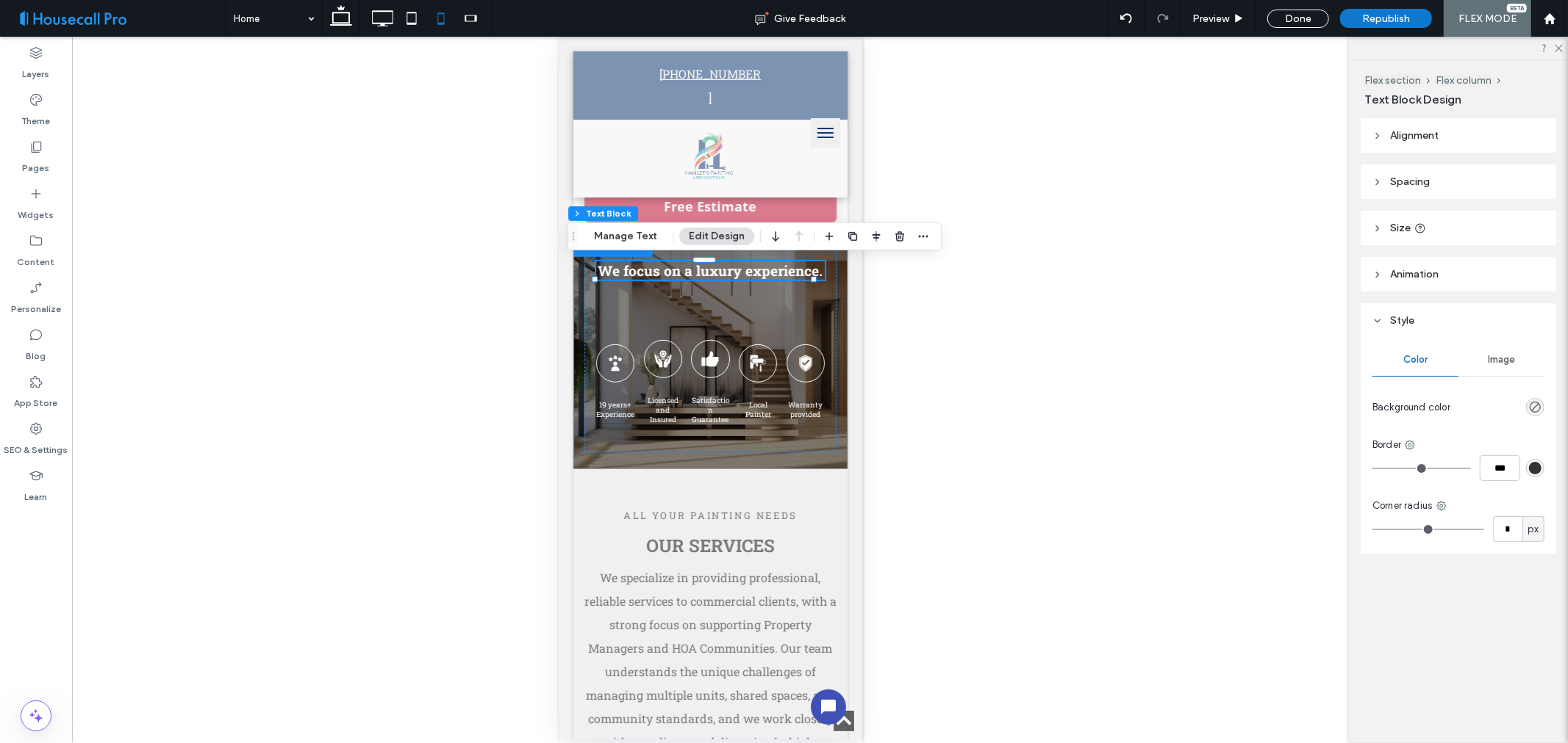
click at [947, 428] on div "Unhide? Yes" at bounding box center [710, 389] width 1277 height 707
click at [450, 539] on div "Unhide? Yes" at bounding box center [710, 389] width 1277 height 707
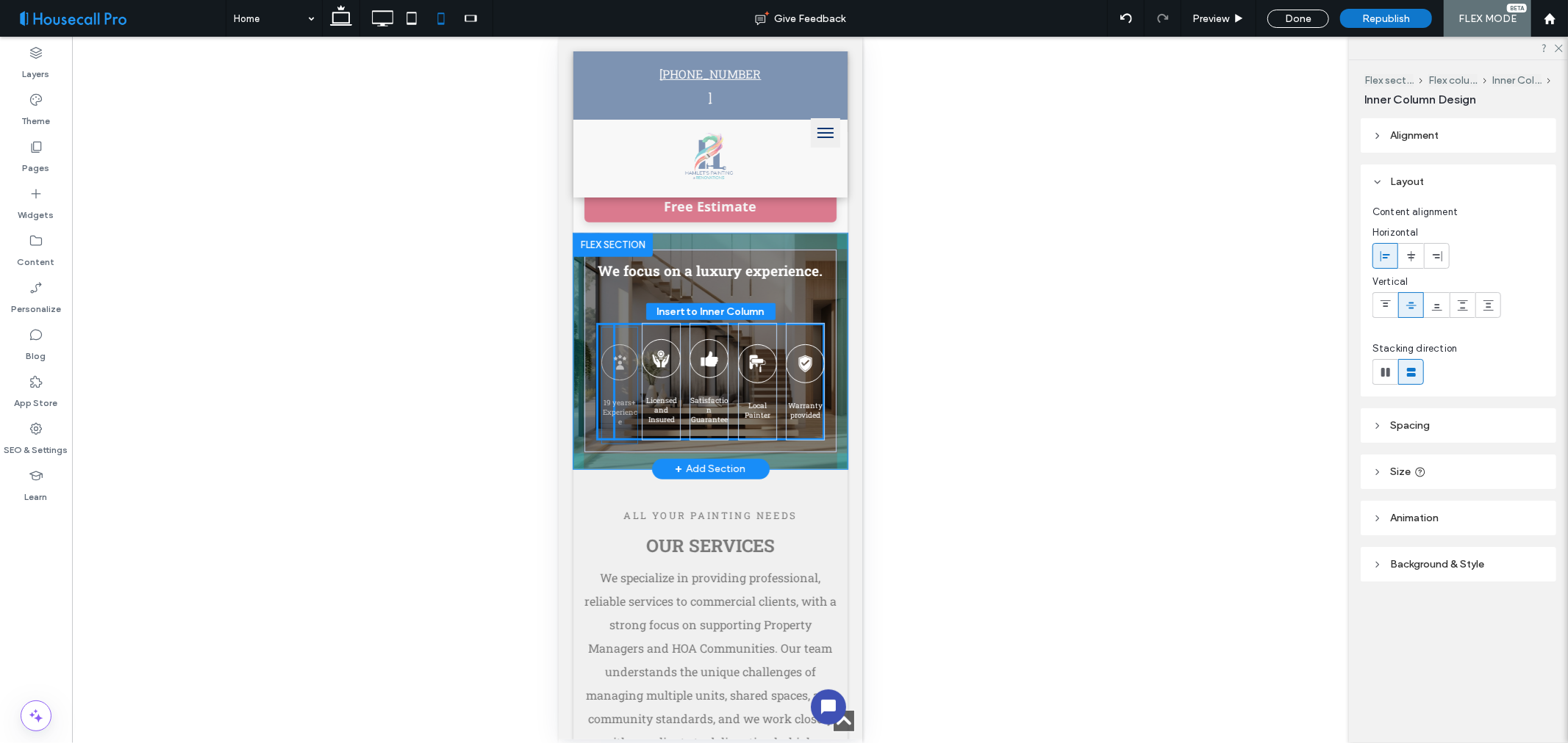
drag, startPoint x: 614, startPoint y: 377, endPoint x: 619, endPoint y: 363, distance: 14.9
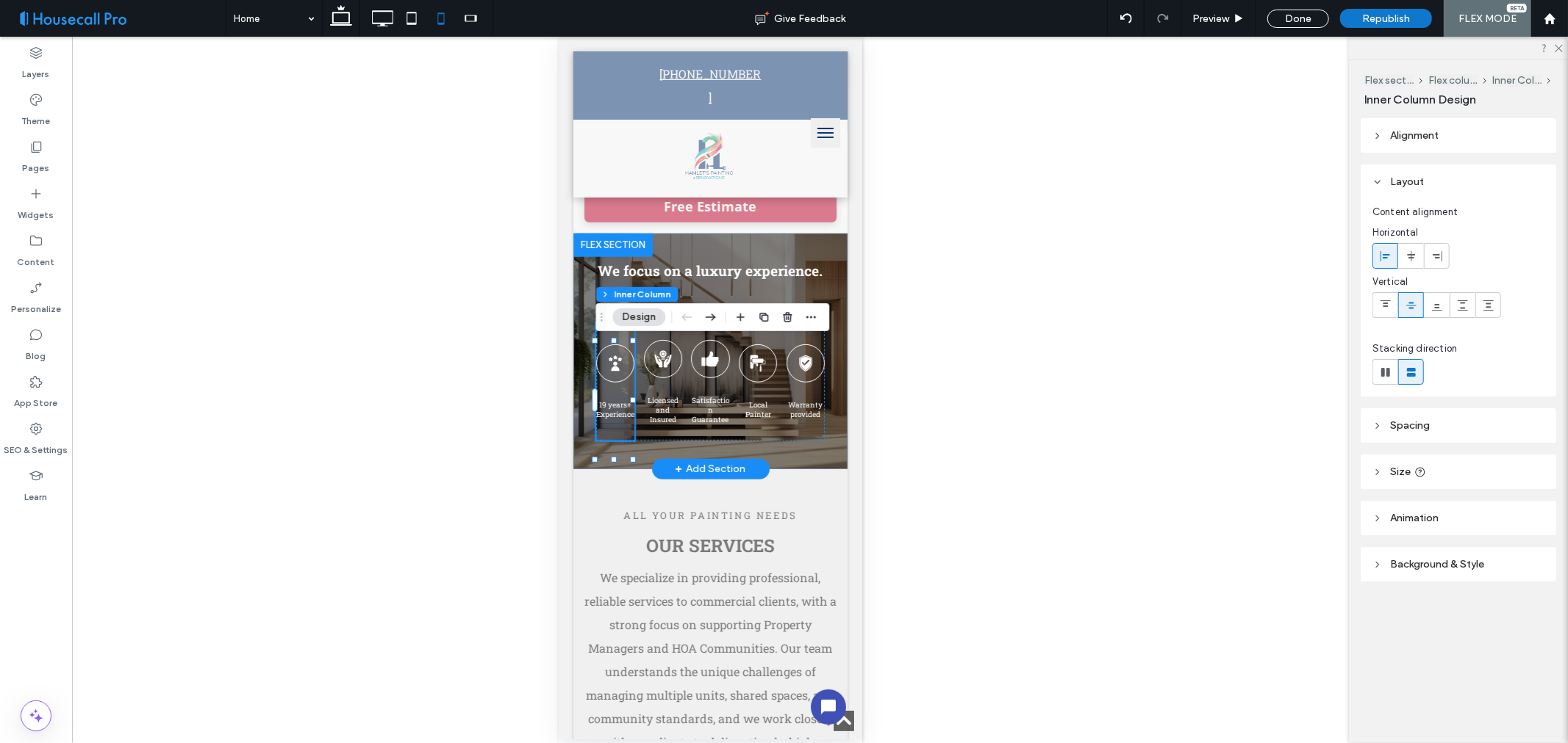
click at [1038, 386] on div "Unhide? Yes" at bounding box center [710, 389] width 1277 height 707
click at [949, 371] on div "Unhide? Yes" at bounding box center [710, 389] width 1277 height 707
click at [770, 258] on div "We focus on a luxury experience. 19 years+ Experience Licensed and Insured Sati…" at bounding box center [710, 350] width 252 height 203
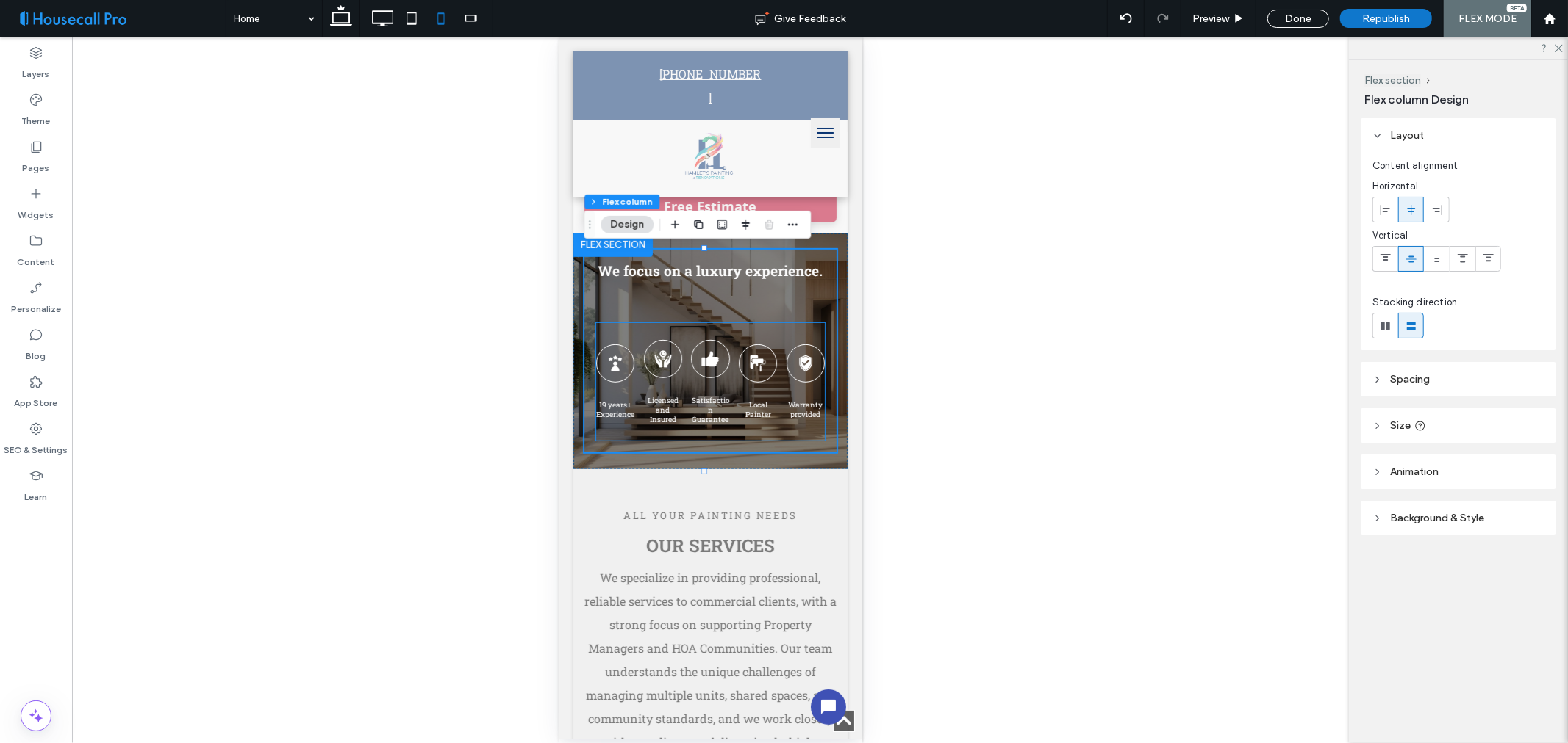
click at [700, 340] on div "Satisfaction Guarantee" at bounding box center [709, 381] width 38 height 118
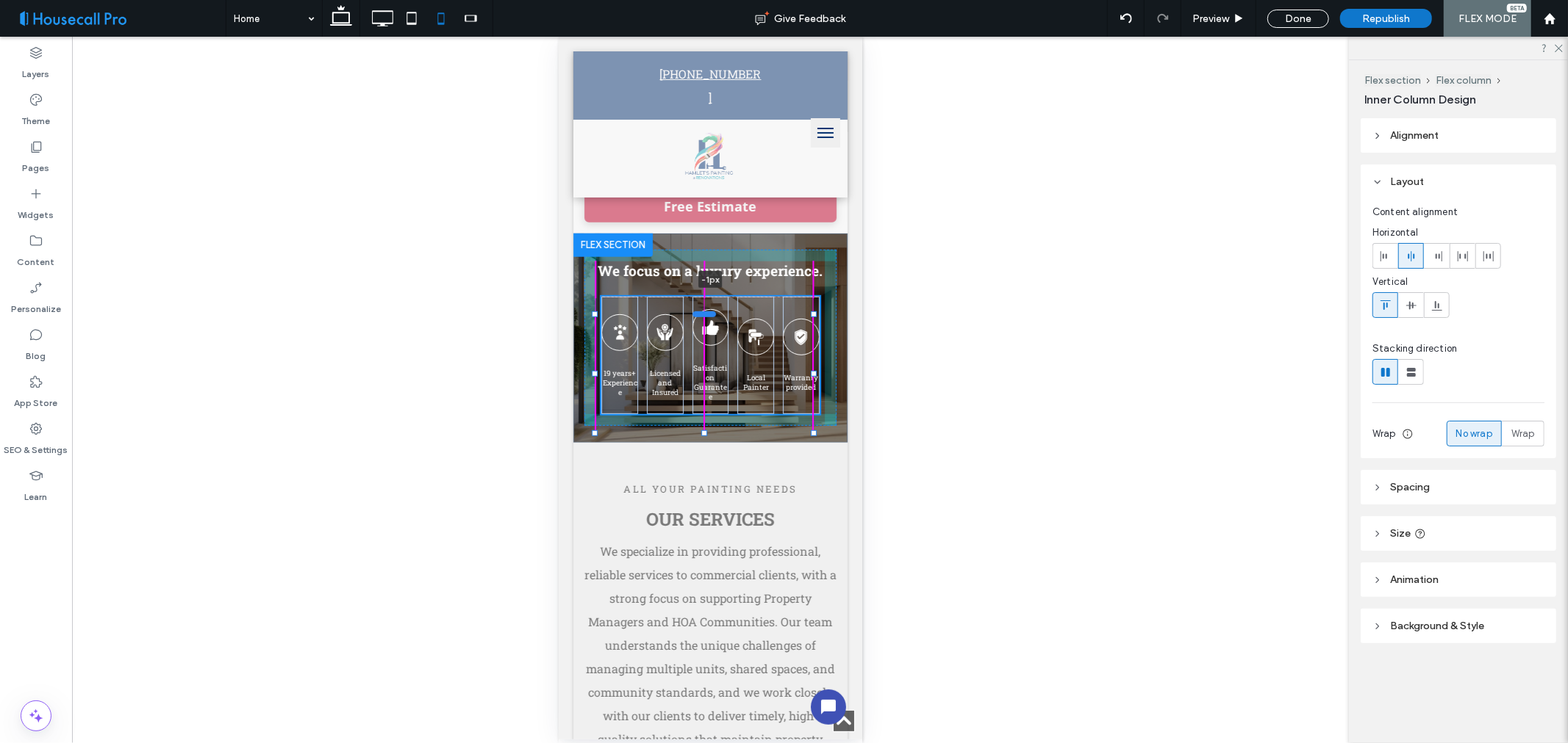
drag, startPoint x: 706, startPoint y: 339, endPoint x: 709, endPoint y: 312, distance: 27.2
click at [709, 312] on div at bounding box center [703, 313] width 23 height 6
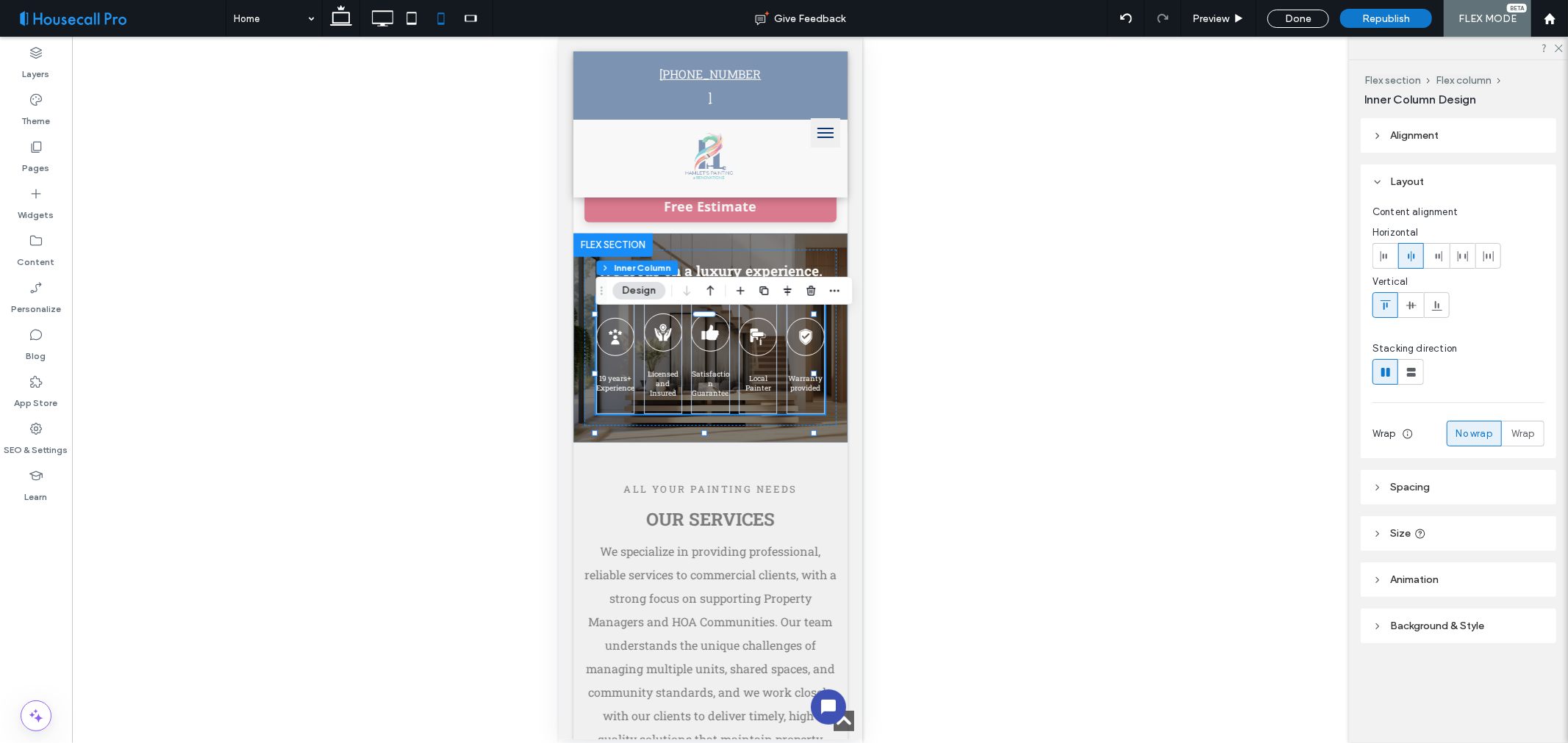
click at [974, 401] on div "Unhide? Yes" at bounding box center [710, 389] width 1277 height 707
click at [718, 377] on div "Satisfaction Guarantee" at bounding box center [709, 355] width 38 height 118
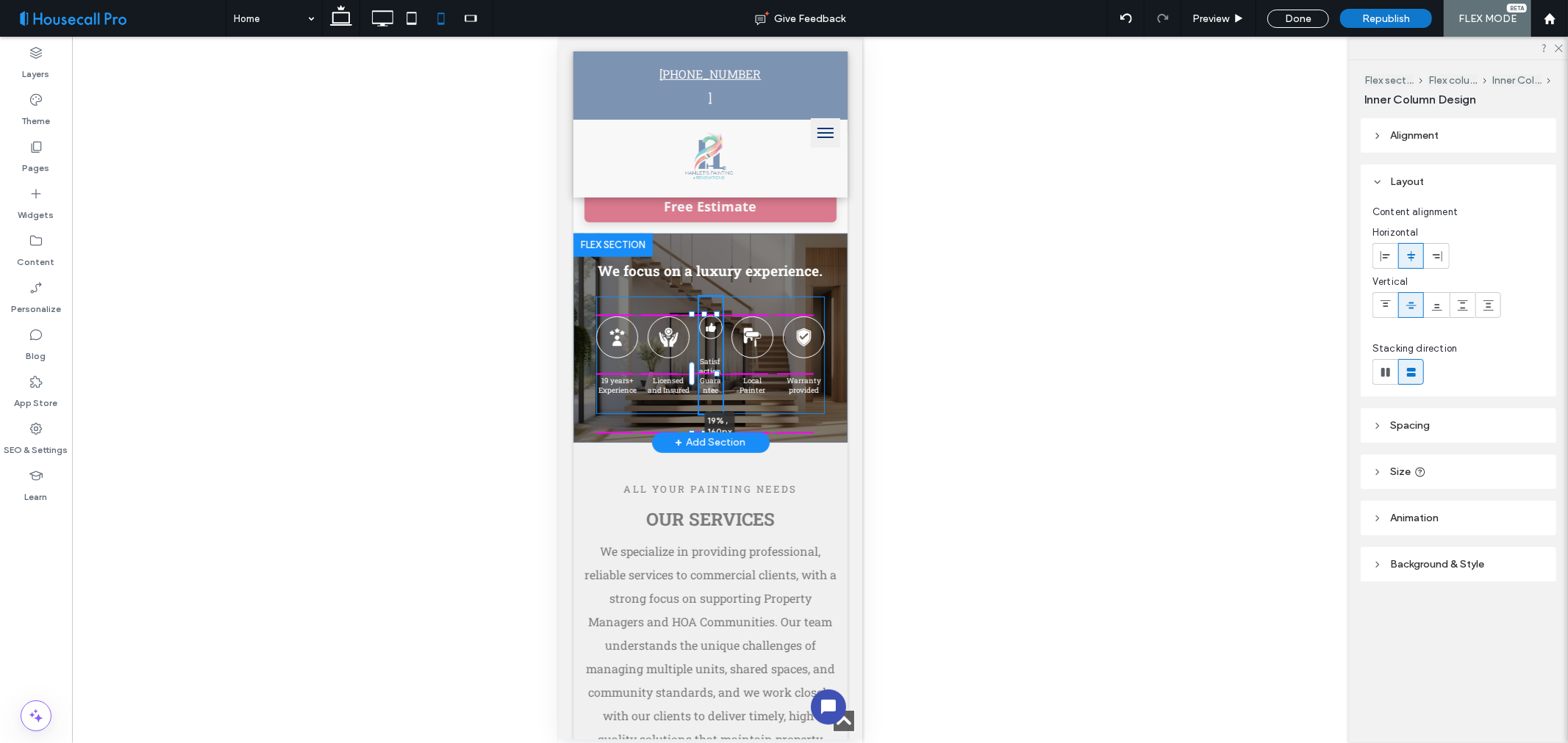
click at [725, 374] on div "We focus on a luxury experience. 19 years+ Experience Licensed and Insured Sati…" at bounding box center [710, 337] width 275 height 209
type input "**"
type input "****"
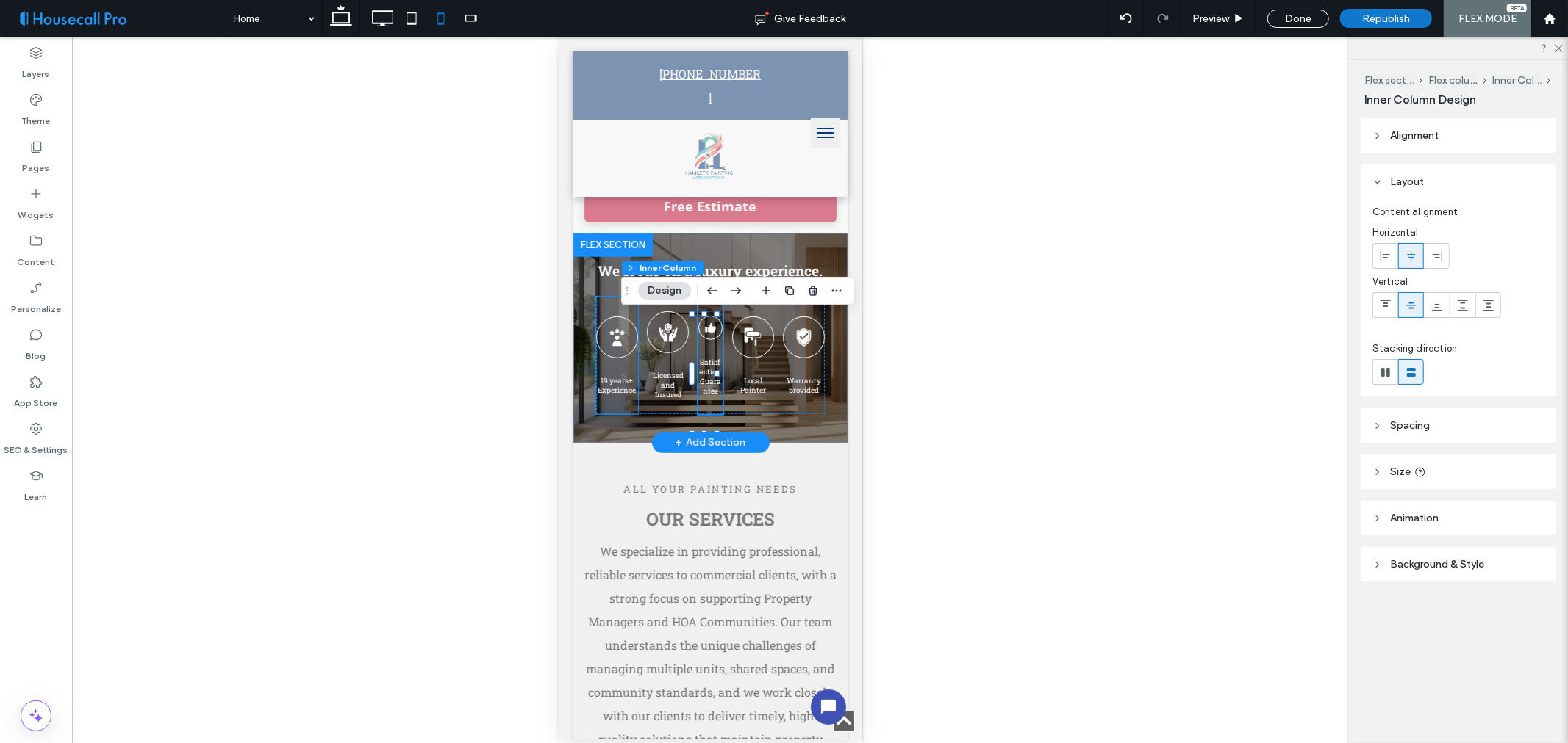
click at [603, 357] on div at bounding box center [615, 336] width 42 height 42
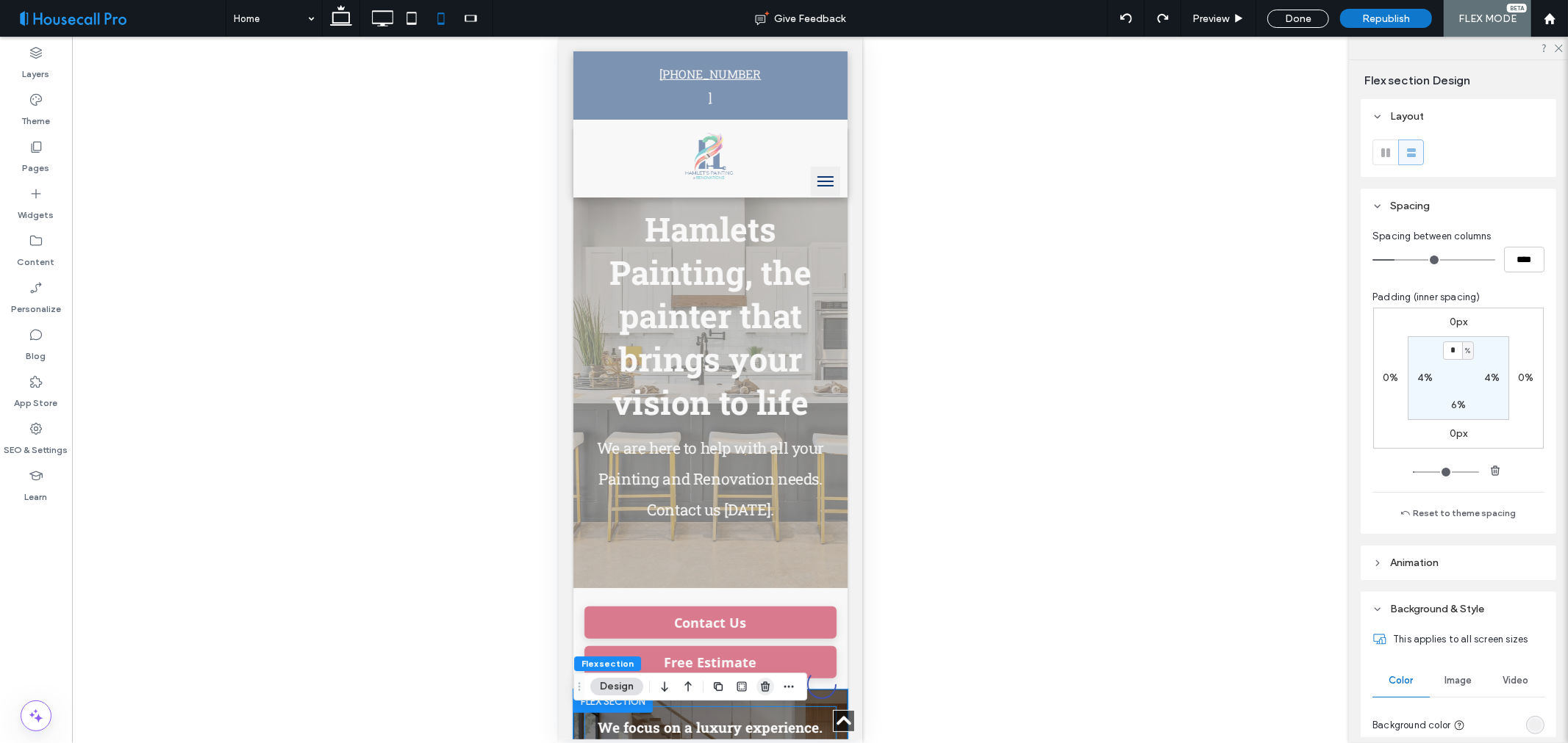
scroll to position [408, 0]
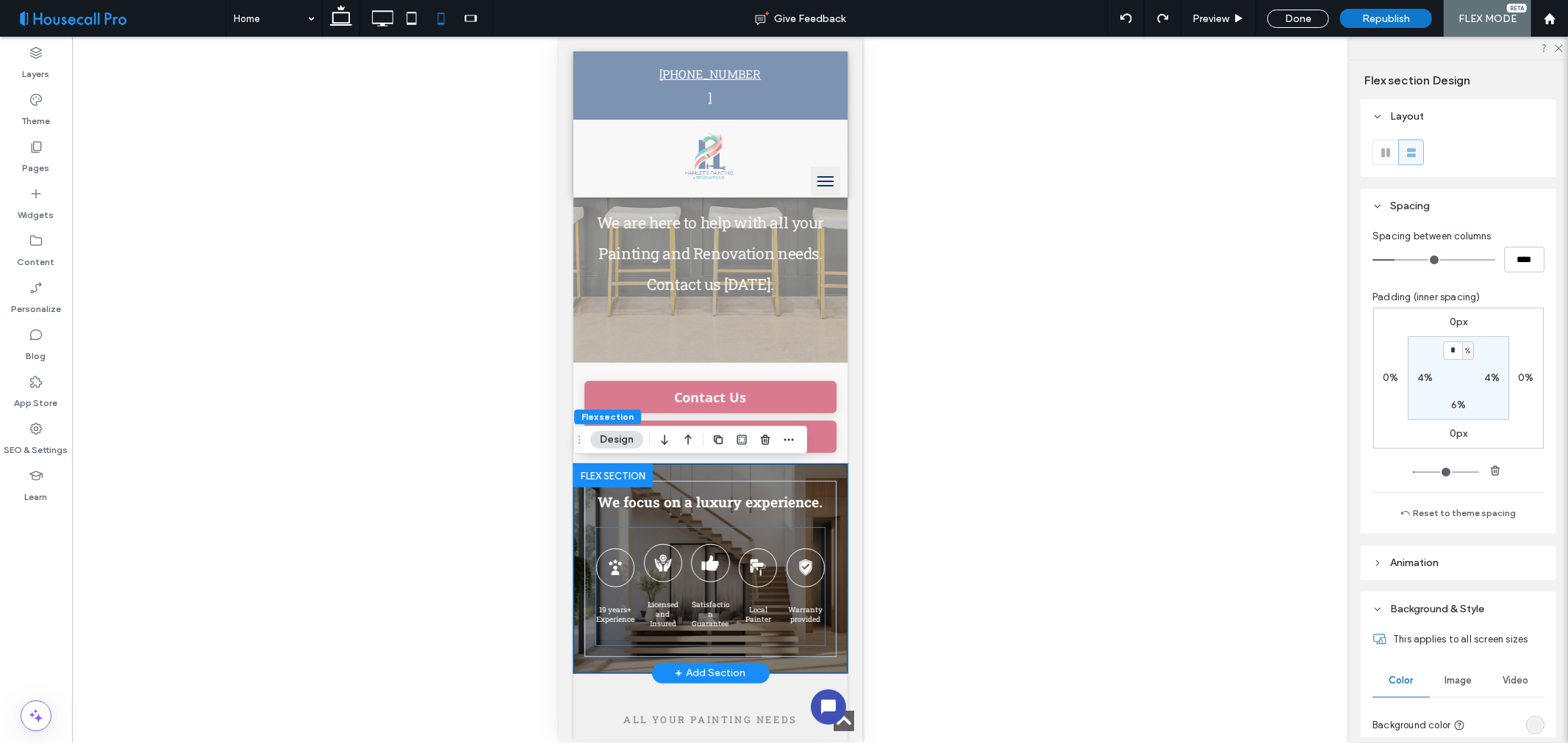
click at [703, 582] on div at bounding box center [709, 562] width 38 height 38
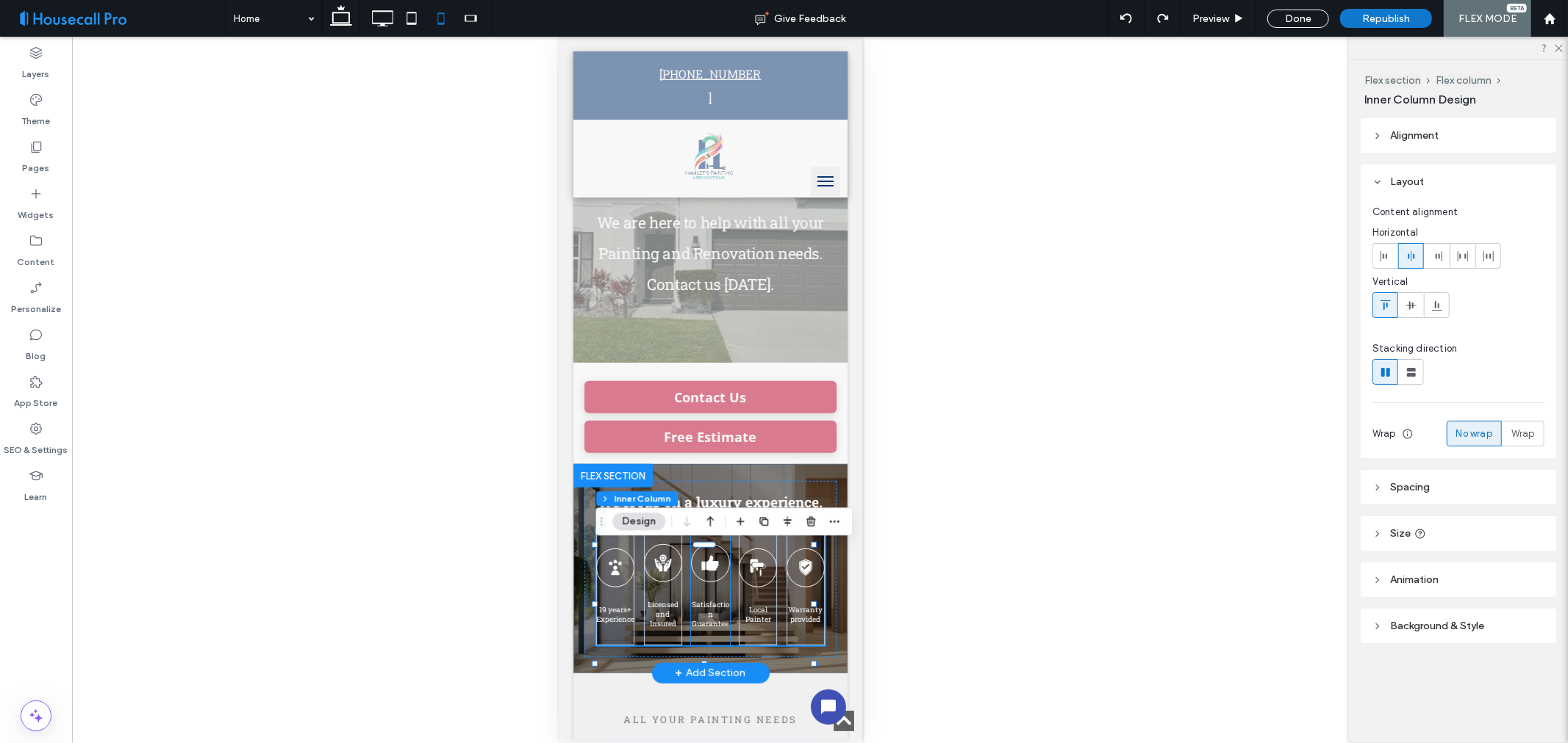
click at [715, 600] on div "Satisfaction Guarantee" at bounding box center [709, 586] width 38 height 118
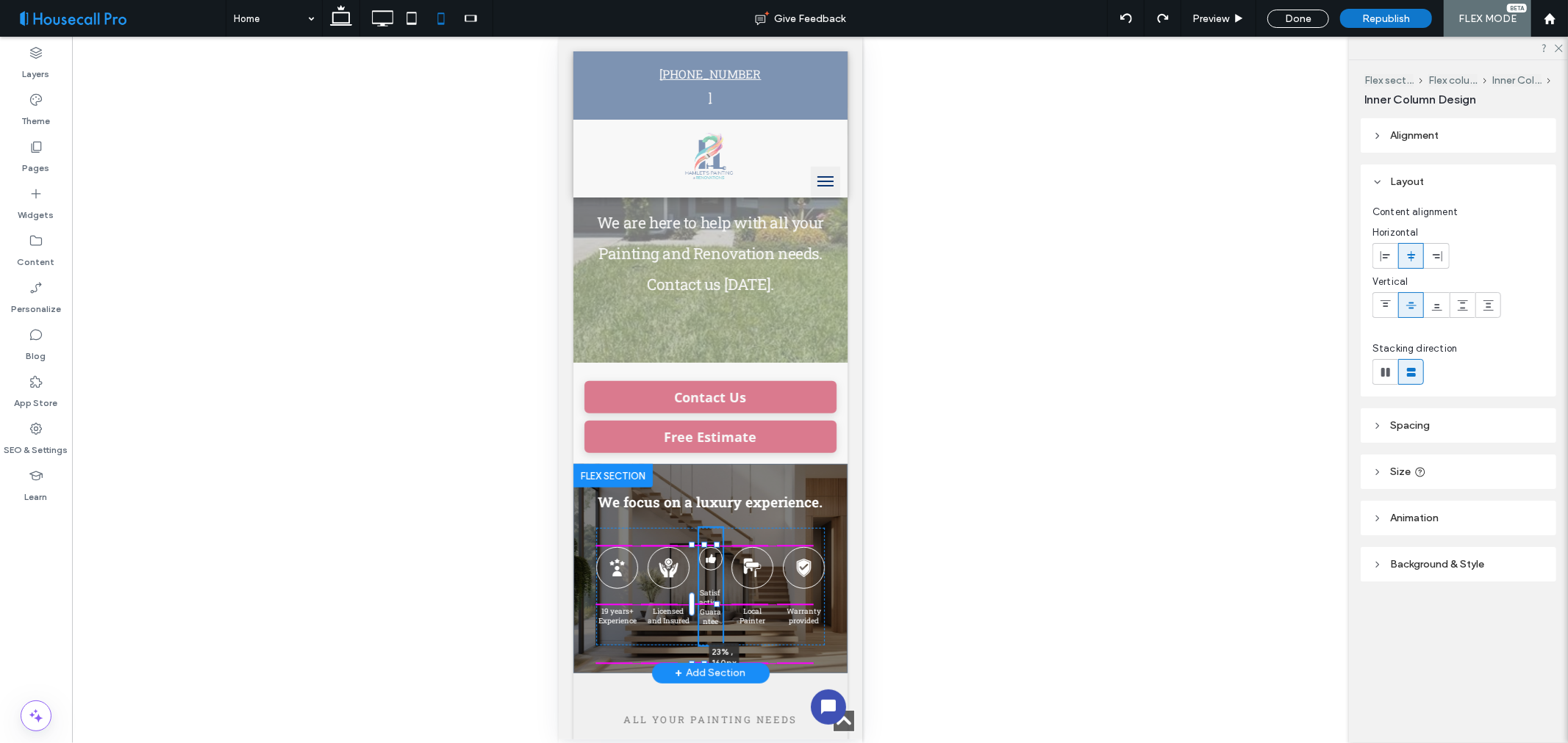
drag, startPoint x: 722, startPoint y: 604, endPoint x: 711, endPoint y: 605, distance: 11.0
click at [711, 605] on div "We focus on a luxury experience. 19 years+ Experience Licensed and Insured Sati…" at bounding box center [710, 568] width 275 height 209
type input "**"
type input "****"
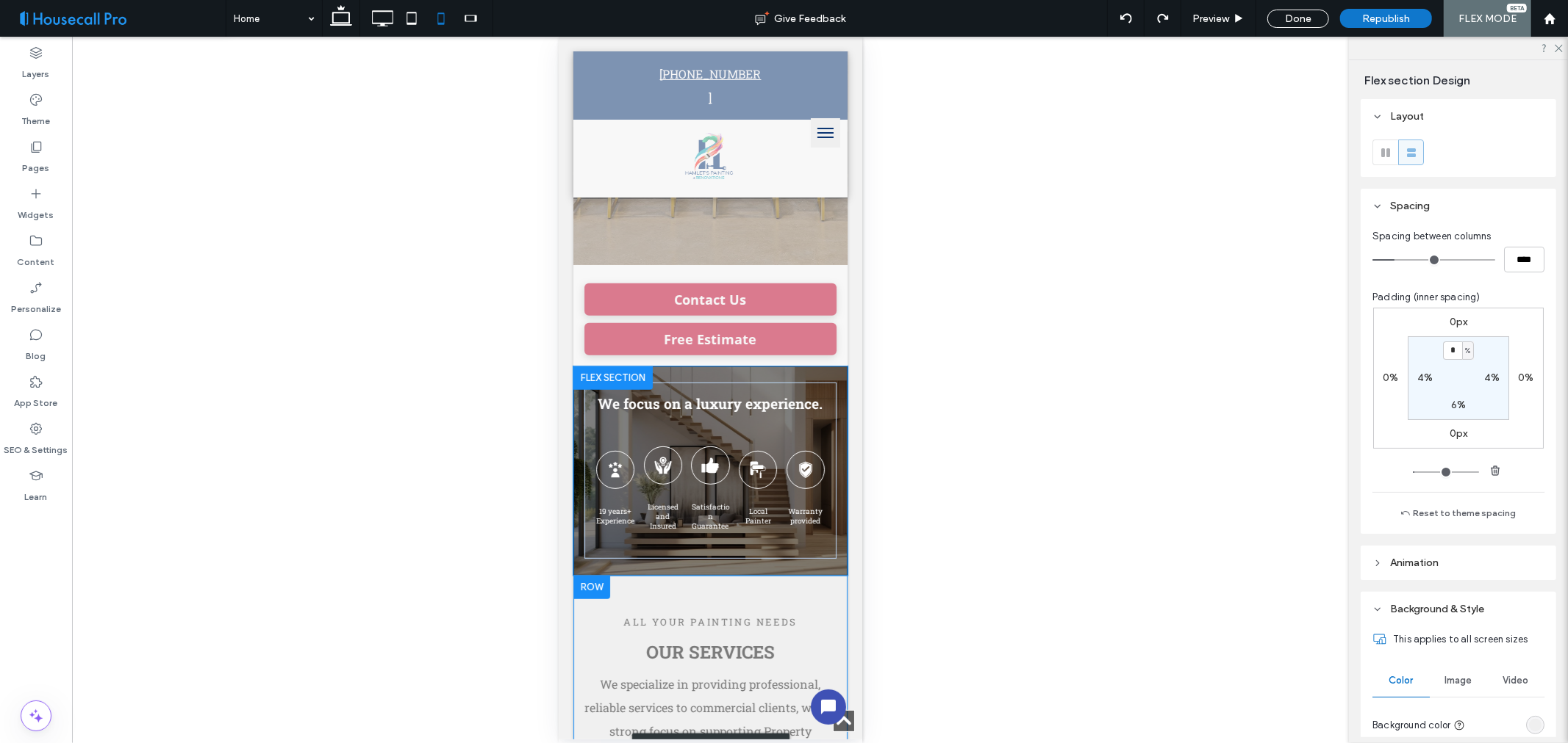
scroll to position [487, 0]
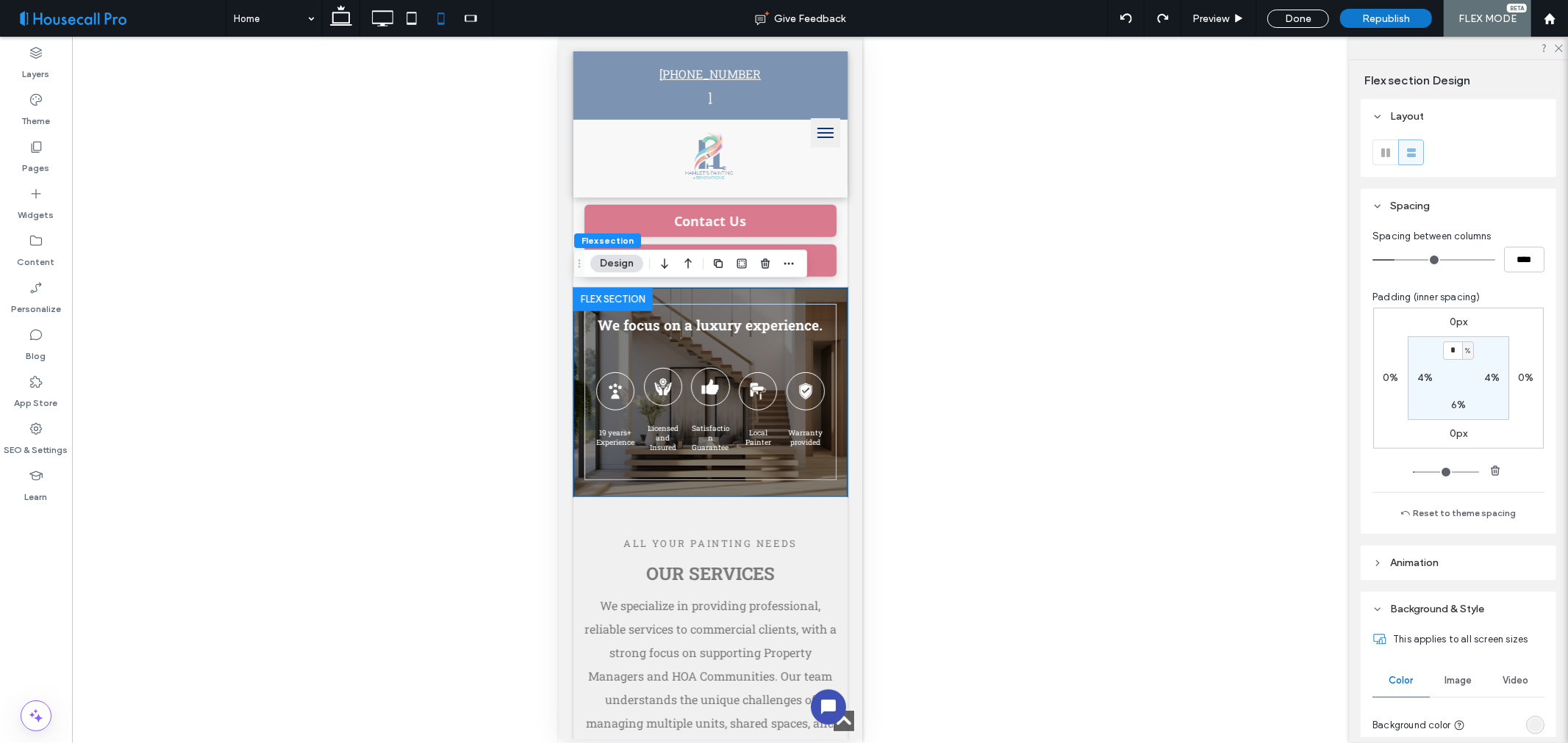
click at [996, 533] on div "Unhide? Yes" at bounding box center [710, 389] width 1277 height 707
click at [748, 400] on icon at bounding box center [756, 390] width 18 height 18
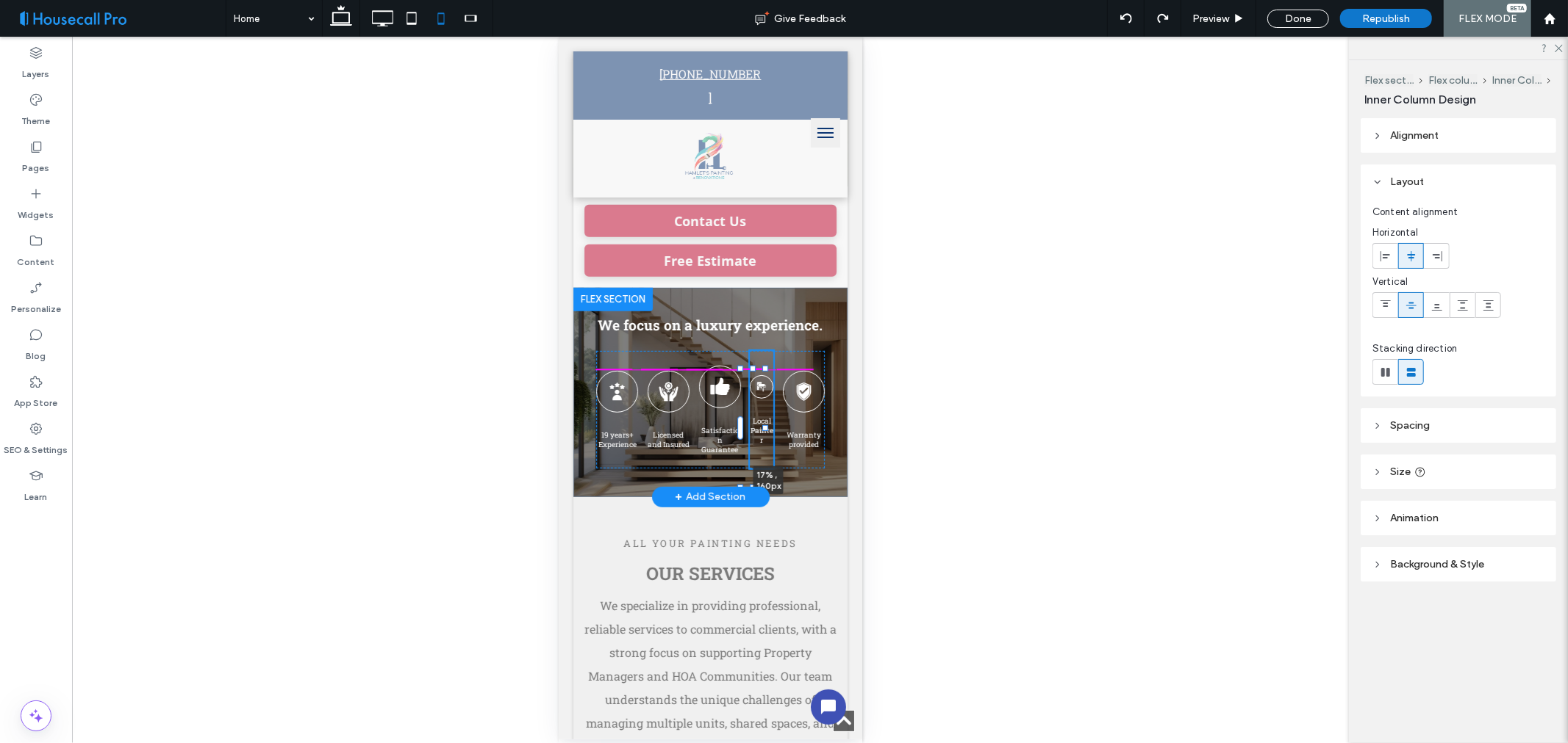
click at [749, 367] on div at bounding box center [752, 367] width 6 height 6
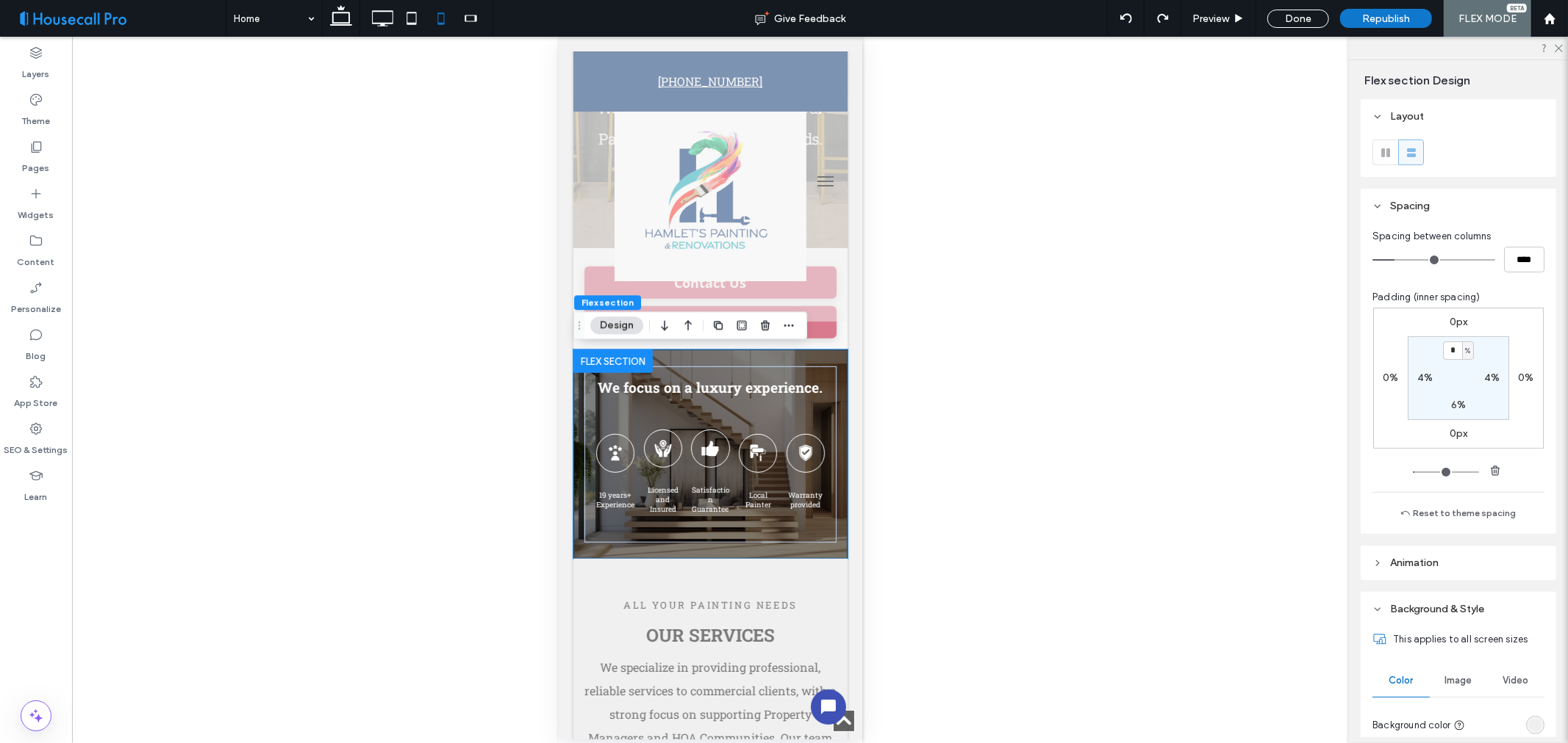
scroll to position [644, 0]
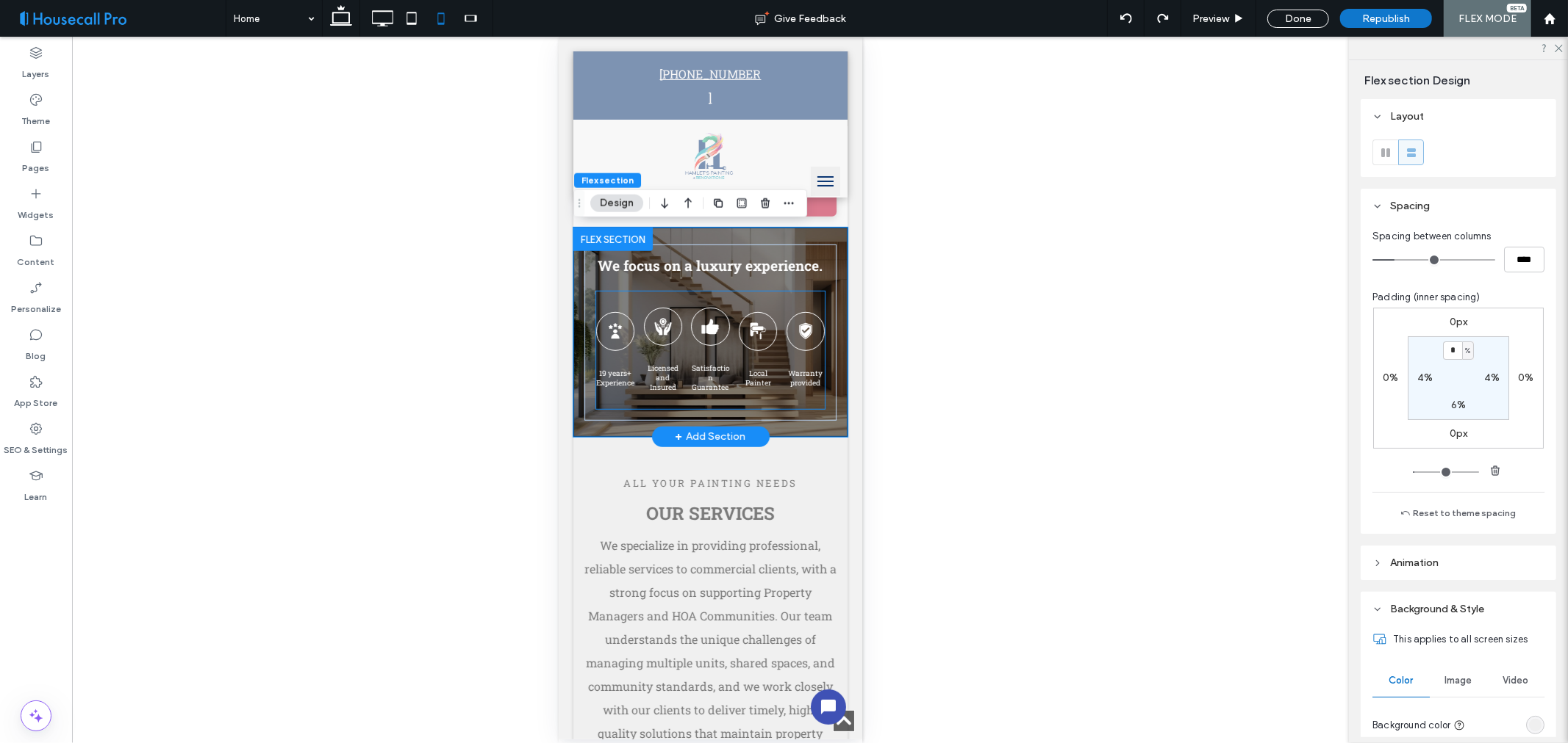
click at [608, 387] on span "19 years+ Experience" at bounding box center [614, 377] width 38 height 19
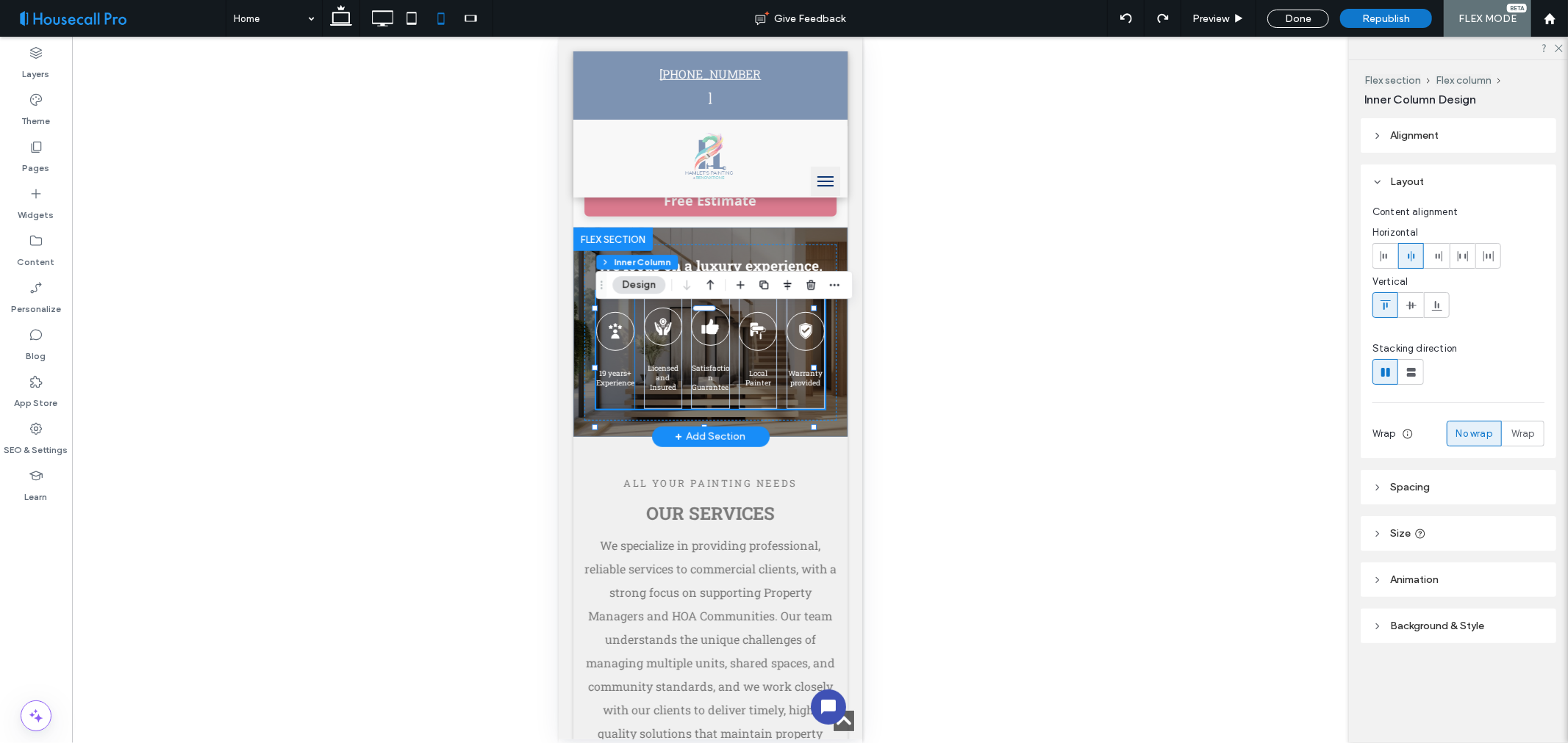
click at [614, 387] on span "19 years+ Experience" at bounding box center [614, 377] width 38 height 19
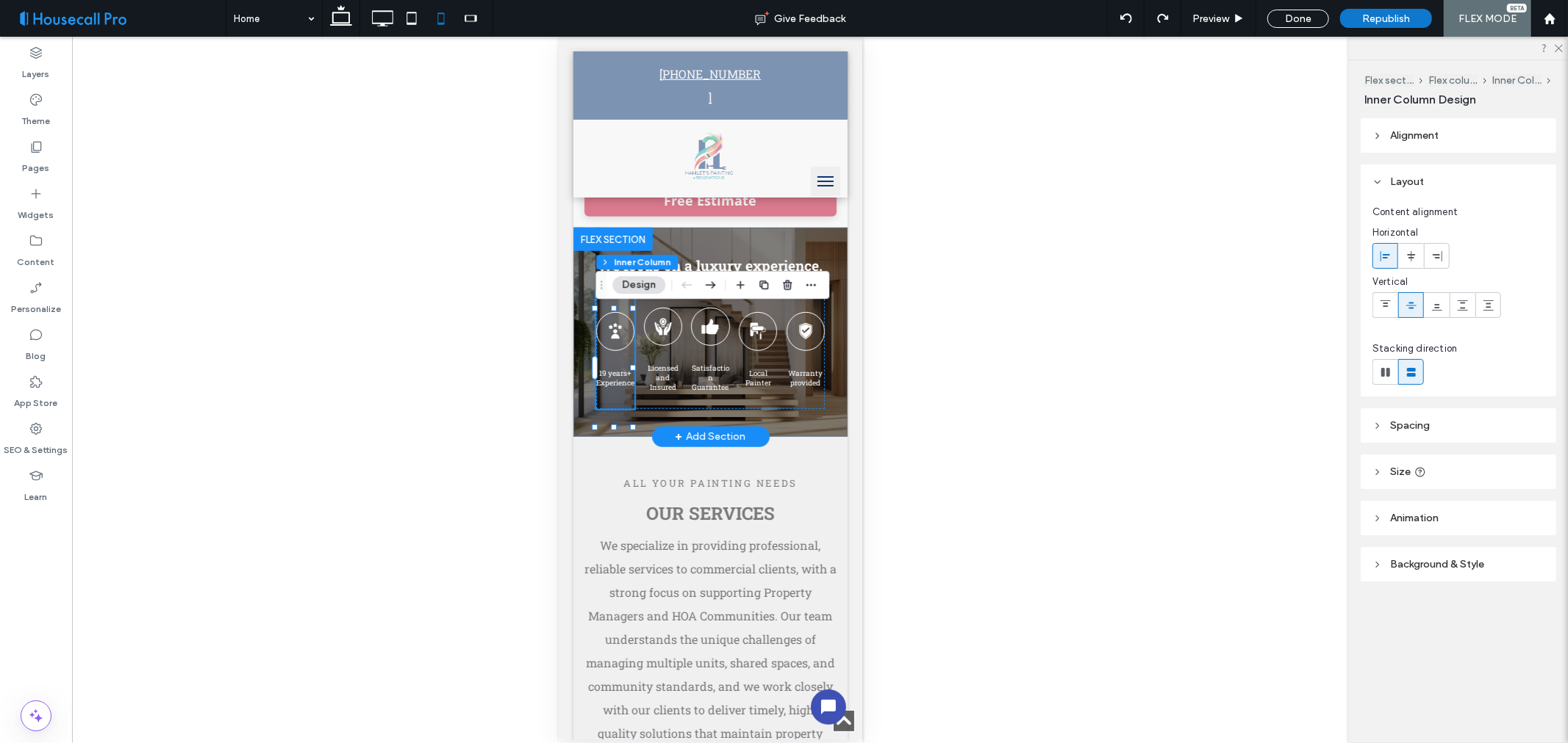
click at [614, 387] on span "19 years+ Experience" at bounding box center [614, 377] width 38 height 19
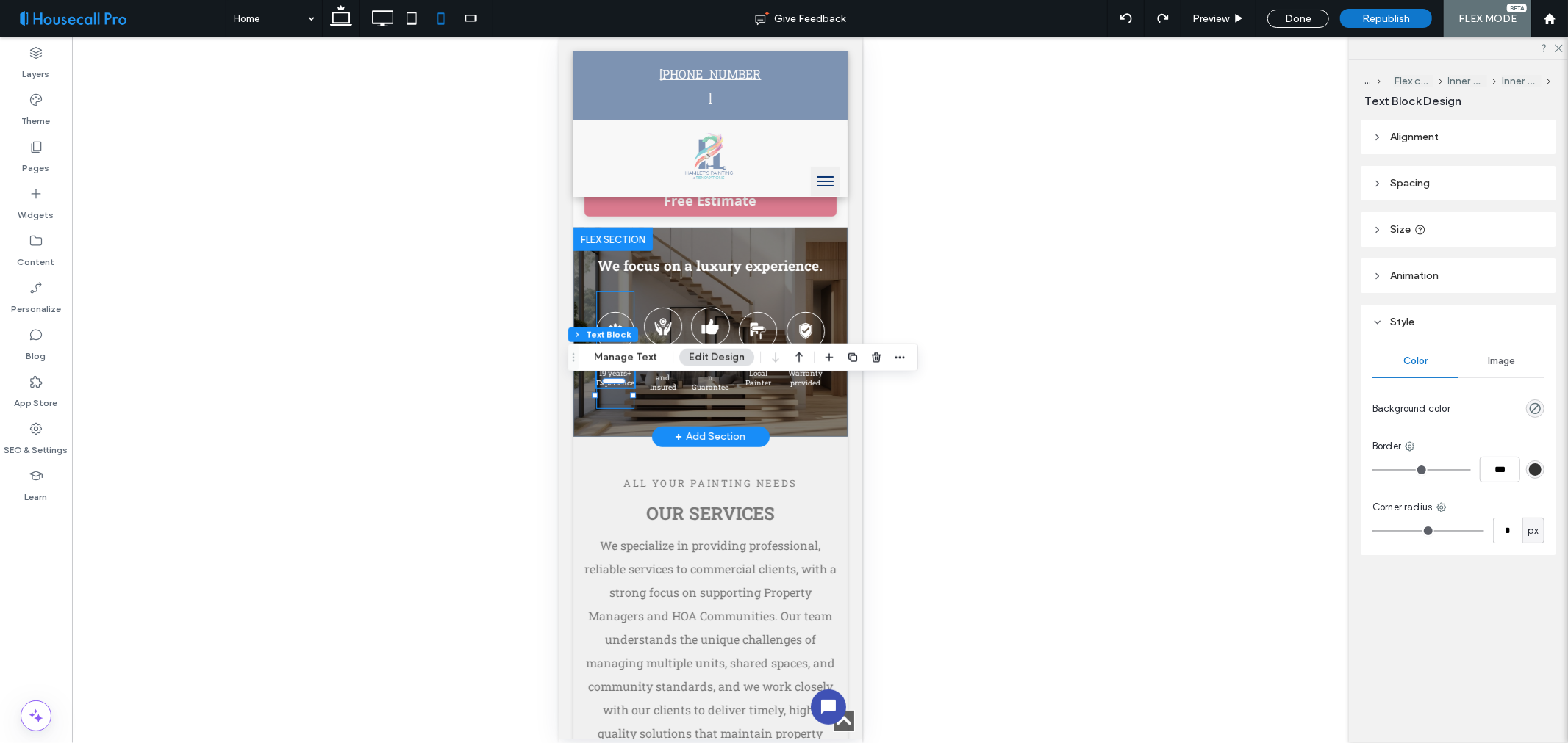
click at [614, 387] on span "19 years+ Experience" at bounding box center [614, 377] width 38 height 19
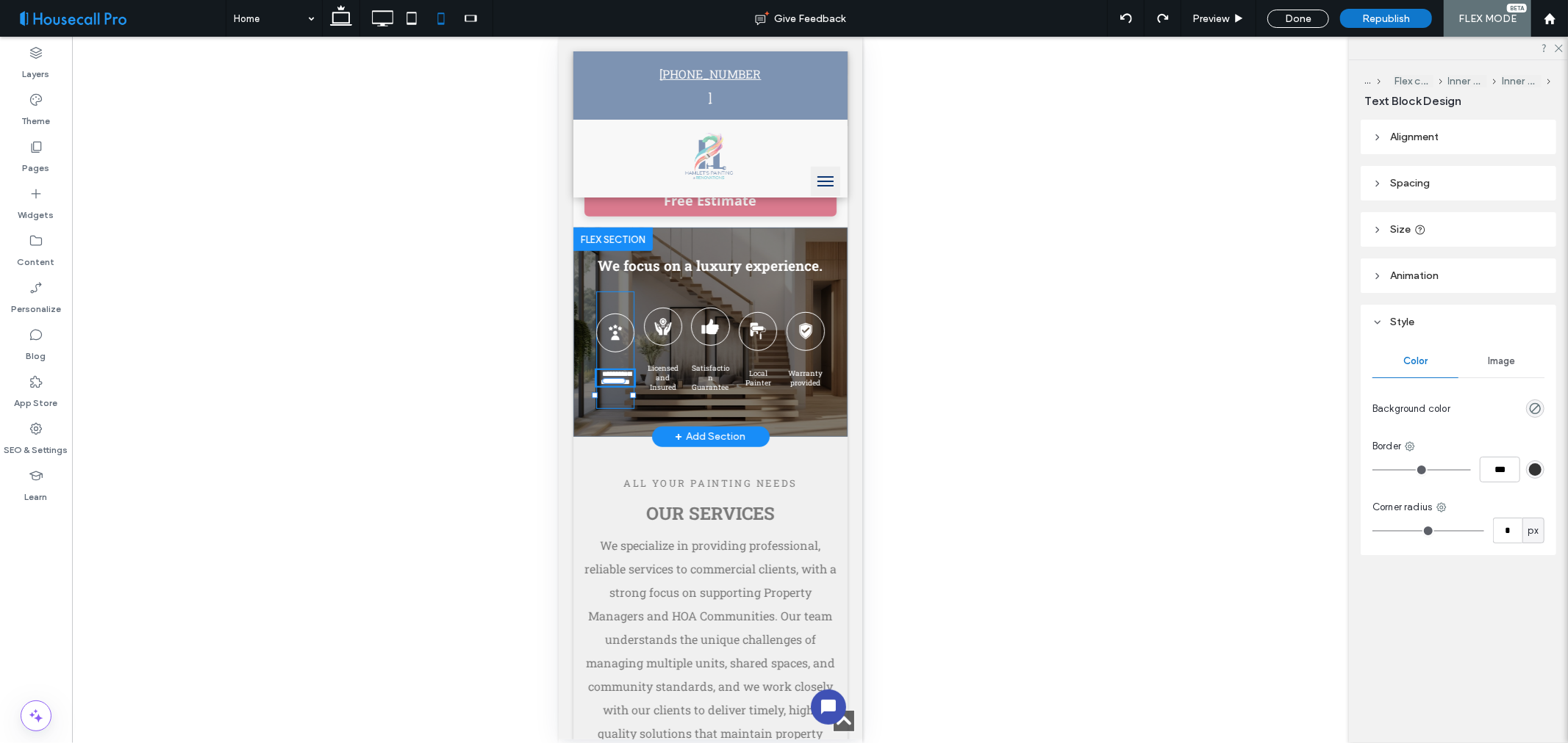
type input "**********"
type input "**"
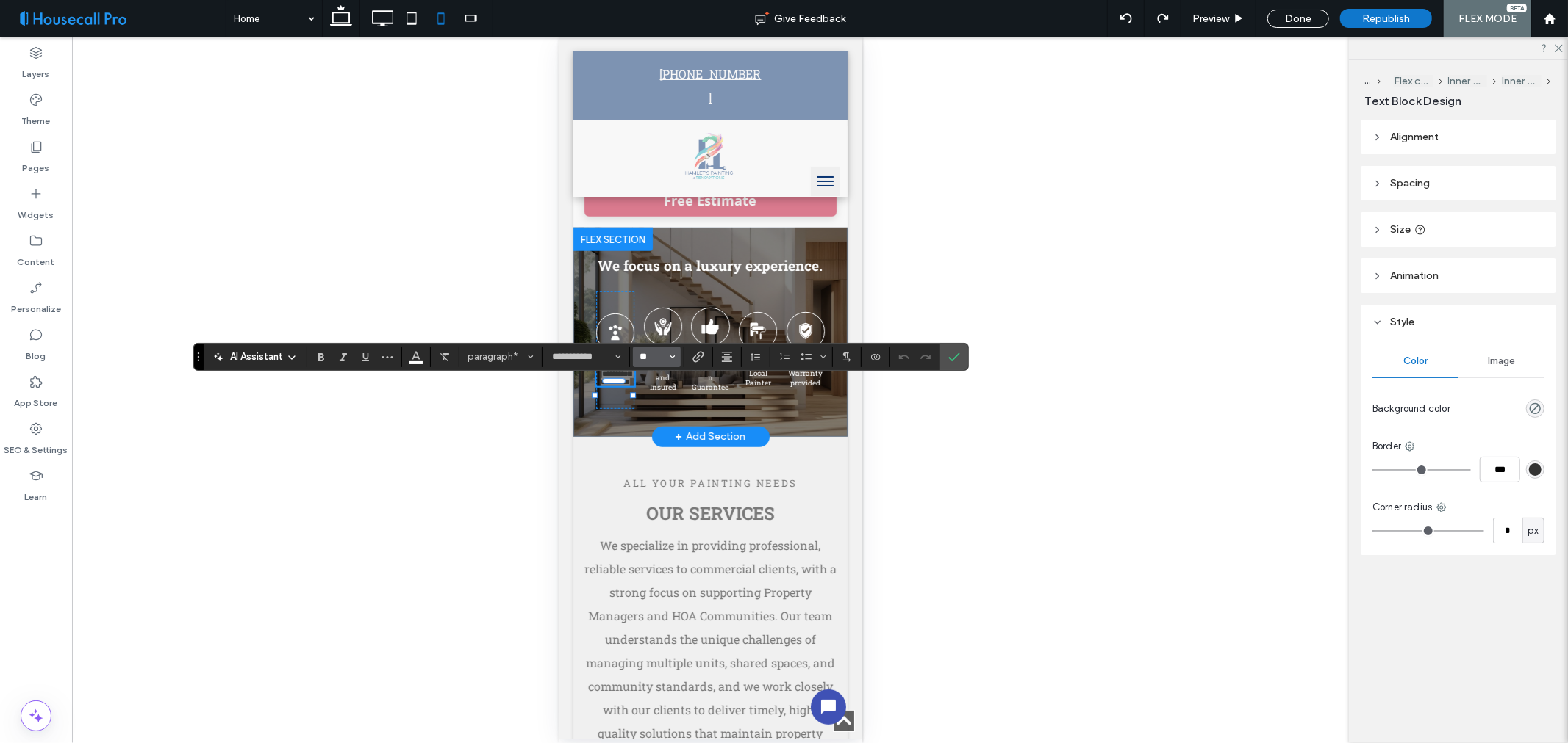
click at [664, 356] on input "**" at bounding box center [652, 357] width 29 height 12
drag, startPoint x: 654, startPoint y: 401, endPoint x: 184, endPoint y: 386, distance: 470.2
click at [654, 401] on label "9" at bounding box center [657, 401] width 47 height 21
type input "*"
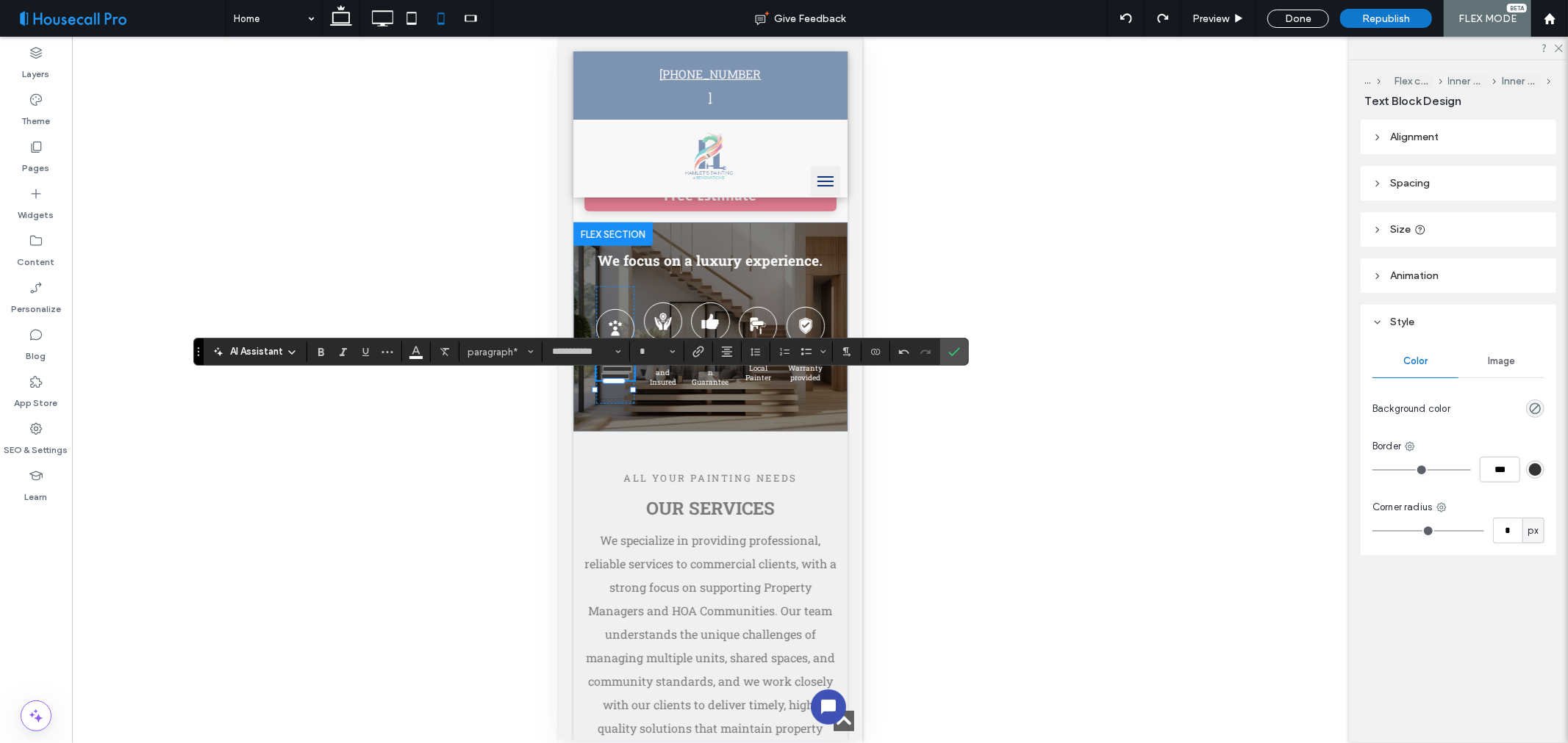
click at [930, 454] on div "Unhide? Yes" at bounding box center [710, 389] width 1277 height 707
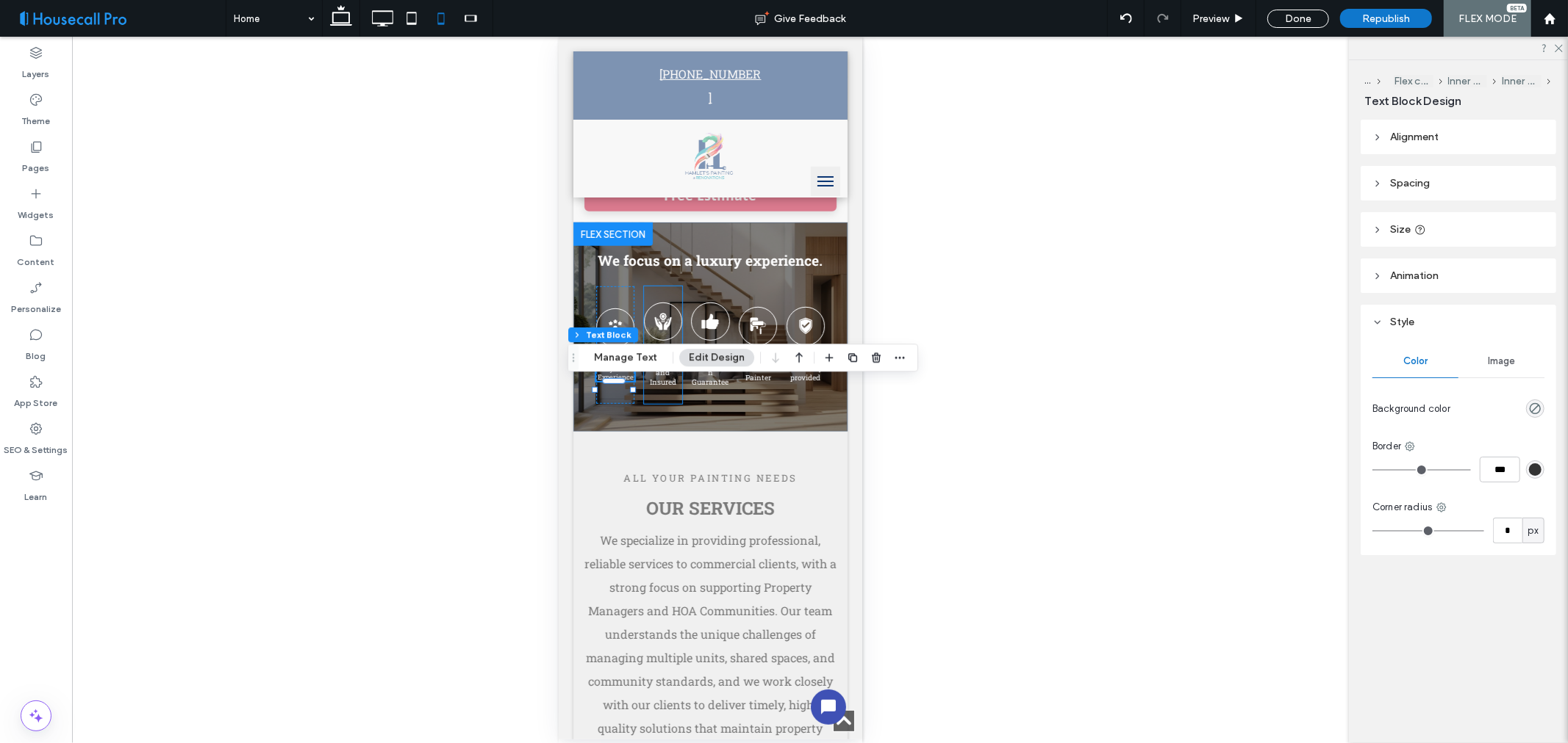
click at [660, 386] on span "Licensed and Insured" at bounding box center [662, 372] width 31 height 29
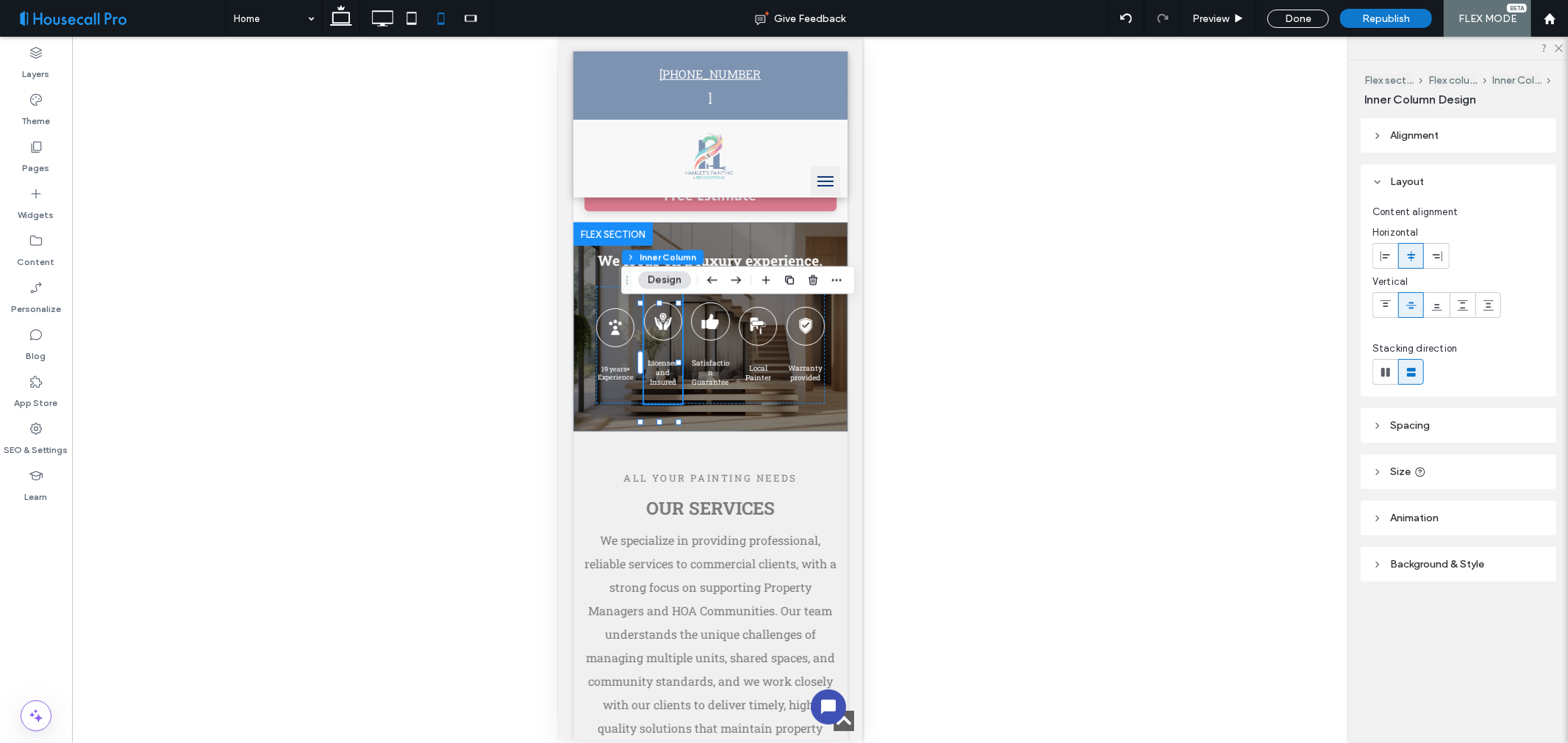
click at [660, 386] on span "Licensed and Insured" at bounding box center [662, 372] width 31 height 29
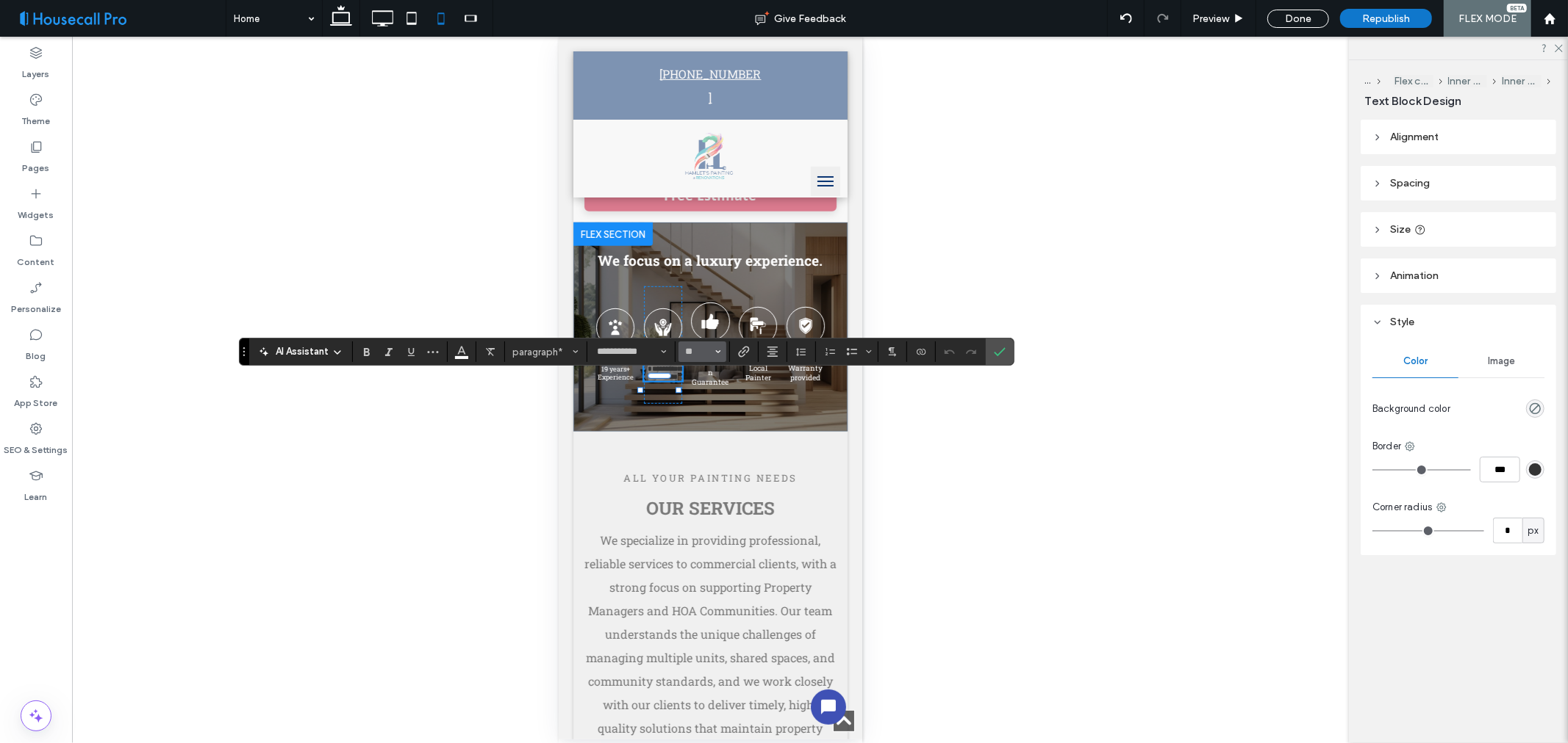
click at [717, 358] on span "Size" at bounding box center [718, 352] width 6 height 19
click at [704, 397] on label "9" at bounding box center [701, 396] width 47 height 21
type input "*"
click at [700, 386] on span "Satisfaction Guarantee" at bounding box center [710, 371] width 37 height 29
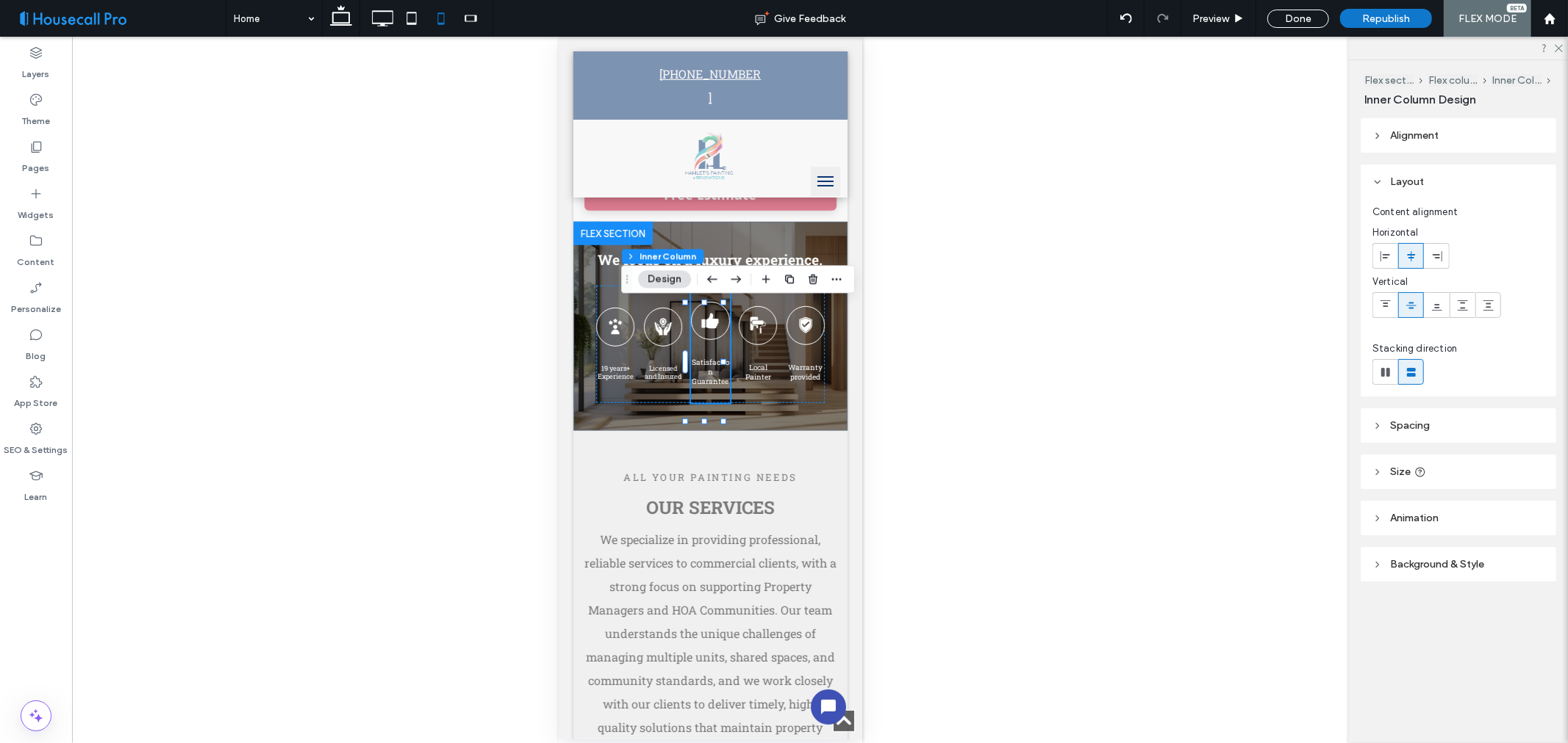
click at [700, 386] on span "Satisfaction Guarantee" at bounding box center [710, 371] width 37 height 29
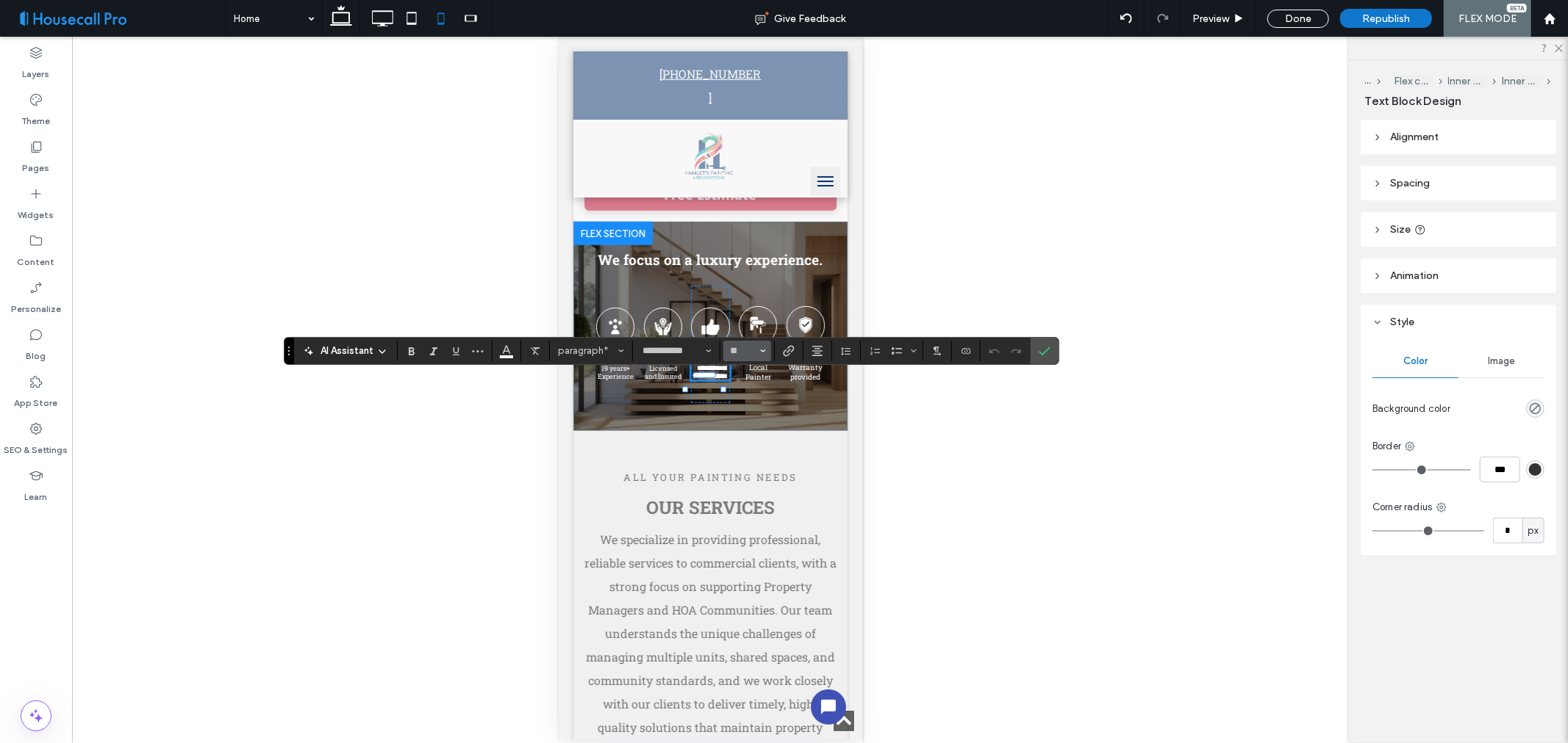
click at [763, 357] on span "Size" at bounding box center [763, 351] width 6 height 19
click at [754, 391] on label "9" at bounding box center [746, 395] width 47 height 21
type input "*"
click at [756, 354] on input "*" at bounding box center [742, 350] width 29 height 12
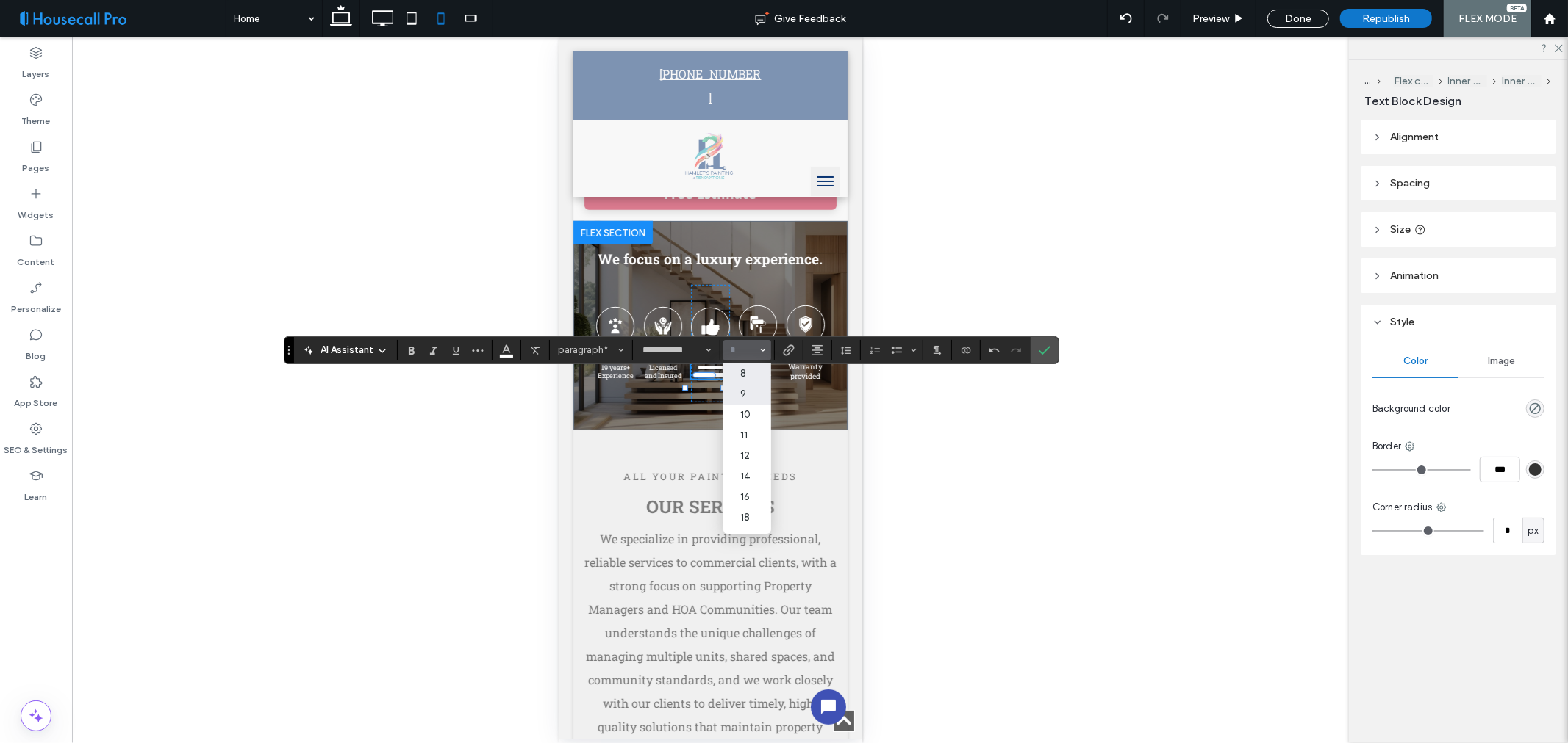
click at [753, 373] on label "8" at bounding box center [746, 374] width 47 height 21
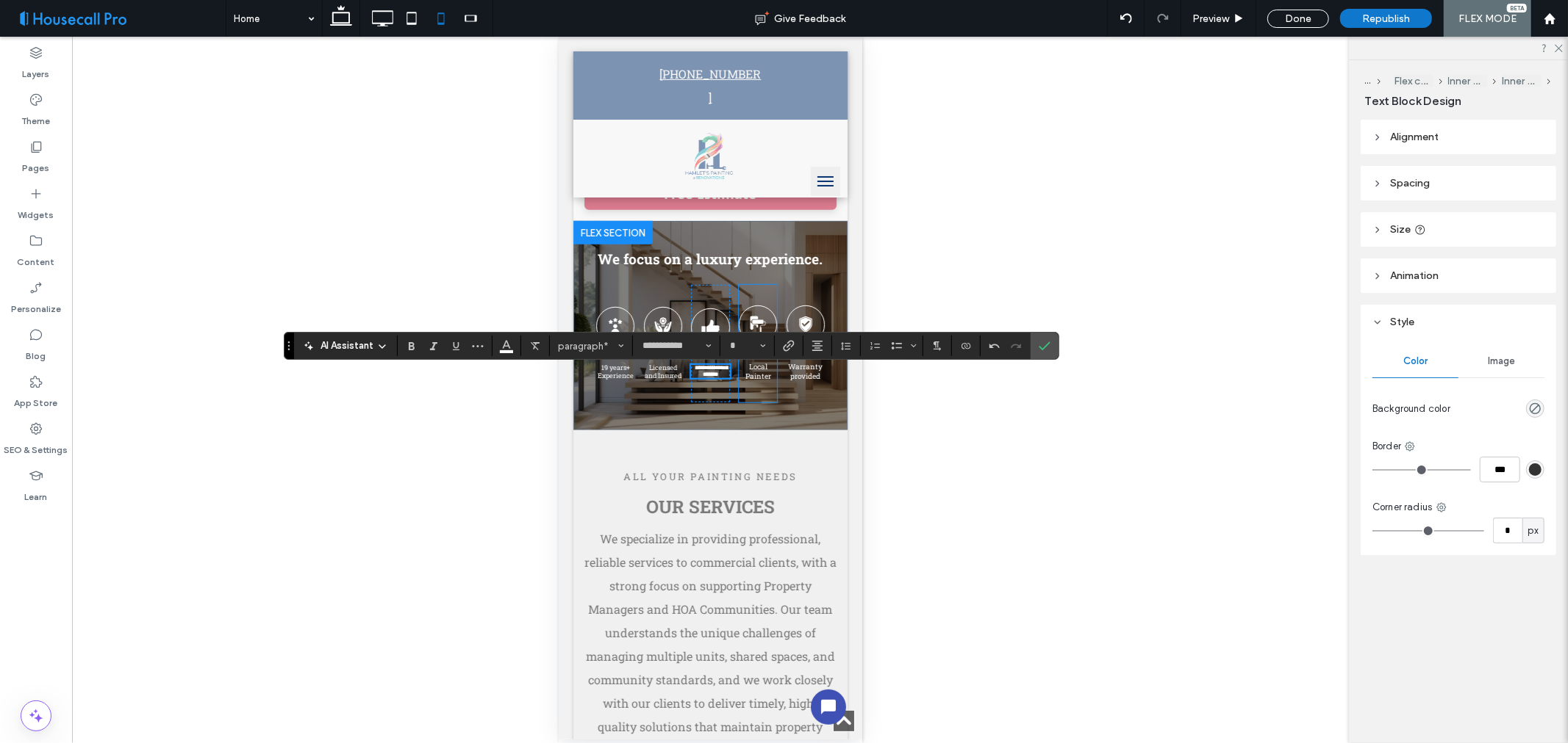
type input "*"
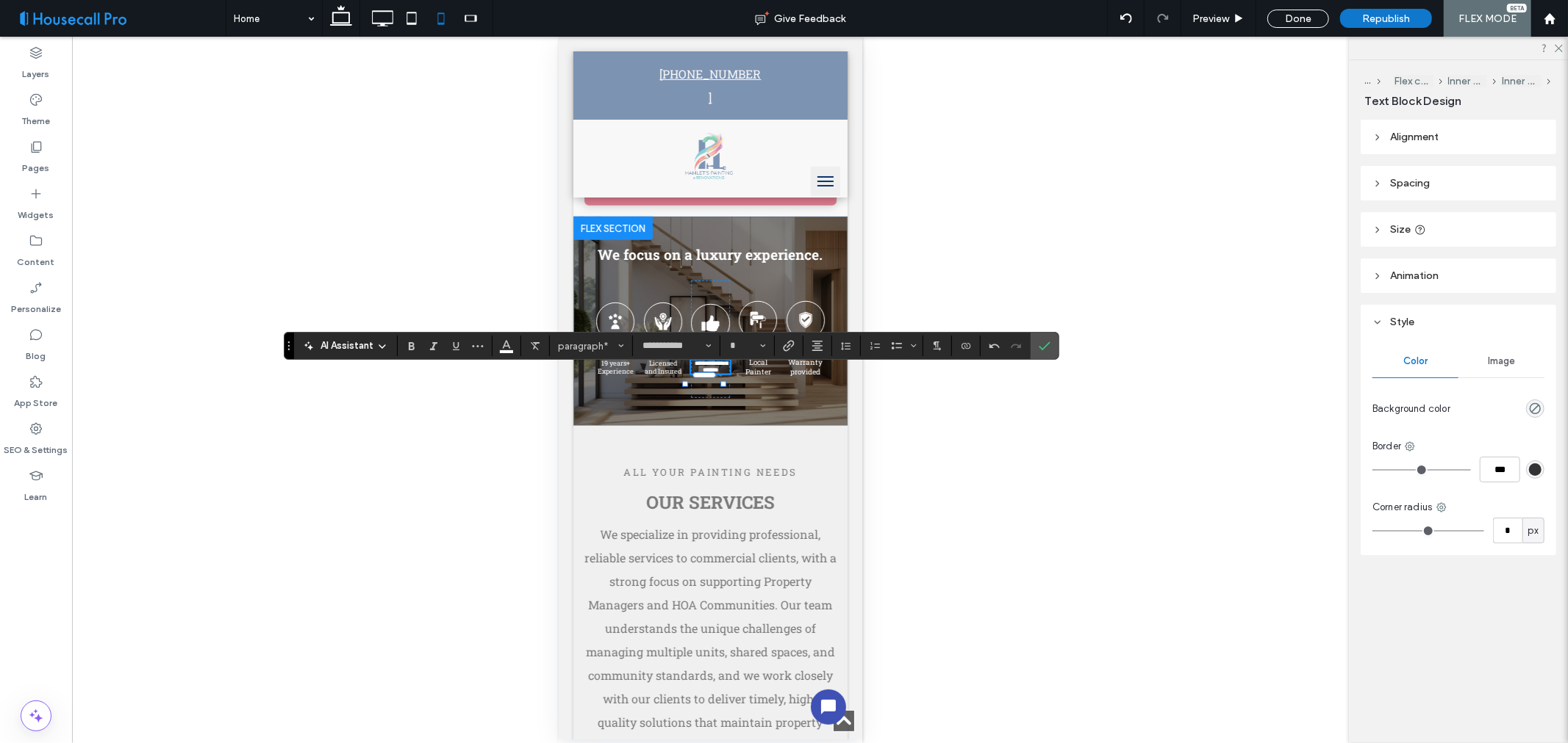
click at [698, 372] on span "**********" at bounding box center [711, 366] width 33 height 12
click at [752, 346] on input "*" at bounding box center [742, 345] width 29 height 12
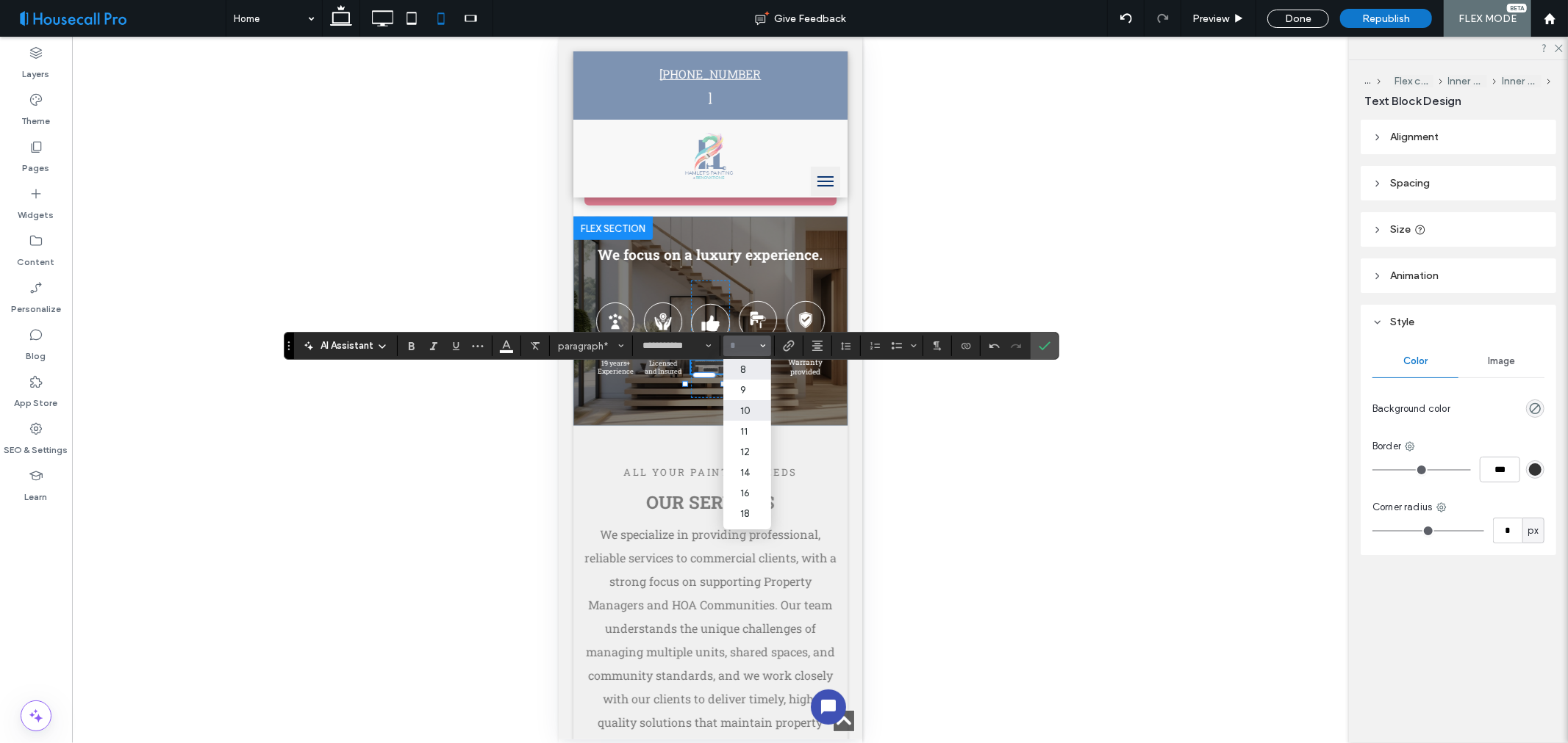
click at [750, 405] on label "10" at bounding box center [746, 411] width 47 height 21
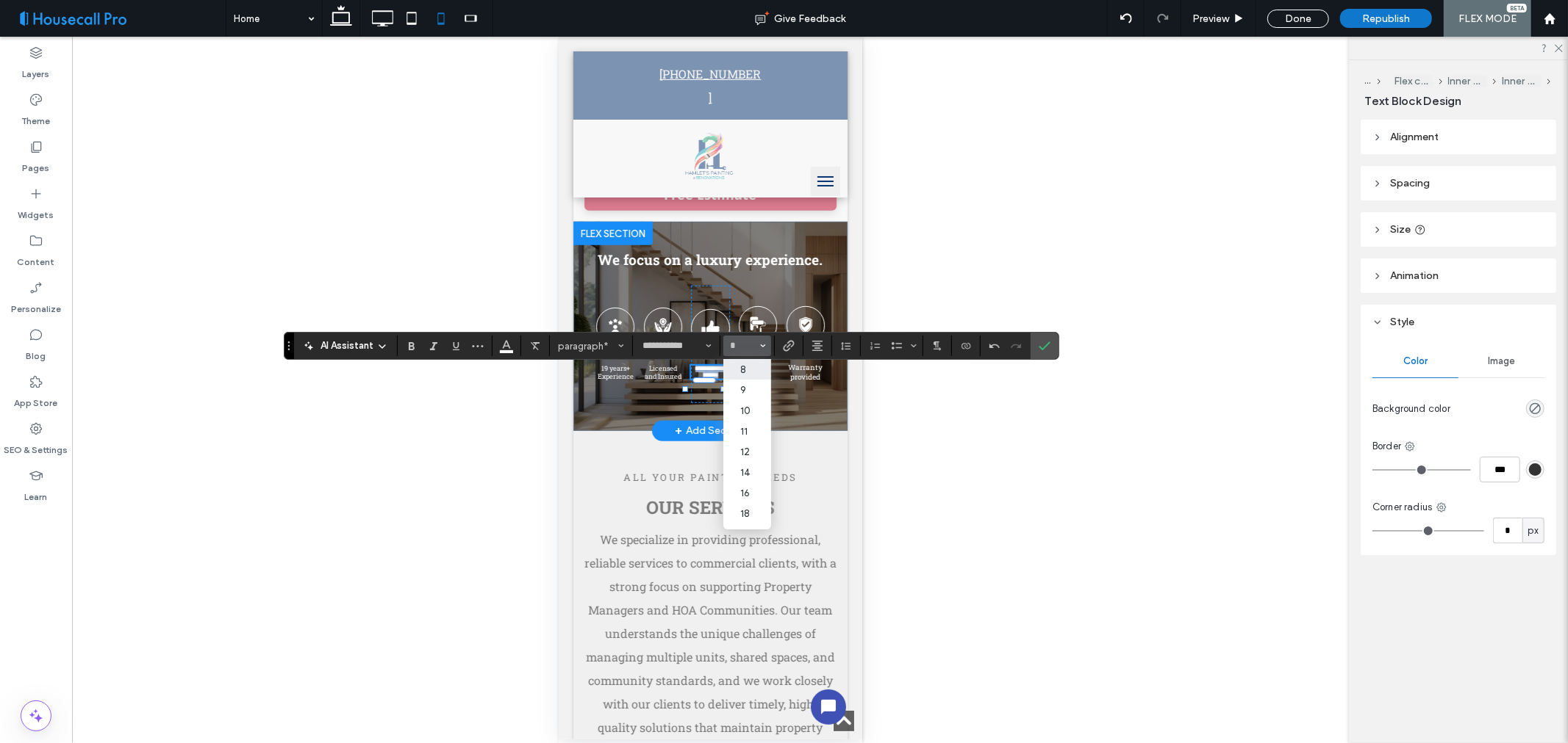
type input "**"
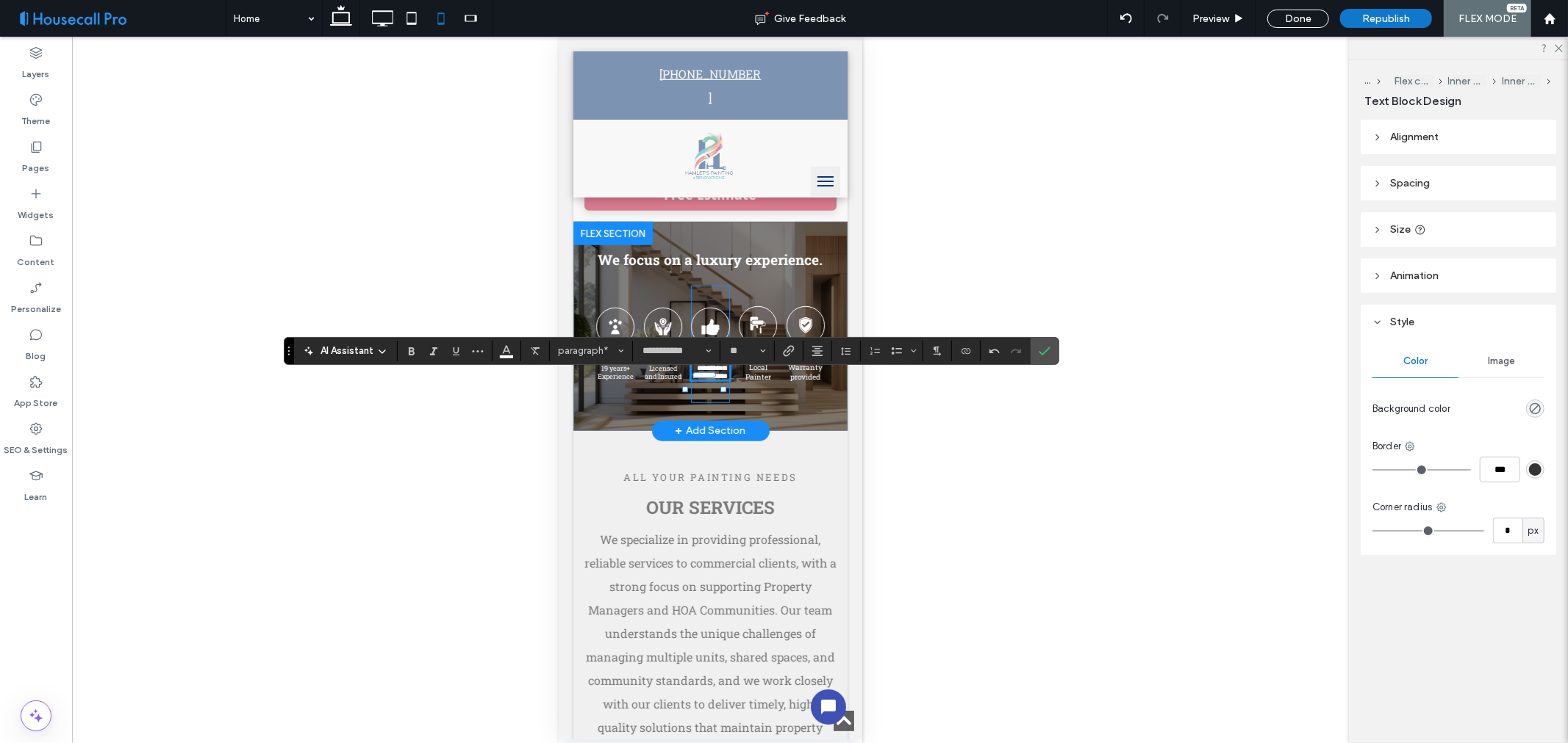
click at [701, 402] on div "**********" at bounding box center [709, 343] width 38 height 118
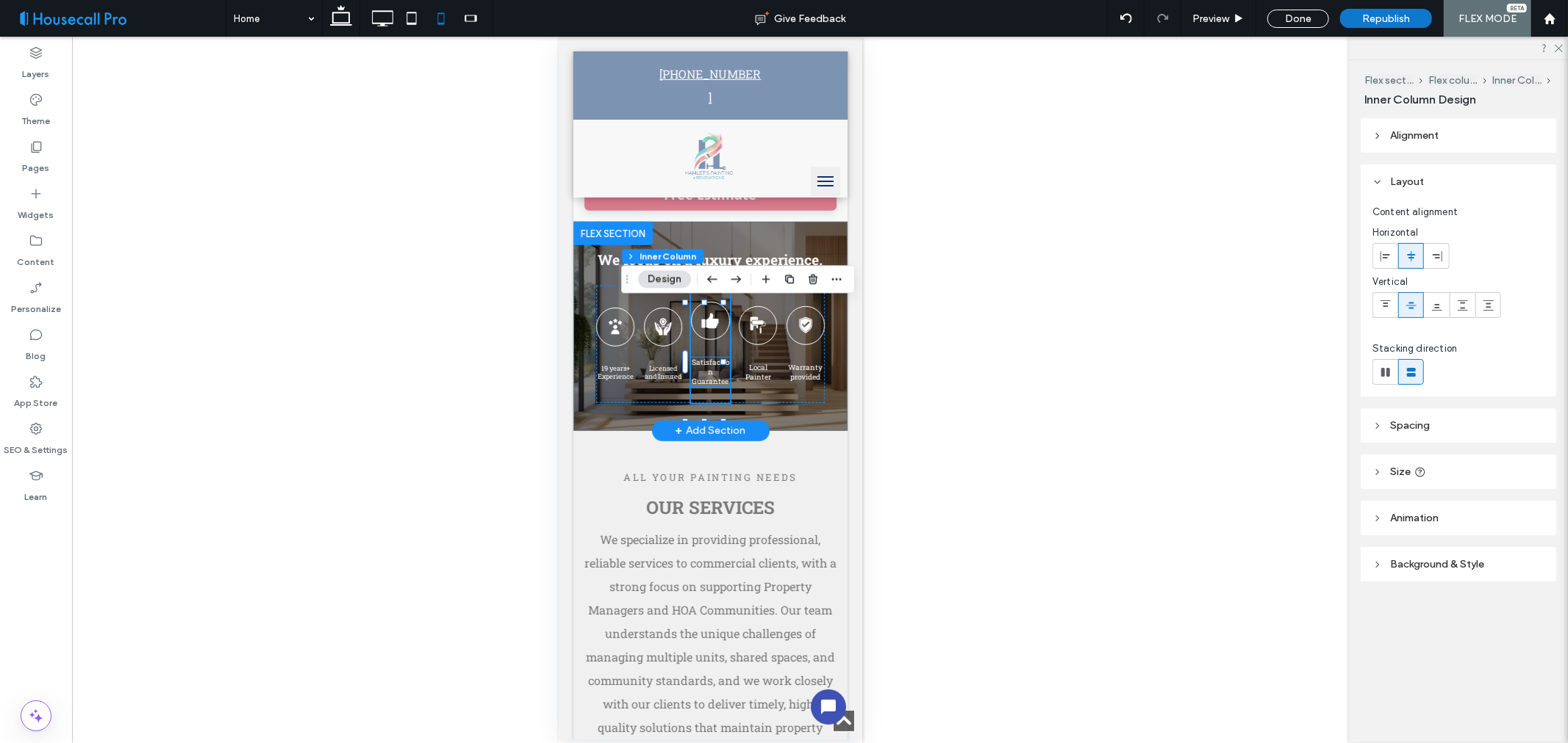
click at [703, 386] on span "Satisfaction Guarantee" at bounding box center [710, 371] width 37 height 29
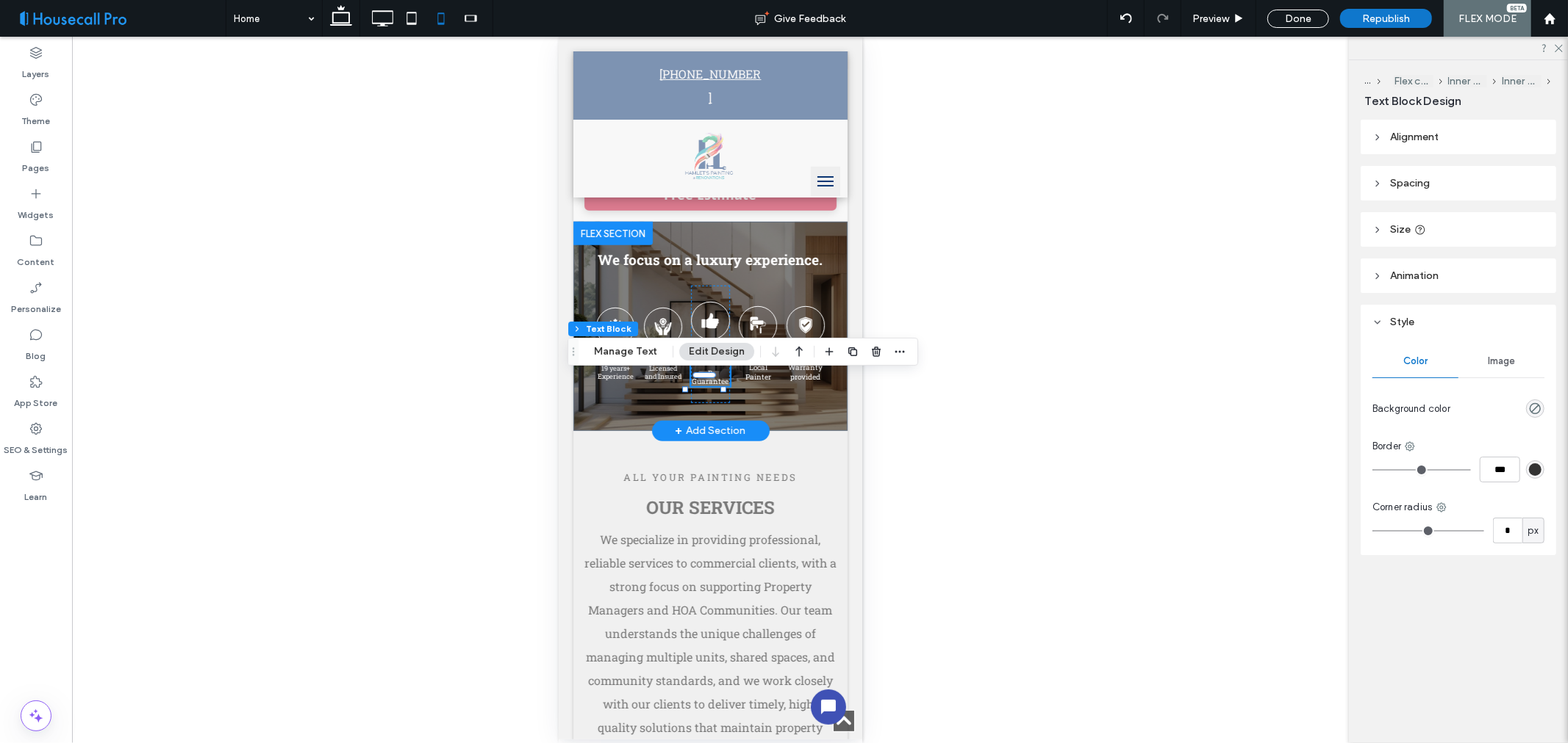
click at [703, 386] on span "Satisfaction Guarantee" at bounding box center [710, 371] width 37 height 29
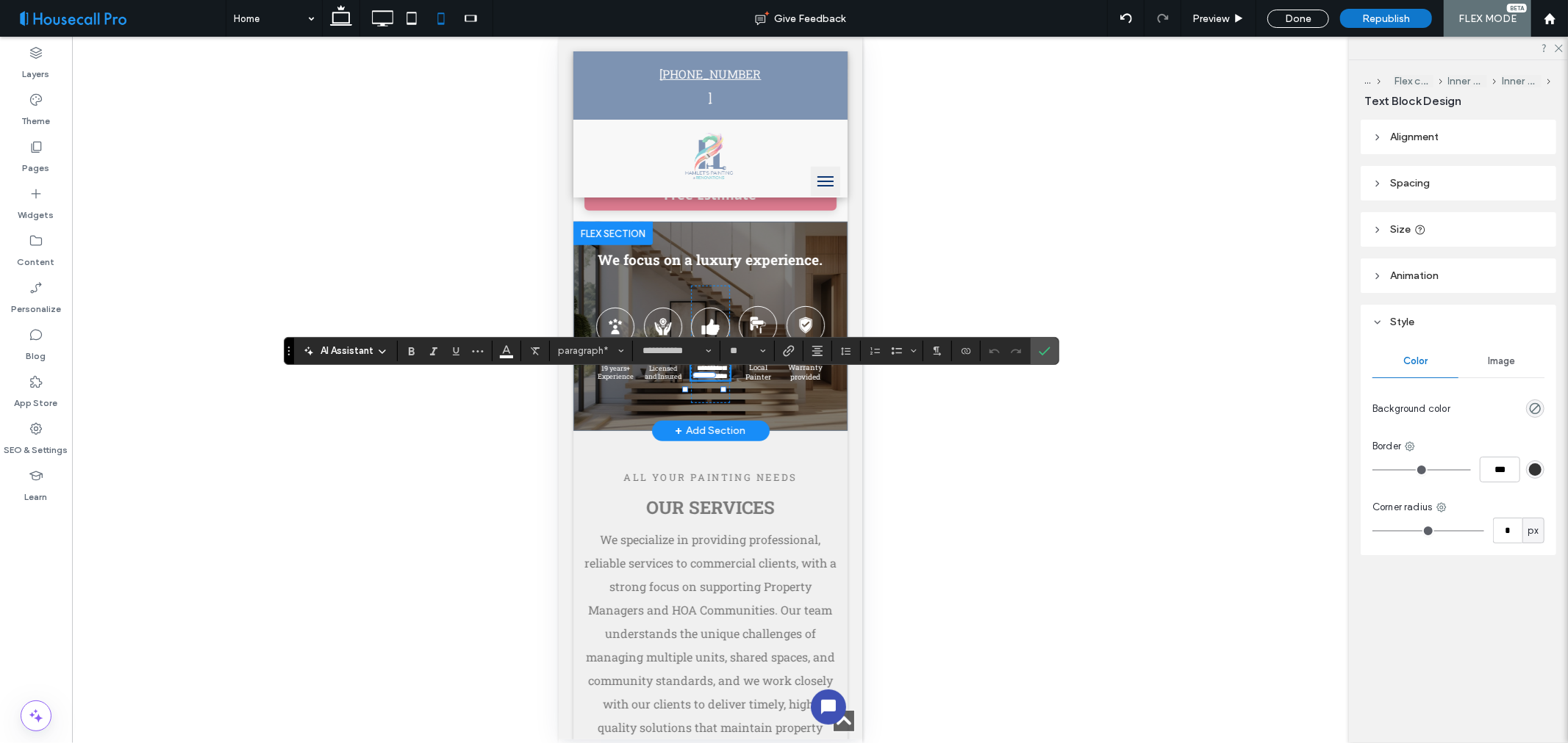
click at [708, 380] on p "**********" at bounding box center [709, 372] width 38 height 16
click at [699, 380] on p "**********" at bounding box center [709, 372] width 38 height 16
click at [702, 379] on span "**********" at bounding box center [710, 372] width 35 height 16
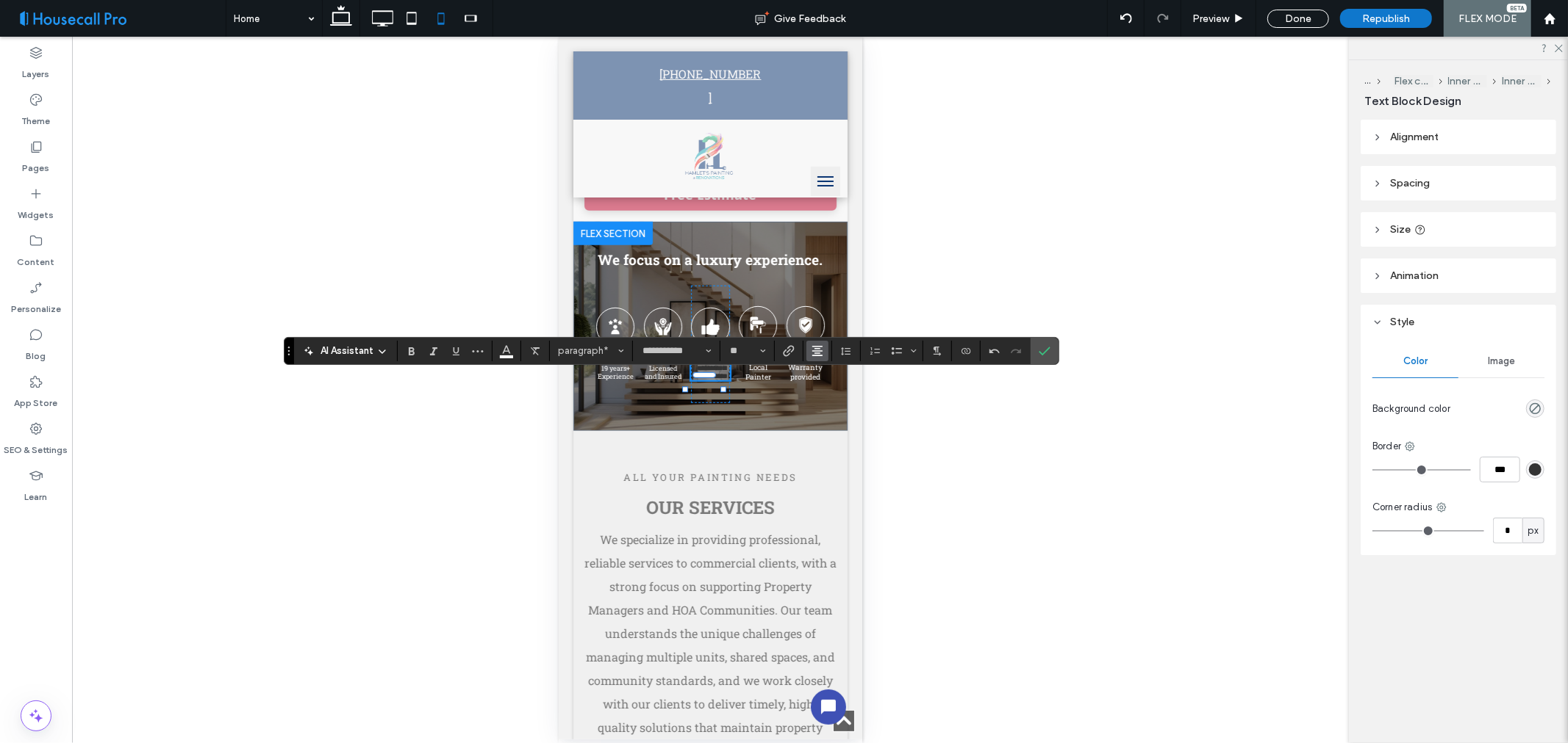
click at [816, 350] on icon "Alignment" at bounding box center [817, 351] width 12 height 12
click at [831, 374] on use "ui.textEditor.alignment.left" at bounding box center [827, 374] width 10 height 10
click at [816, 350] on icon "Alignment" at bounding box center [817, 351] width 12 height 12
click at [826, 395] on use "ui.textEditor.alignment.center" at bounding box center [827, 396] width 10 height 10
click at [1031, 423] on div "Unhide? Yes" at bounding box center [710, 389] width 1277 height 707
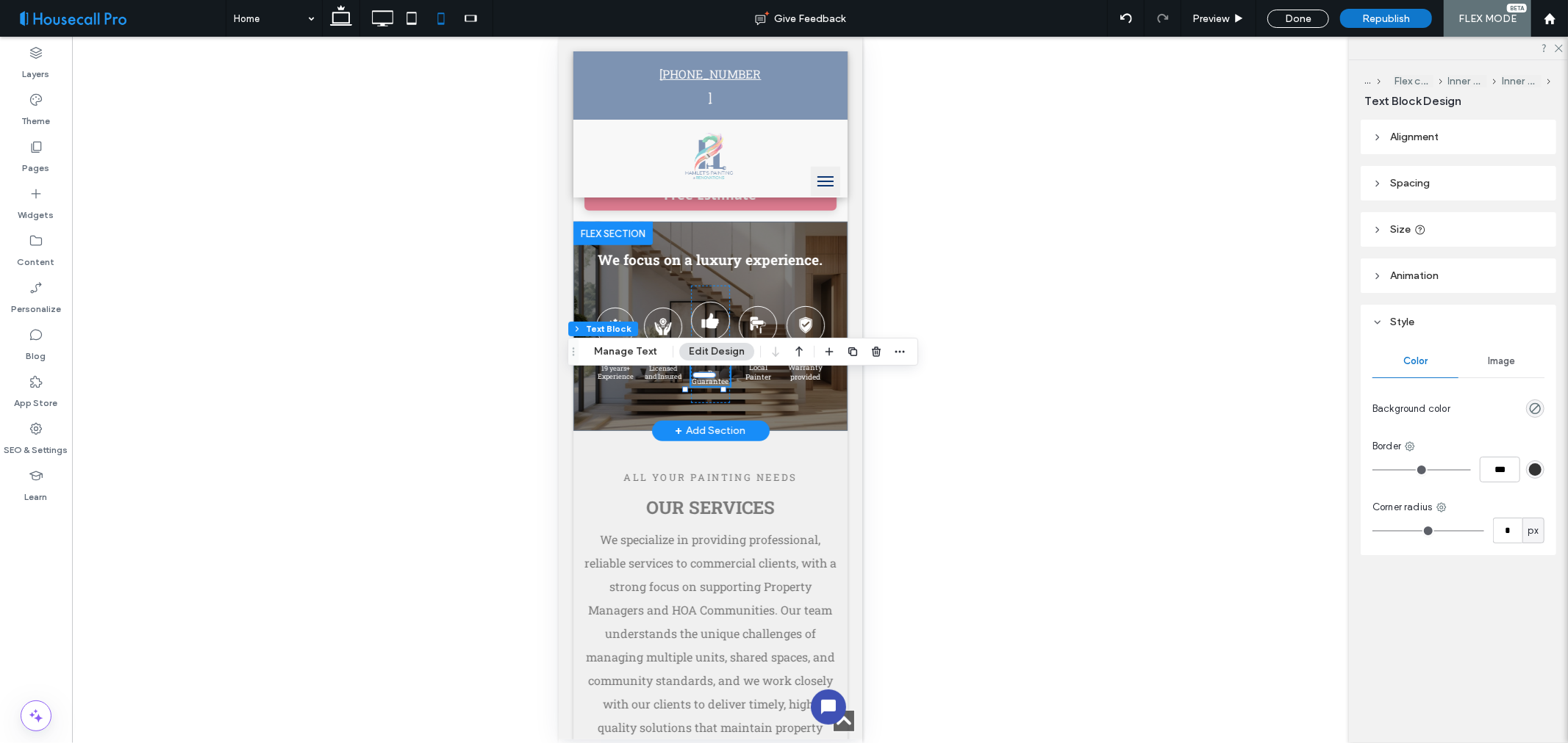
click at [707, 386] on span "Satisfaction Guarantee" at bounding box center [710, 371] width 37 height 29
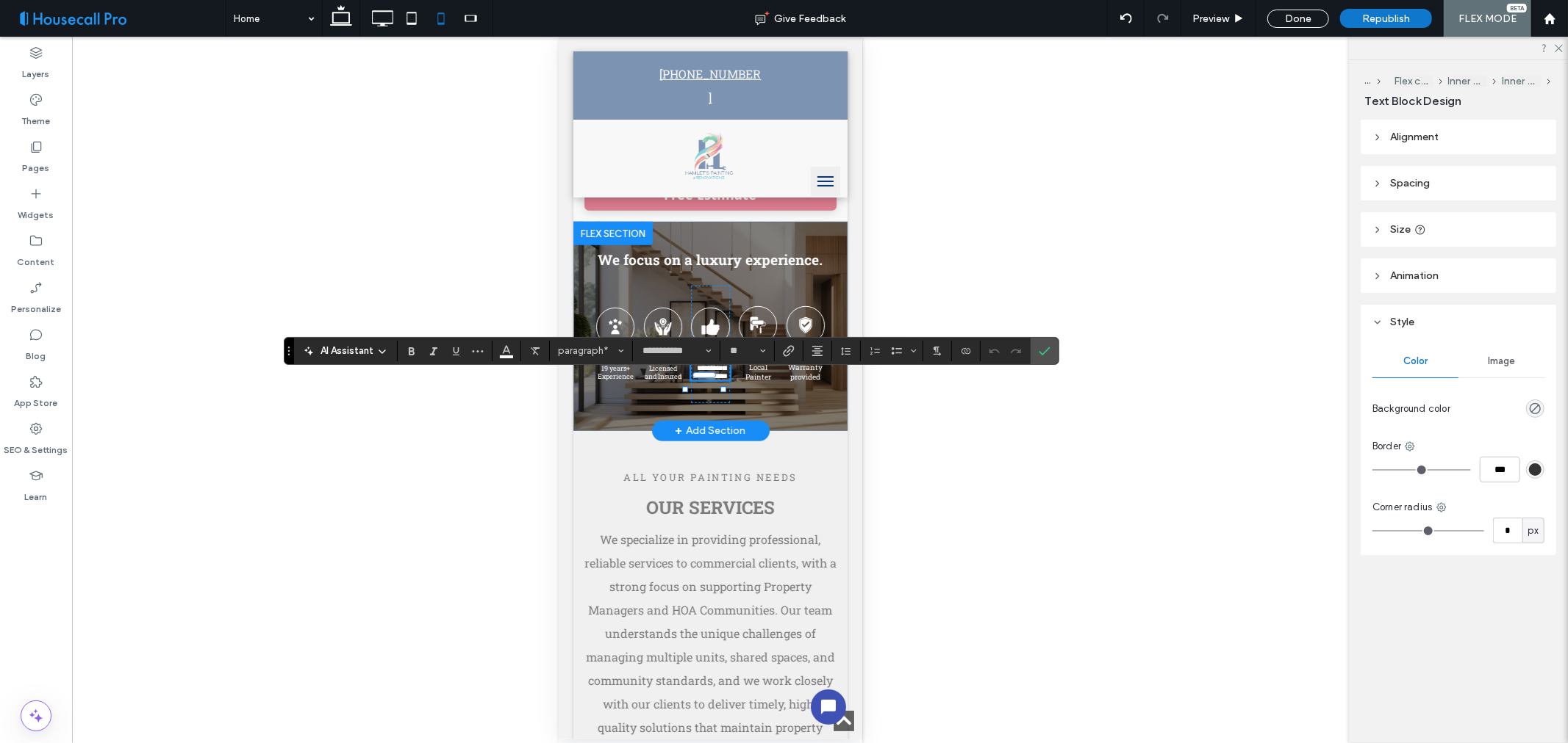
click at [711, 379] on span "**********" at bounding box center [710, 372] width 35 height 16
click at [710, 379] on span "**********" at bounding box center [710, 372] width 35 height 16
click at [840, 351] on icon "Line Height" at bounding box center [845, 351] width 12 height 12
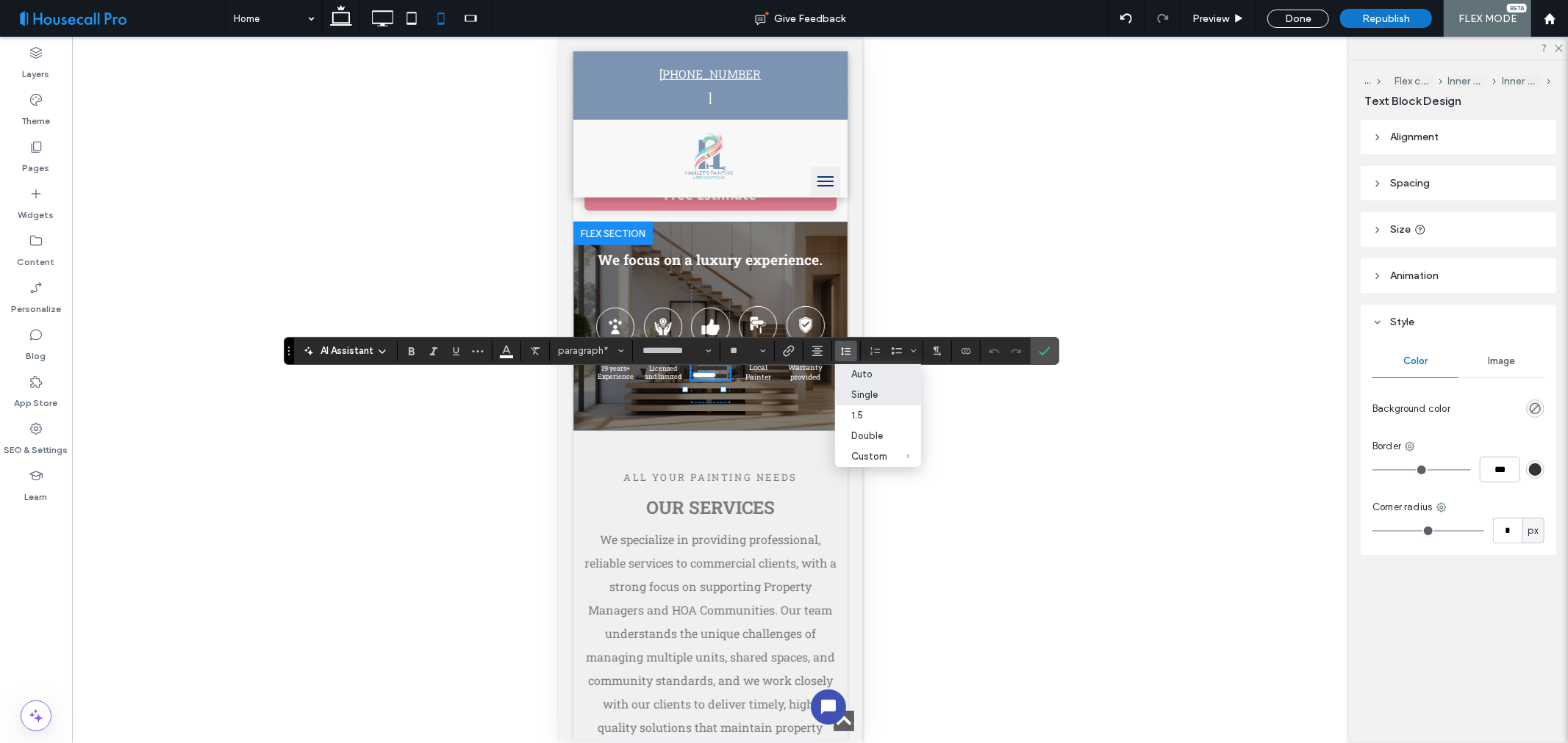
click at [876, 377] on div "Auto" at bounding box center [869, 374] width 36 height 11
click at [701, 379] on span "**********" at bounding box center [710, 372] width 35 height 16
click at [1093, 451] on div "Unhide? Yes" at bounding box center [710, 389] width 1277 height 707
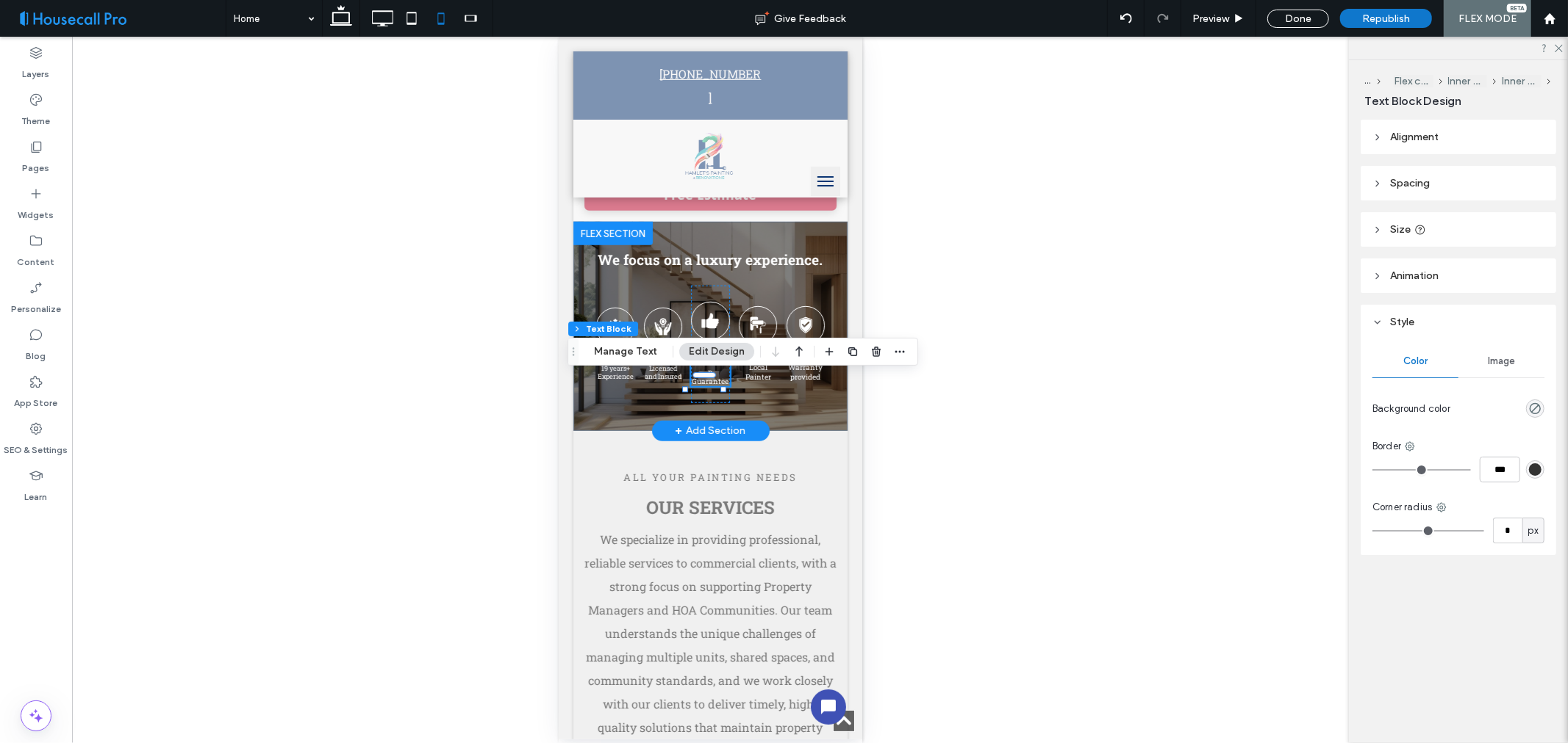
click at [702, 386] on span "Satisfaction Guarantee" at bounding box center [710, 371] width 37 height 29
click at [702, 379] on span "**********" at bounding box center [710, 372] width 35 height 16
type input "**********"
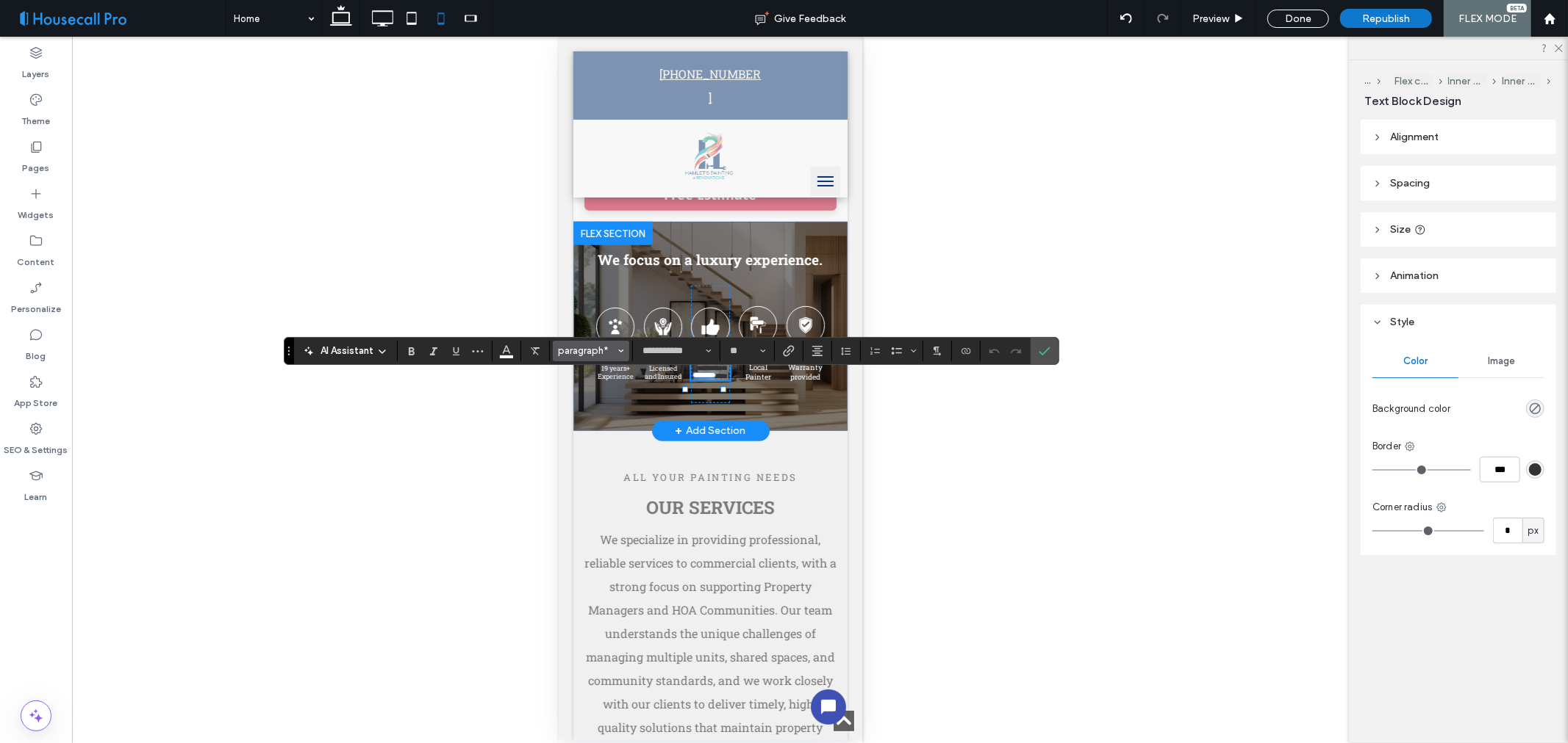
click at [585, 356] on span "paragraph*" at bounding box center [586, 351] width 57 height 11
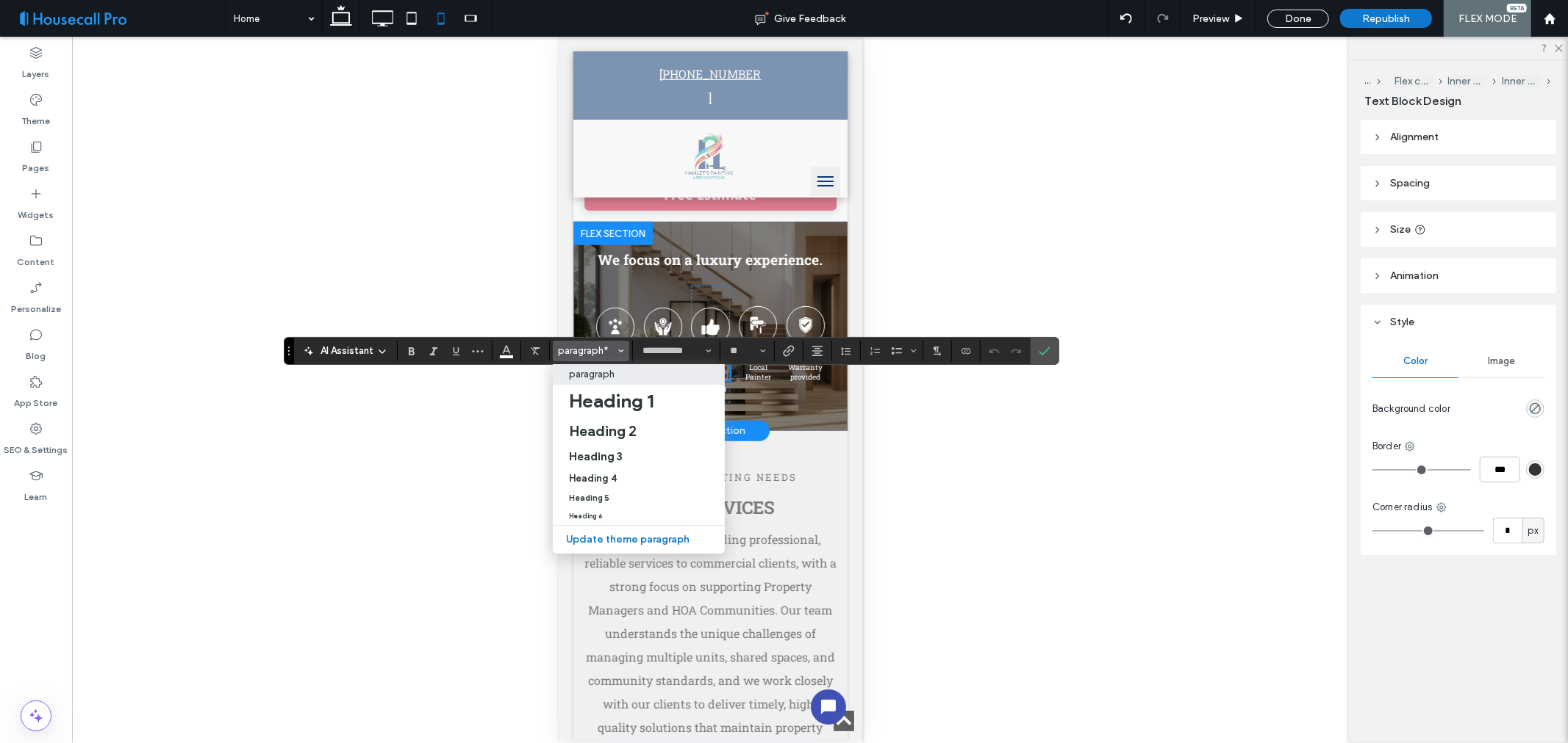
click at [606, 377] on p "paragraph" at bounding box center [591, 374] width 46 height 11
type input "**"
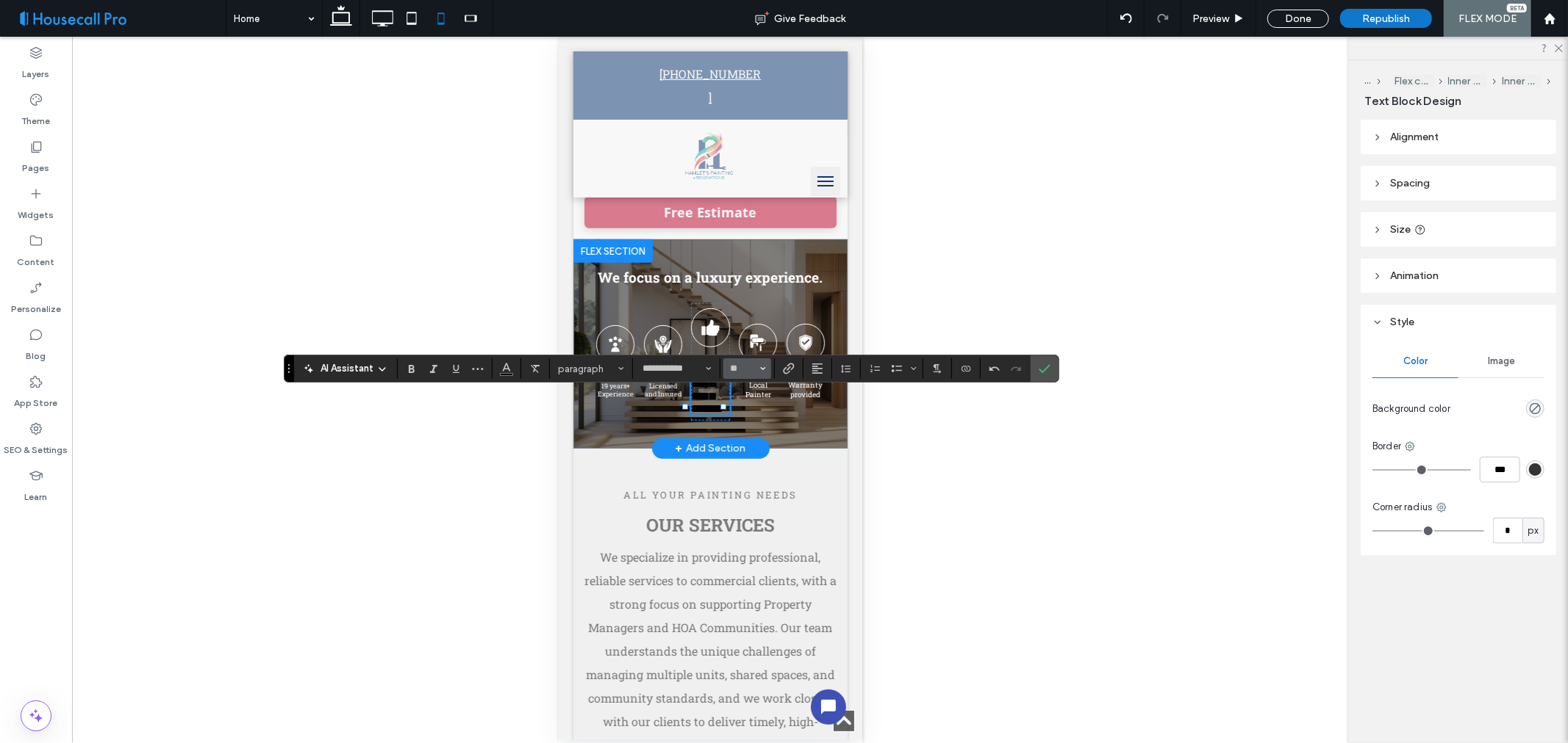
click at [753, 374] on input "**" at bounding box center [742, 369] width 29 height 12
click at [756, 429] on label "10" at bounding box center [746, 433] width 47 height 21
type input "**"
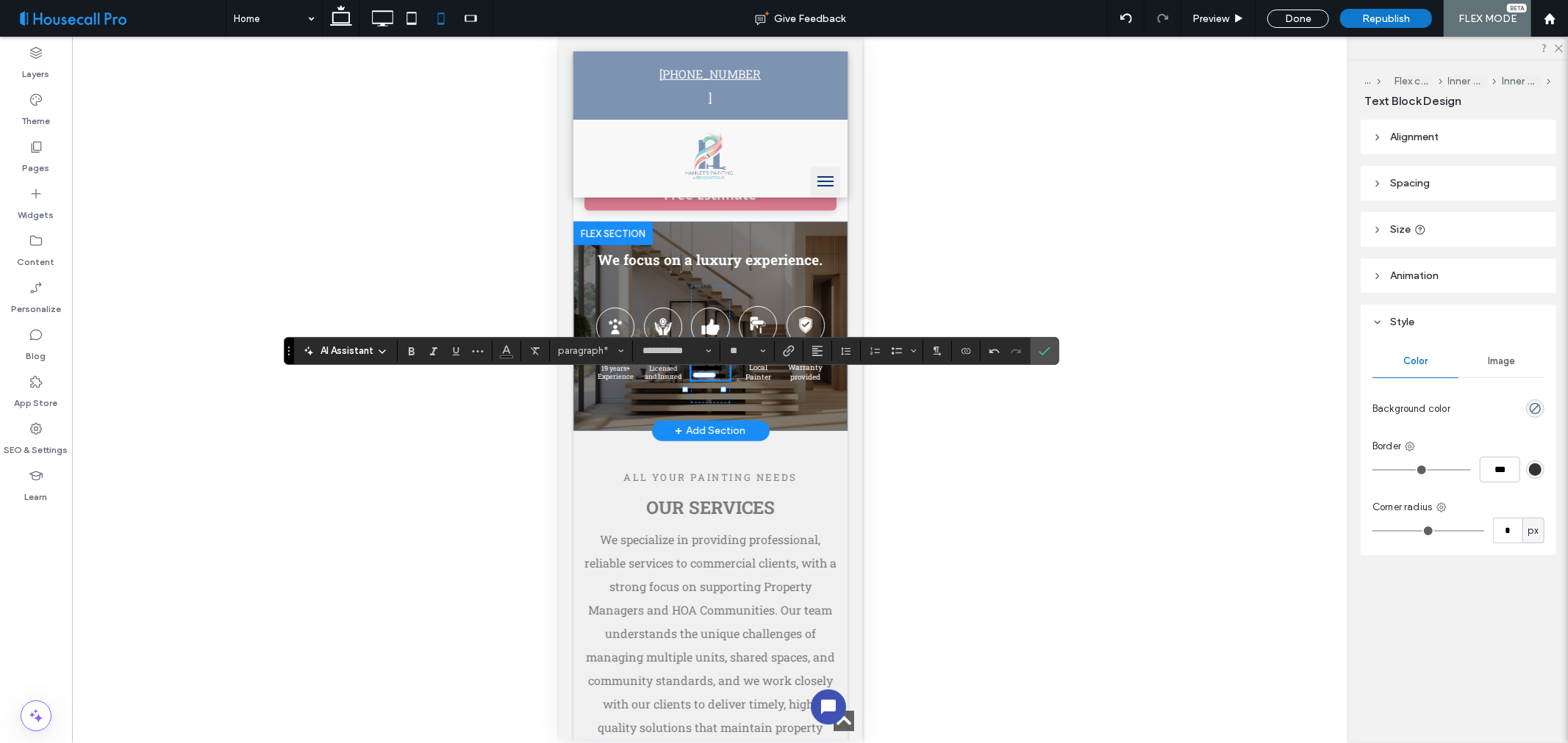
click at [828, 361] on div "**********" at bounding box center [671, 351] width 775 height 28
click at [819, 351] on icon "Alignment" at bounding box center [817, 351] width 12 height 12
click at [828, 393] on use "ui.textEditor.alignment.center" at bounding box center [827, 396] width 10 height 10
click at [982, 466] on div "Unhide? Yes" at bounding box center [710, 389] width 1277 height 707
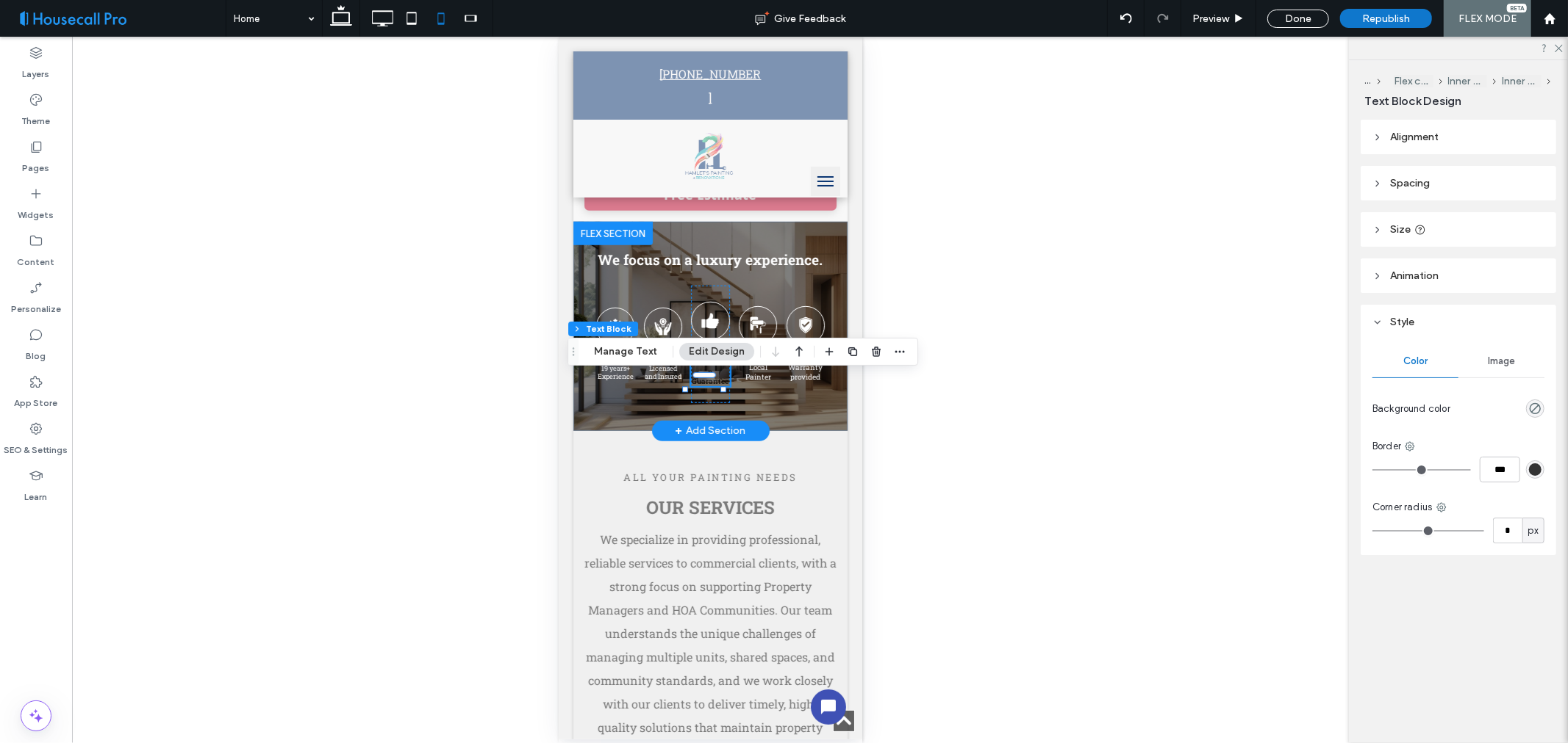
click at [694, 385] on p "Satisfaction Guarantee" at bounding box center [709, 371] width 38 height 29
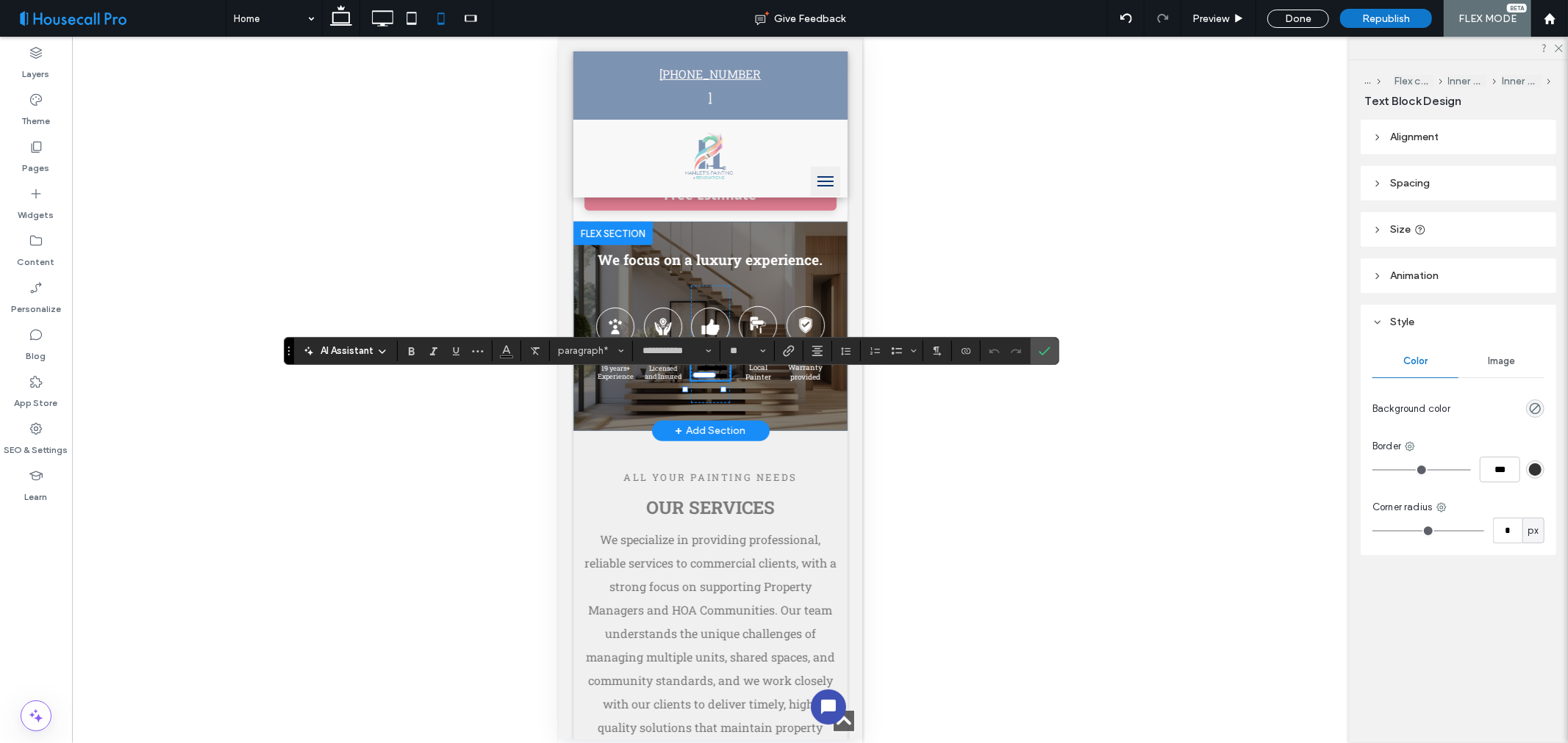
click at [704, 379] on span "**********" at bounding box center [710, 372] width 35 height 16
click at [508, 350] on use "Color" at bounding box center [506, 349] width 8 height 8
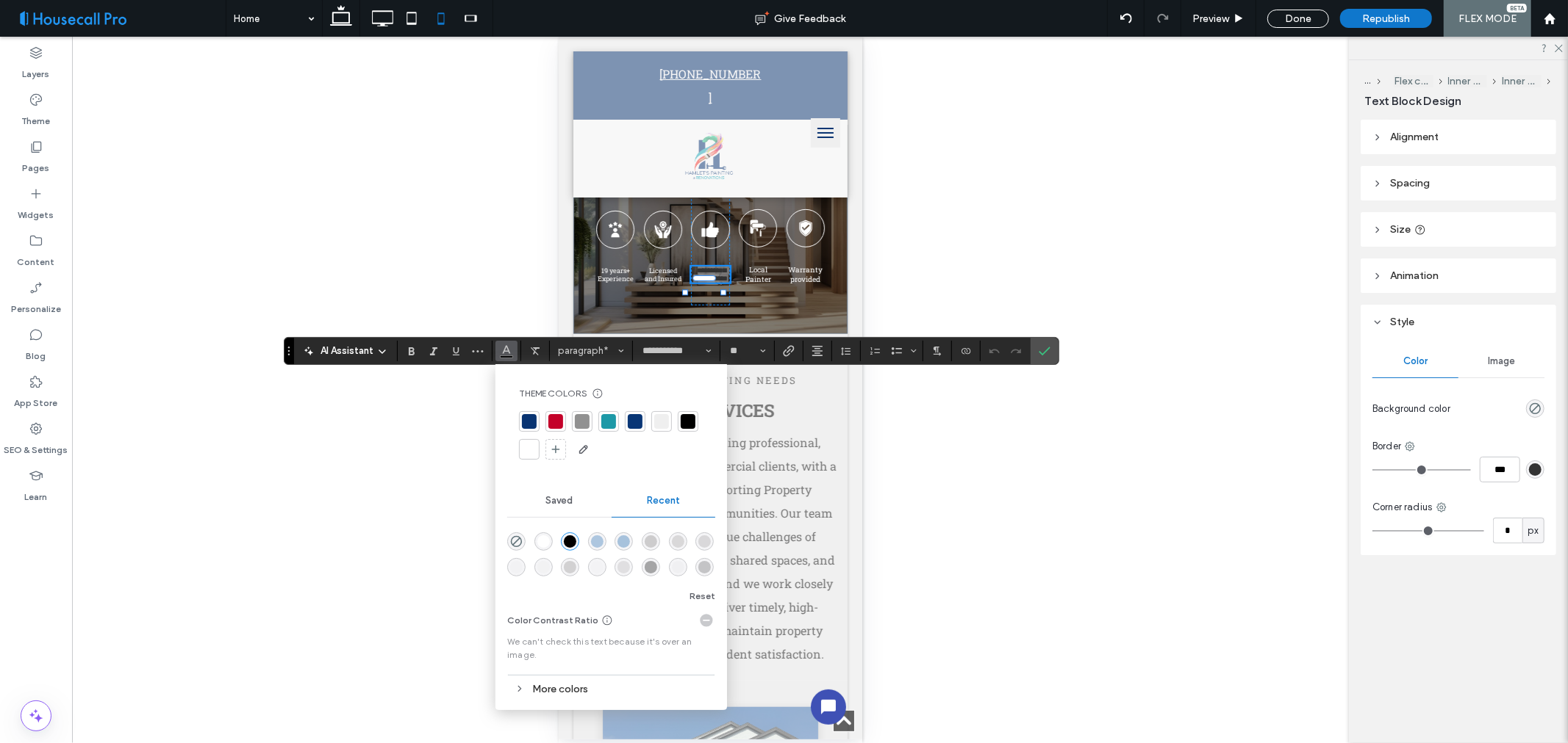
click at [528, 446] on div at bounding box center [530, 450] width 15 height 15
click at [1047, 350] on icon "Confirm" at bounding box center [1044, 351] width 12 height 12
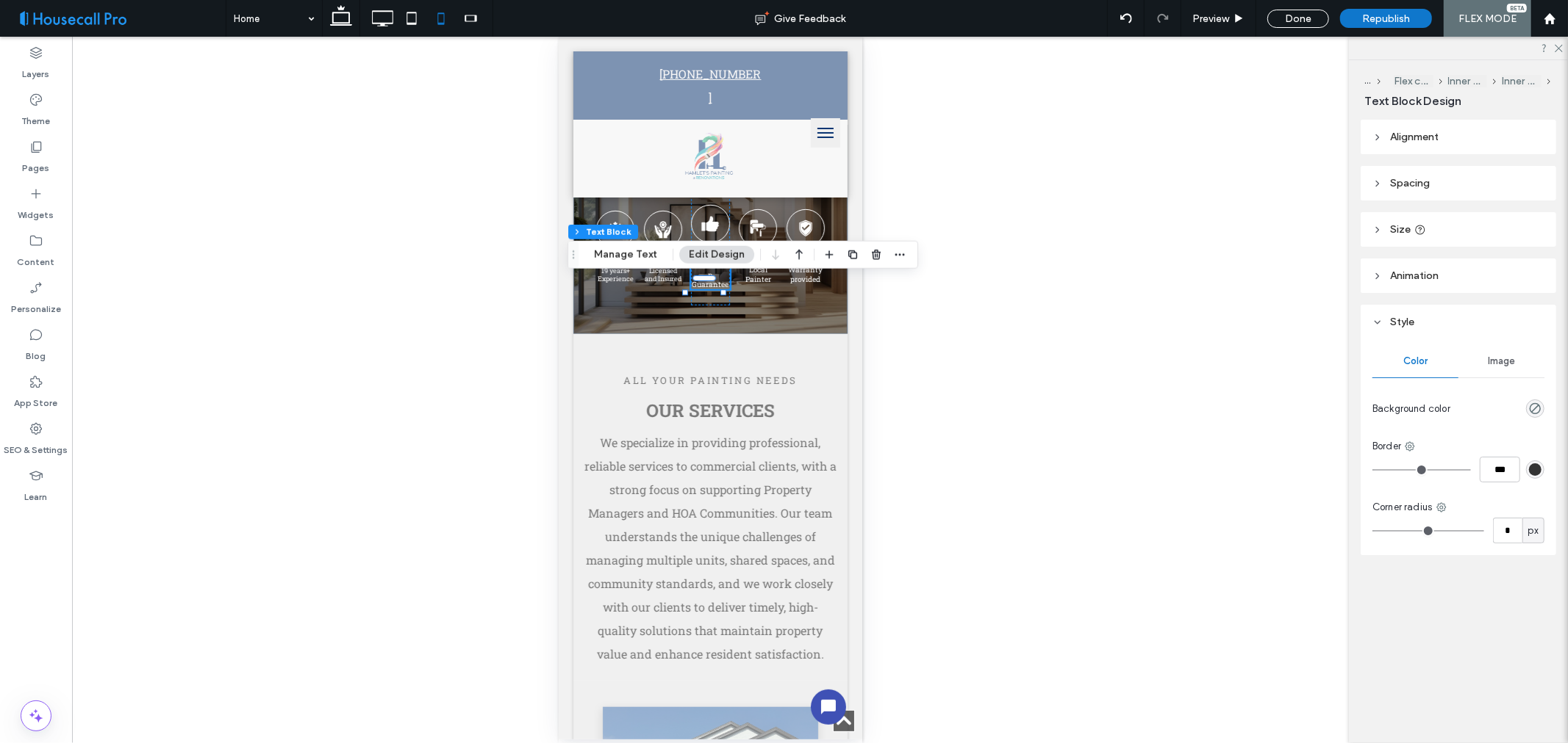
click at [1140, 400] on div "Unhide? Yes" at bounding box center [710, 389] width 1277 height 707
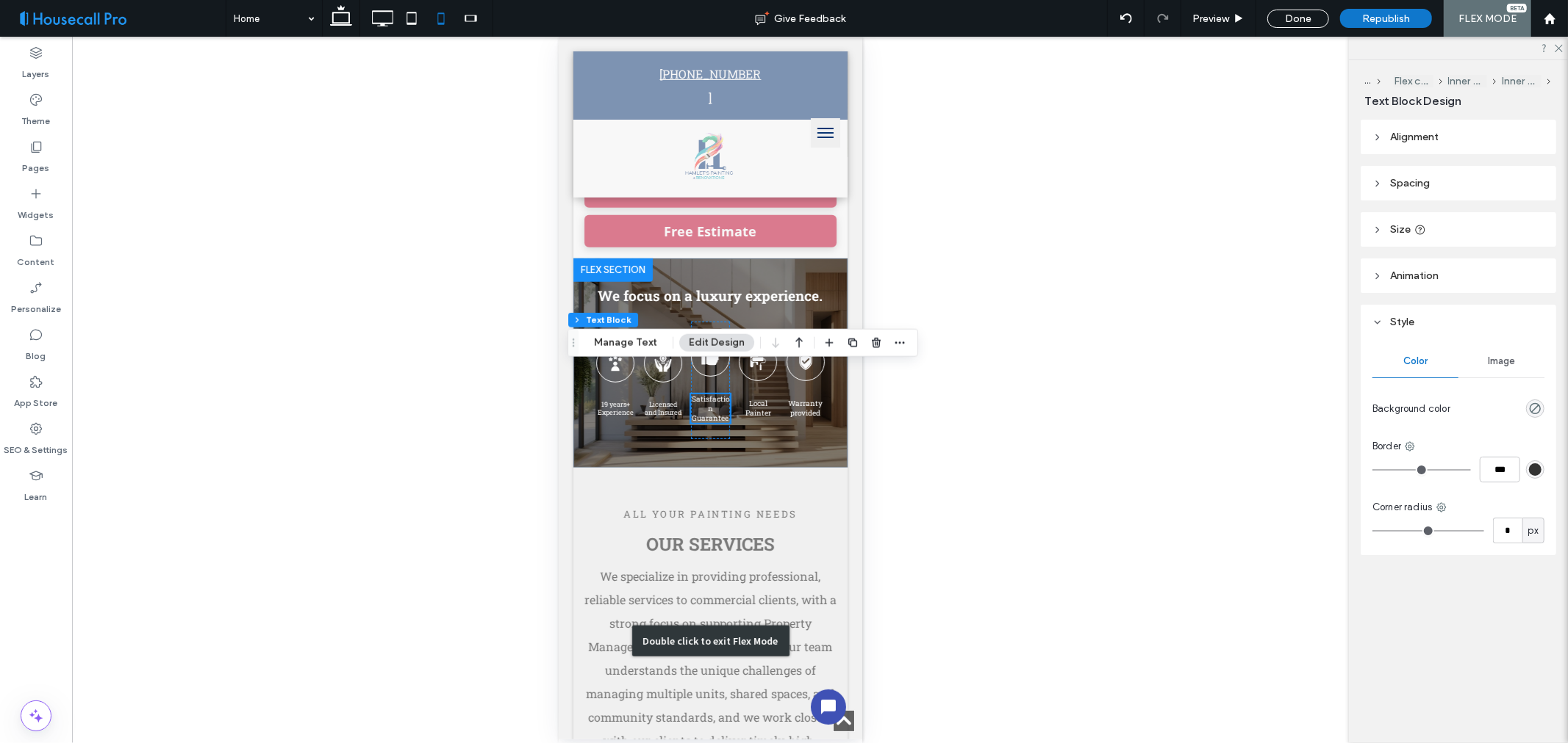
scroll to position [487, 0]
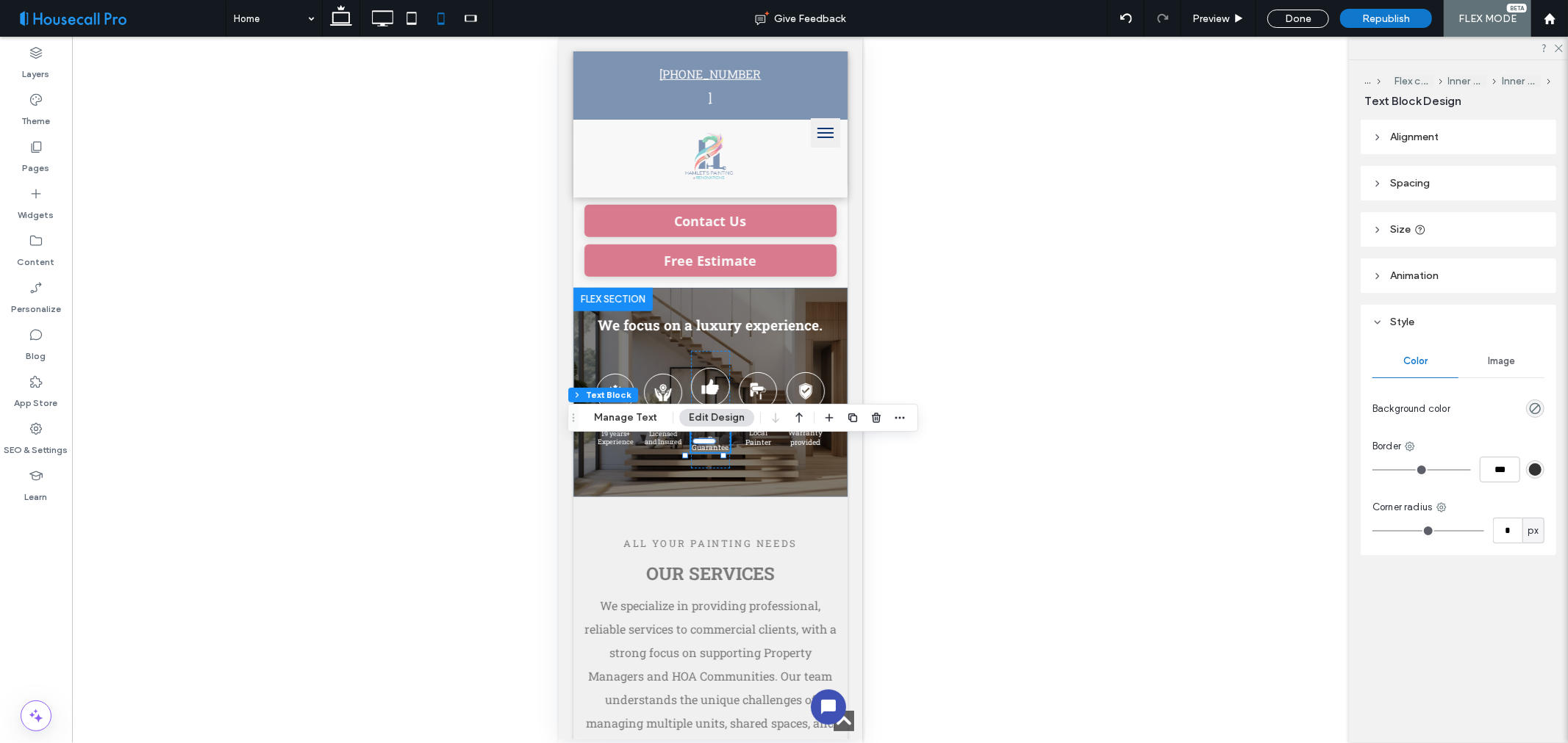
click at [1079, 438] on div "Unhide? Yes" at bounding box center [710, 389] width 1277 height 707
click at [805, 301] on div "We focus on a luxury experience. 19 years+ Experience Licensed and Insured Sati…" at bounding box center [710, 392] width 275 height 209
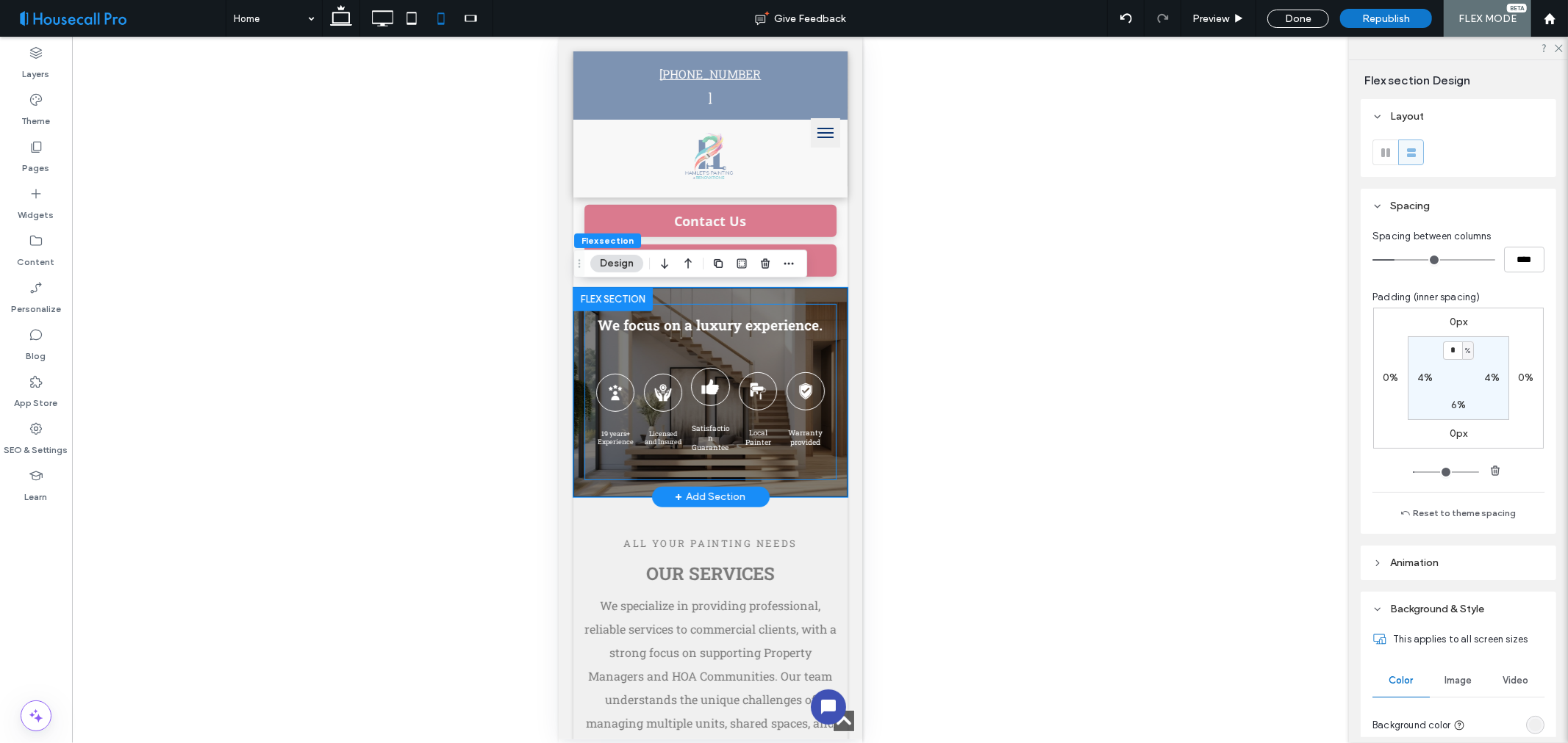
click at [797, 333] on h2 "We focus on a luxury experience." at bounding box center [709, 325] width 229 height 19
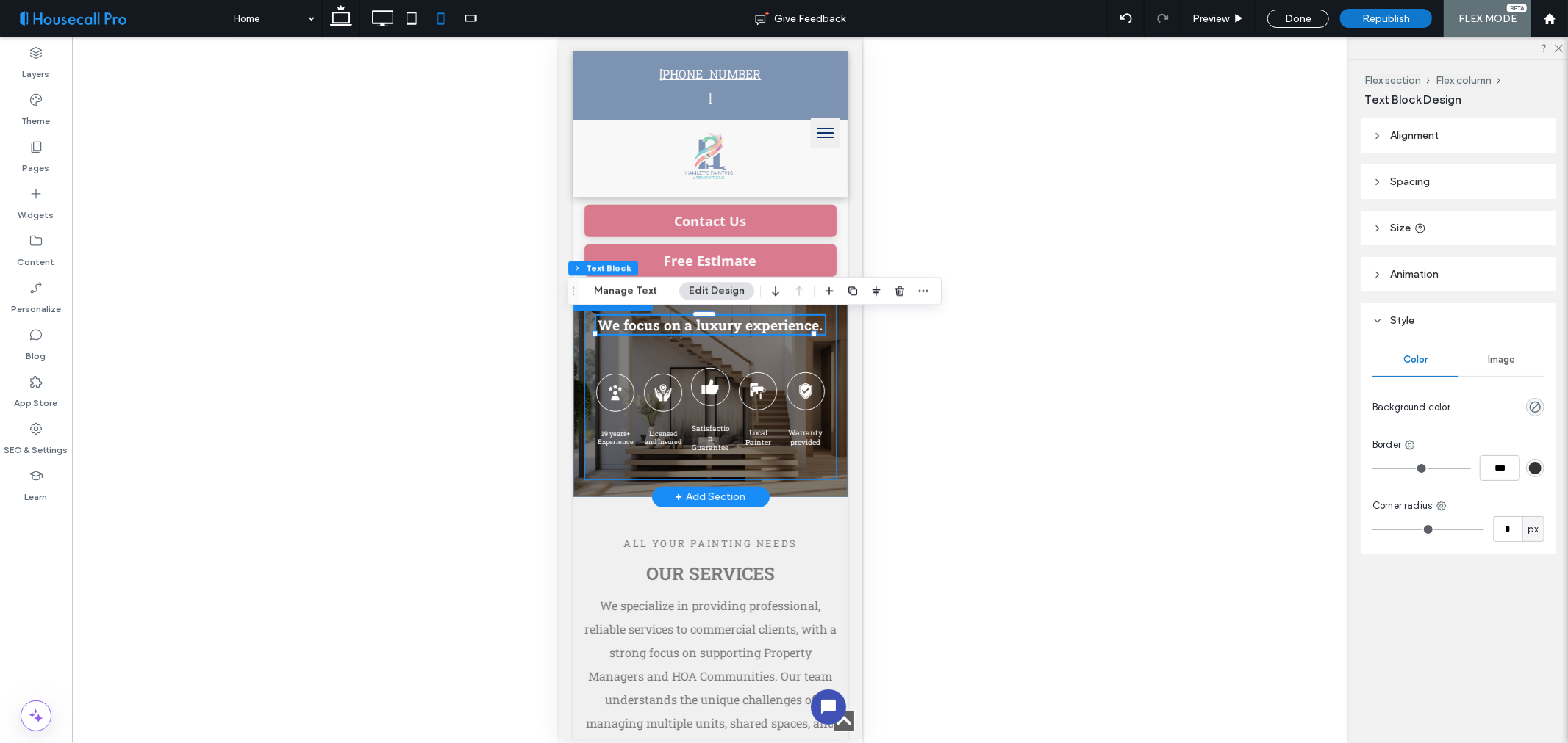
click at [822, 382] on div "We focus on a luxury experience. 19 years+ Experience Licensed and Insured Sati…" at bounding box center [710, 391] width 252 height 176
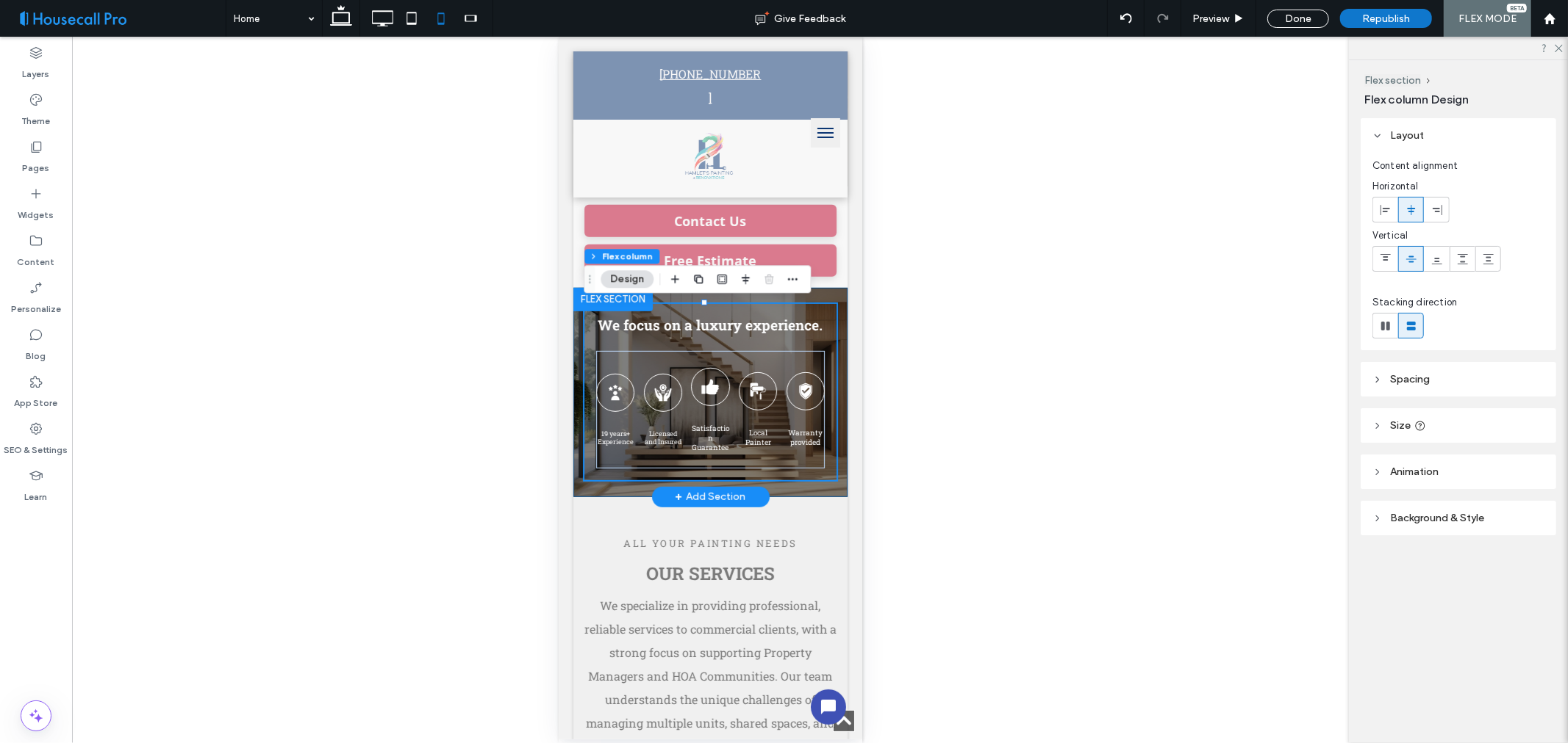
click at [826, 390] on div "We focus on a luxury experience. 19 years+ Experience Licensed and Insured Sati…" at bounding box center [710, 392] width 275 height 209
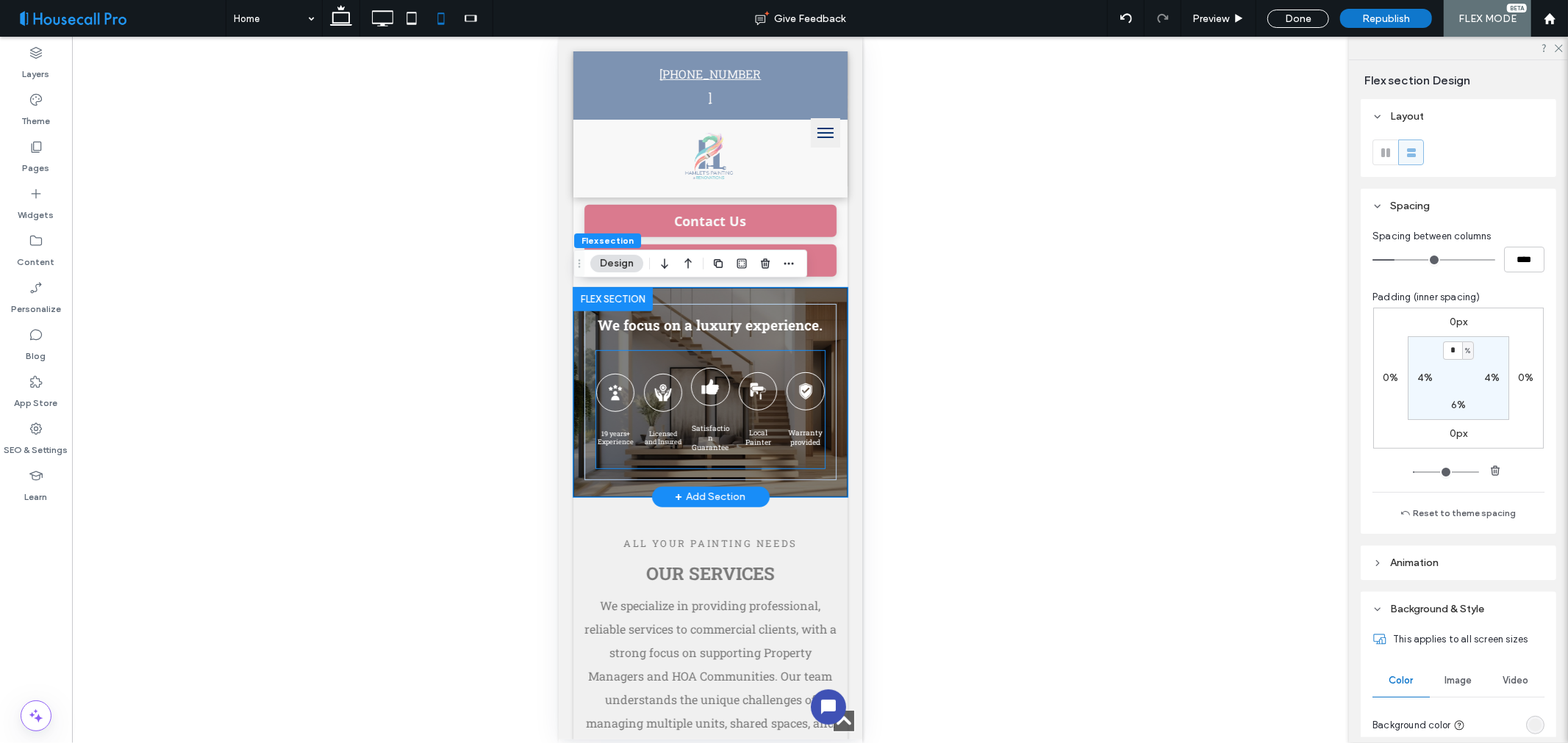
click at [787, 371] on div "Warranty provided" at bounding box center [804, 409] width 38 height 118
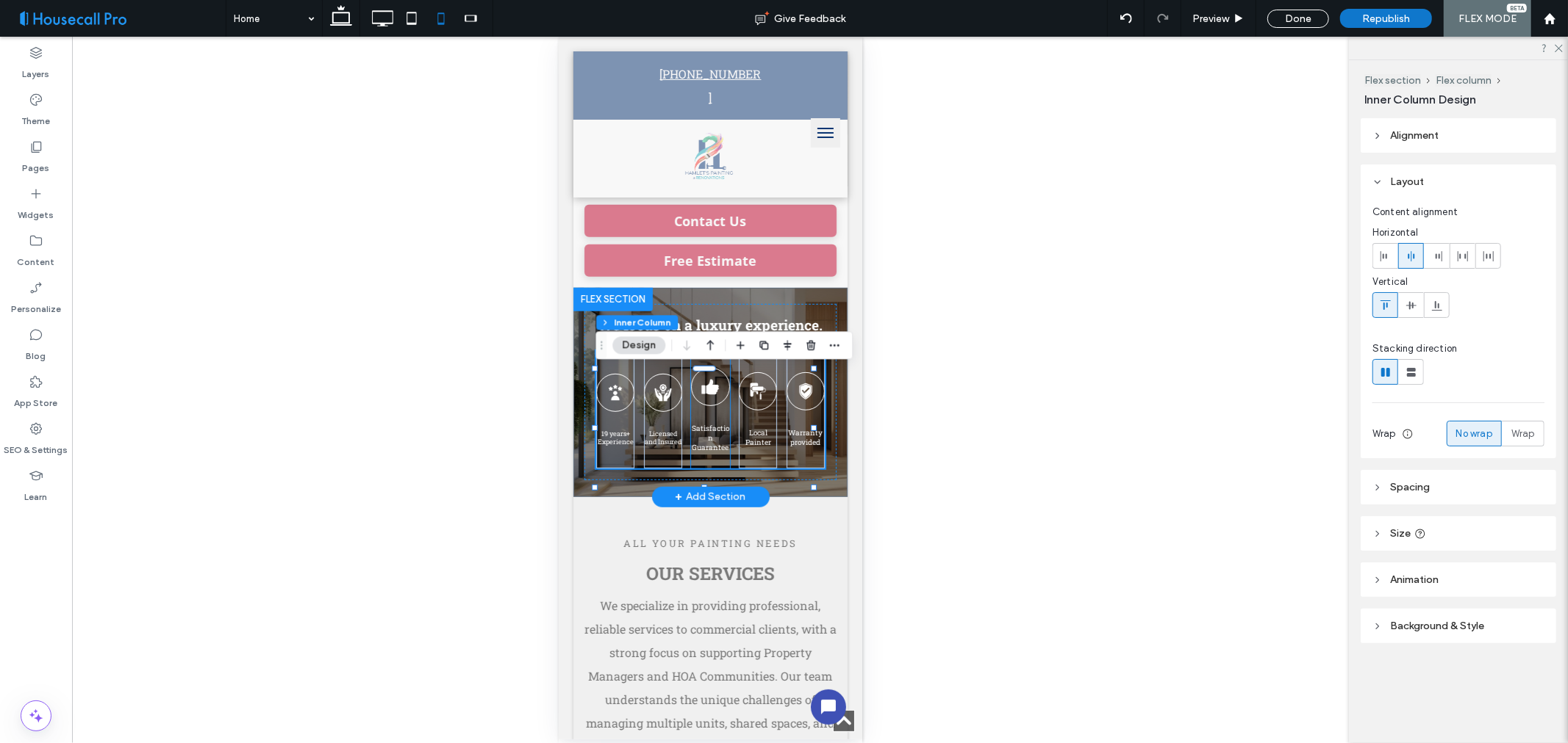
click at [708, 433] on div "Satisfaction Guarantee" at bounding box center [709, 409] width 38 height 118
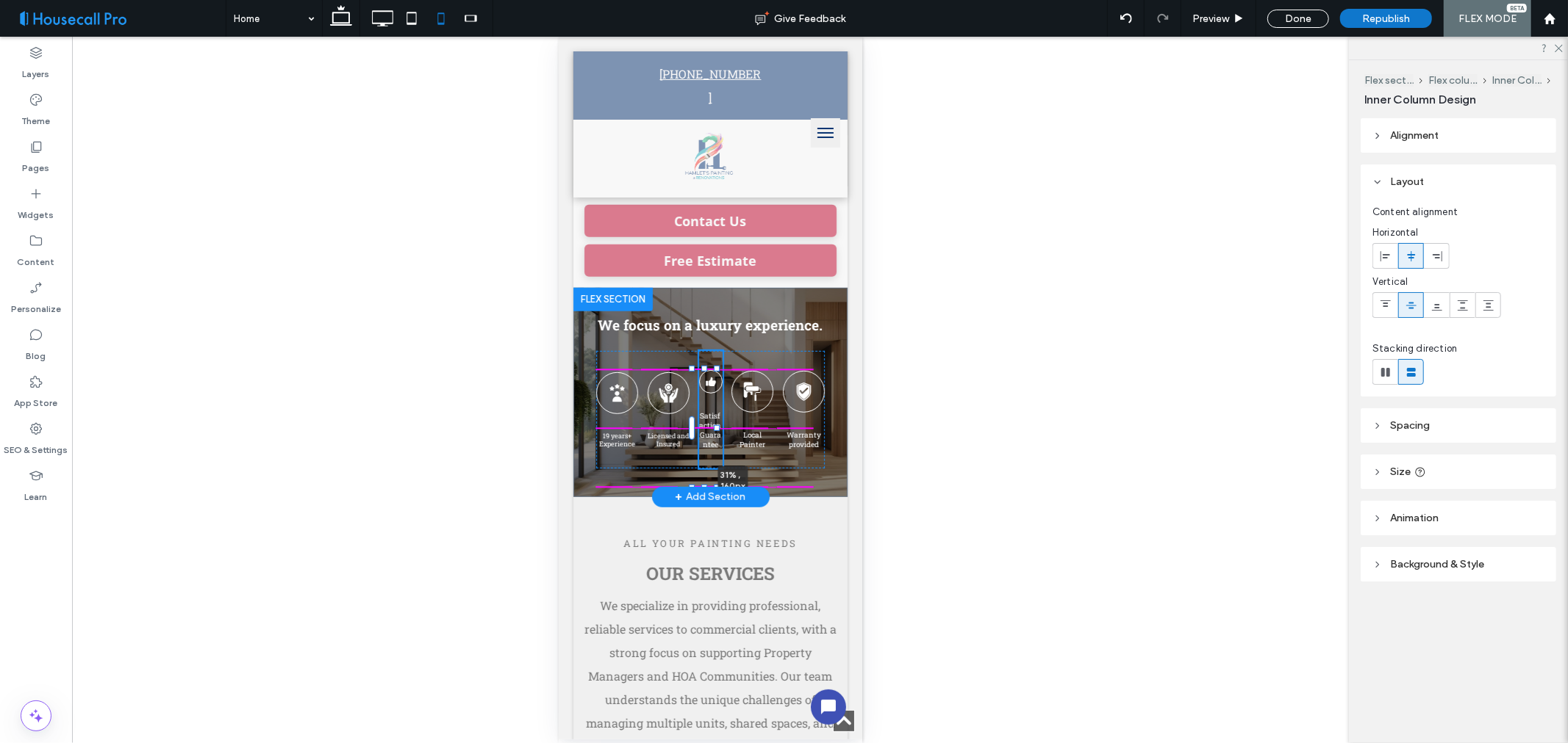
drag, startPoint x: 723, startPoint y: 429, endPoint x: 704, endPoint y: 430, distance: 19.0
click at [704, 430] on div "We focus on a luxury experience. 19 years+ Experience Licensed and Insured Sati…" at bounding box center [710, 392] width 275 height 209
type input "**"
type input "****"
type input "**"
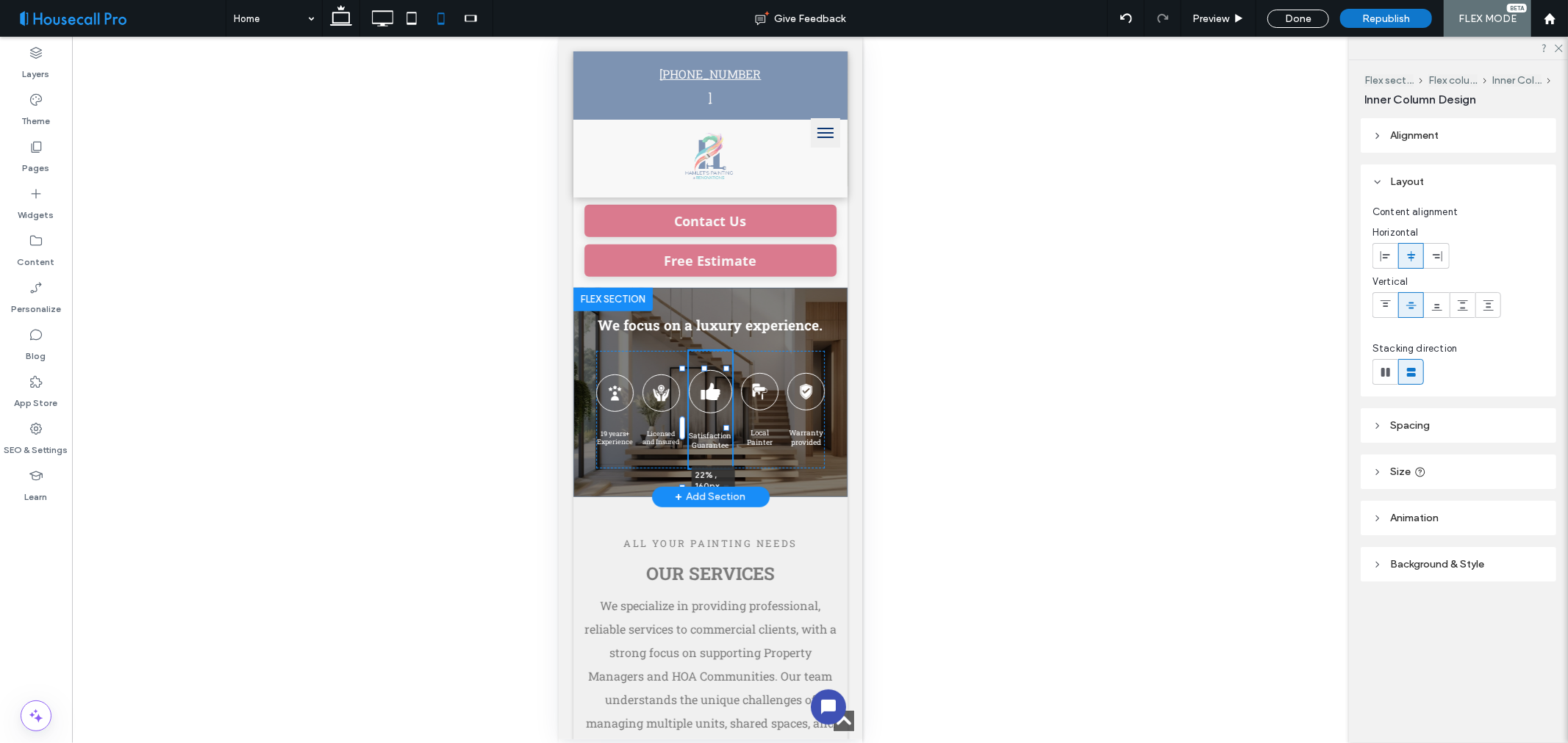
type input "****"
click at [621, 411] on div at bounding box center [613, 392] width 36 height 36
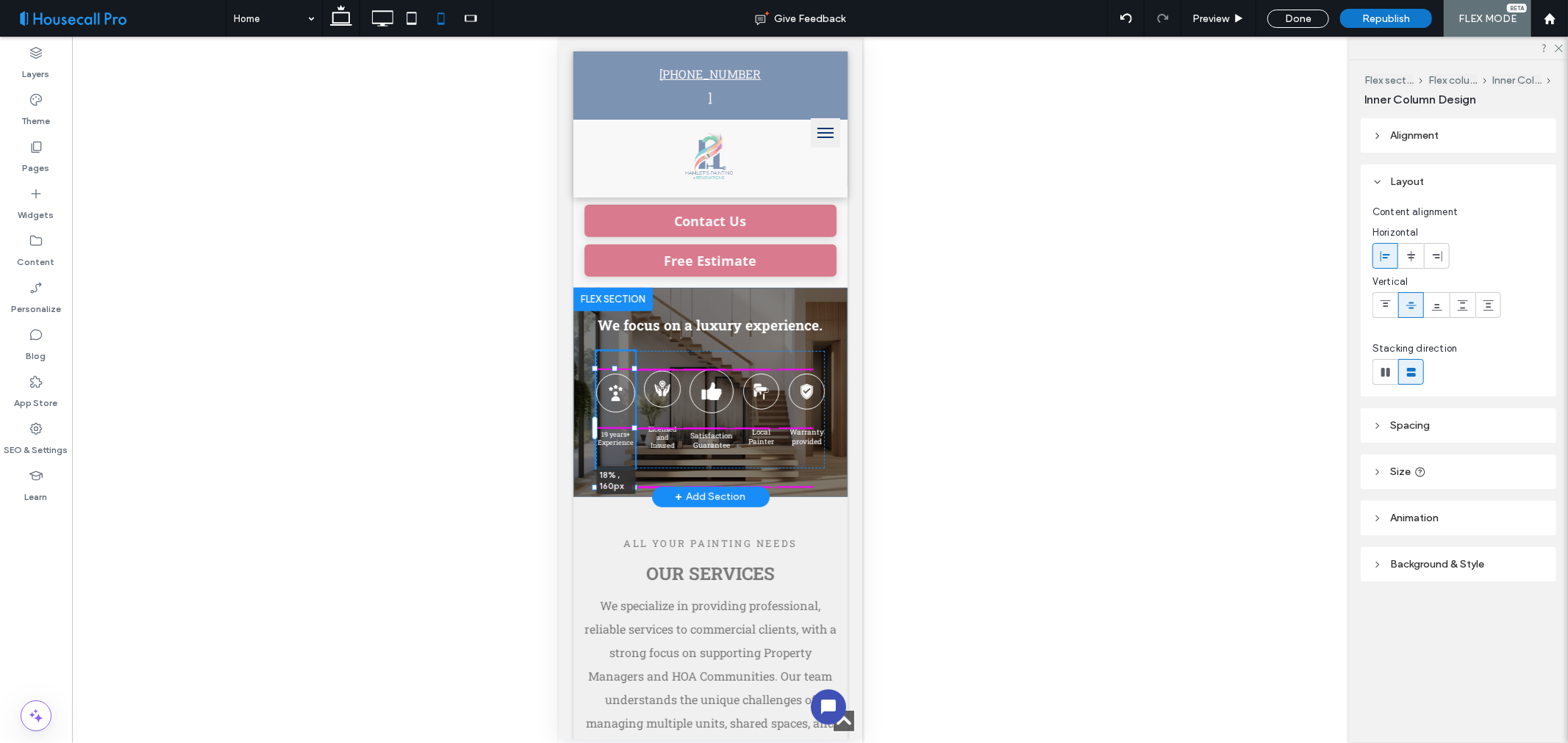
click at [630, 426] on div at bounding box center [633, 428] width 6 height 6
type input "**"
type input "****"
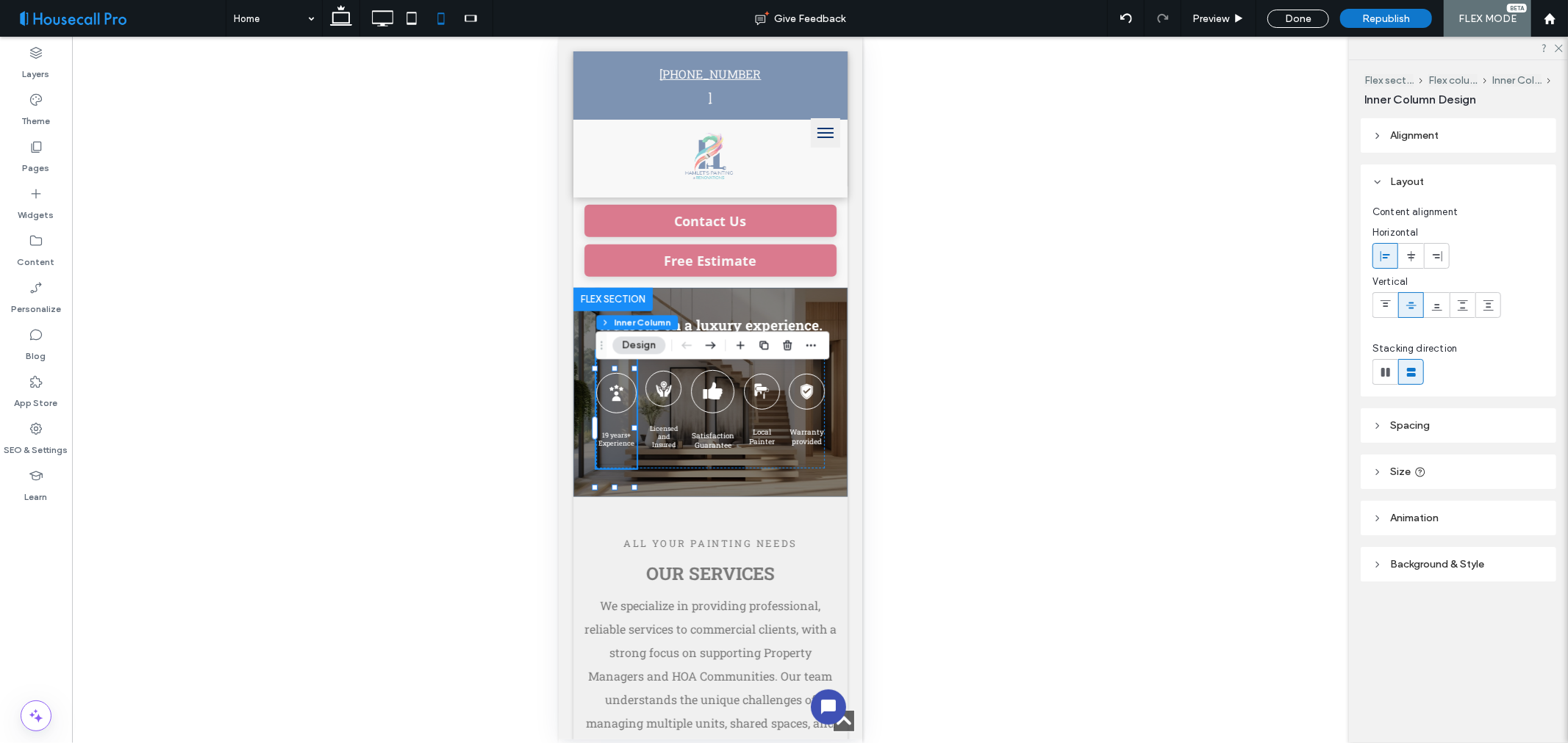
click at [1040, 479] on div "Unhide? Yes" at bounding box center [710, 389] width 1277 height 707
click at [727, 505] on div "+ Add Section" at bounding box center [710, 496] width 71 height 16
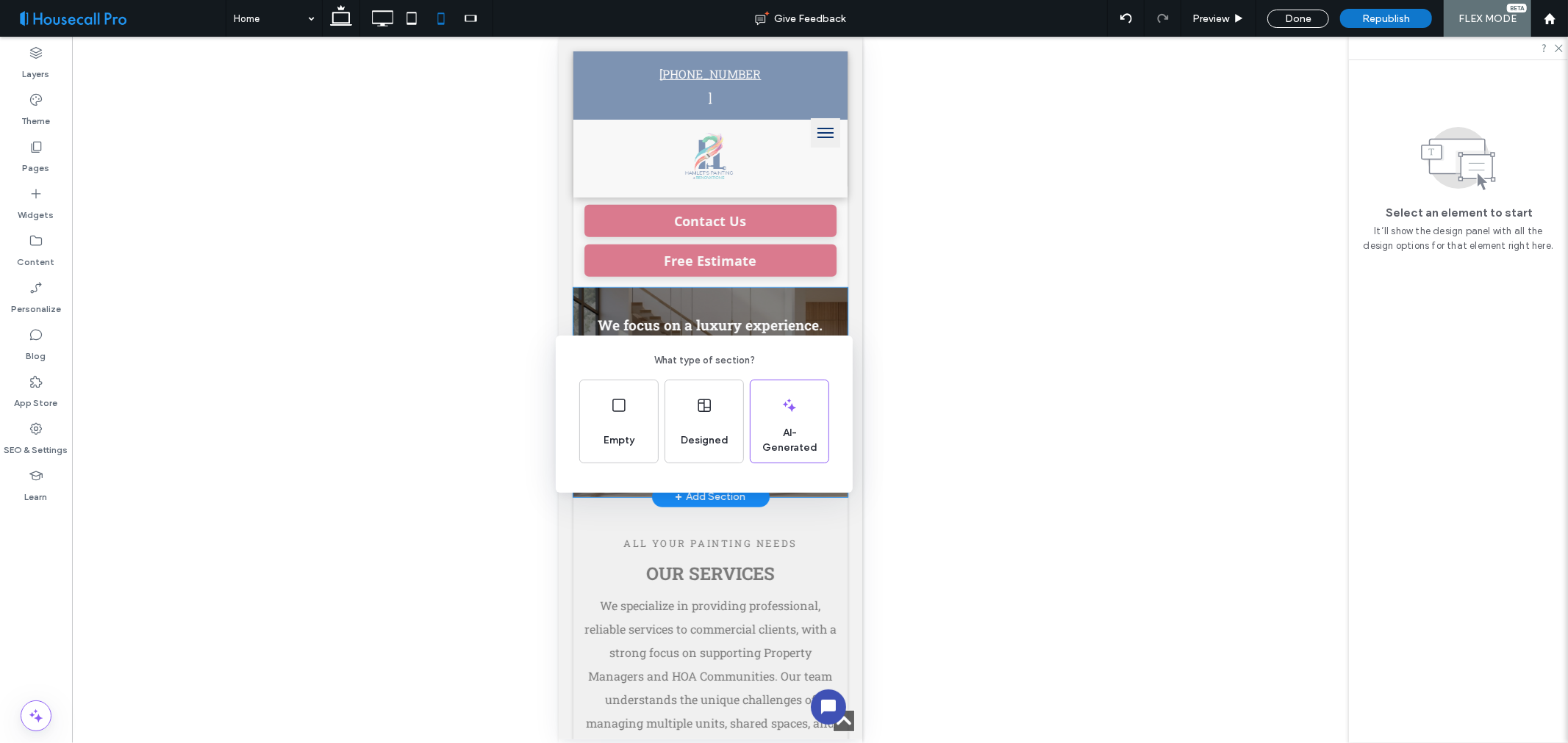
click at [1012, 502] on div "What type of section? Empty Designed AI-Generated" at bounding box center [784, 408] width 1568 height 816
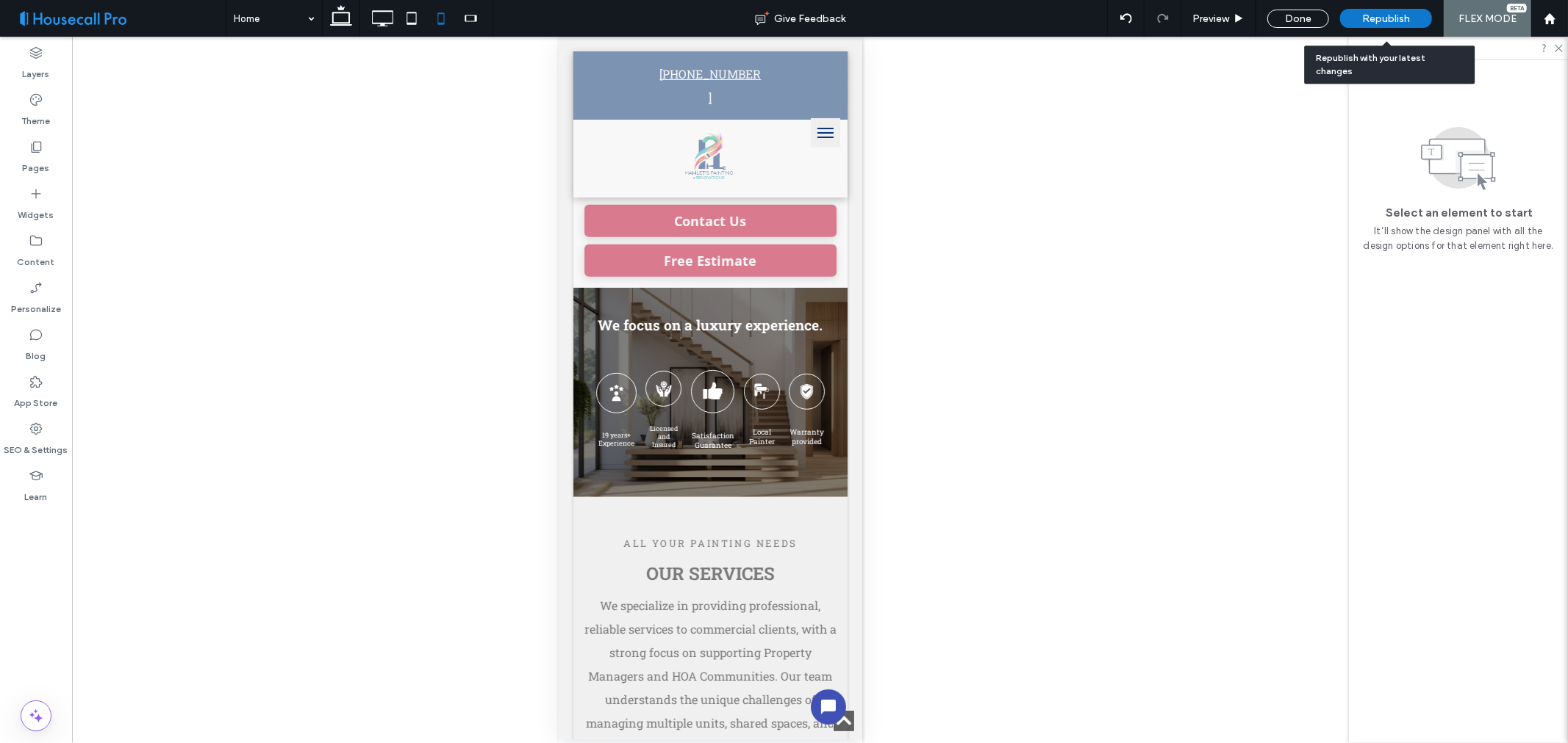
click at [1391, 16] on span "Republish" at bounding box center [1385, 18] width 48 height 12
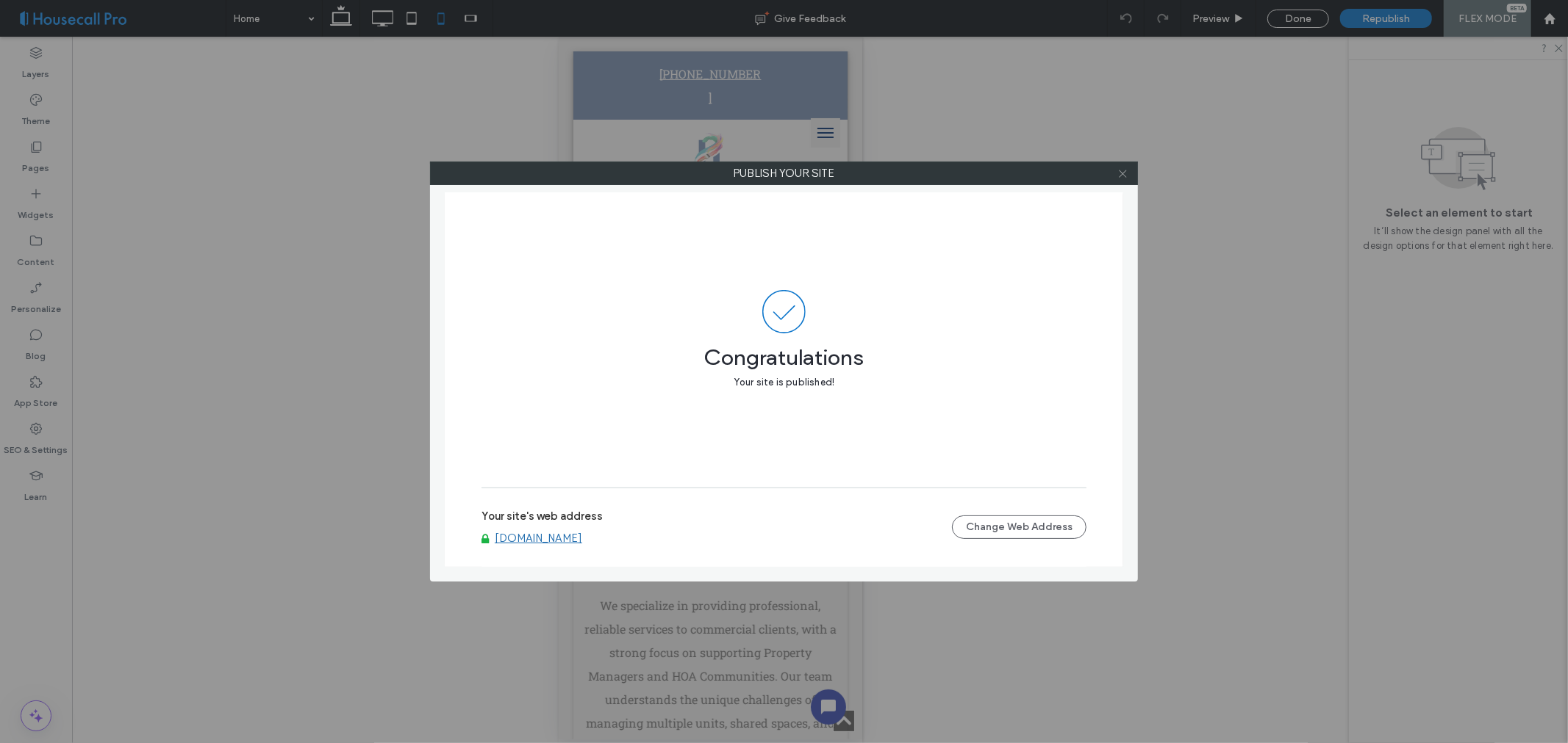
click at [1123, 176] on icon at bounding box center [1123, 174] width 11 height 11
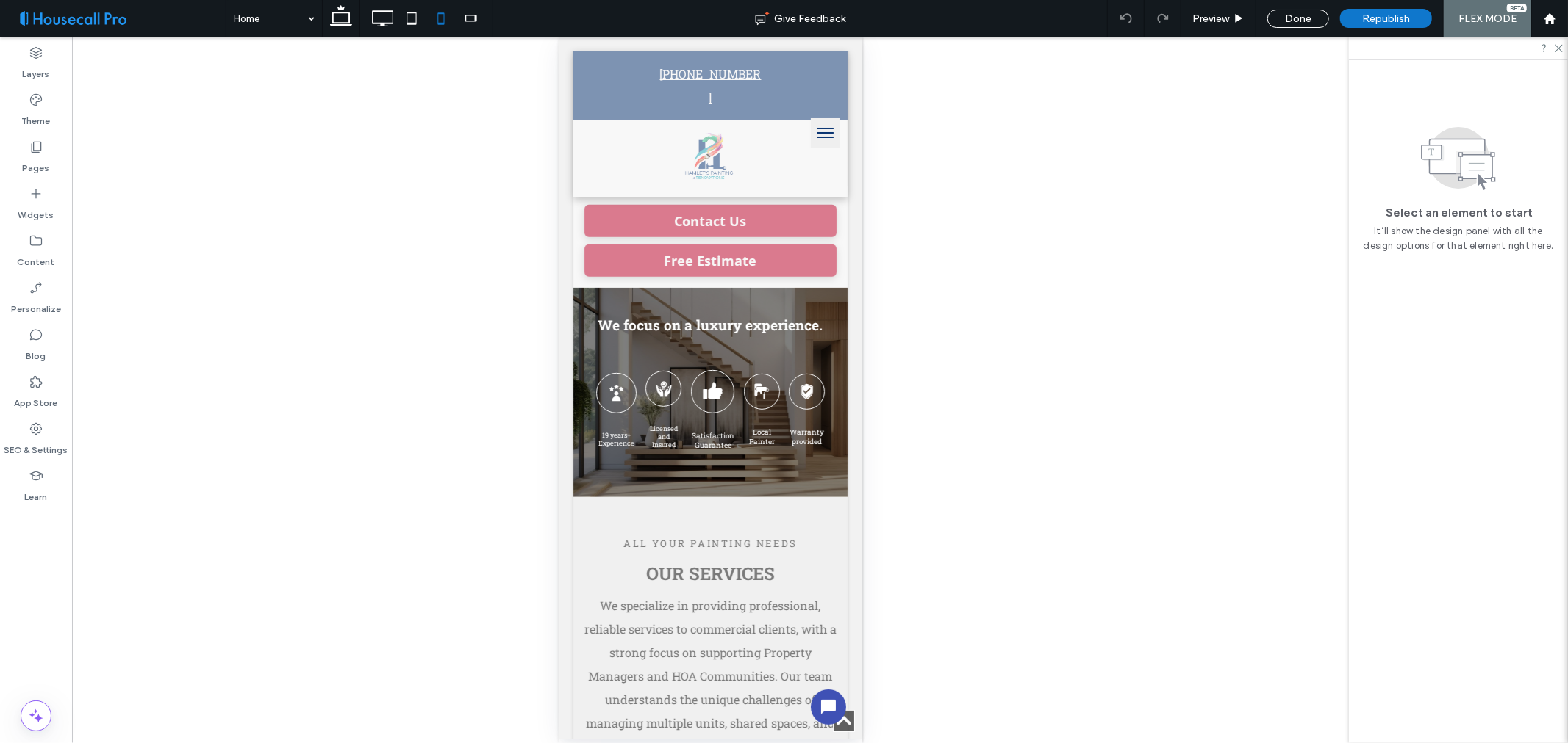
click at [1188, 271] on div "Unhide? Yes" at bounding box center [710, 389] width 1277 height 707
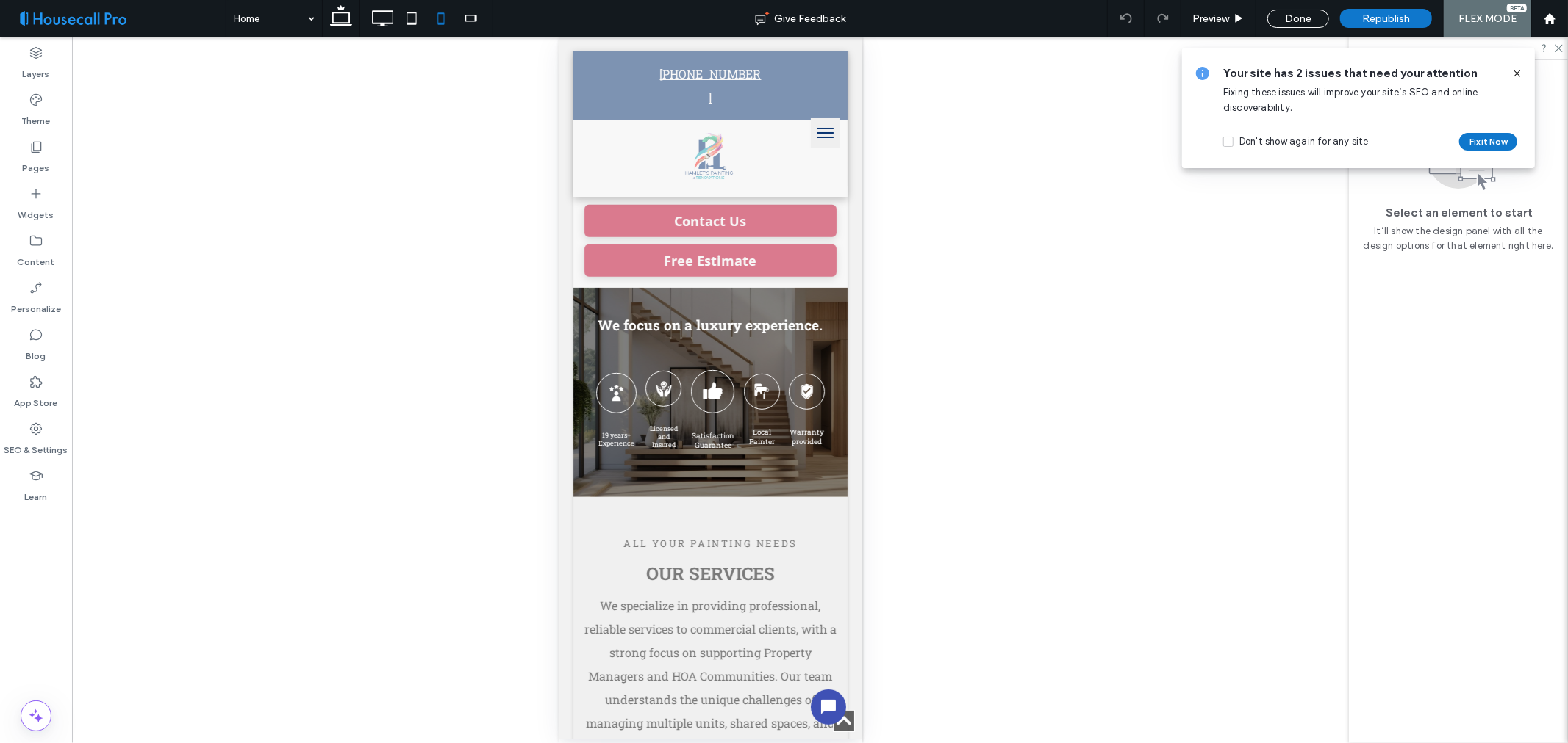
click at [1515, 74] on icon at bounding box center [1517, 73] width 12 height 12
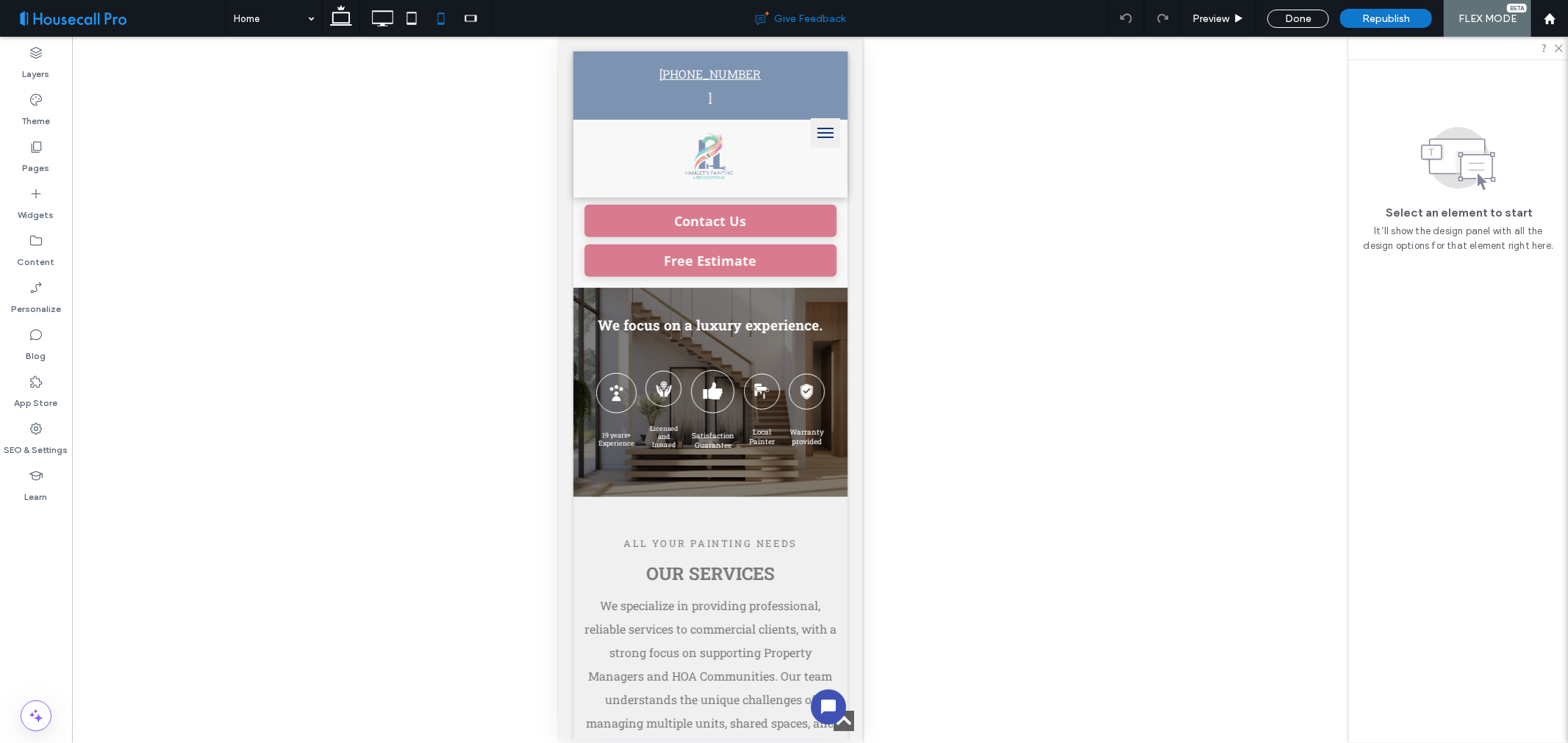
drag, startPoint x: 1052, startPoint y: 315, endPoint x: 685, endPoint y: 16, distance: 473.4
click at [1052, 313] on div "Unhide? Yes" at bounding box center [710, 389] width 1277 height 707
